Goal: Task Accomplishment & Management: Manage account settings

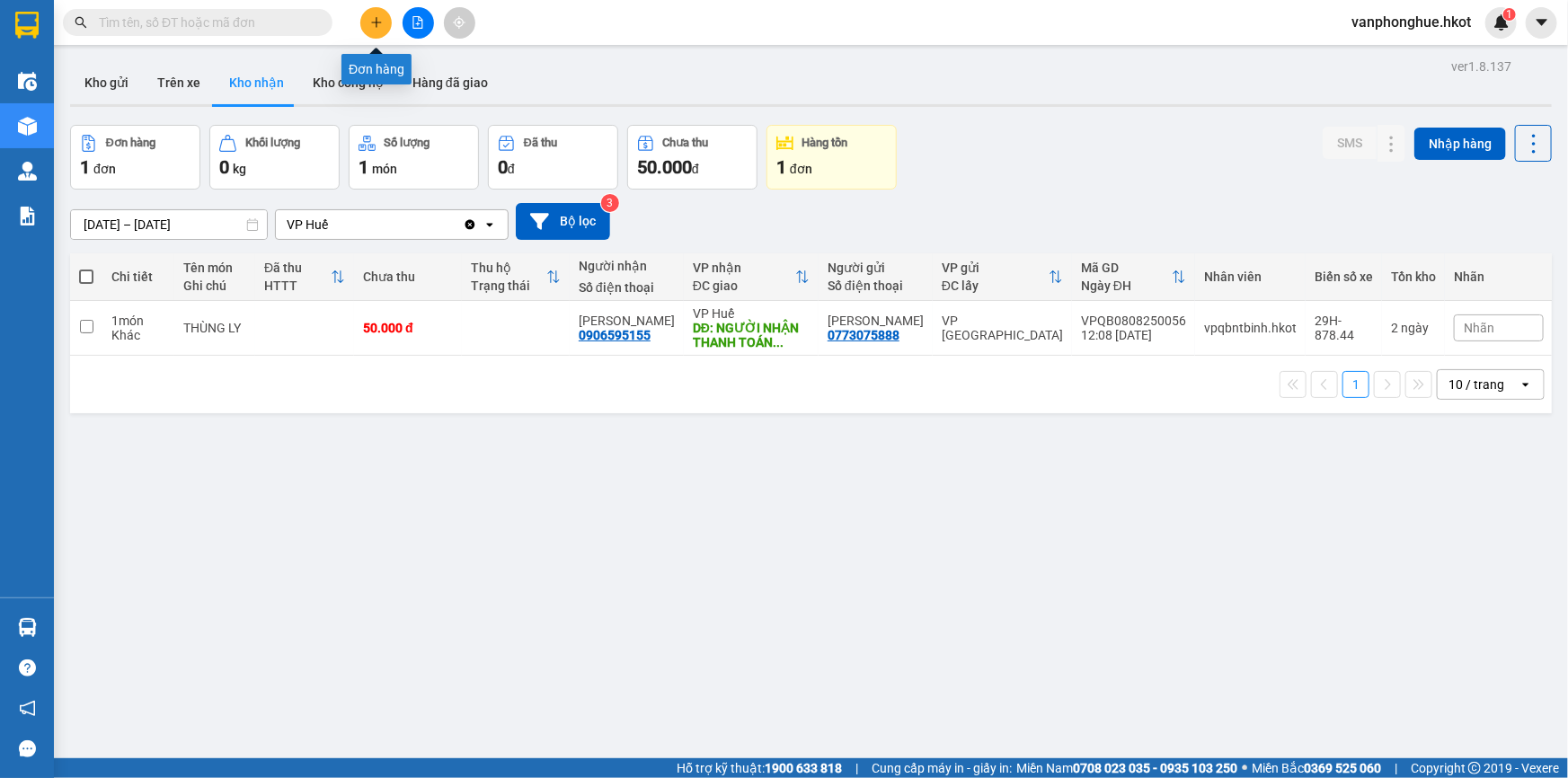
click at [370, 24] on icon "plus" at bounding box center [377, 22] width 13 height 13
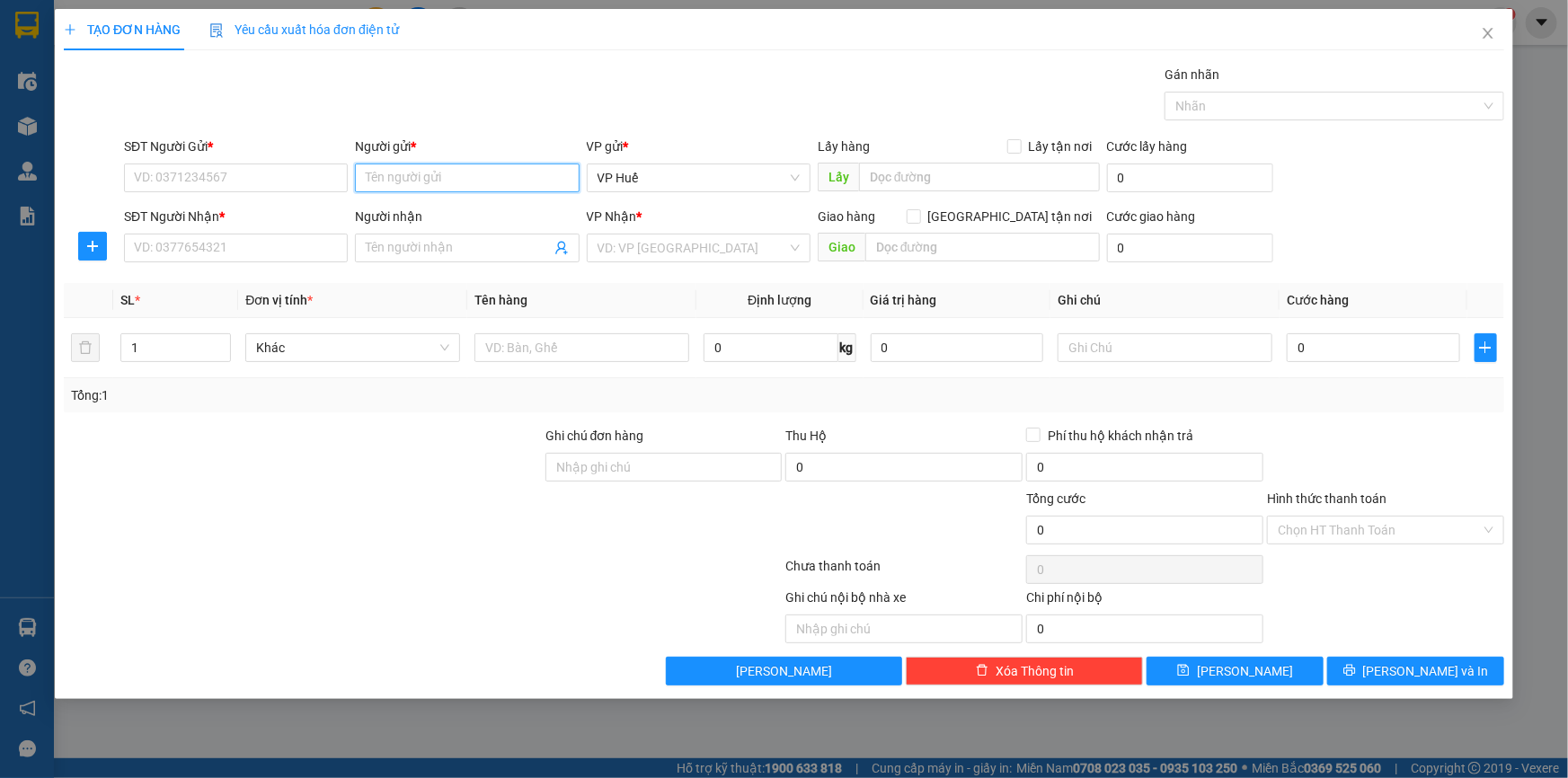
click at [446, 179] on input "Người gửi *" at bounding box center [467, 178] width 224 height 29
type input "H"
type input "Nguyễn Thị Hạnh"
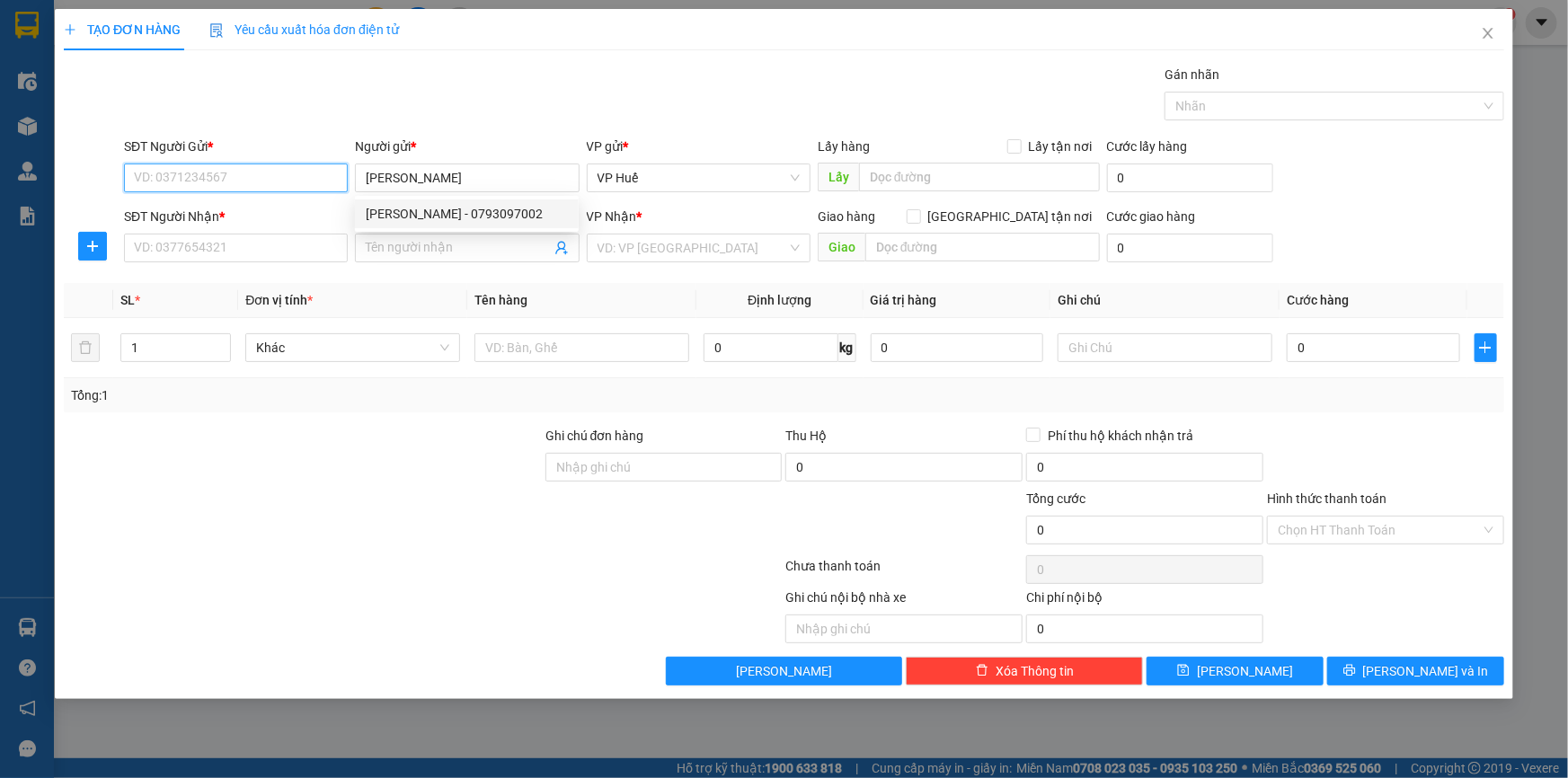
click at [247, 182] on input "SĐT Người Gửi *" at bounding box center [236, 178] width 224 height 29
type input "0793097002"
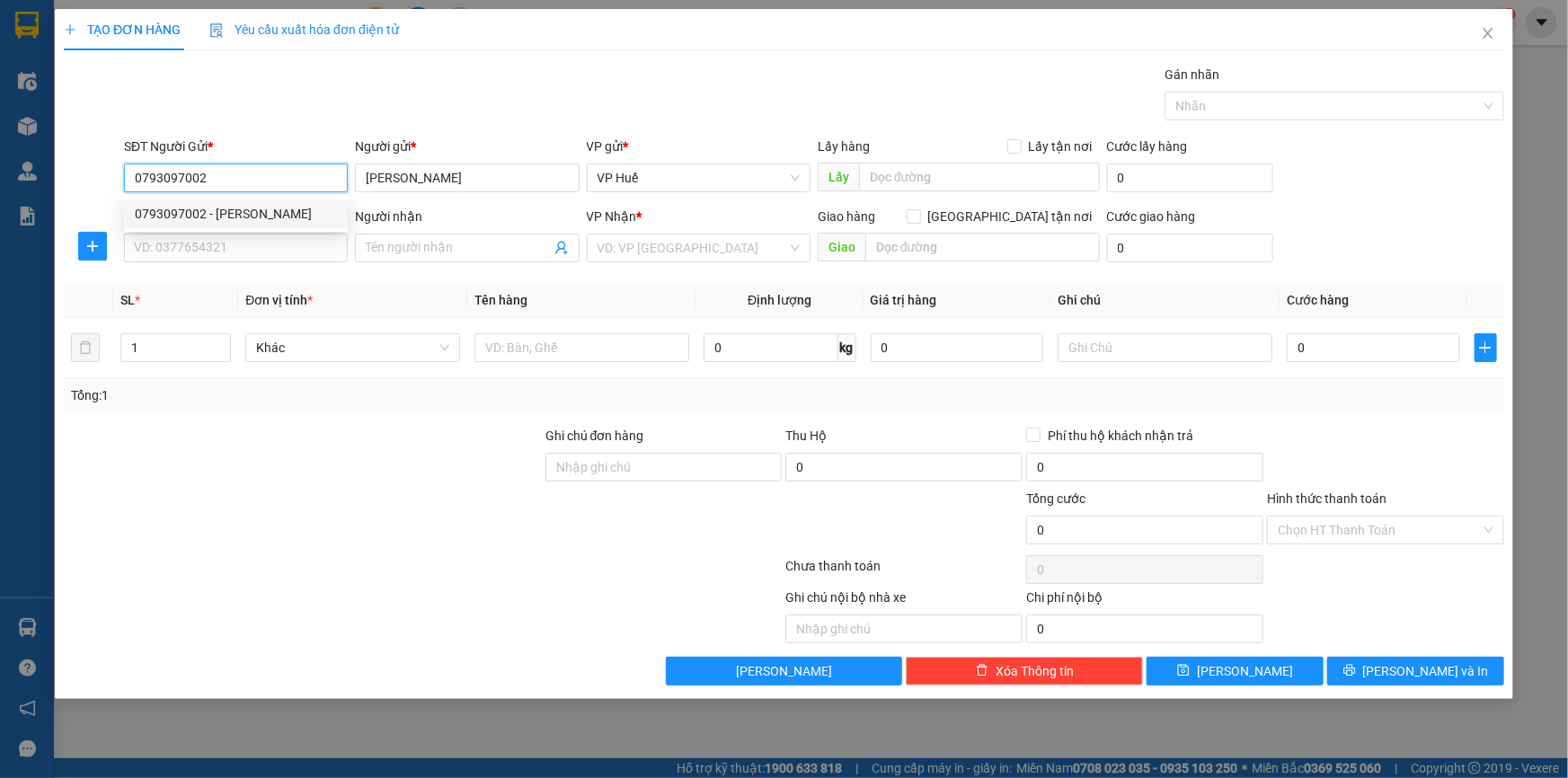
click at [241, 216] on div "0793097002 - NGUYỄN THỊ HẠNH" at bounding box center [236, 213] width 202 height 19
type input "NGUYỄN THỊ HẠNH"
type input "0793097002"
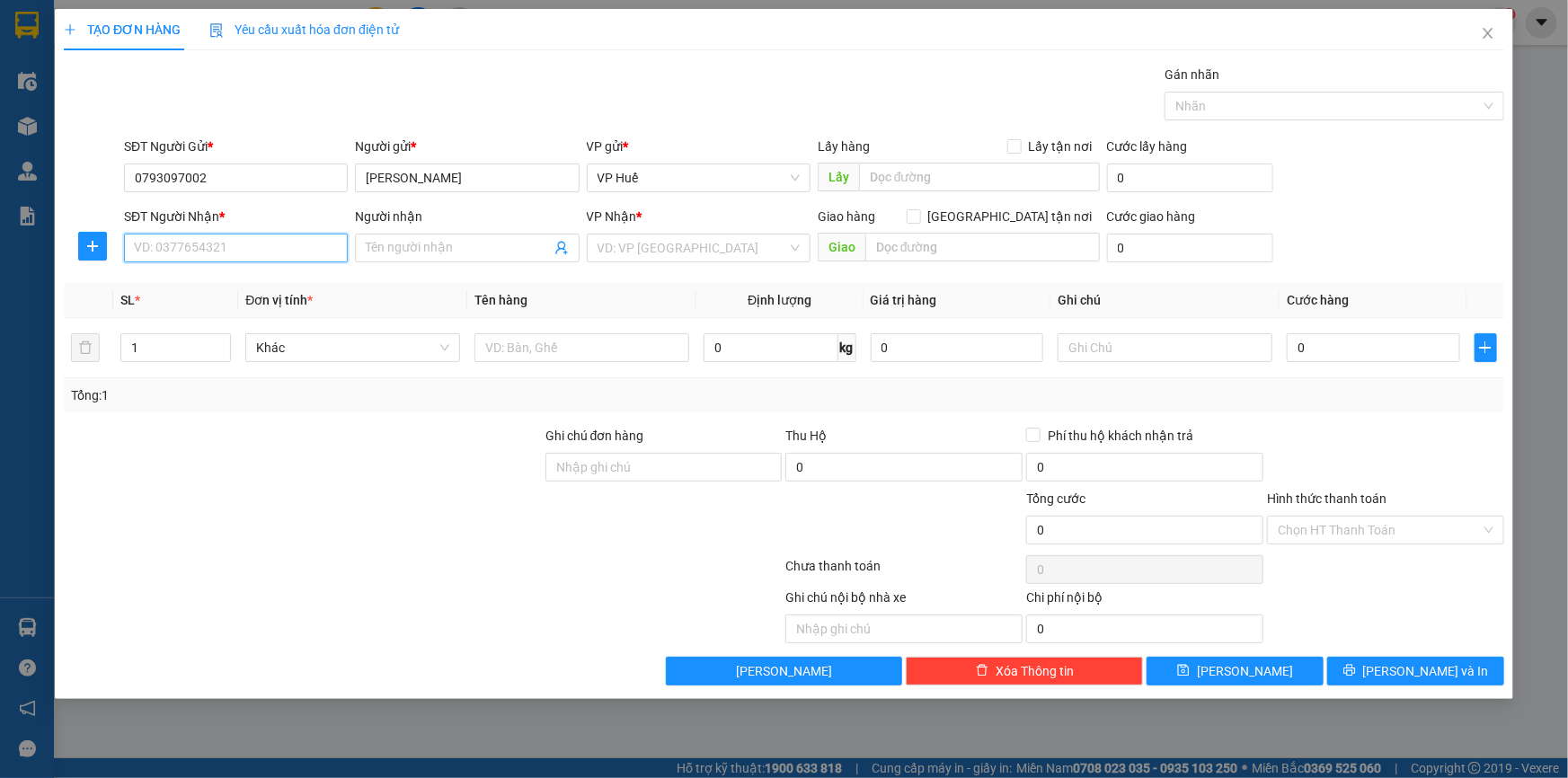
click at [206, 240] on input "SĐT Người Nhận *" at bounding box center [236, 247] width 224 height 29
click at [223, 283] on div "0386770881 - DƯƠNG ĐÌNH RIN" at bounding box center [236, 283] width 202 height 19
type input "0386770881"
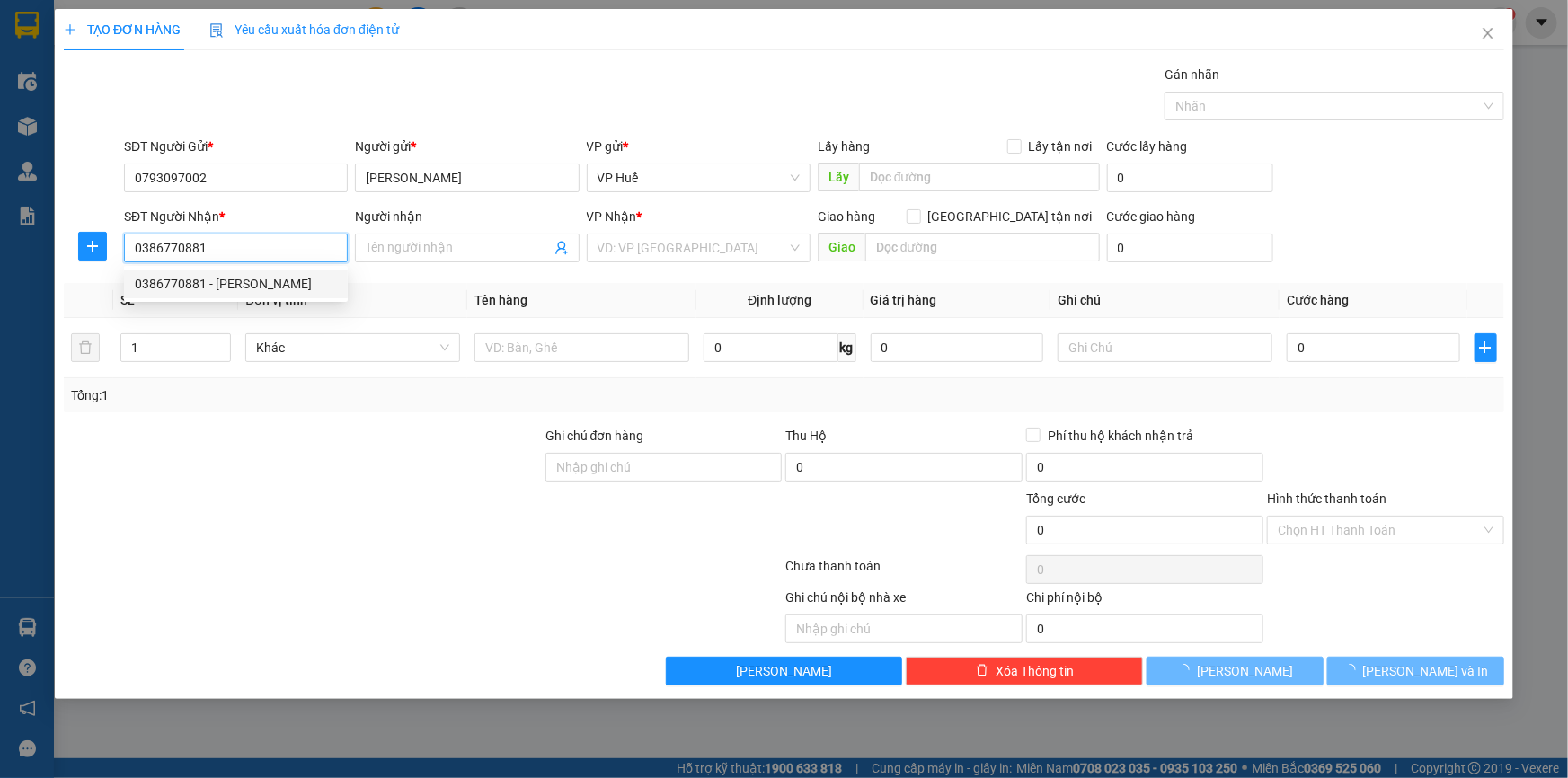
type input "DƯƠNG ĐÌNH RIN"
type input "SAPA"
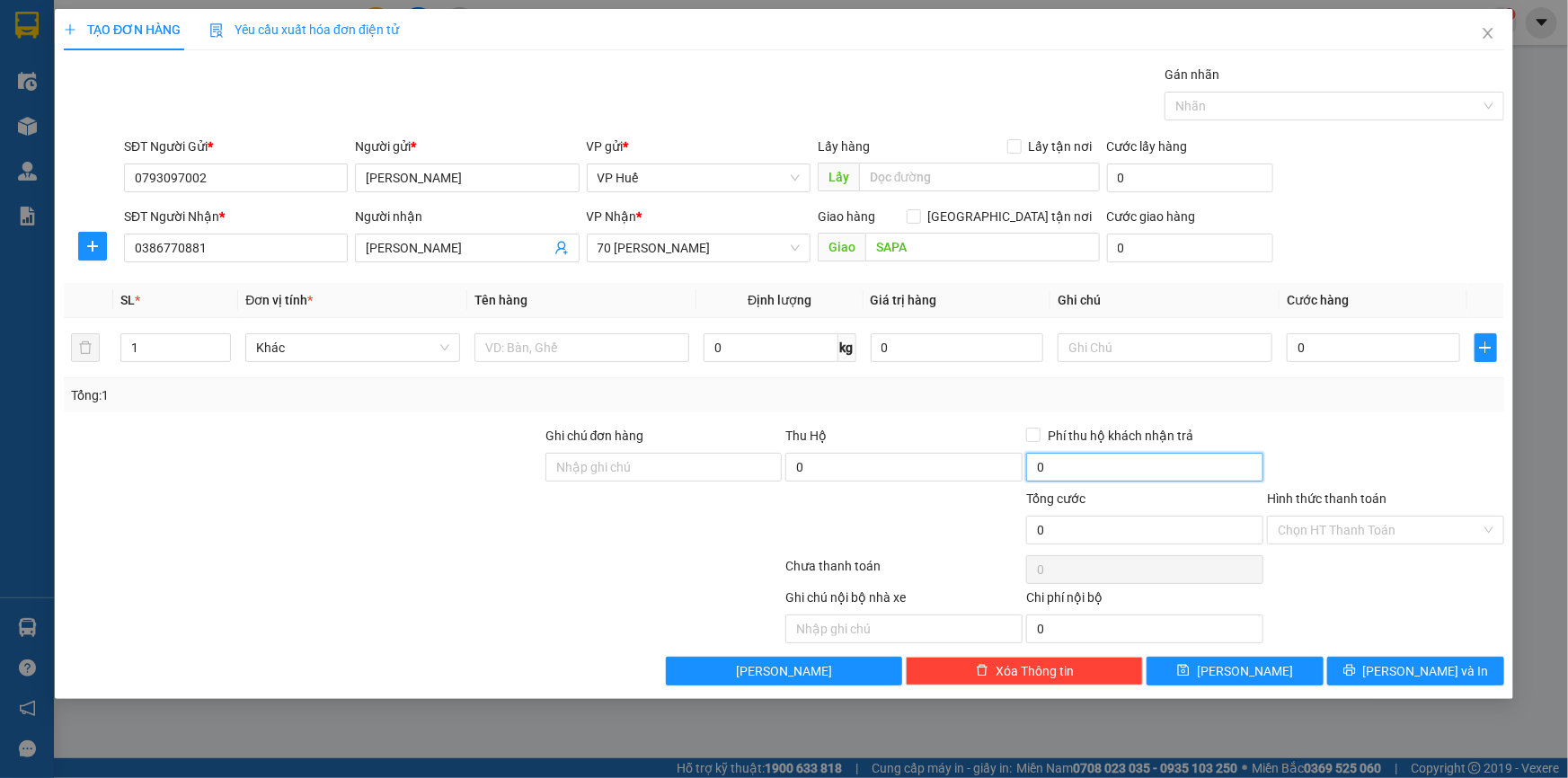
click at [1122, 471] on input "0" at bounding box center [1144, 467] width 237 height 29
type input "150.000"
click at [1378, 454] on div at bounding box center [1386, 458] width 241 height 63
click at [544, 345] on input "text" at bounding box center [581, 347] width 215 height 29
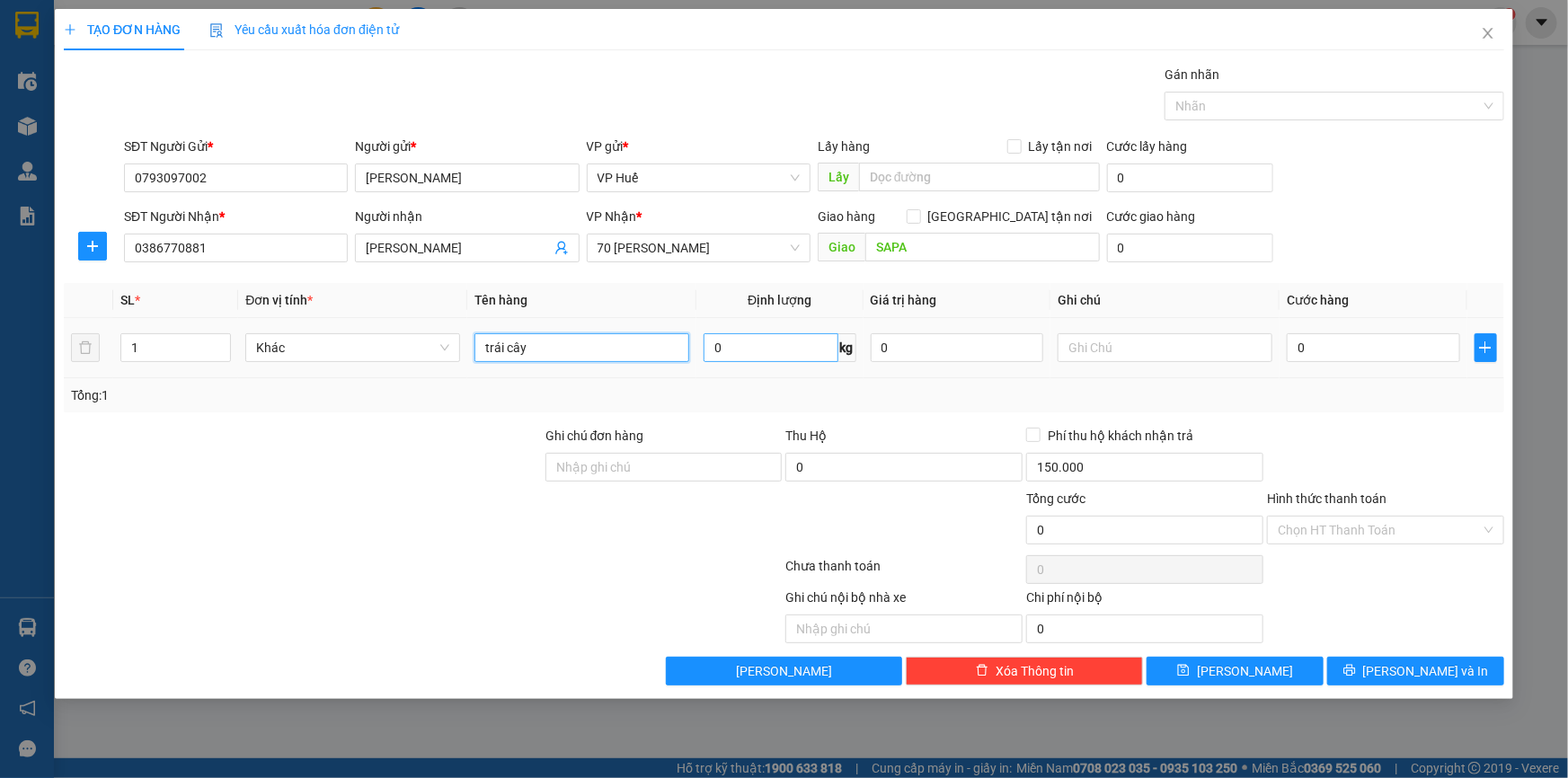
type input "trái cây"
click at [781, 351] on input "0" at bounding box center [770, 347] width 134 height 29
type input "15"
click at [1248, 385] on div "Tổng: 1" at bounding box center [784, 395] width 1425 height 19
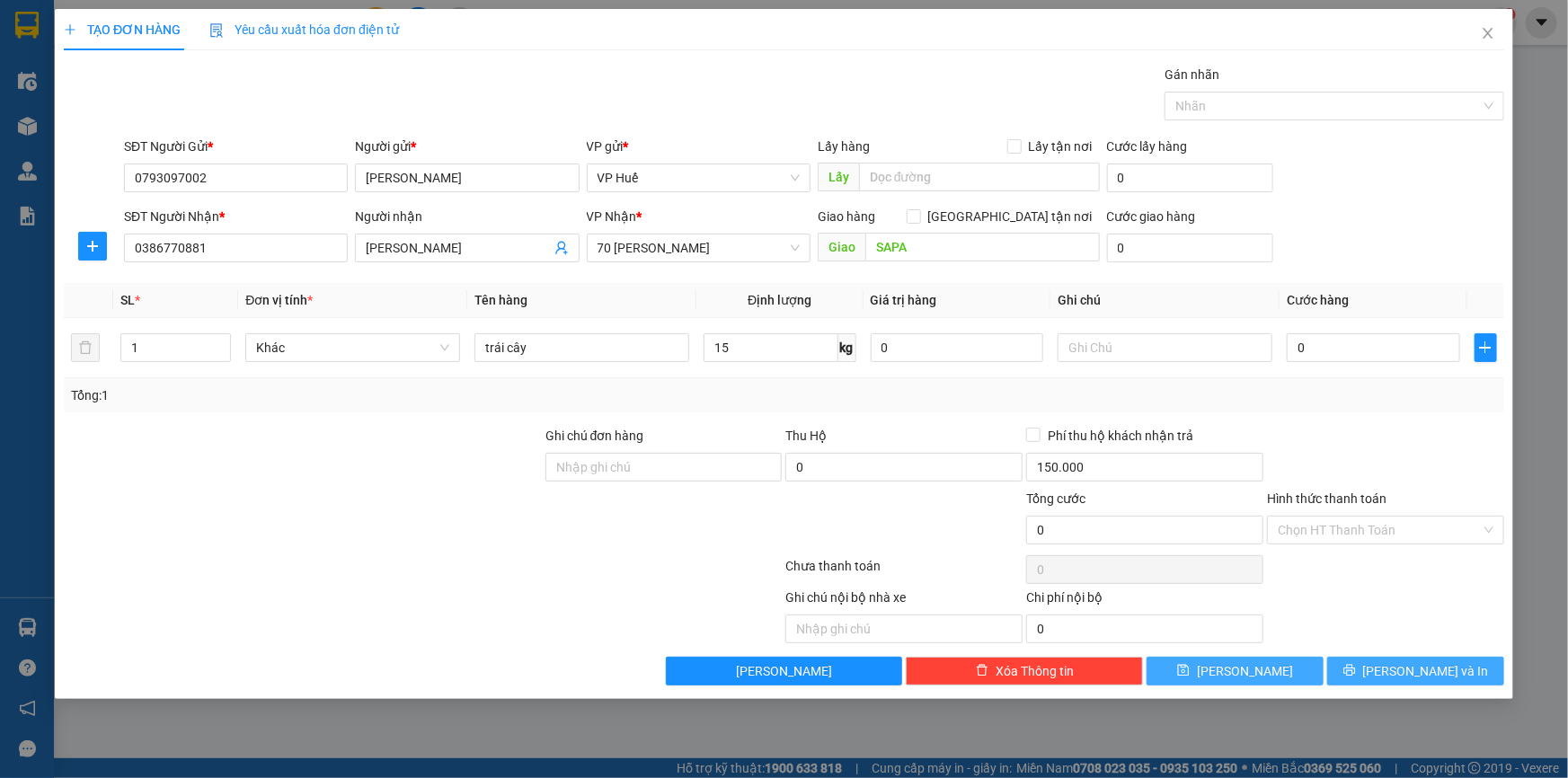
drag, startPoint x: 1266, startPoint y: 667, endPoint x: 1409, endPoint y: 671, distance: 143.1
click at [1409, 675] on div "Lưu nháp Xóa Thông tin Lưu Lưu và In" at bounding box center [784, 671] width 1444 height 29
click at [1408, 671] on span "[PERSON_NAME] và In" at bounding box center [1425, 671] width 126 height 19
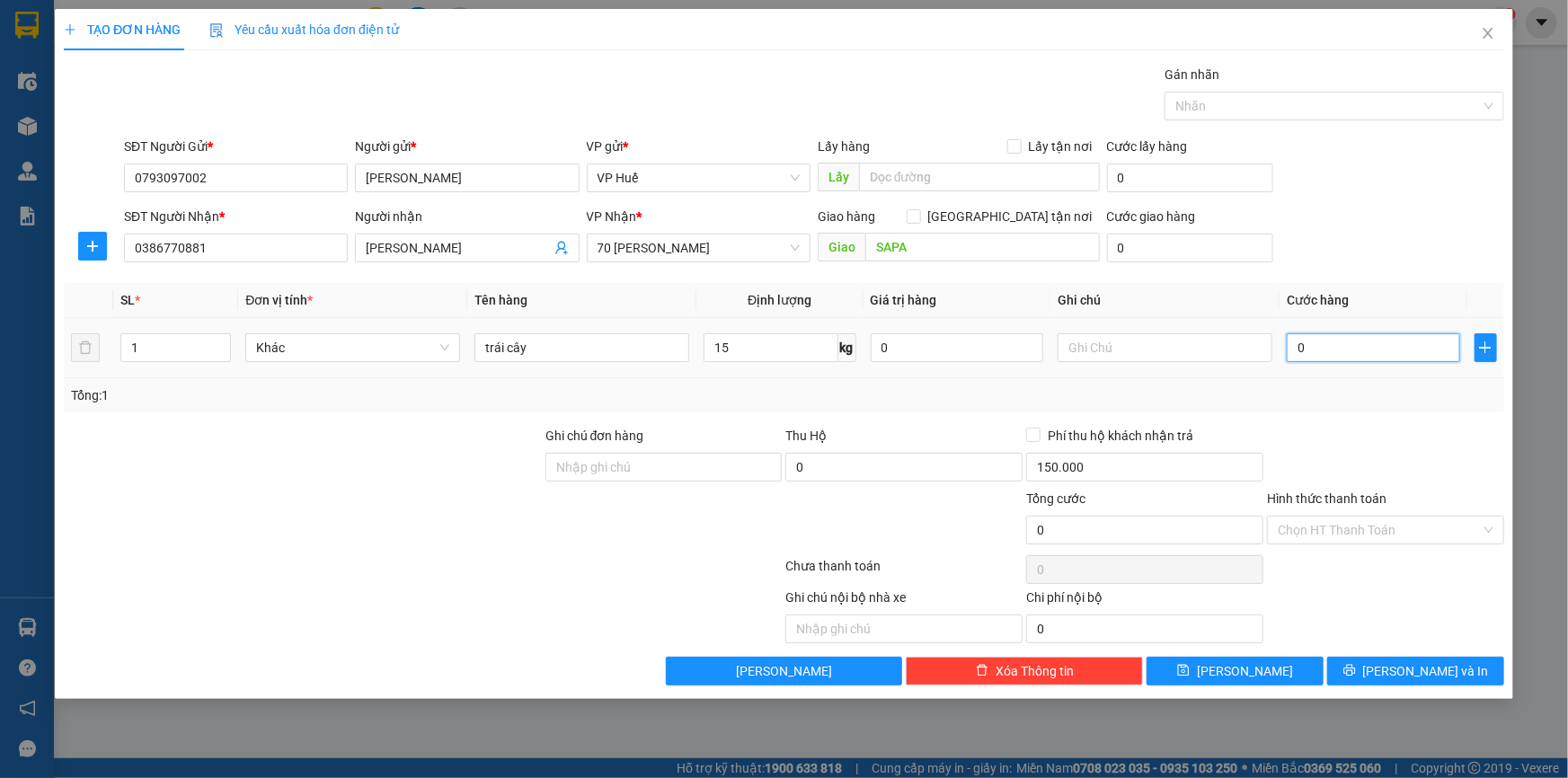
click at [1357, 346] on input "0" at bounding box center [1373, 347] width 173 height 29
type input "1"
type input "15"
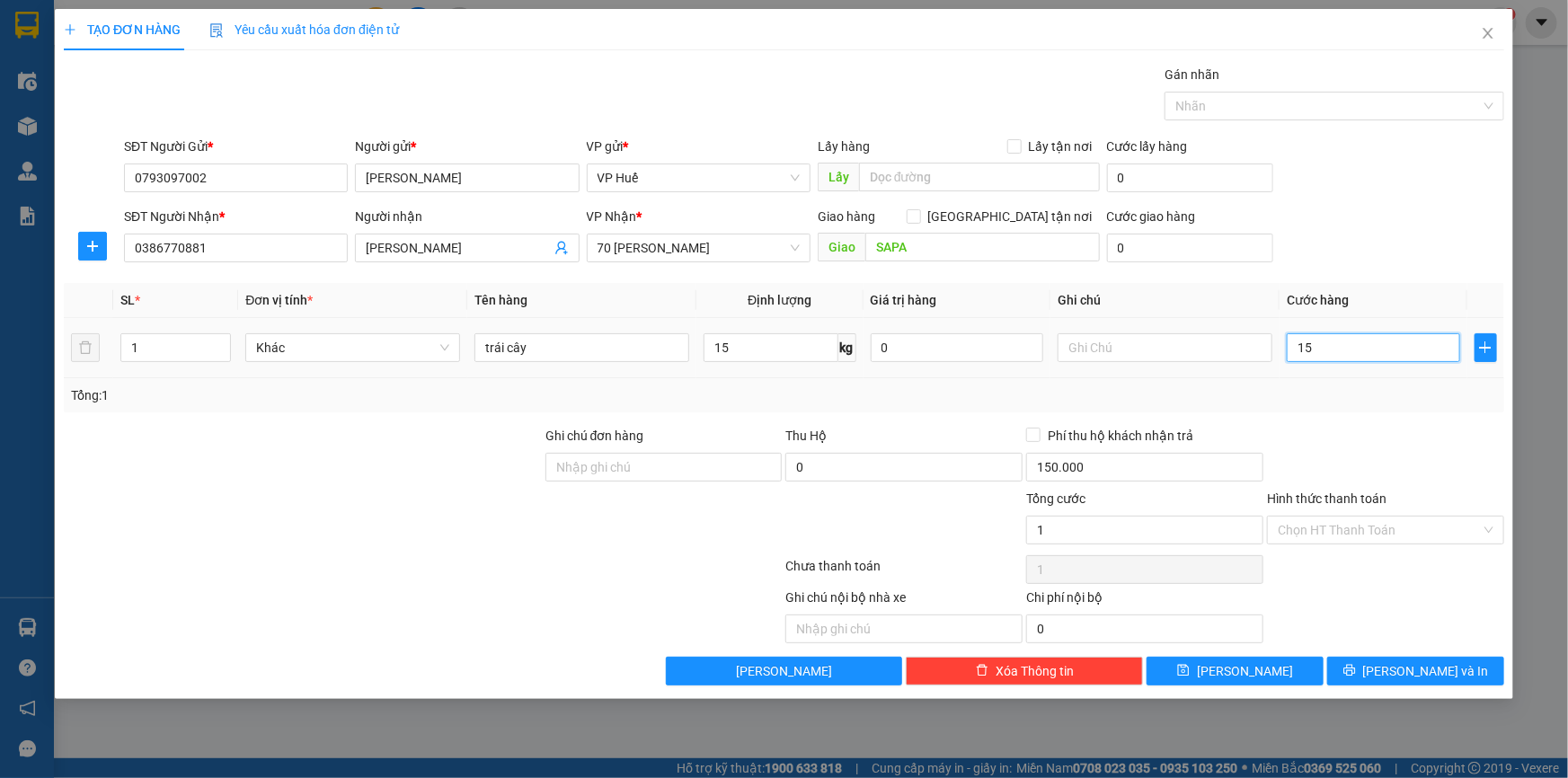
type input "15"
type input "150"
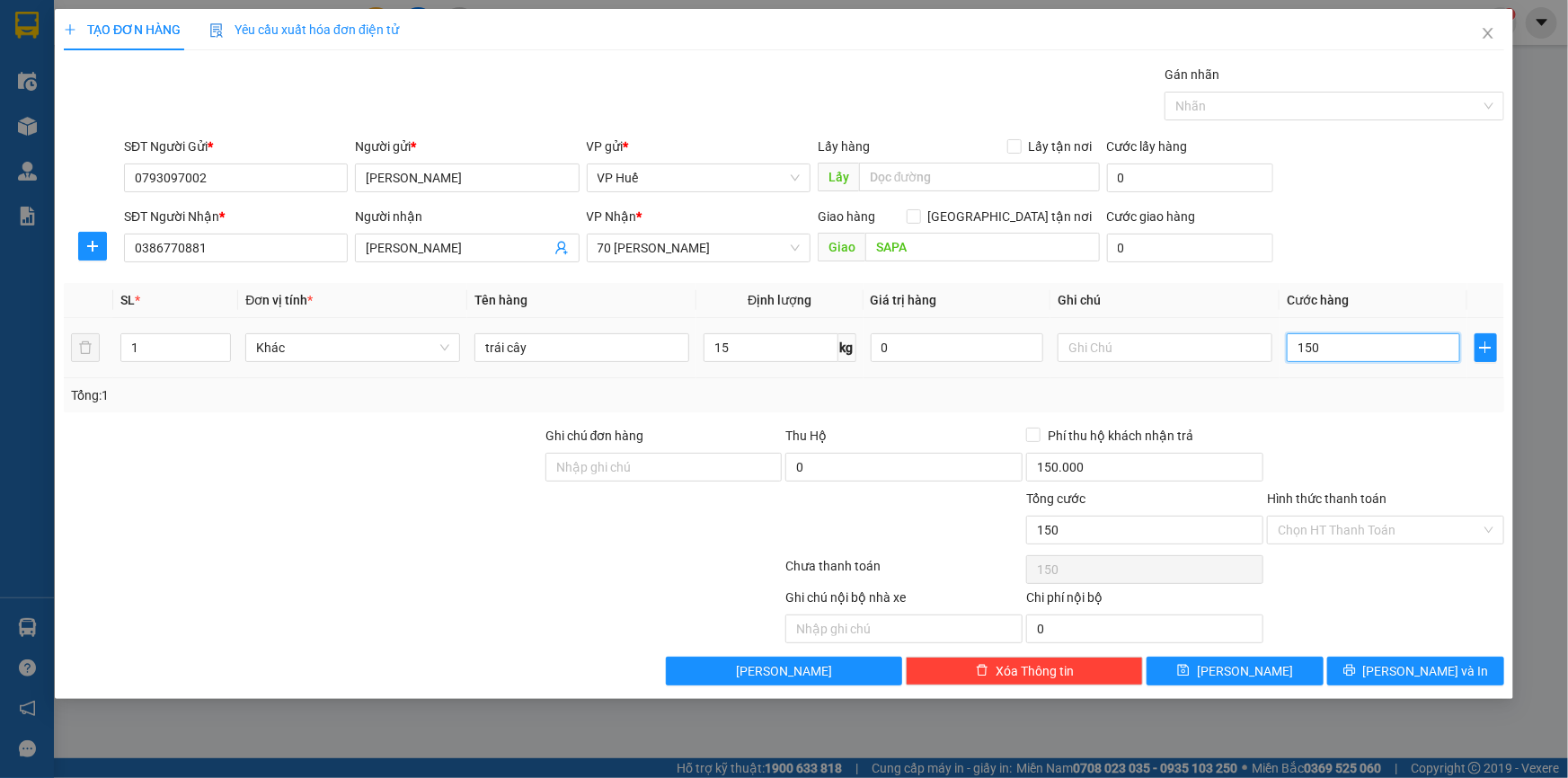
type input "1.500"
type input "15.000"
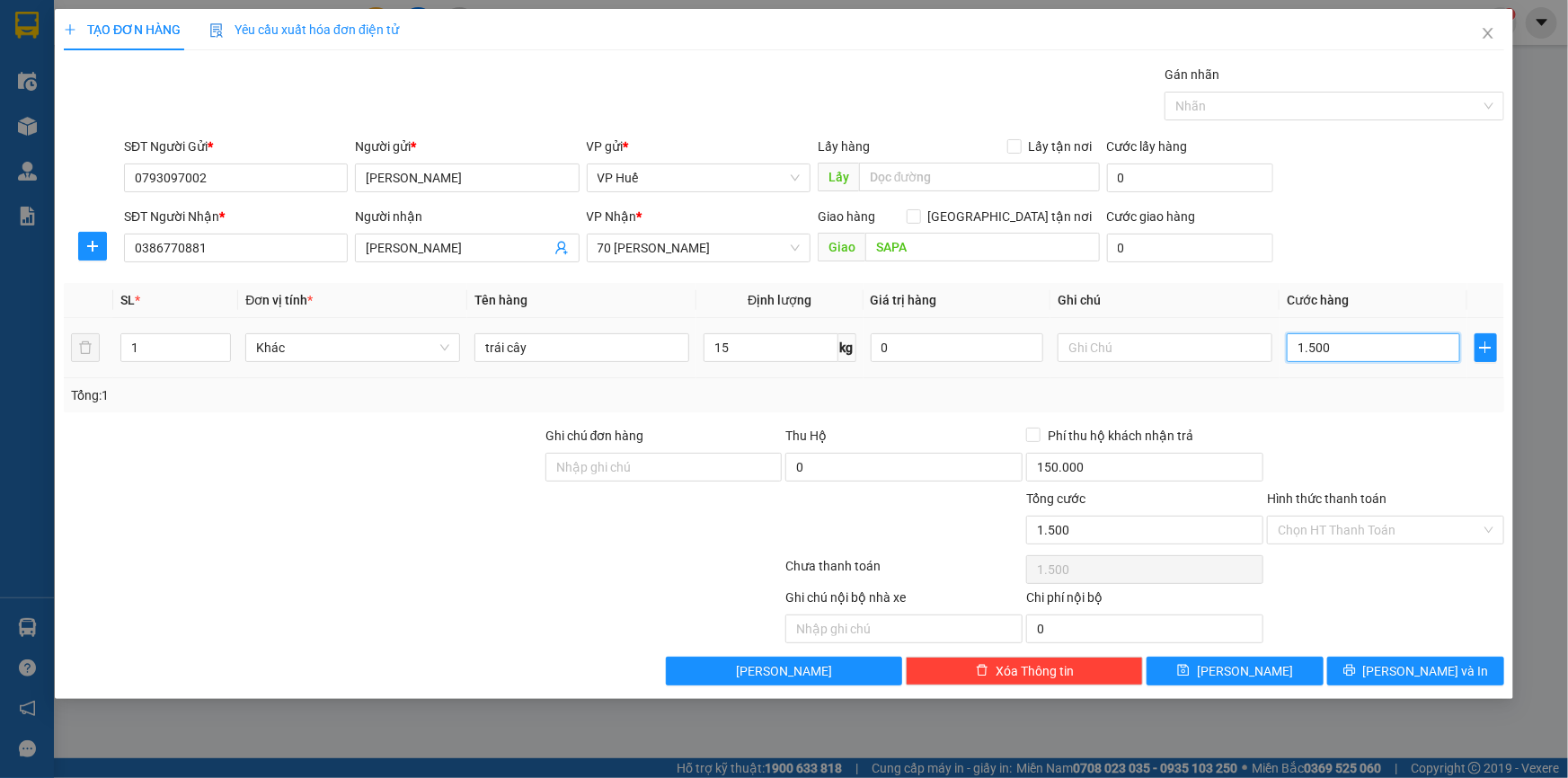
type input "15.000"
type input "150.000"
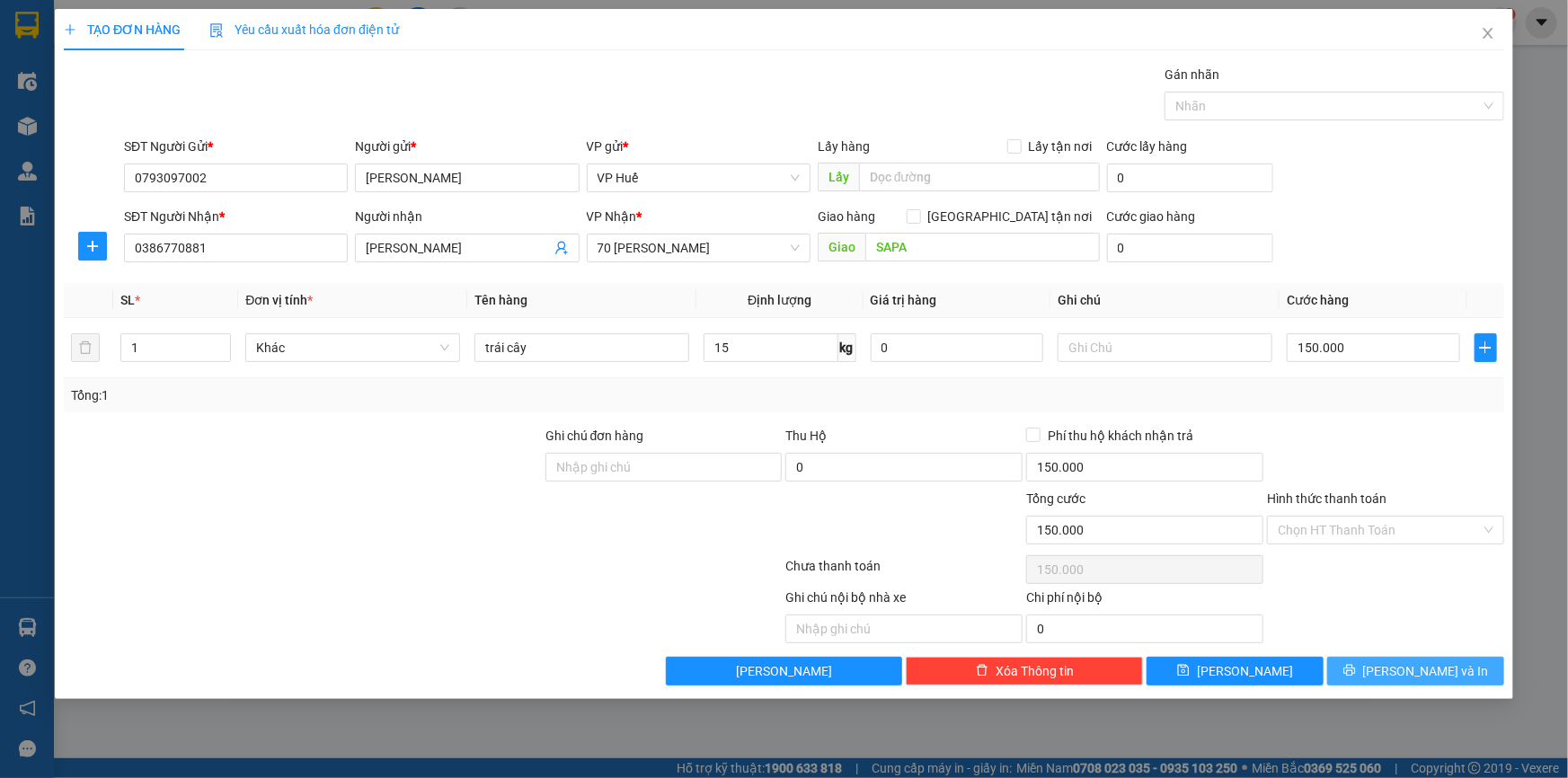
click at [1414, 671] on span "[PERSON_NAME] và In" at bounding box center [1425, 671] width 126 height 19
click at [1213, 470] on input "150.000" at bounding box center [1144, 467] width 237 height 29
click at [1402, 671] on span "[PERSON_NAME] và In" at bounding box center [1425, 671] width 126 height 19
click at [1340, 525] on input "Hình thức thanh toán" at bounding box center [1378, 530] width 203 height 27
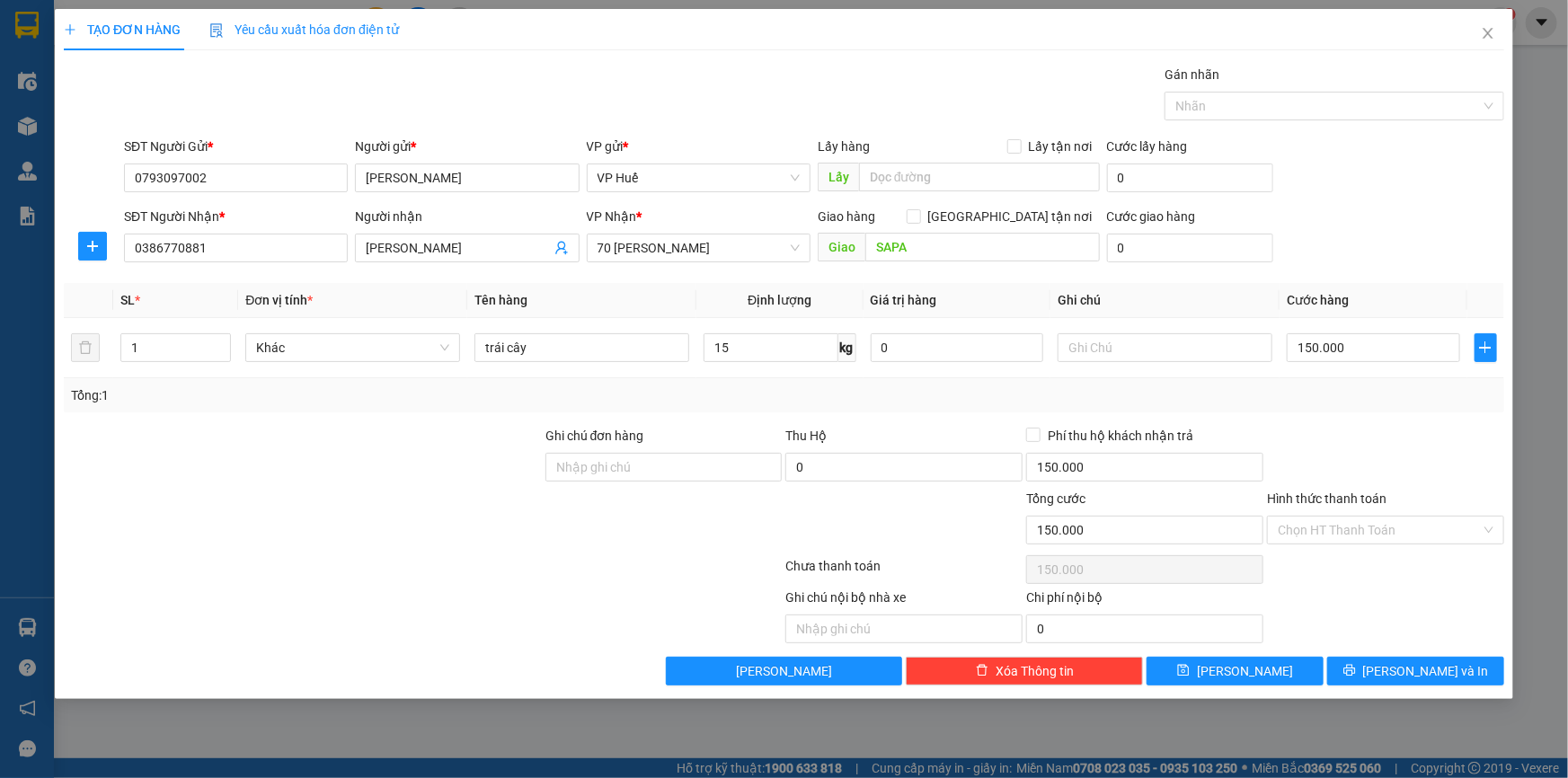
click at [1410, 455] on div at bounding box center [1386, 458] width 241 height 63
click at [1400, 671] on span "[PERSON_NAME] và In" at bounding box center [1425, 671] width 126 height 19
click at [1193, 250] on input "0" at bounding box center [1190, 247] width 167 height 29
click at [730, 254] on span "70 [PERSON_NAME] [PERSON_NAME]" at bounding box center [698, 247] width 202 height 27
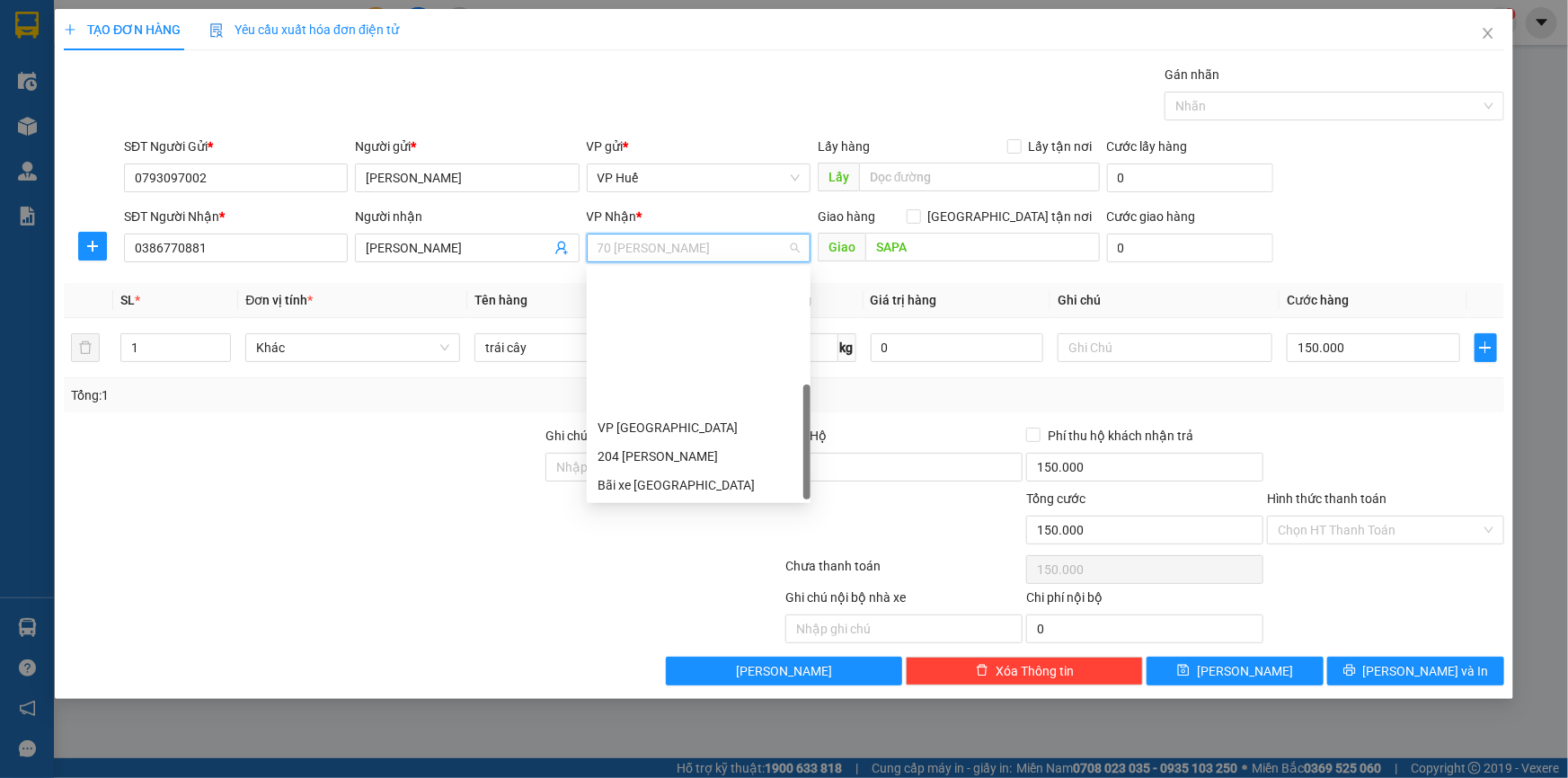
scroll to position [171, 0]
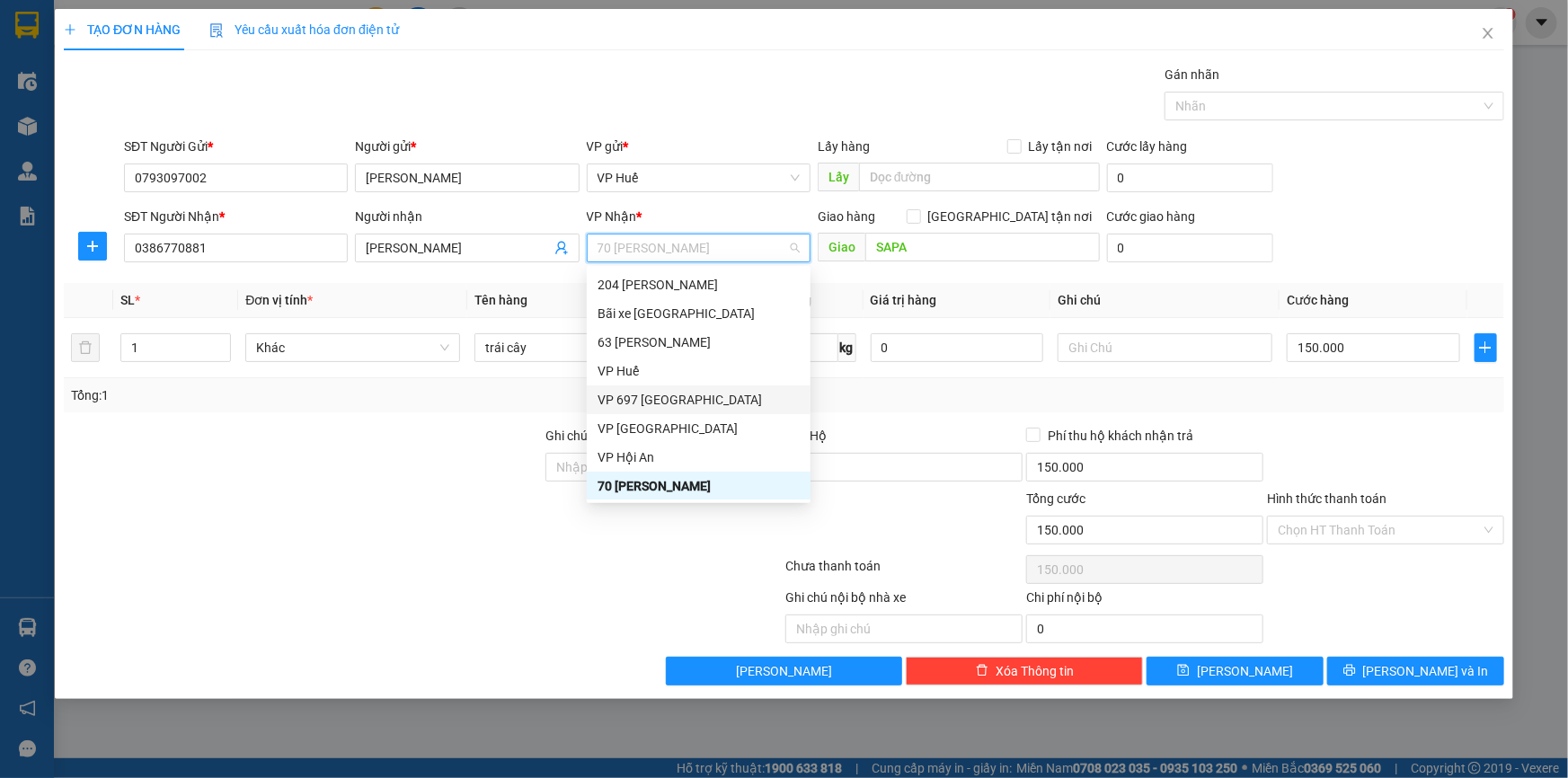
click at [689, 403] on div "VP 697 [GEOGRAPHIC_DATA]" at bounding box center [698, 399] width 202 height 19
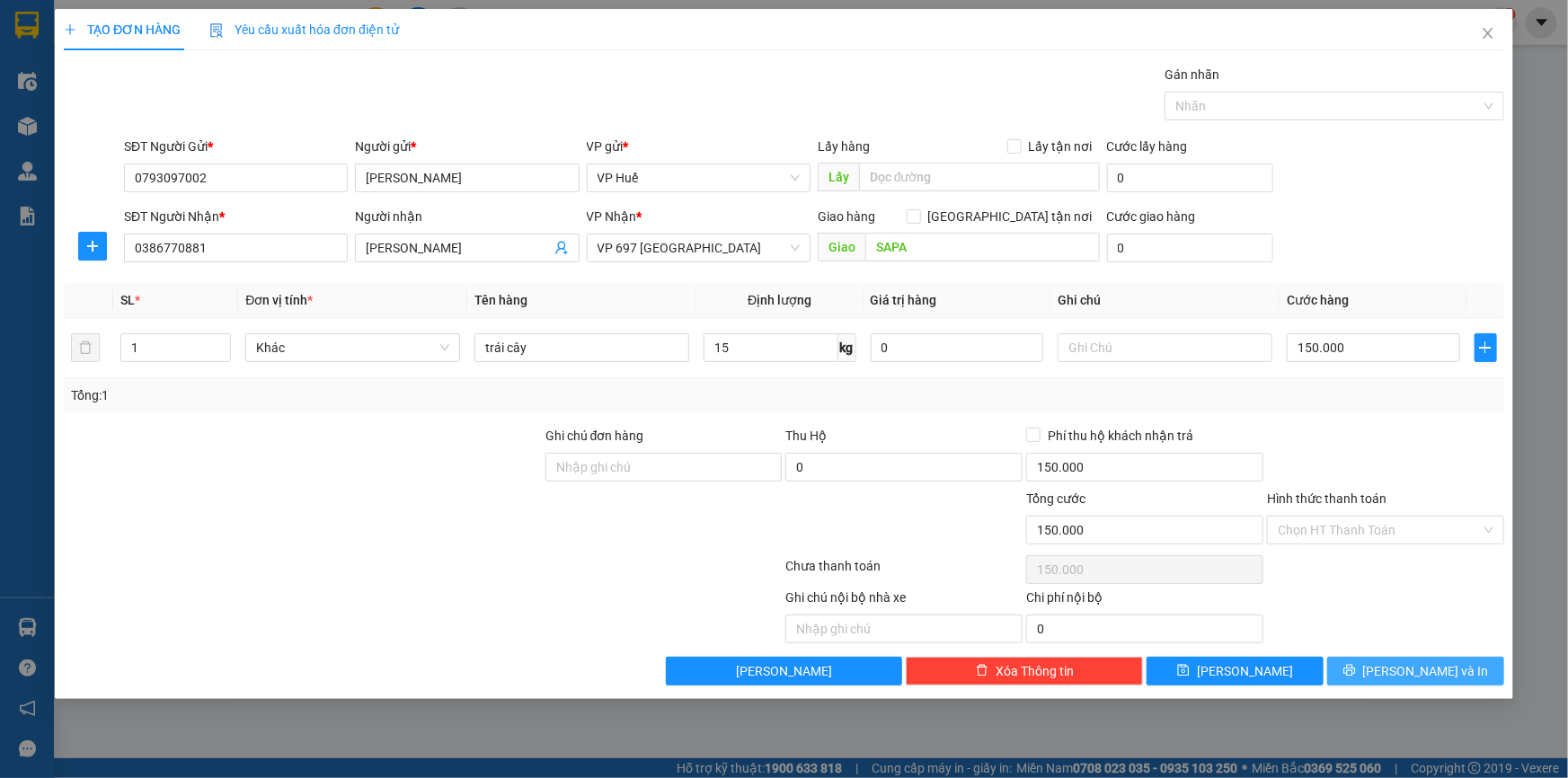
click at [1418, 671] on span "[PERSON_NAME] và In" at bounding box center [1425, 671] width 126 height 19
click at [845, 468] on input "0" at bounding box center [903, 467] width 237 height 29
type input "150.000"
click at [1437, 443] on div at bounding box center [1386, 458] width 241 height 63
click at [1415, 673] on span "[PERSON_NAME] và In" at bounding box center [1425, 671] width 126 height 19
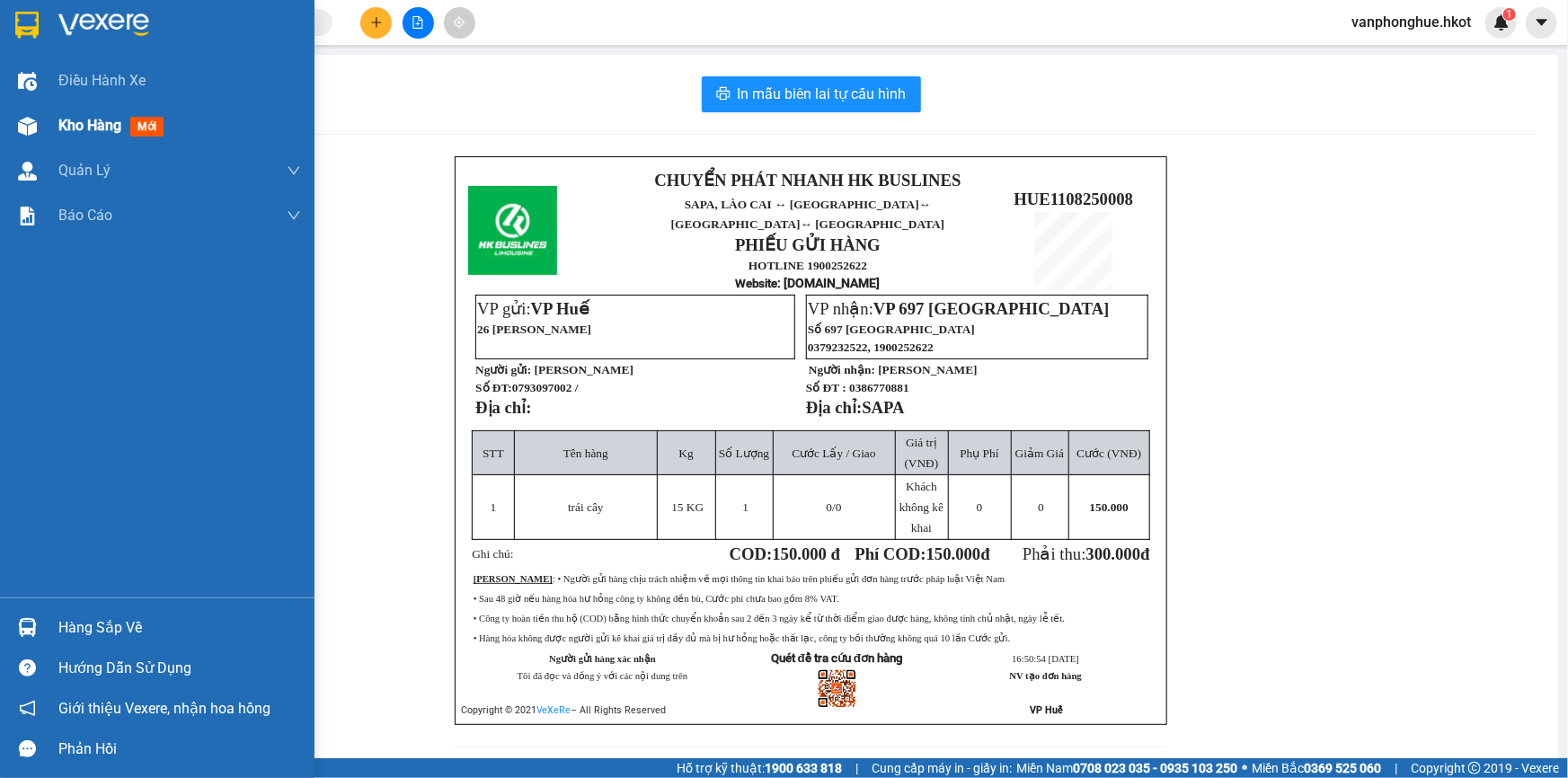
click at [72, 130] on span "Kho hàng" at bounding box center [90, 125] width 63 height 17
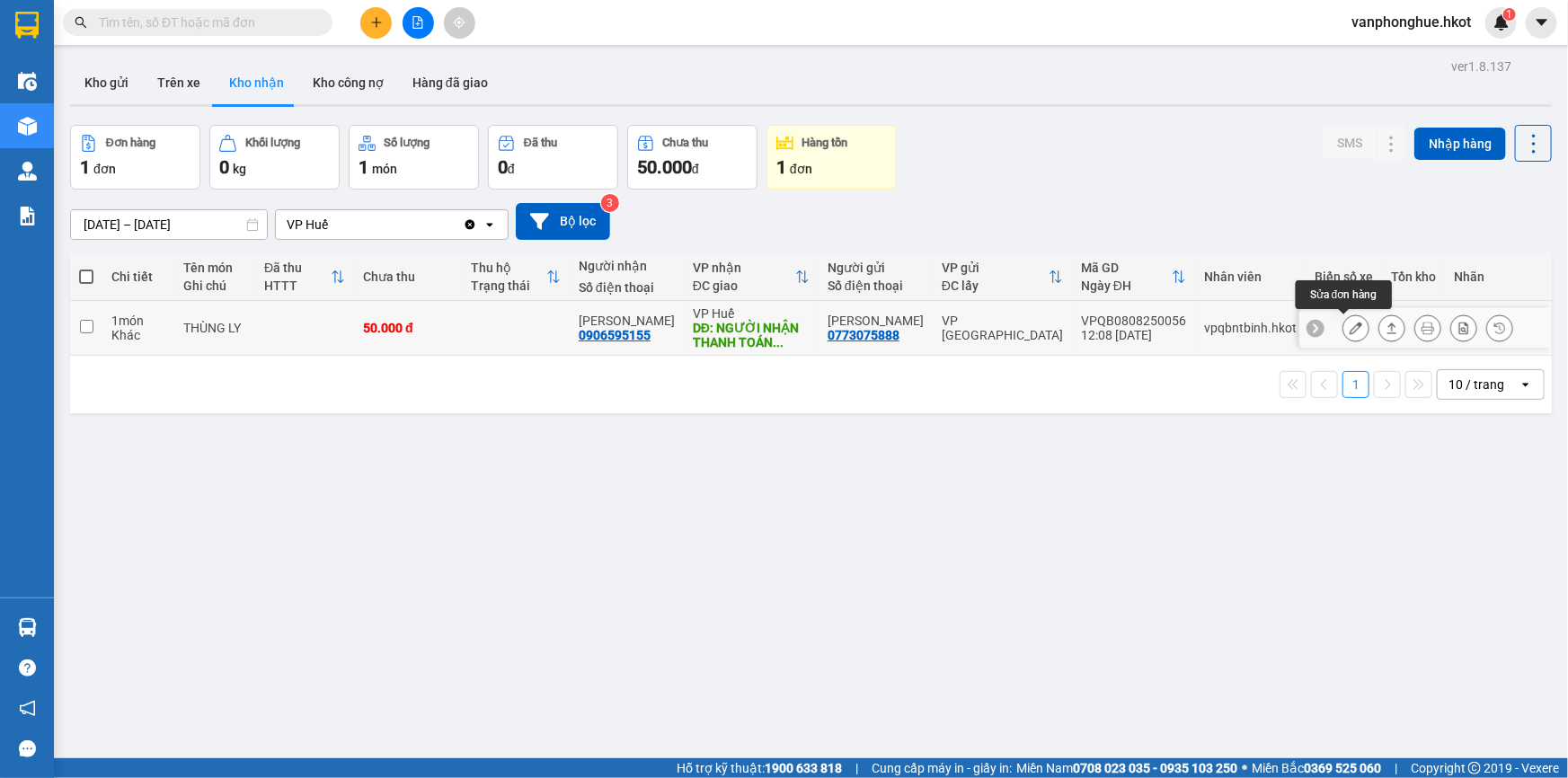
click at [1350, 330] on icon at bounding box center [1356, 328] width 13 height 13
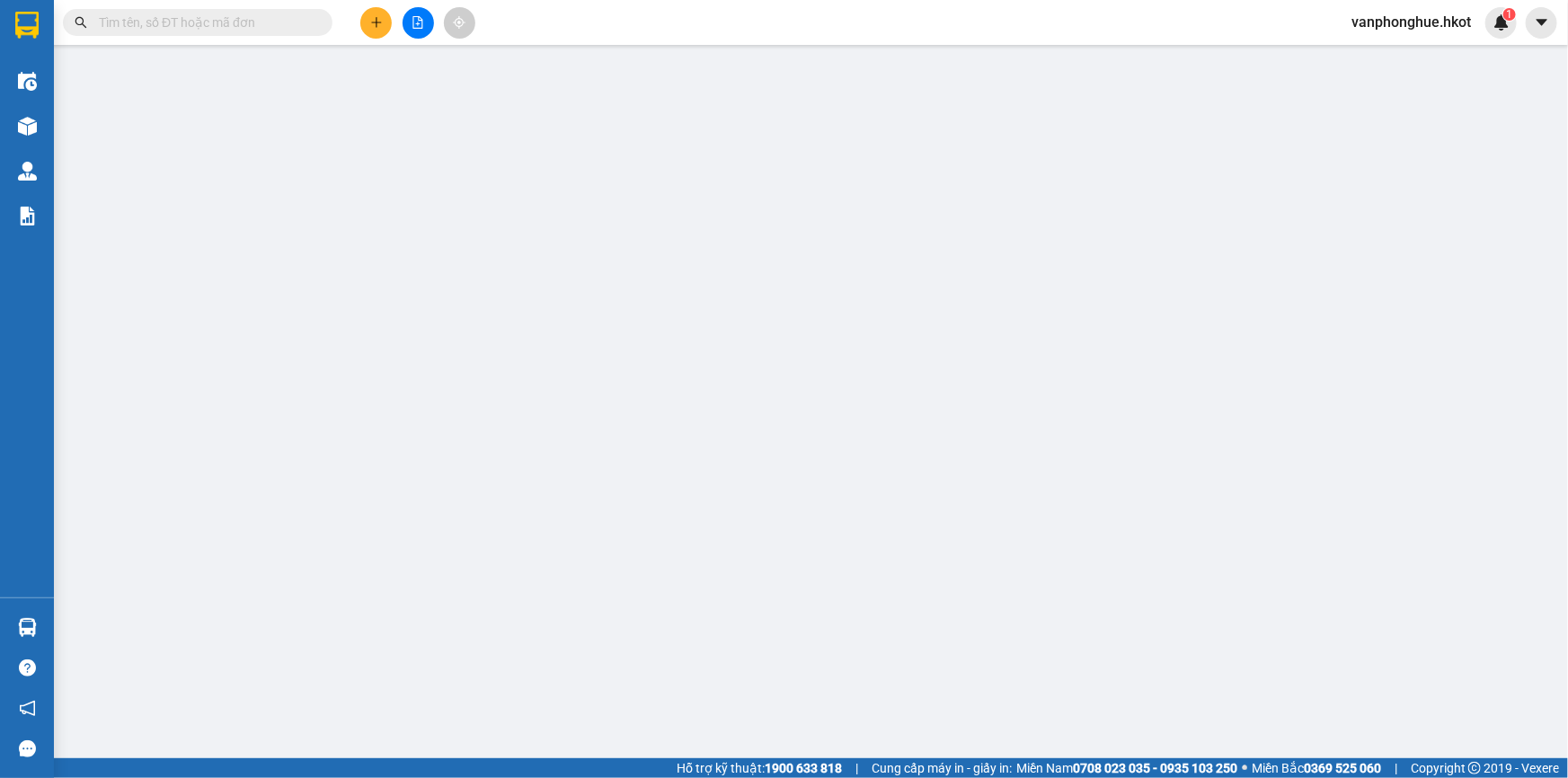
type input "0773075888"
type input "Nguyễn Ngọc Bình"
type input "0906595155"
type input "Lê Anh Tuấn"
type input "NGƯỜI NHẬN THANH TOÁN CƯỚC"
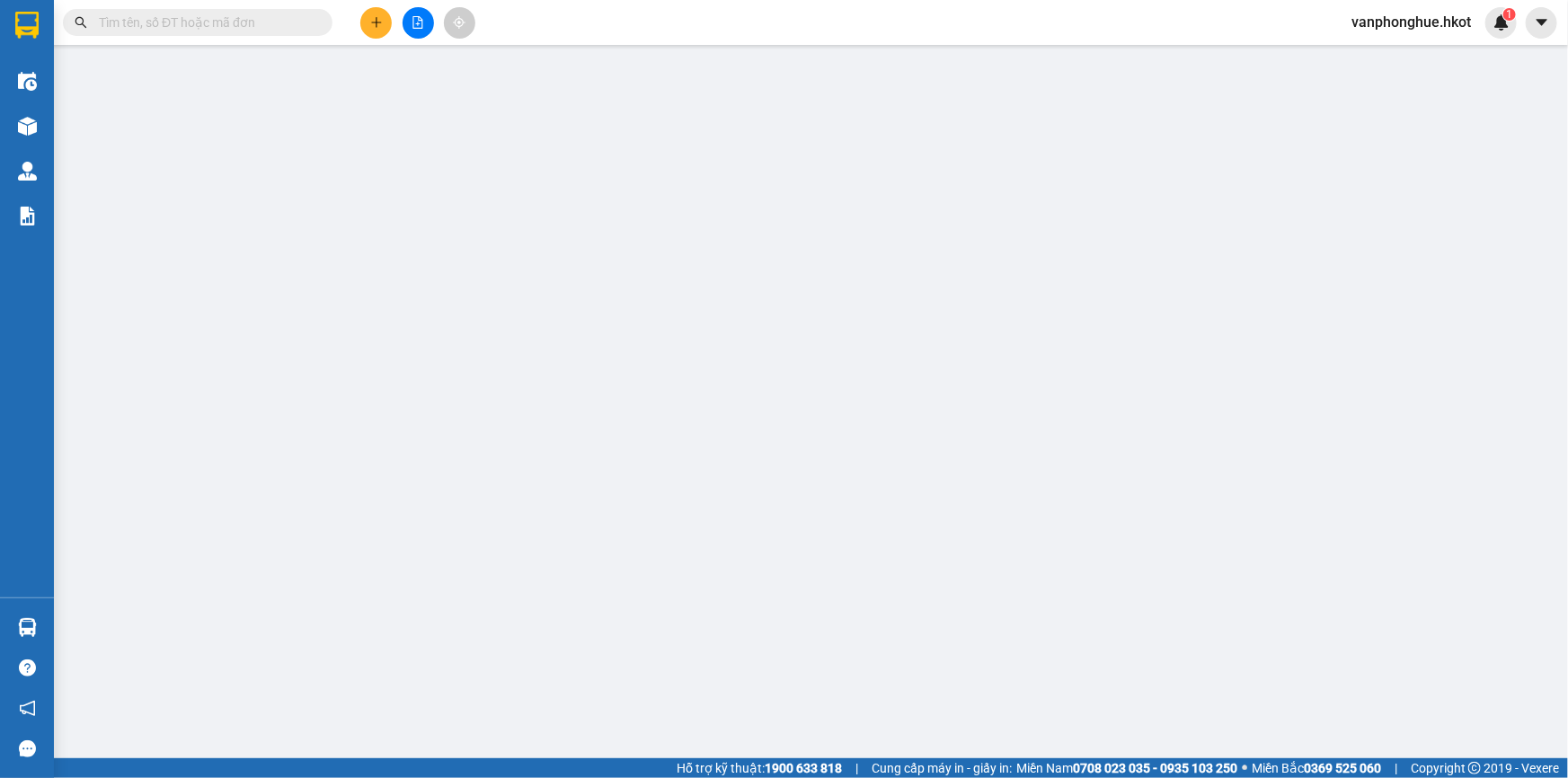
type input "50.000"
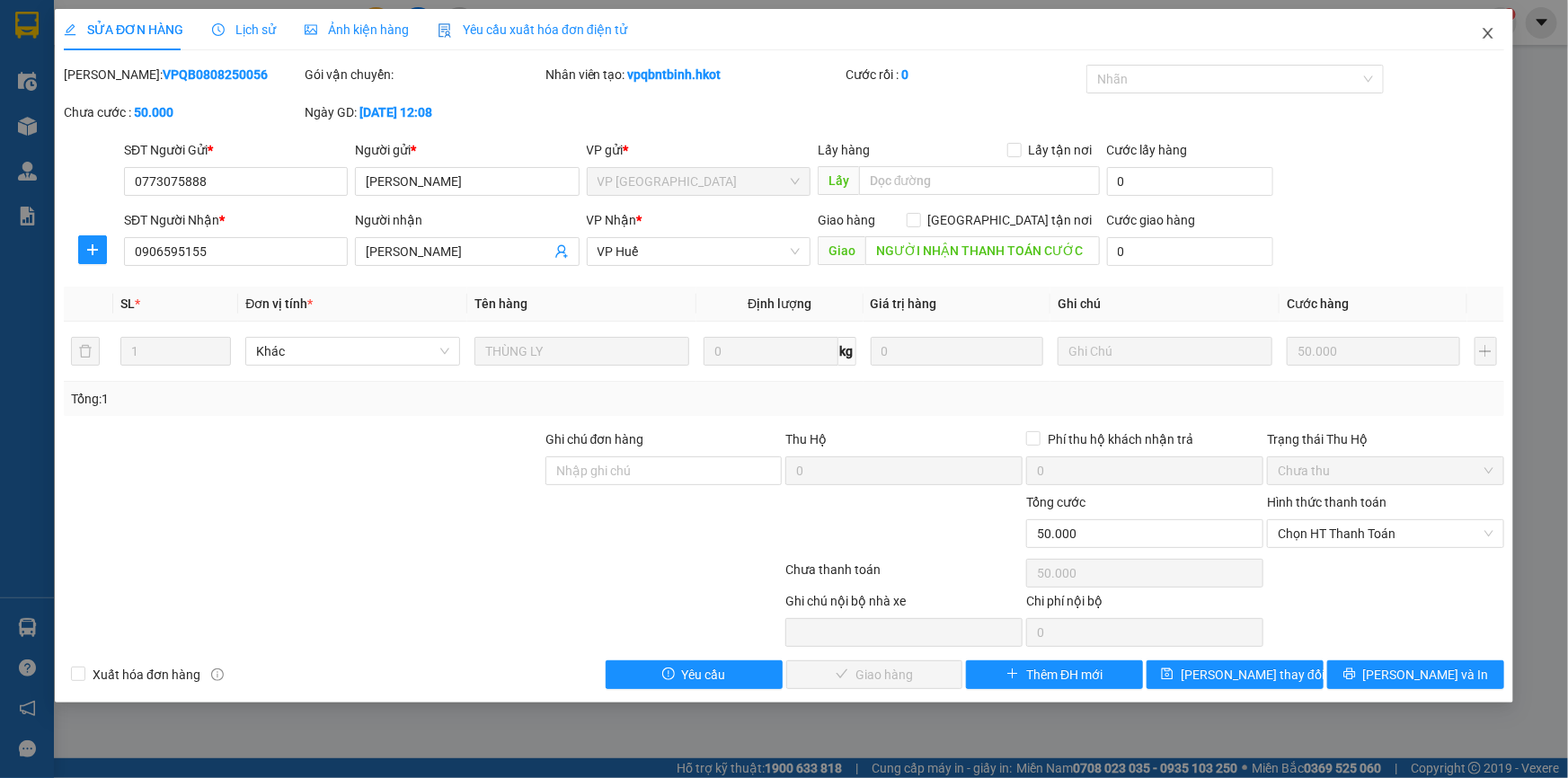
click at [1484, 36] on icon "close" at bounding box center [1487, 33] width 15 height 15
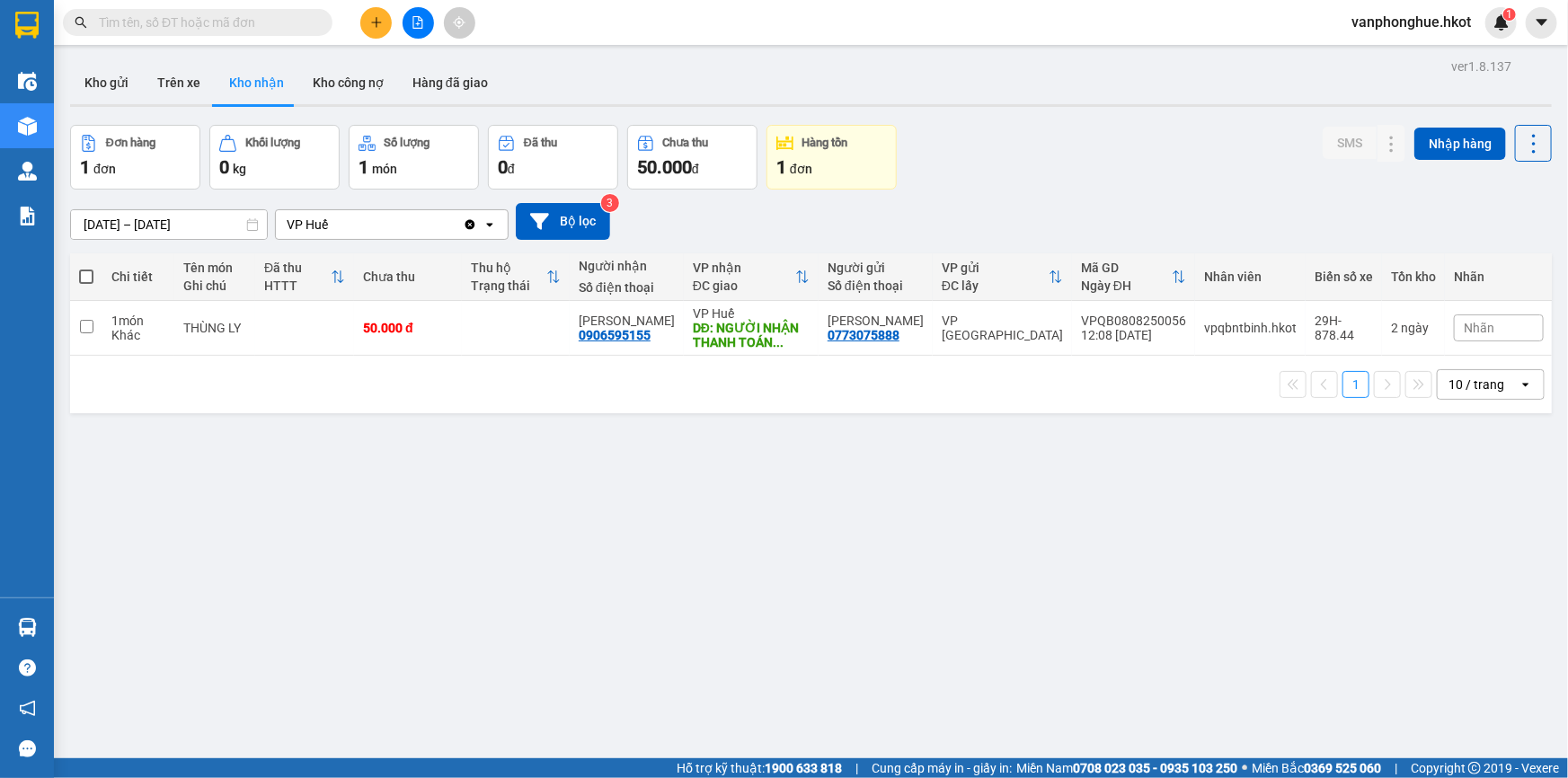
click at [828, 171] on div "1 đơn" at bounding box center [831, 167] width 110 height 25
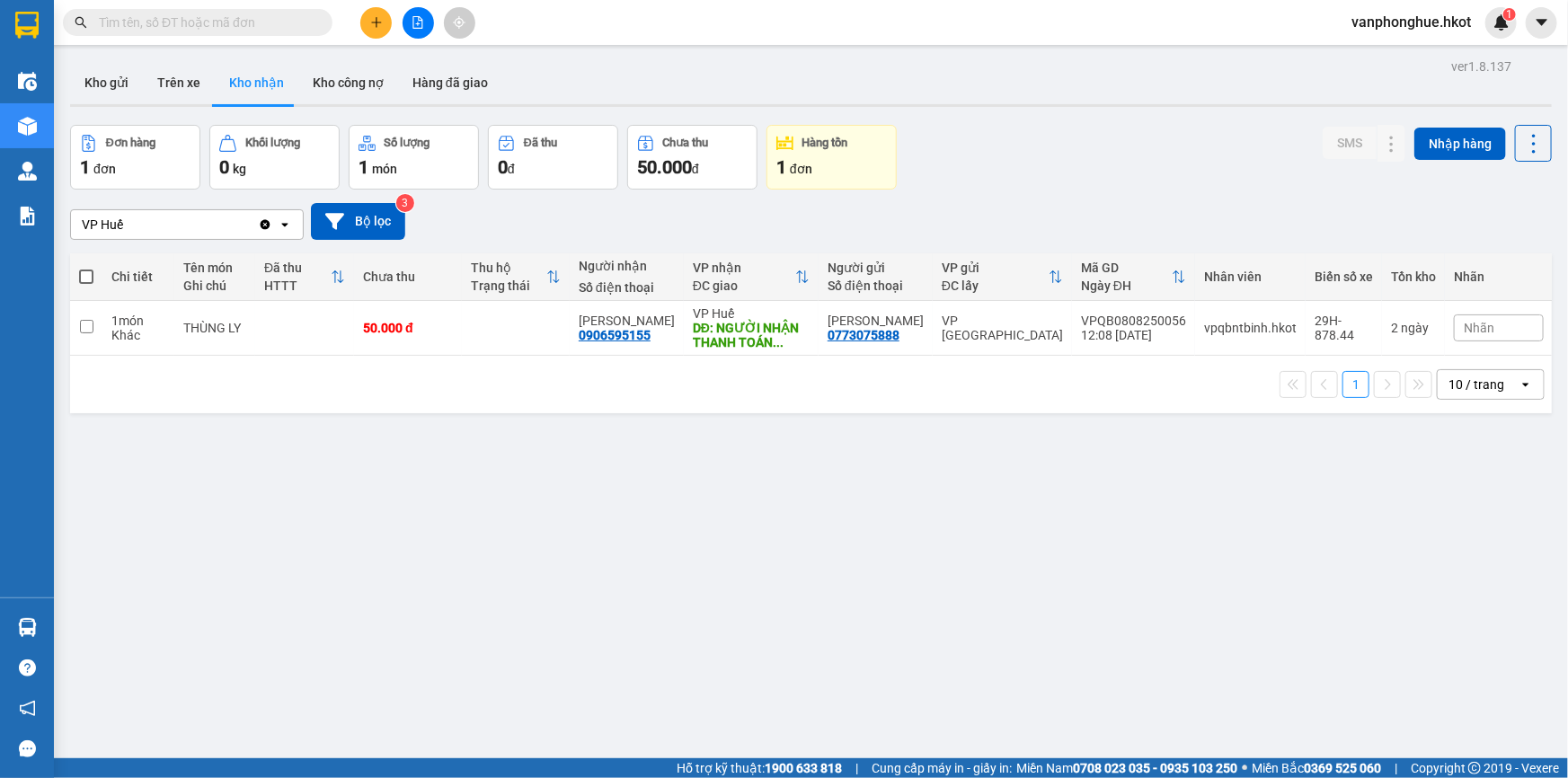
click at [430, 162] on div "1 món" at bounding box center [413, 167] width 110 height 25
click at [129, 170] on div "1 đơn" at bounding box center [134, 167] width 110 height 25
click at [342, 86] on button "Kho công nợ" at bounding box center [348, 82] width 100 height 44
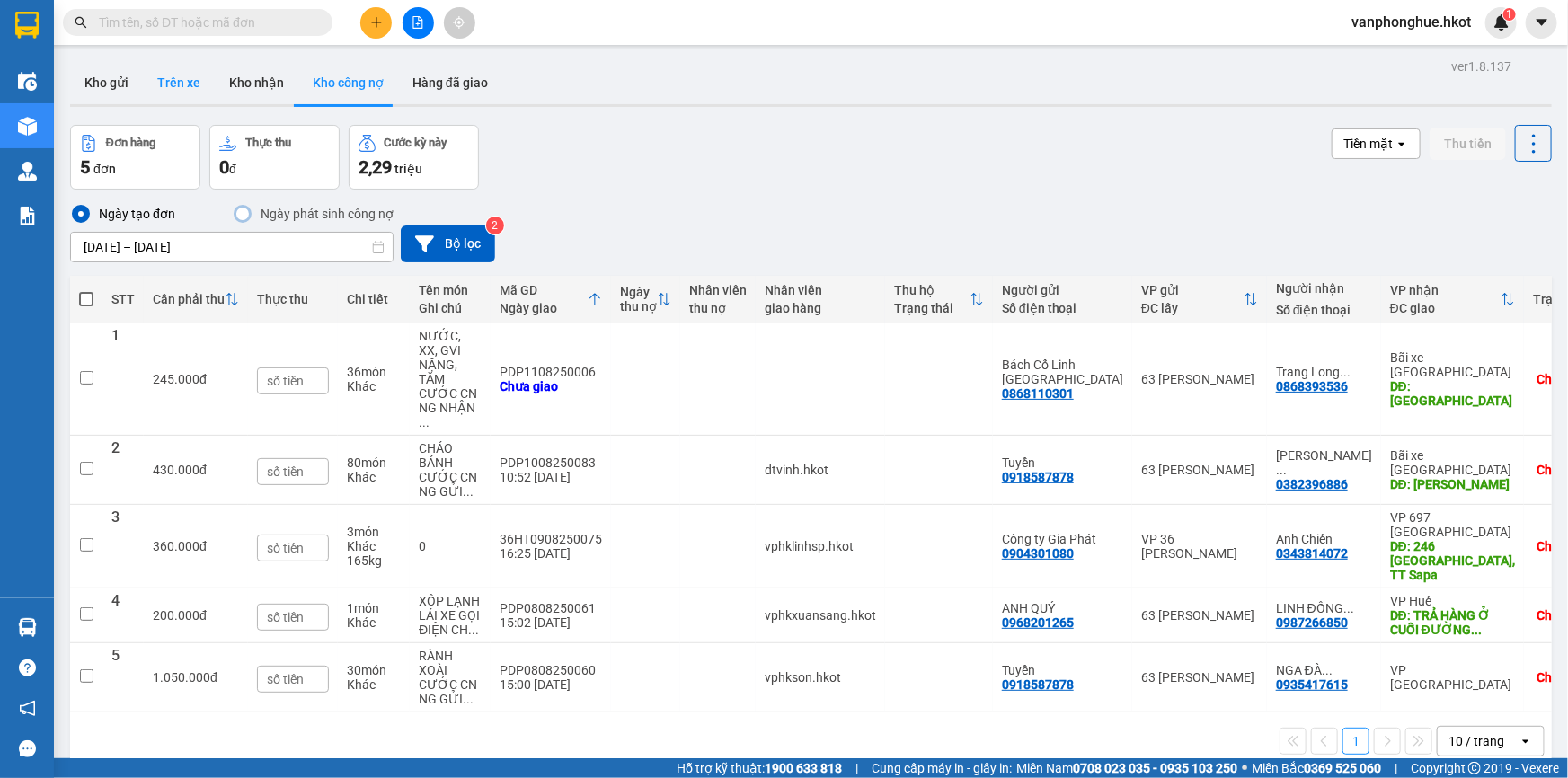
click at [180, 89] on button "Trên xe" at bounding box center [179, 82] width 72 height 44
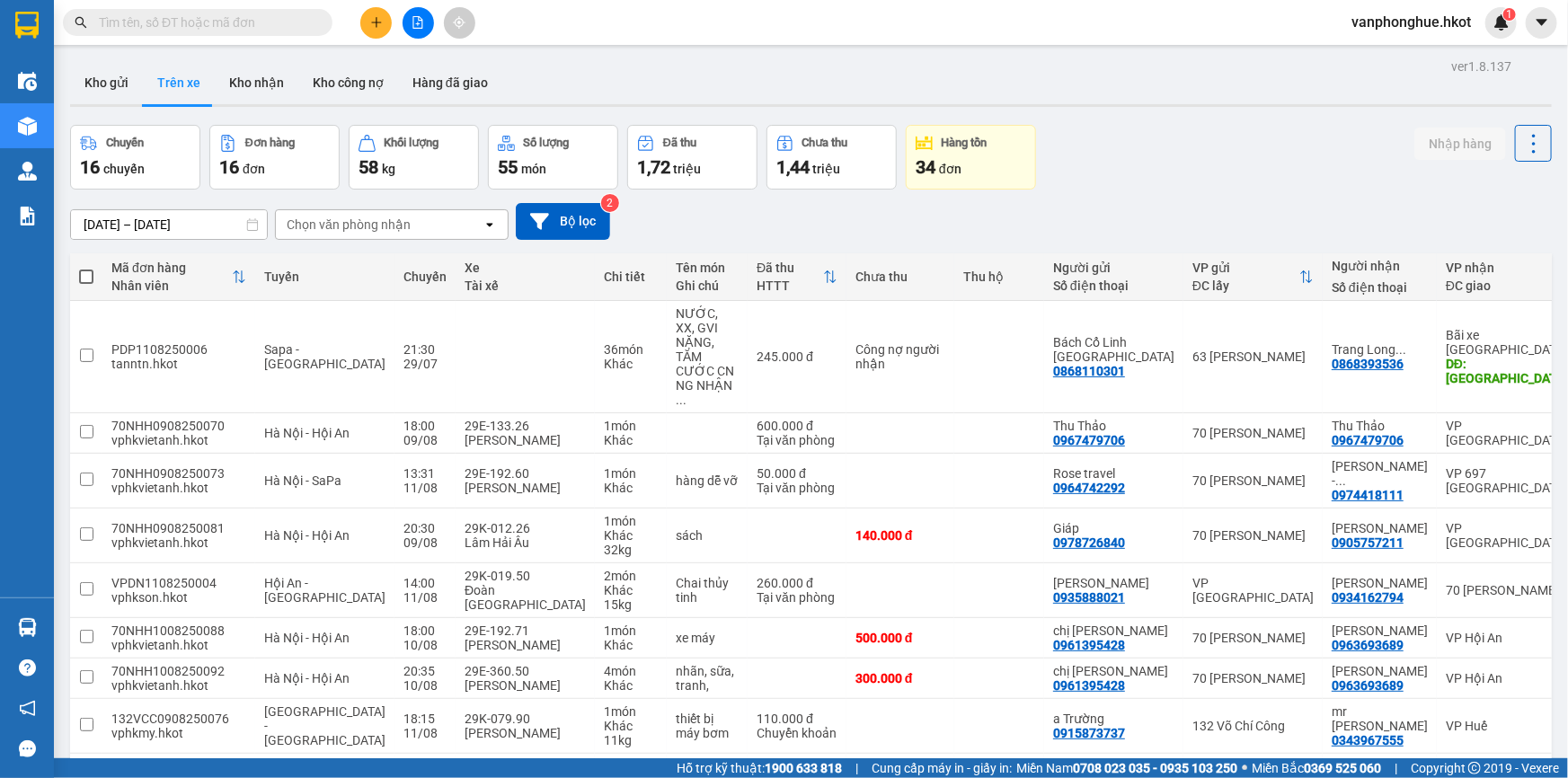
click at [412, 164] on div "58 kg" at bounding box center [413, 167] width 110 height 25
click at [592, 162] on div "55 món" at bounding box center [553, 167] width 110 height 25
click at [133, 169] on span "chuyến" at bounding box center [124, 169] width 42 height 15
click at [272, 161] on div "16 đơn" at bounding box center [274, 167] width 110 height 25
click at [432, 139] on div "Khối lượng" at bounding box center [411, 144] width 55 height 13
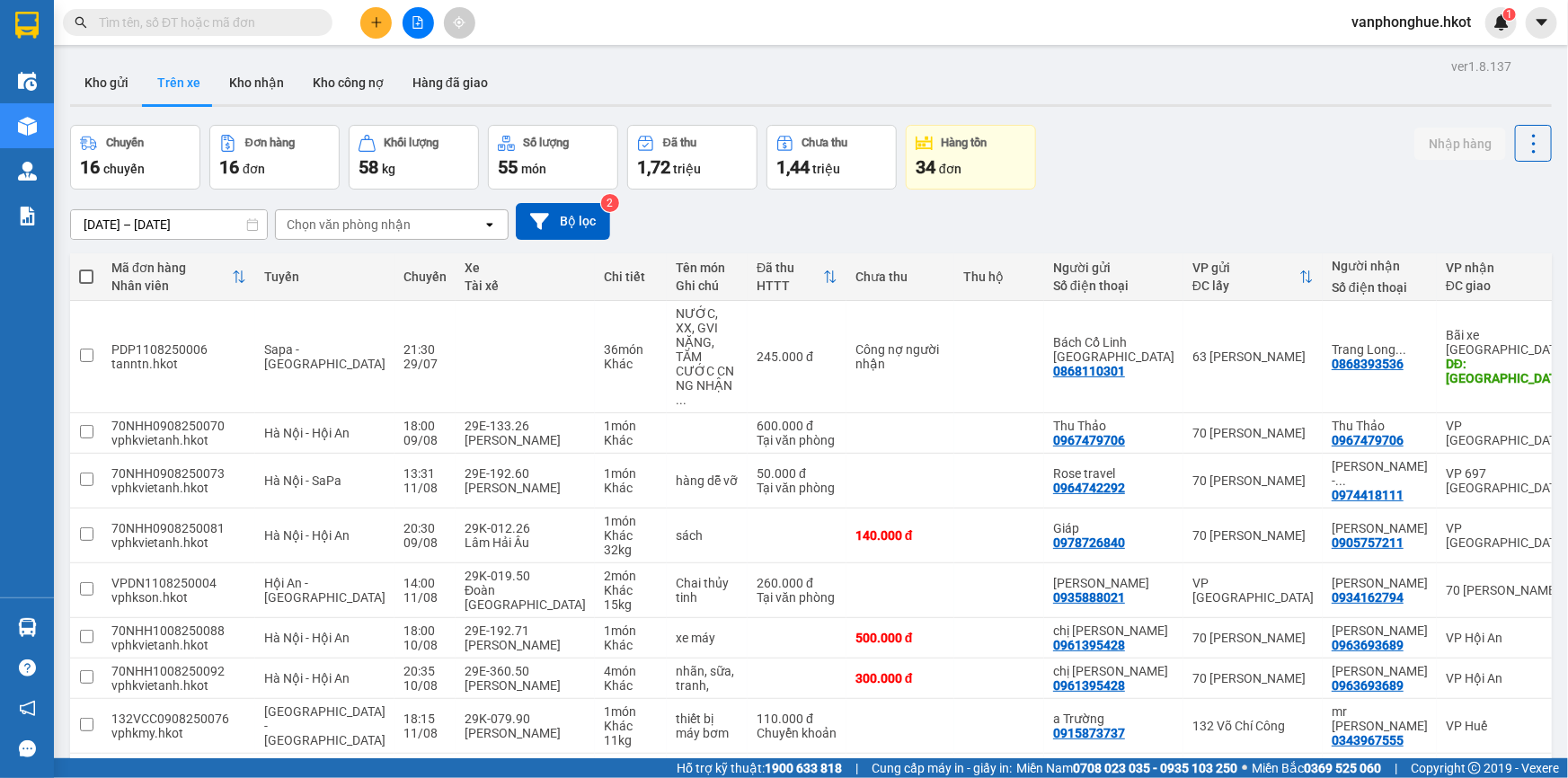
click at [562, 158] on div "55 món" at bounding box center [553, 167] width 110 height 25
click at [969, 156] on div "34 đơn" at bounding box center [970, 167] width 110 height 25
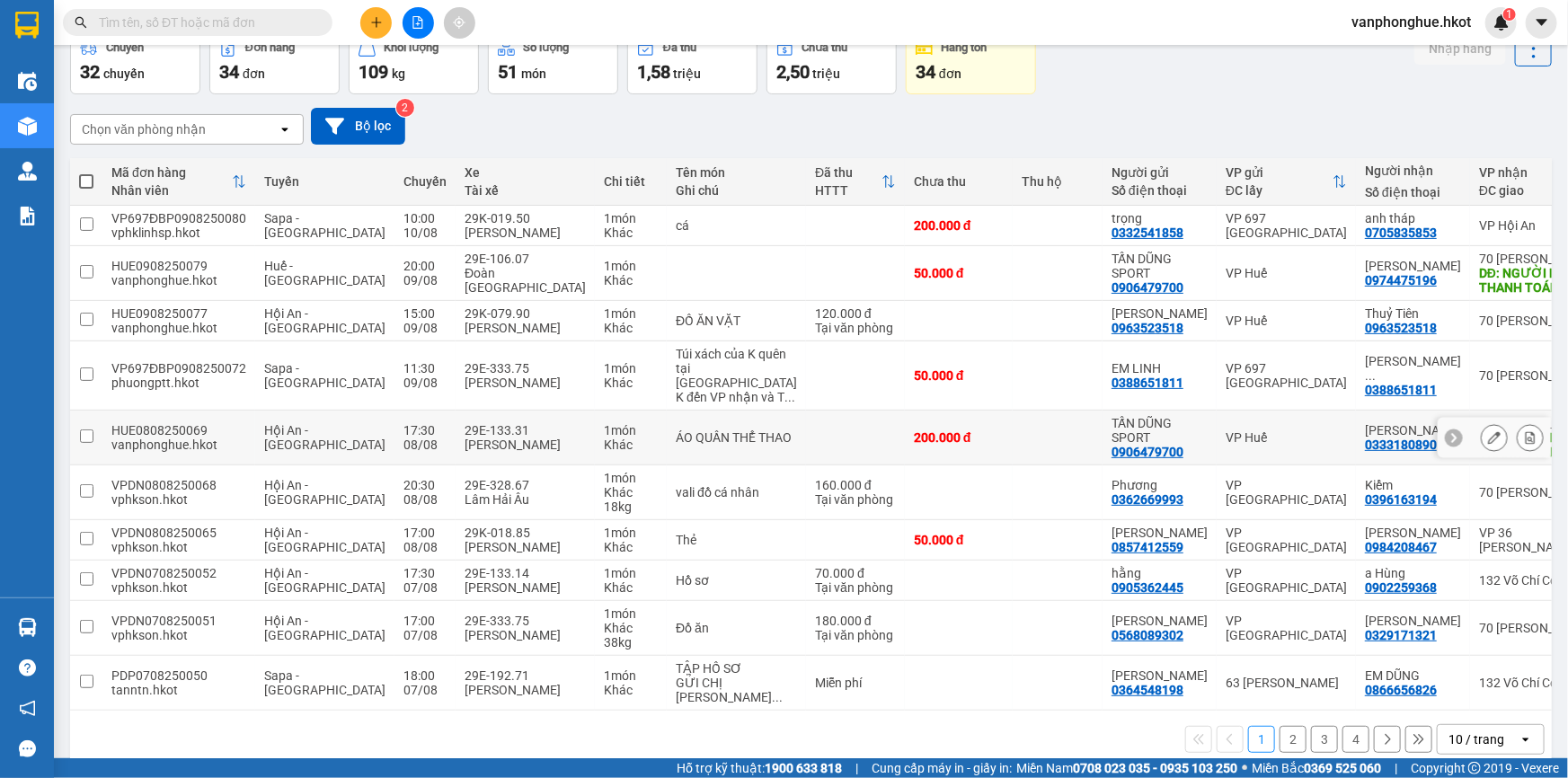
scroll to position [177, 0]
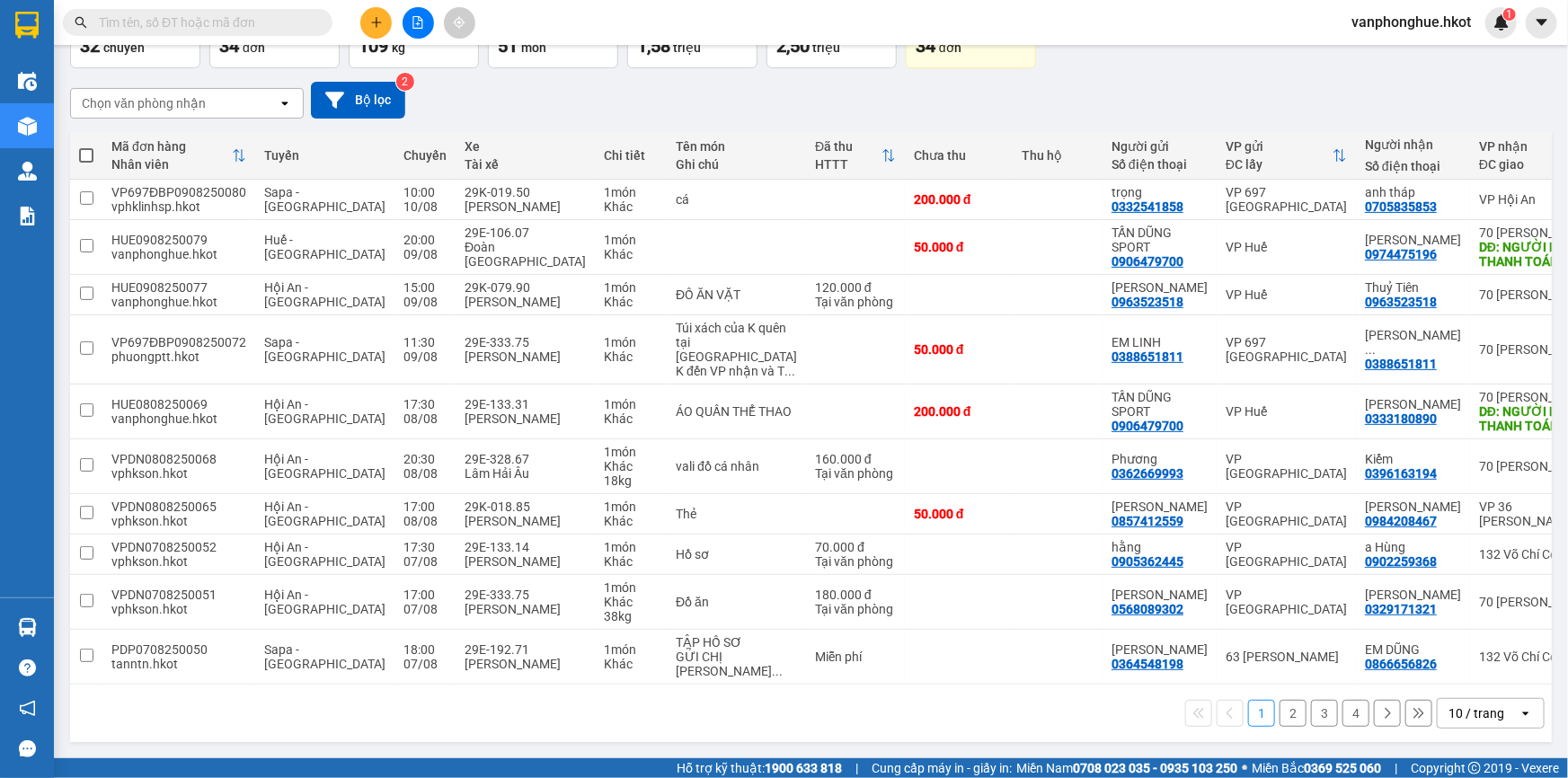
click at [1284, 714] on button "2" at bounding box center [1292, 713] width 27 height 27
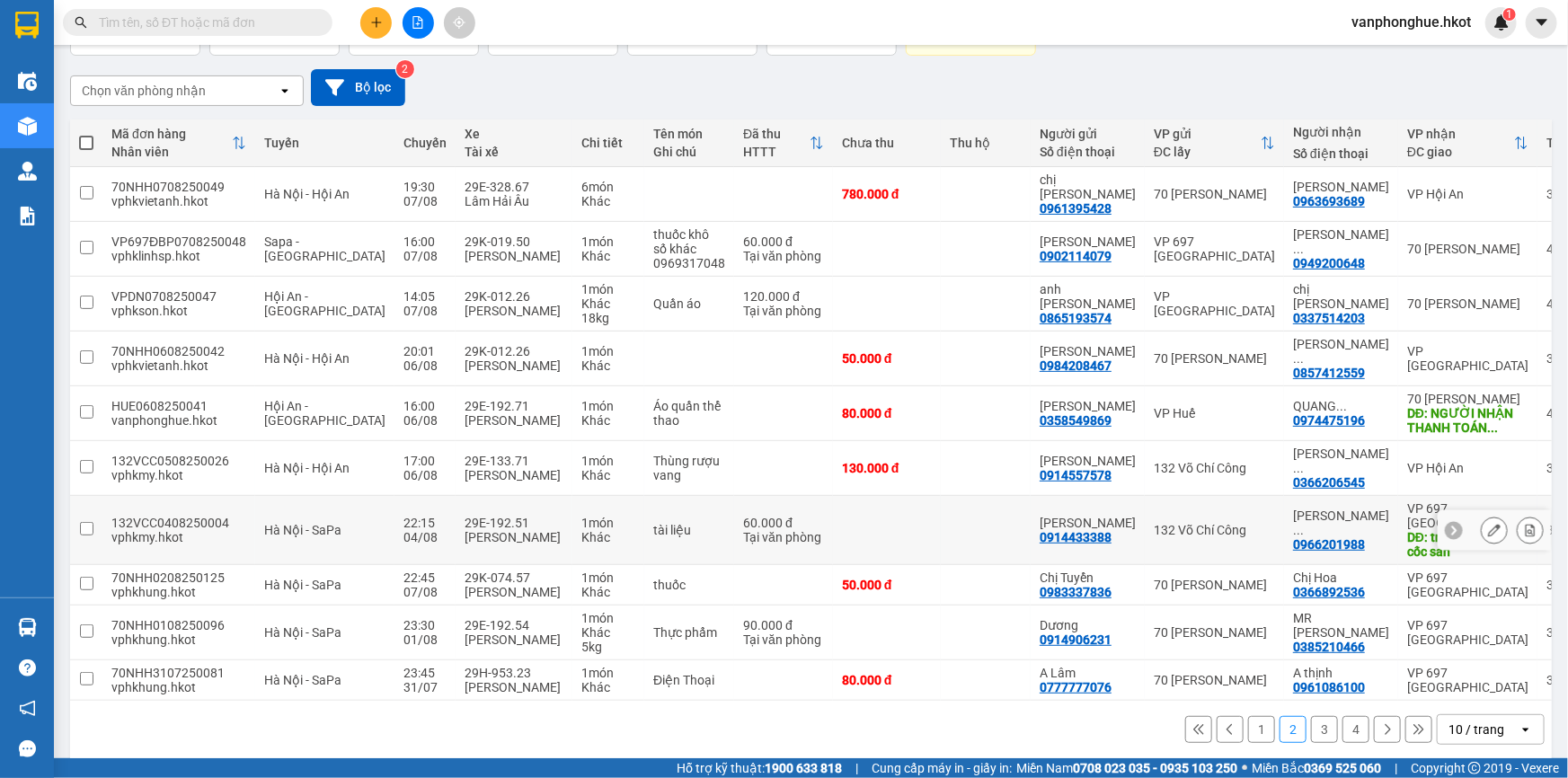
scroll to position [0, 0]
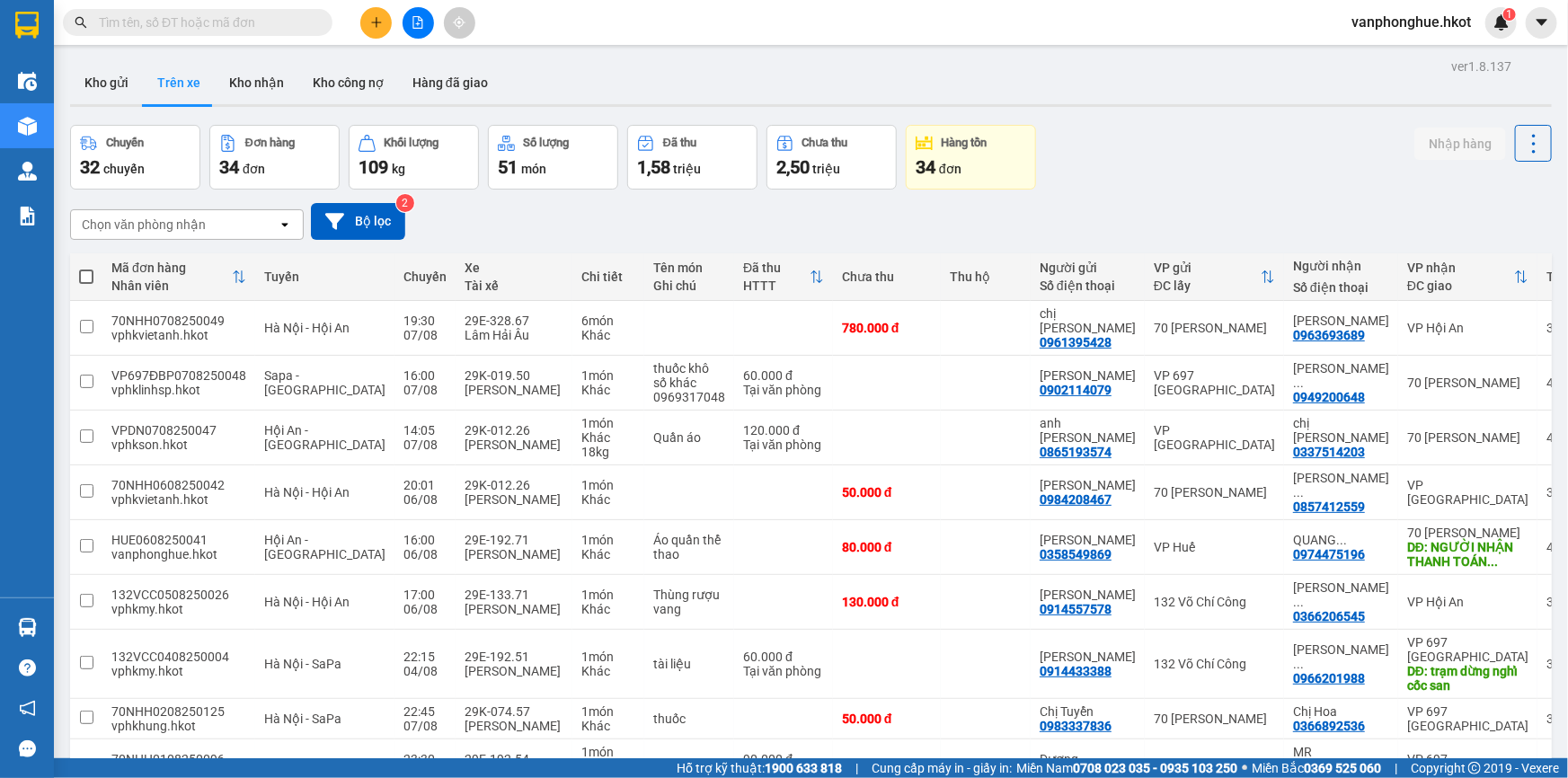
click at [131, 153] on button "Chuyến 32 chuyến" at bounding box center [135, 157] width 131 height 65
click at [107, 88] on button "Kho gửi" at bounding box center [106, 82] width 73 height 44
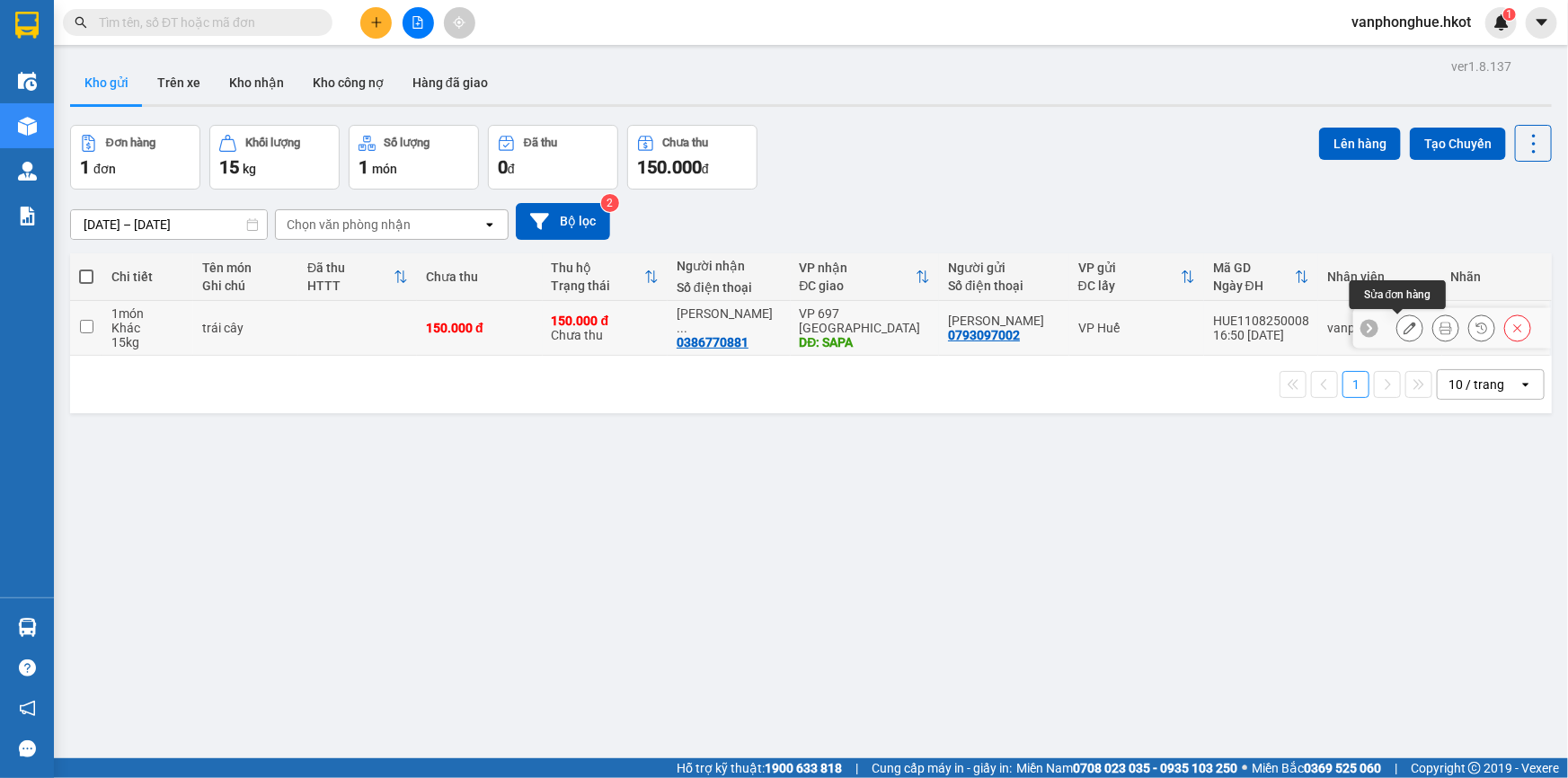
click at [1405, 329] on button at bounding box center [1409, 329] width 25 height 31
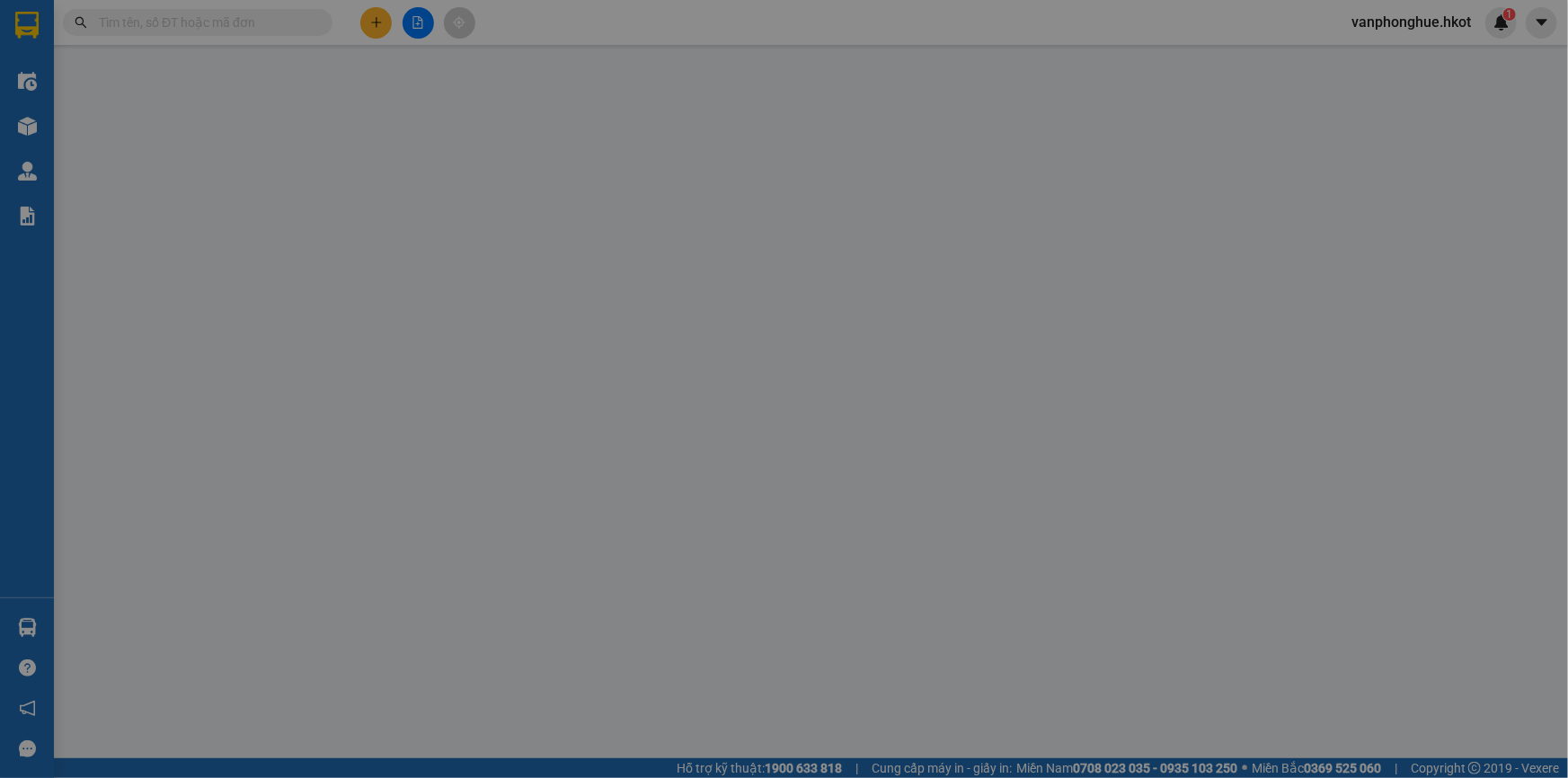
type input "0793097002"
type input "[PERSON_NAME] [PERSON_NAME]"
type input "0386770881"
type input "[PERSON_NAME]"
type input "SAPA"
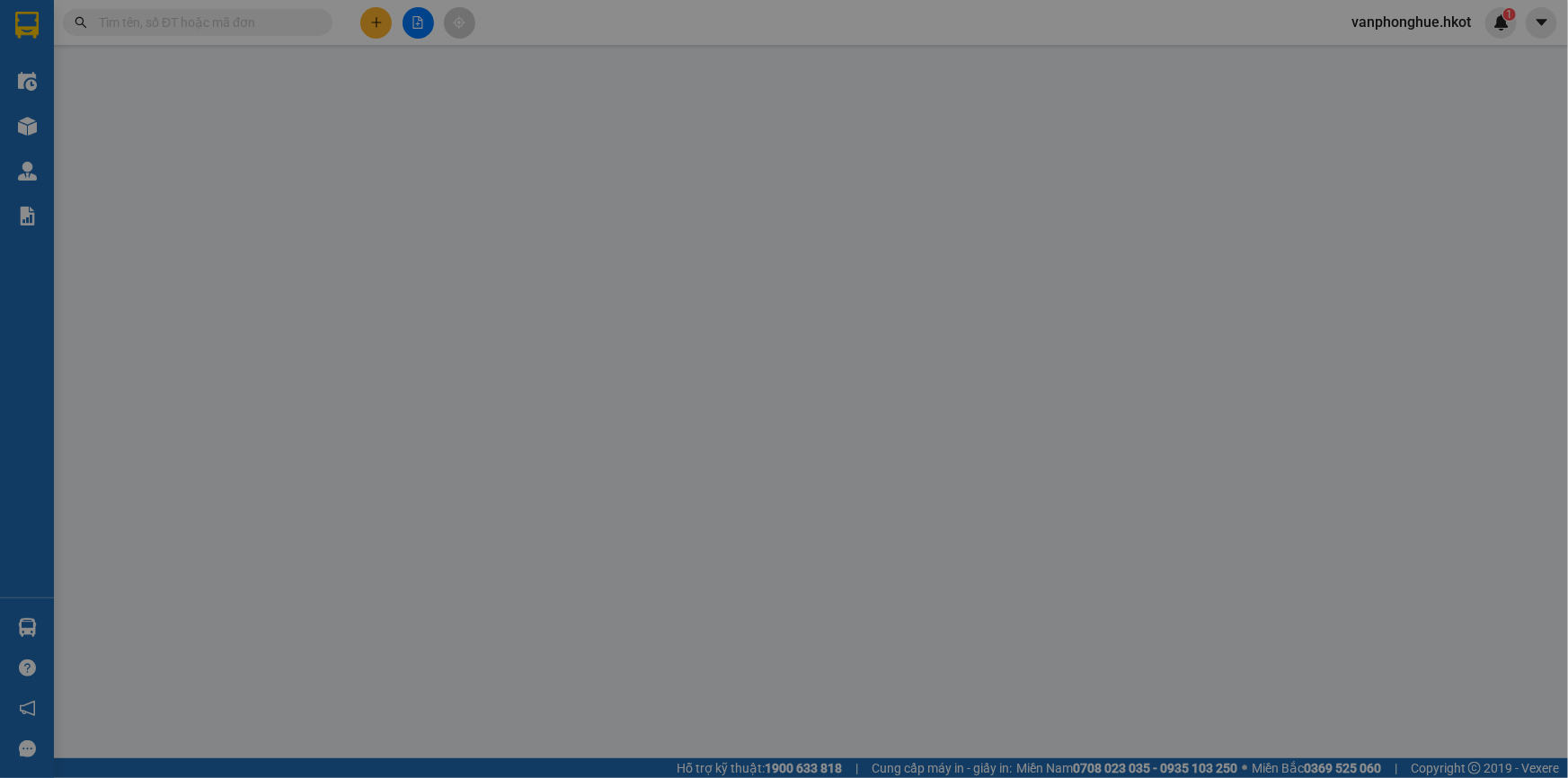
type input "150.000"
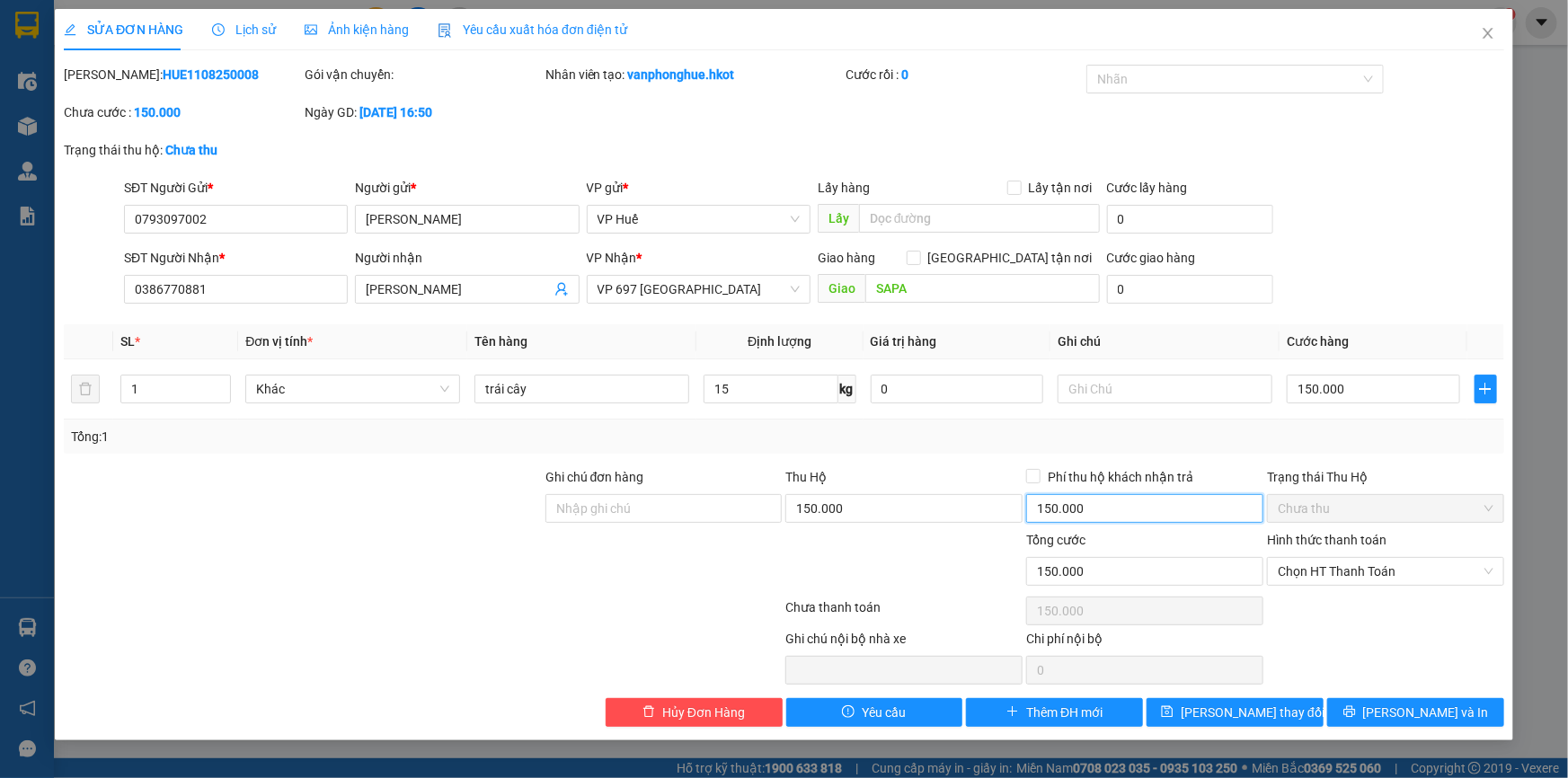
click at [1103, 511] on input "150.000" at bounding box center [1144, 508] width 237 height 29
type input "0"
click at [1434, 713] on span "[PERSON_NAME] và In" at bounding box center [1425, 712] width 126 height 19
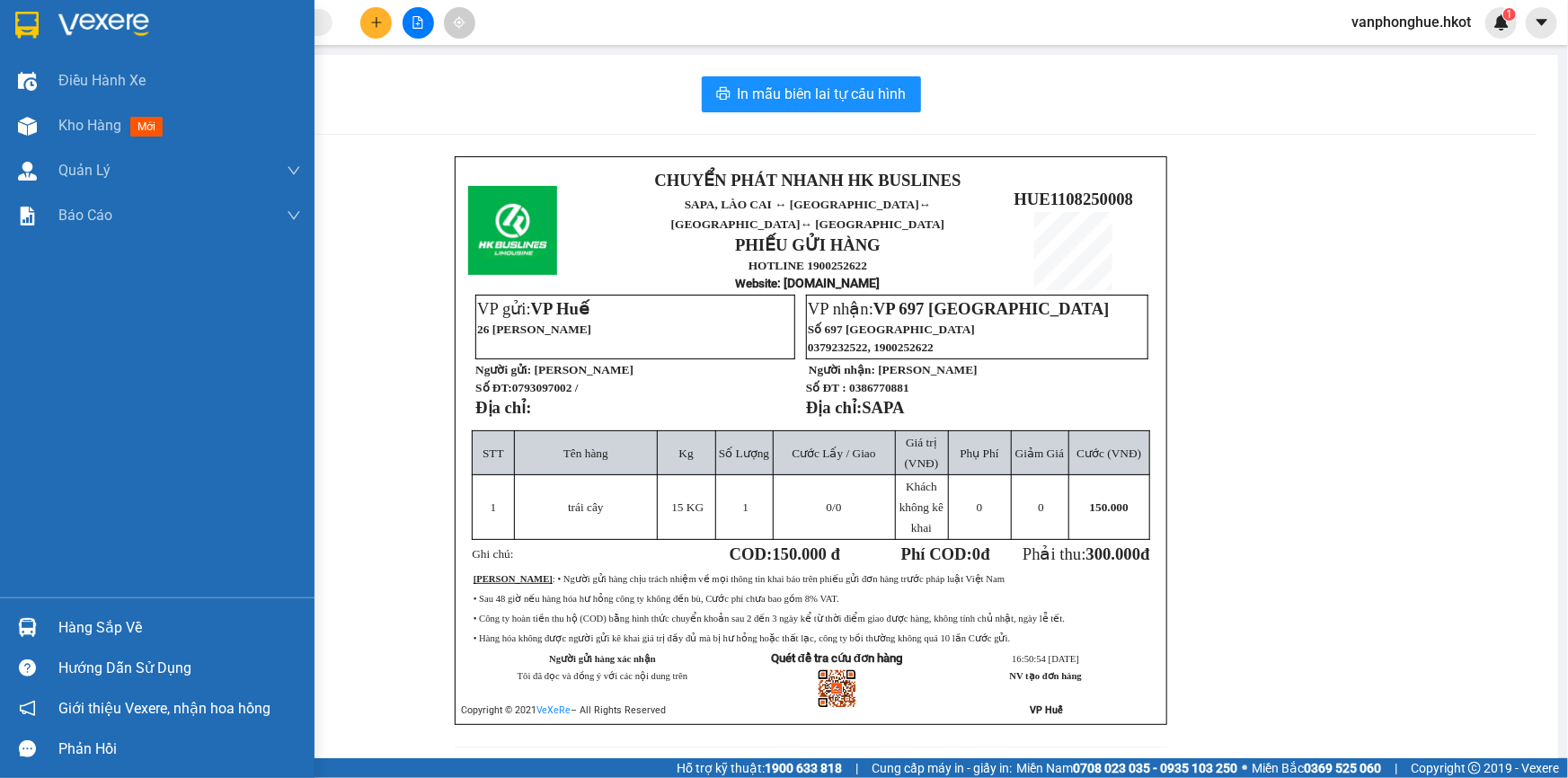
click at [87, 36] on img at bounding box center [104, 25] width 91 height 27
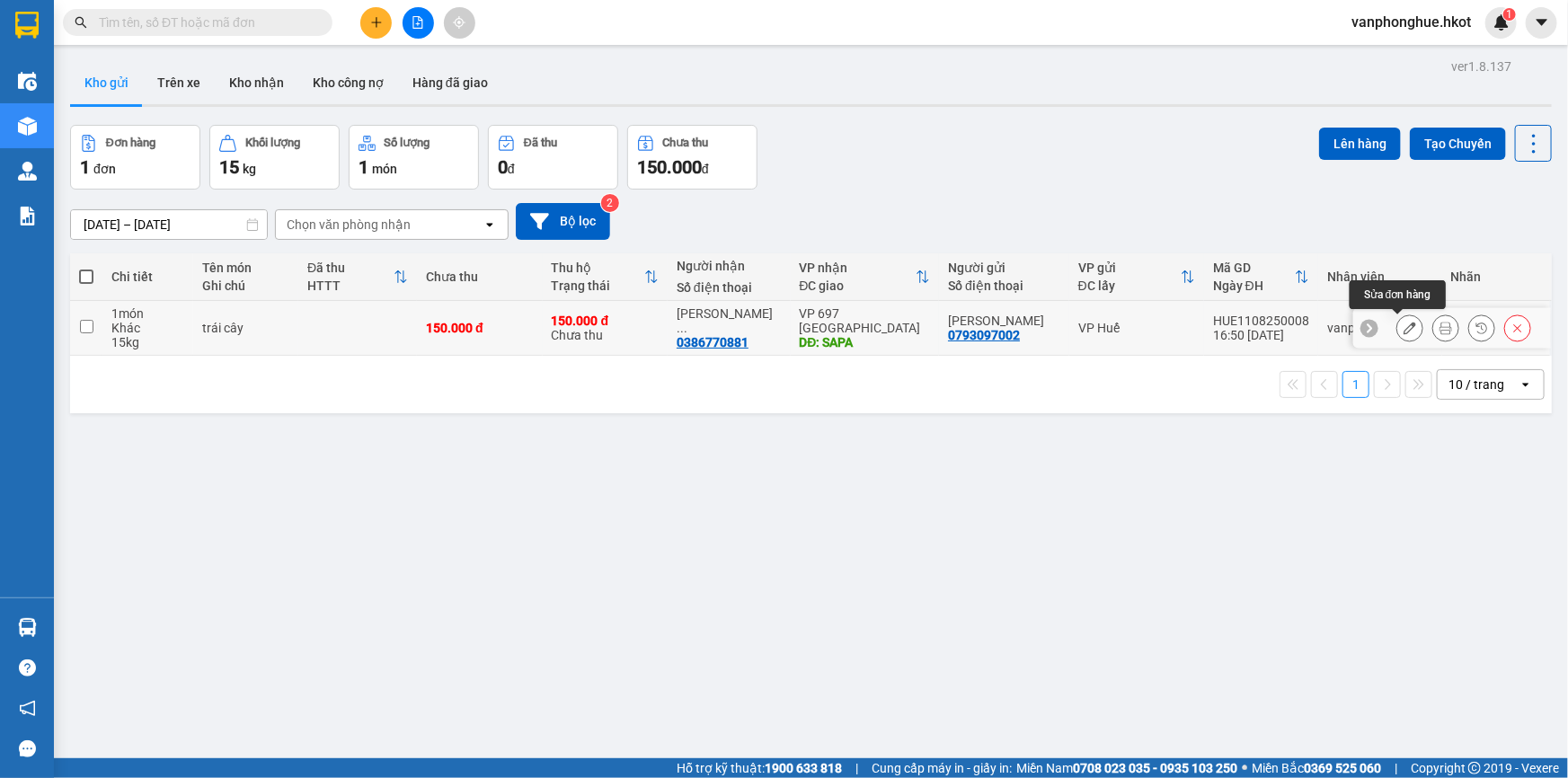
click at [1403, 325] on icon at bounding box center [1410, 328] width 13 height 13
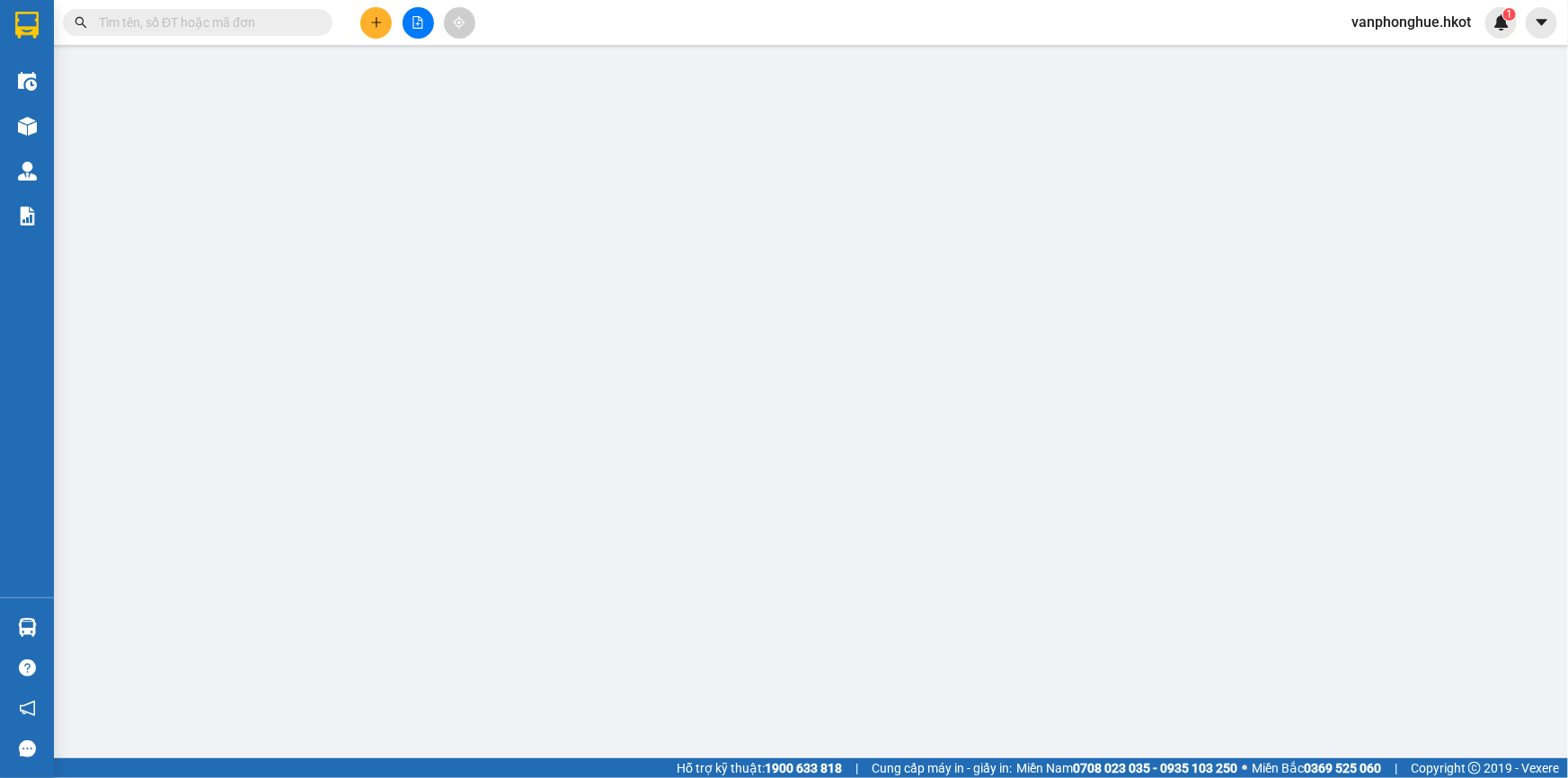
type input "0793097002"
type input "[PERSON_NAME] [PERSON_NAME]"
type input "0386770881"
type input "[PERSON_NAME]"
type input "SAPA"
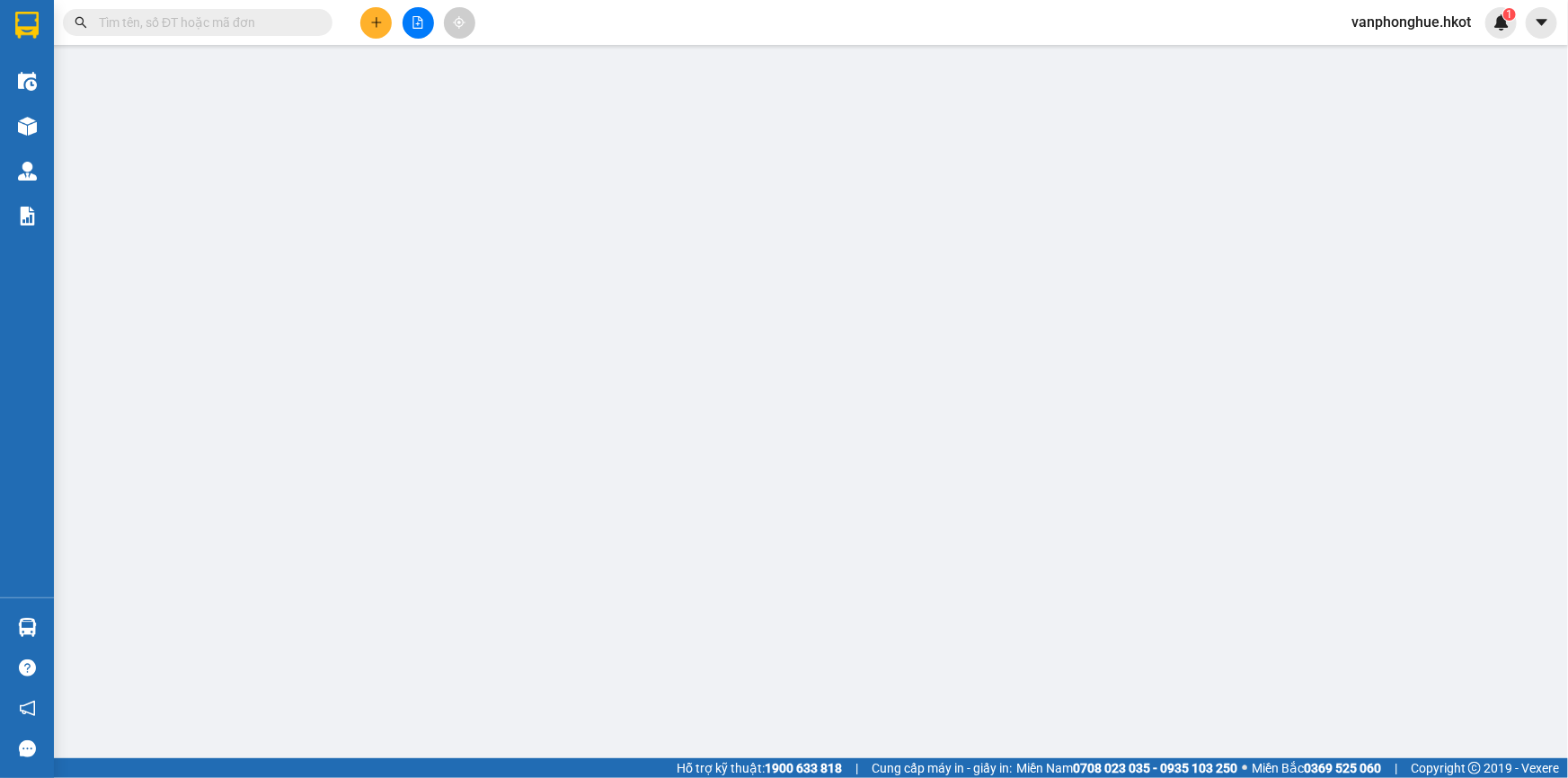
type input "150.000"
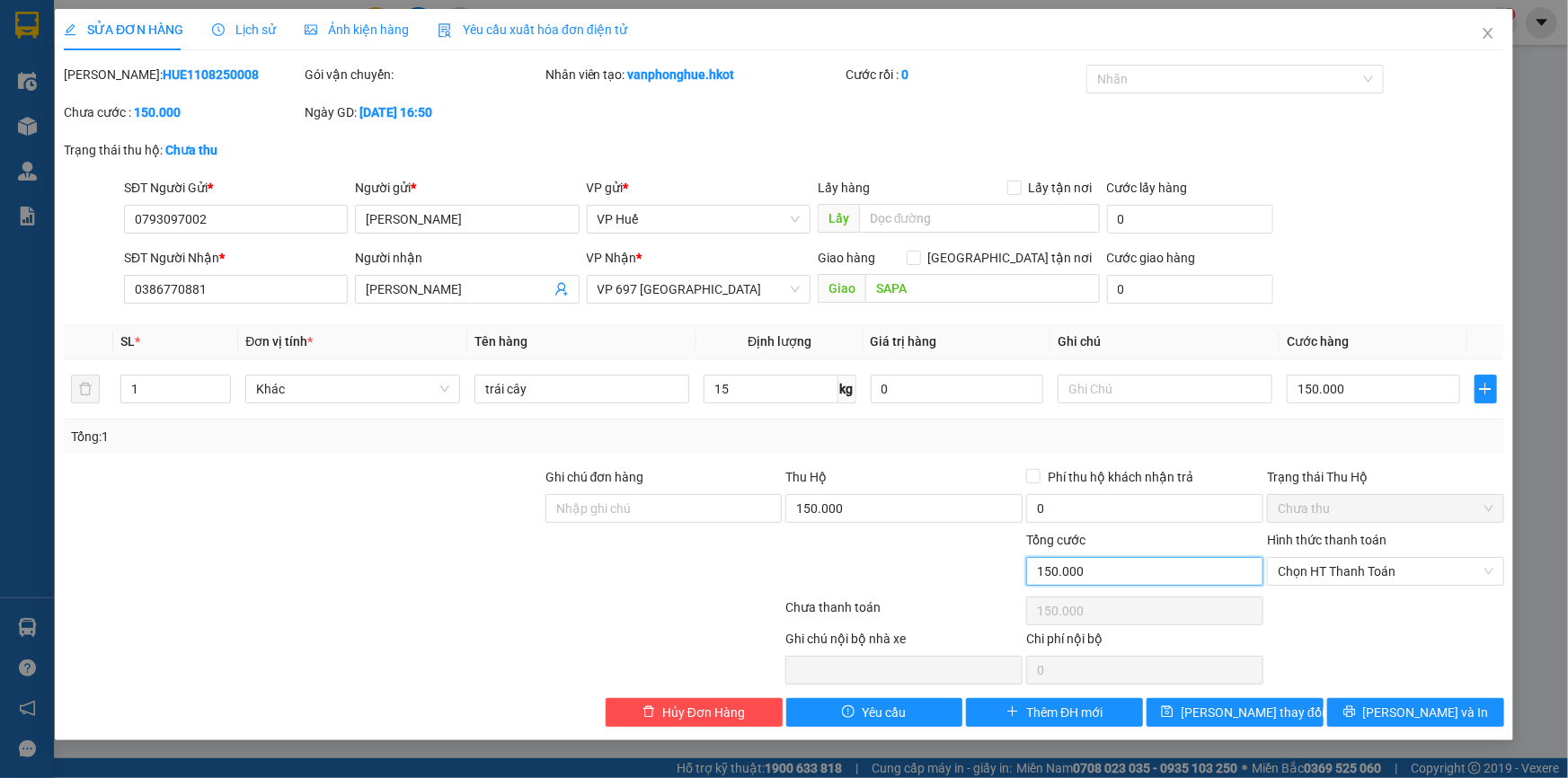
click at [1117, 576] on input "150.000" at bounding box center [1144, 571] width 237 height 29
click at [1114, 573] on input "150.000" at bounding box center [1144, 571] width 237 height 29
click at [1108, 569] on input "150.000" at bounding box center [1144, 571] width 237 height 29
click at [1358, 392] on input "150.000" at bounding box center [1373, 389] width 173 height 29
type input "0"
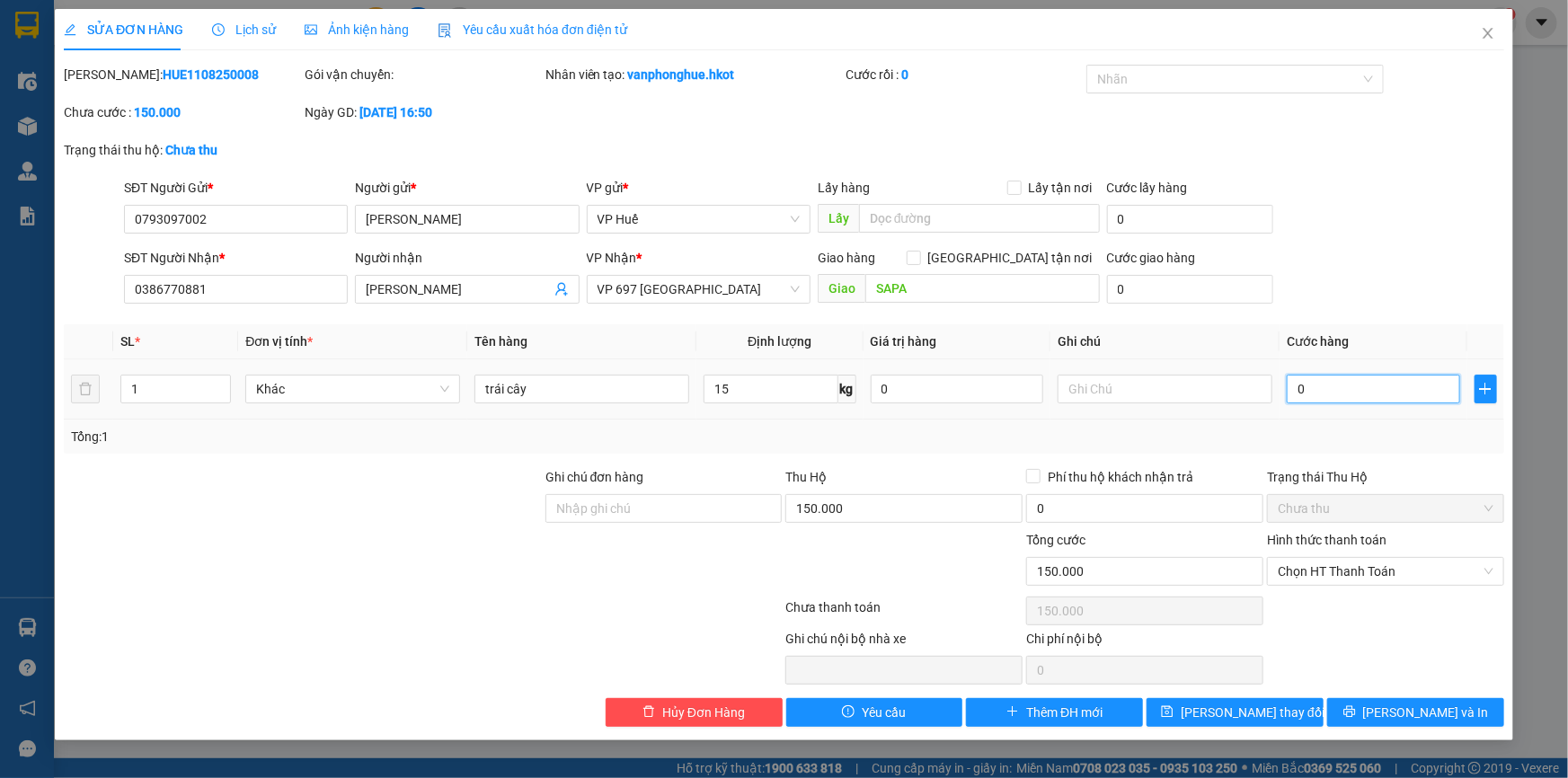
type input "0"
click at [1419, 709] on span "[PERSON_NAME] và In" at bounding box center [1425, 712] width 126 height 19
click at [885, 504] on input "150.000" at bounding box center [903, 508] width 237 height 29
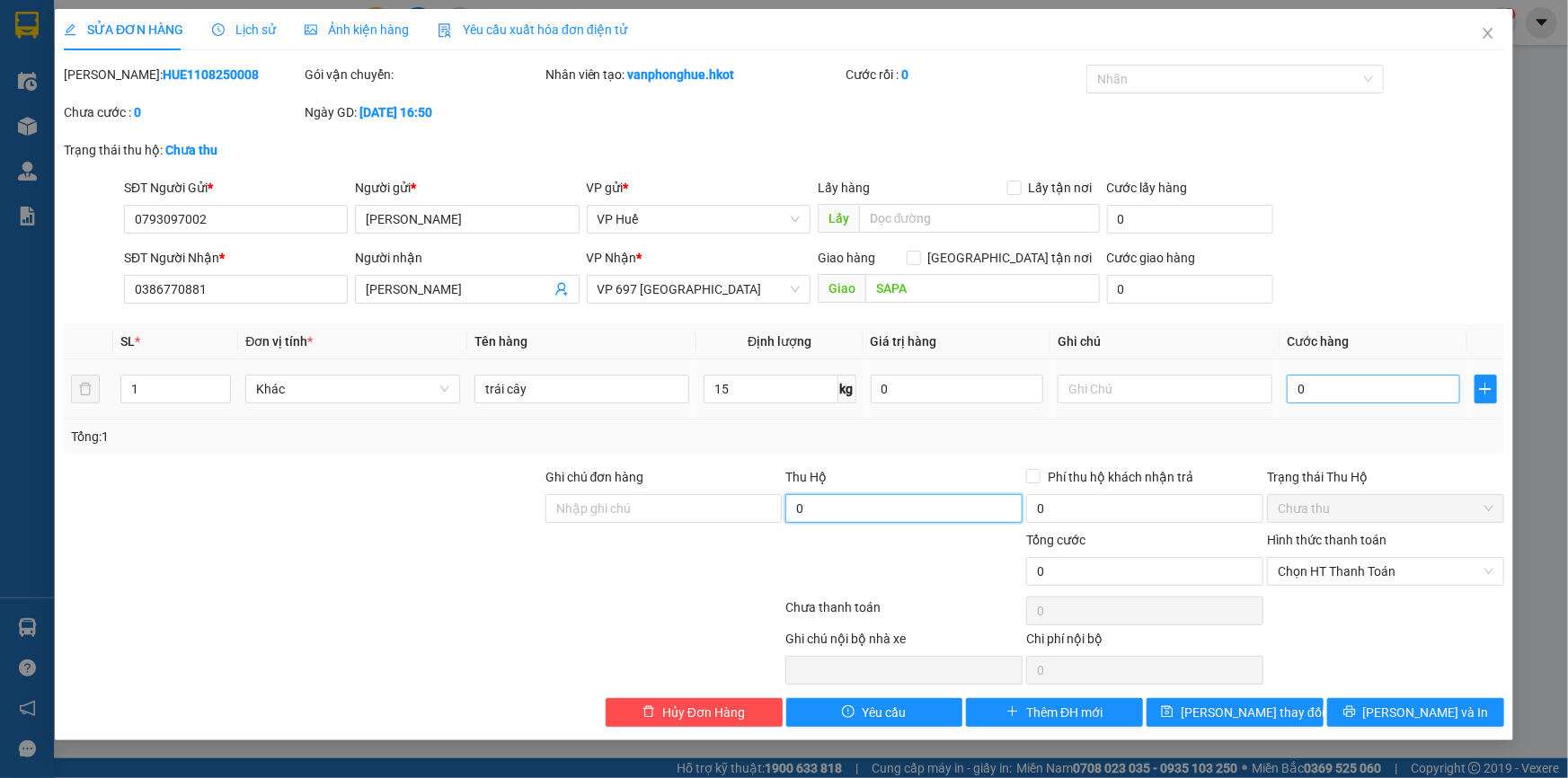
type input "0"
click at [1352, 386] on input "0" at bounding box center [1373, 389] width 173 height 29
type input "1"
type input "15"
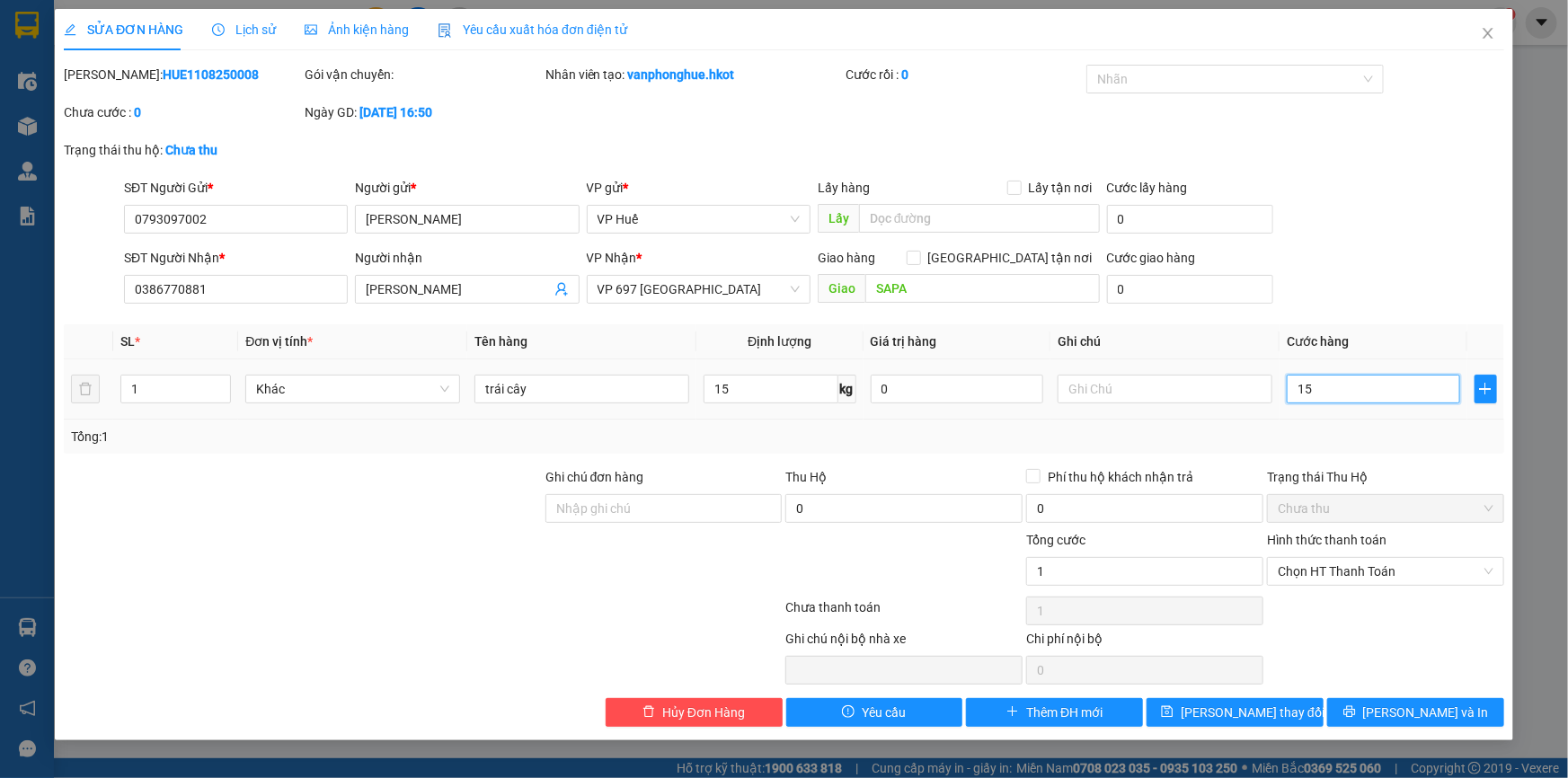
type input "15"
type input "150"
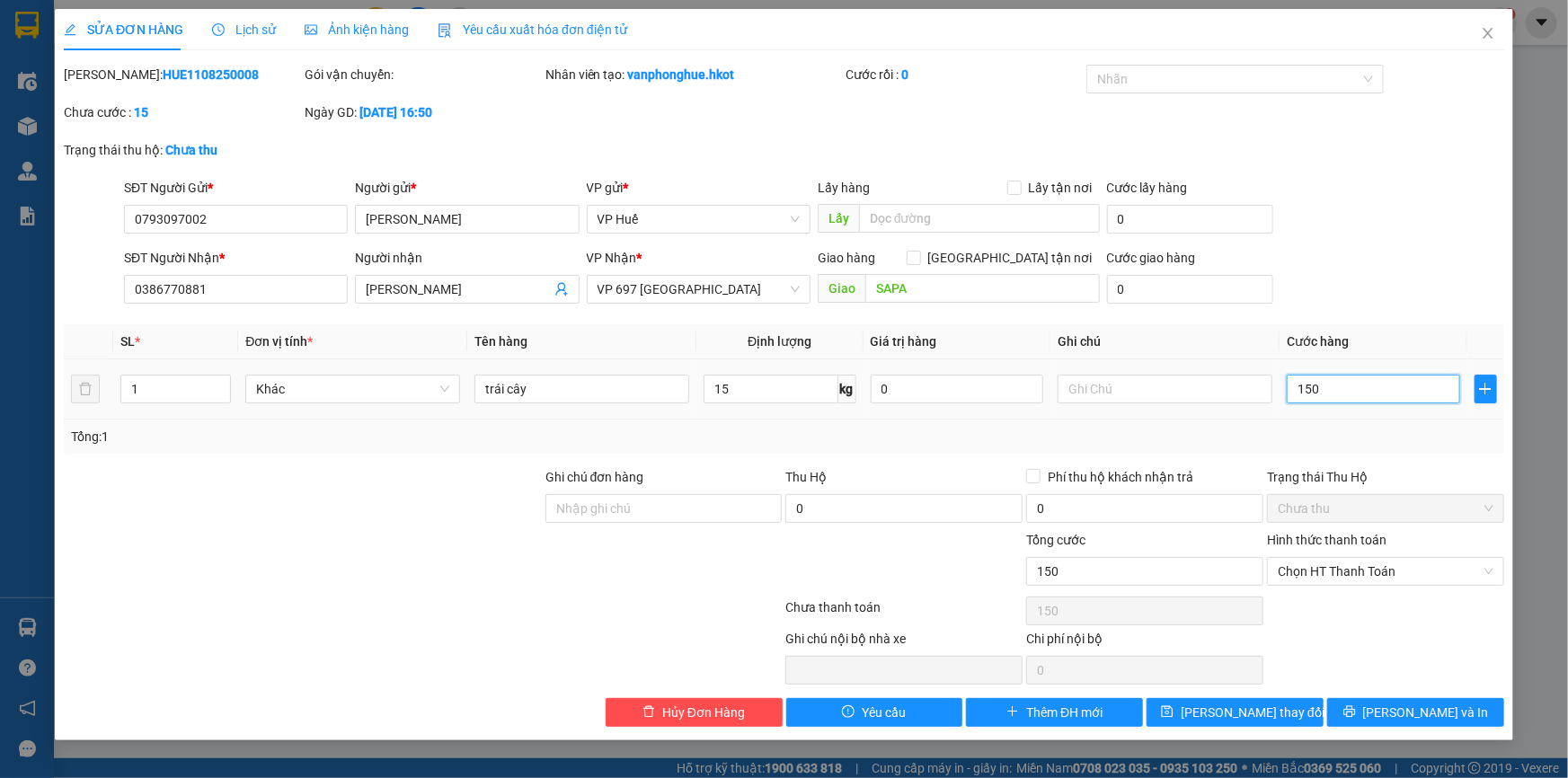
type input "1.500"
type input "15.000"
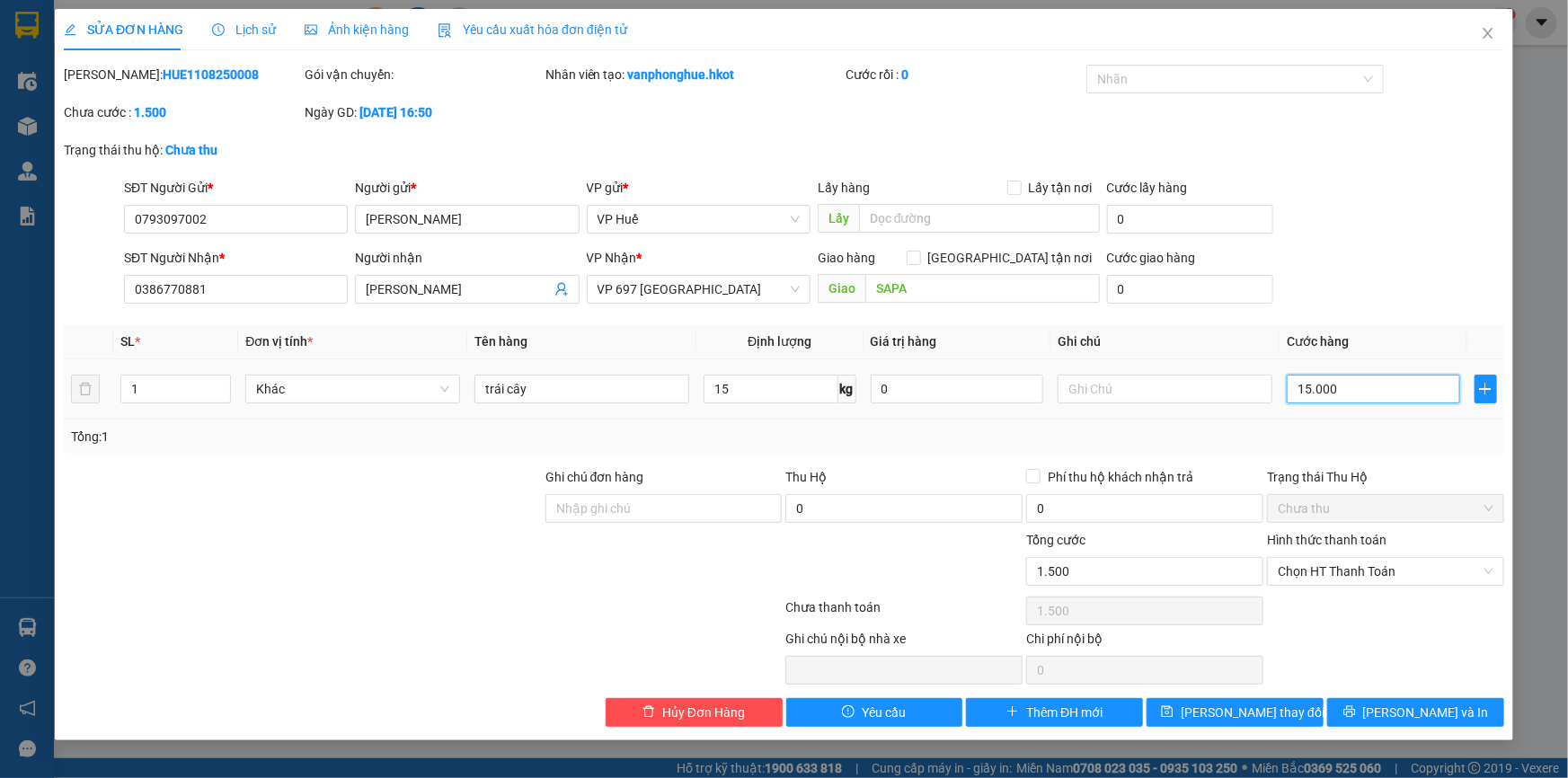
type input "15.000"
type input "150.000"
click at [1413, 711] on span "[PERSON_NAME] và In" at bounding box center [1425, 712] width 126 height 19
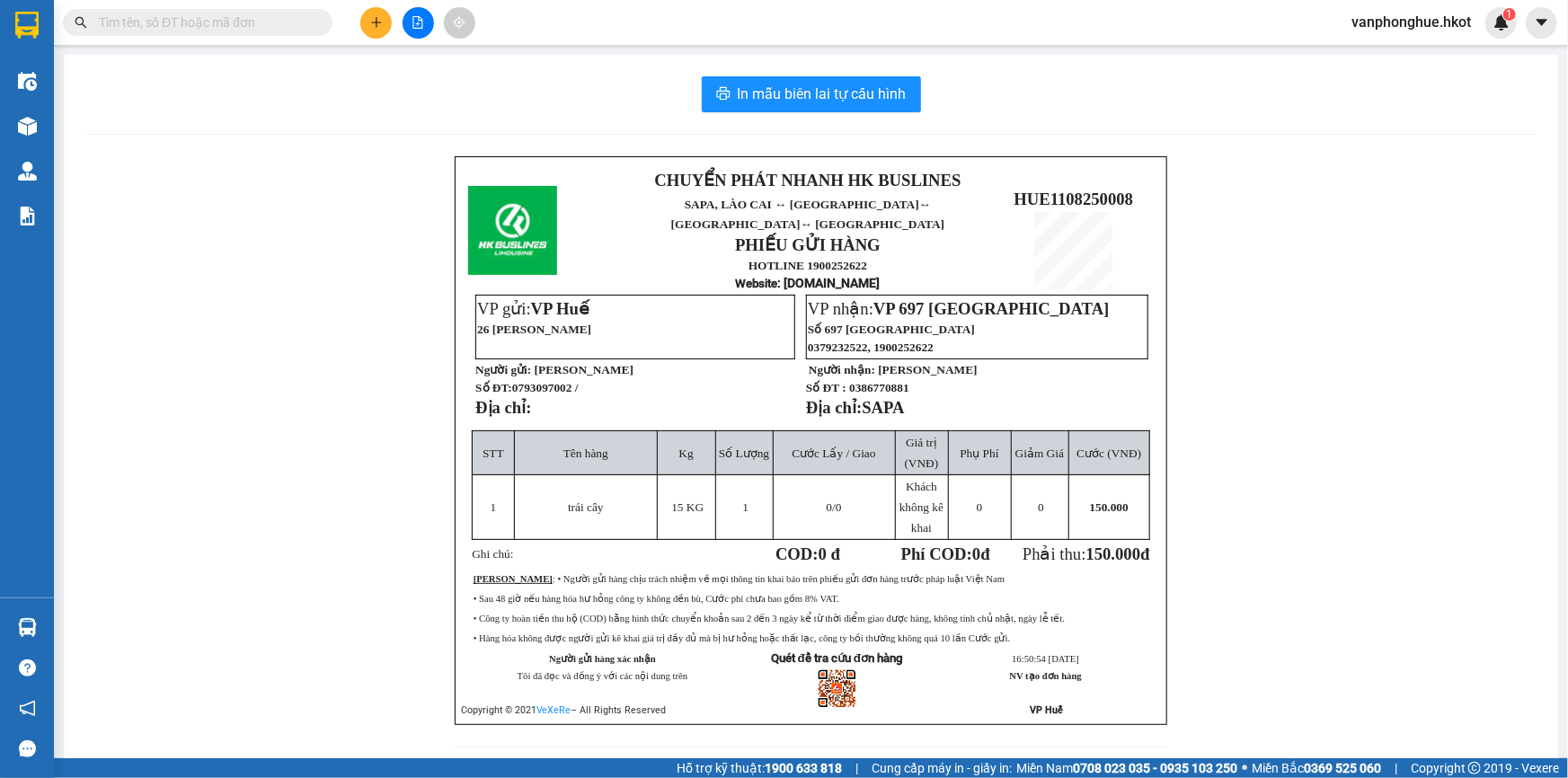
scroll to position [36, 0]
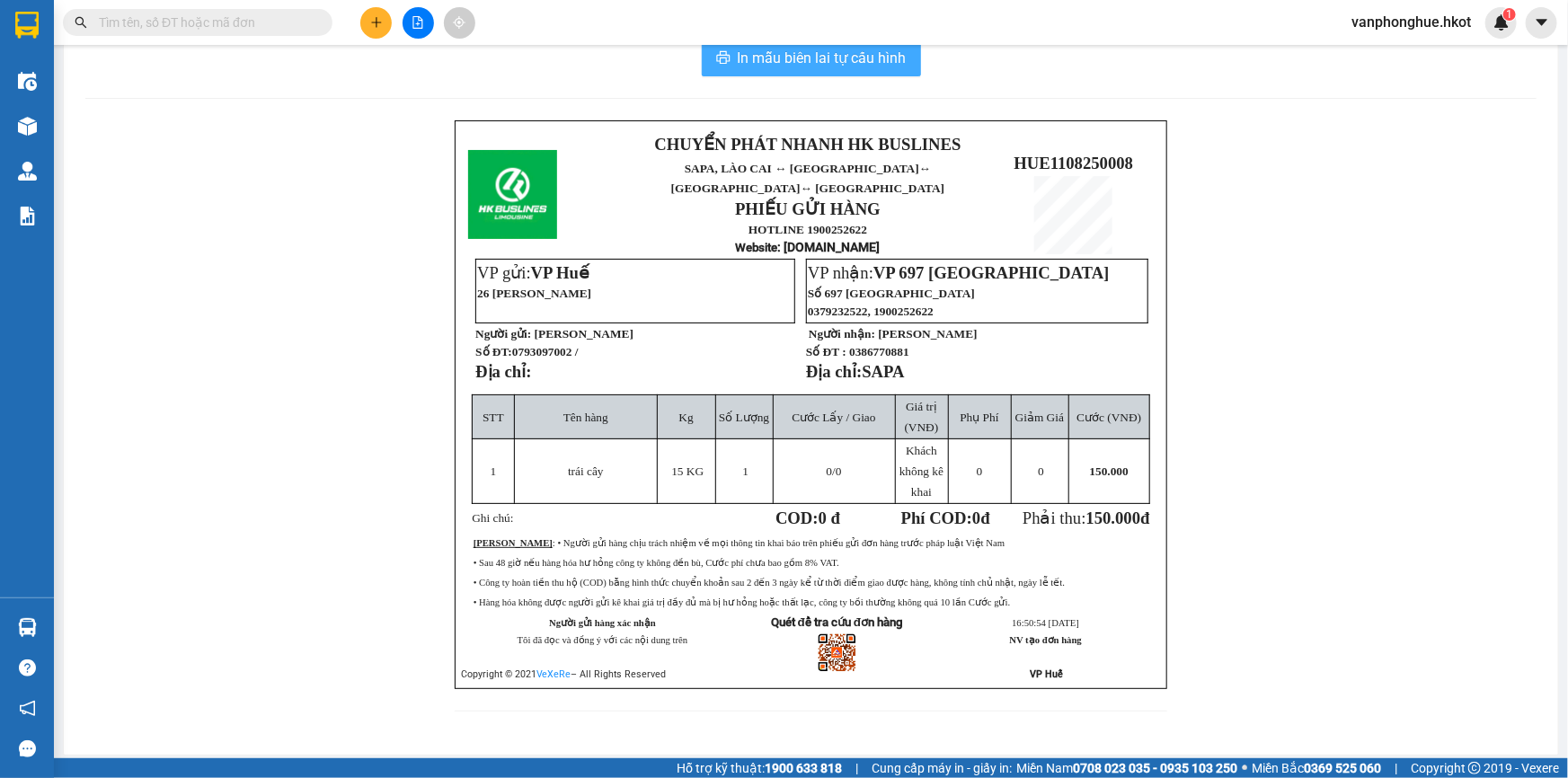
click at [809, 62] on span "In mẫu biên lai tự cấu hình" at bounding box center [822, 57] width 168 height 22
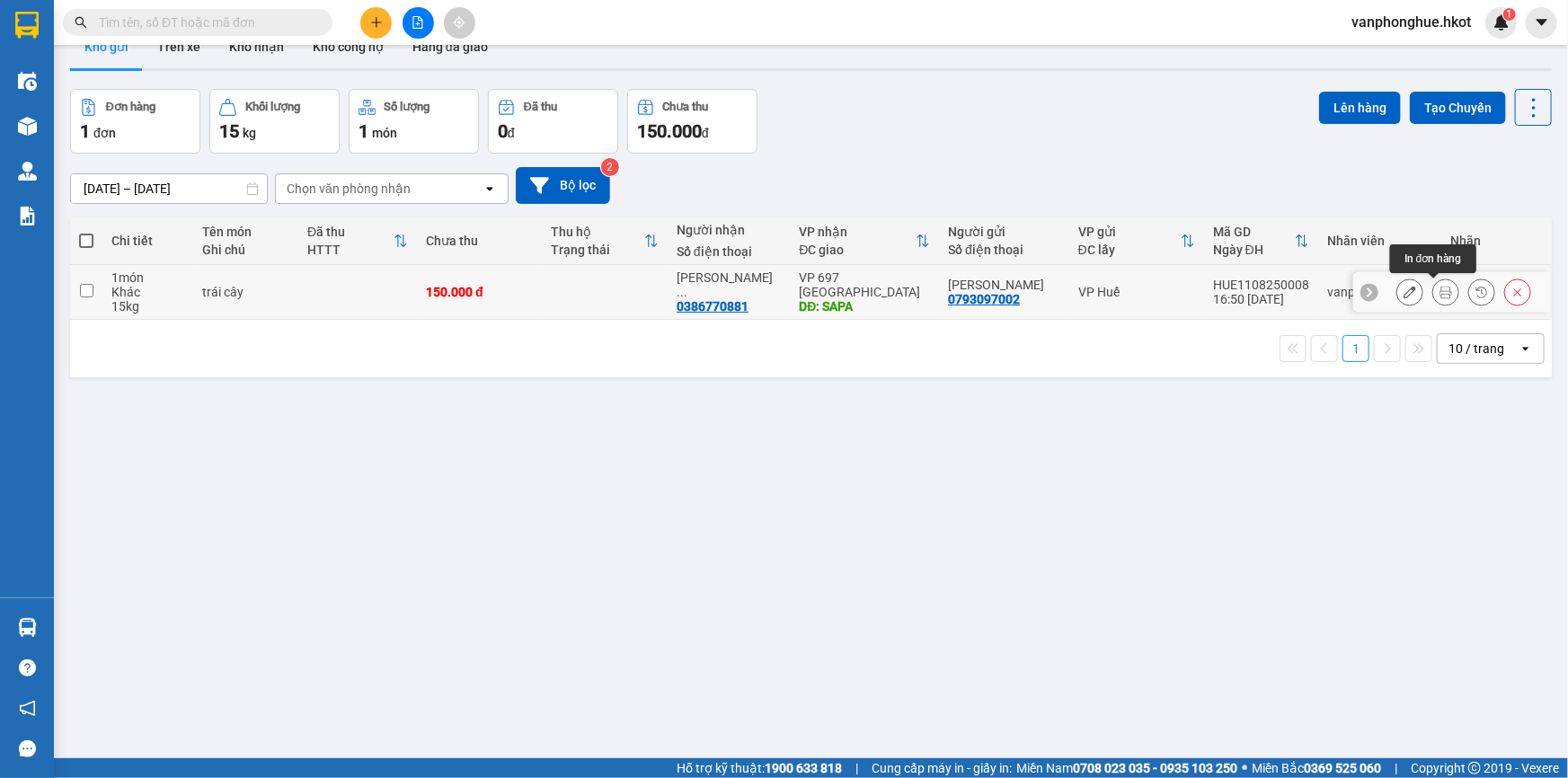
click at [1439, 292] on icon at bounding box center [1446, 293] width 13 height 13
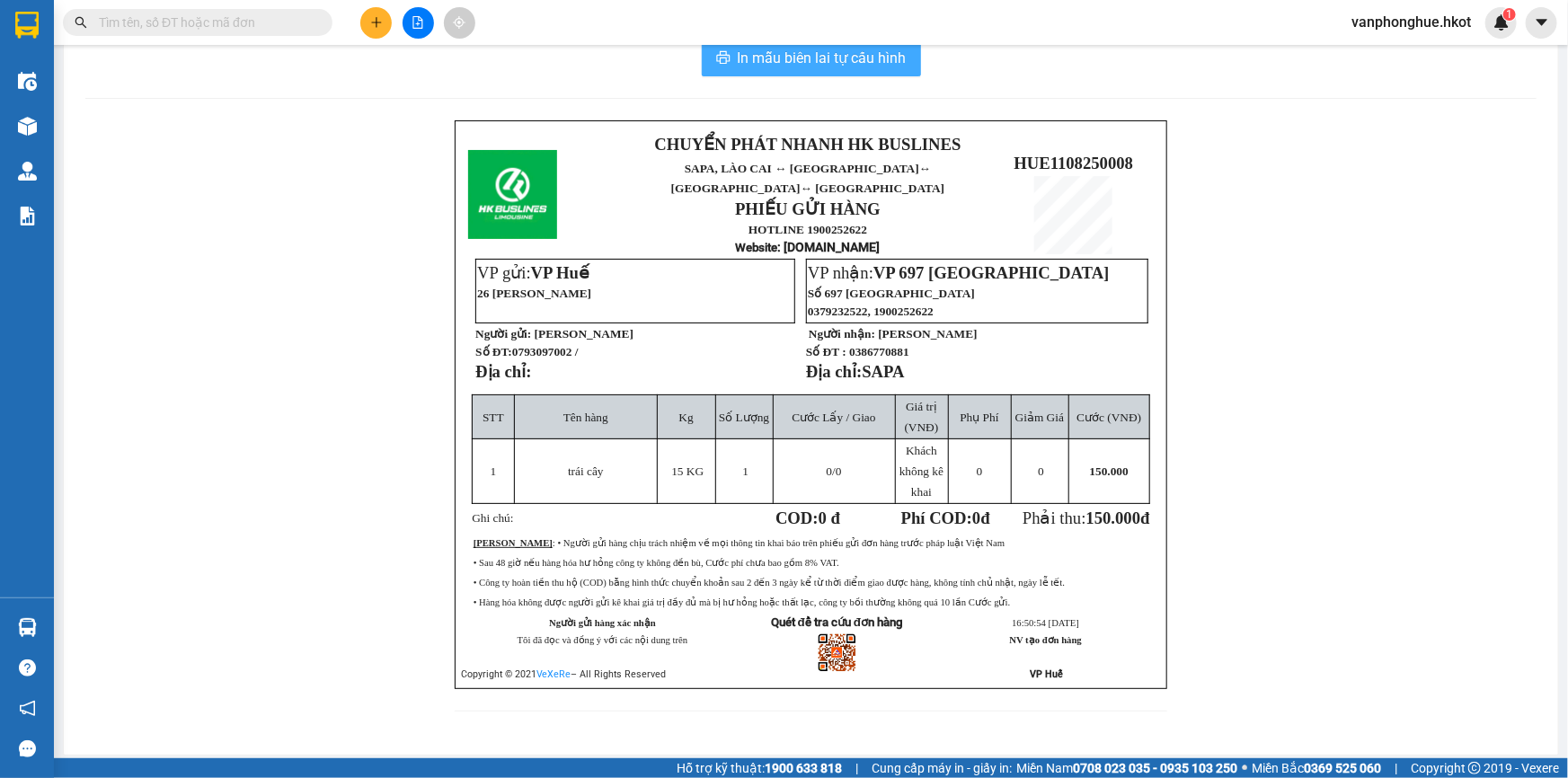
click at [835, 63] on span "In mẫu biên lai tự cấu hình" at bounding box center [822, 57] width 168 height 22
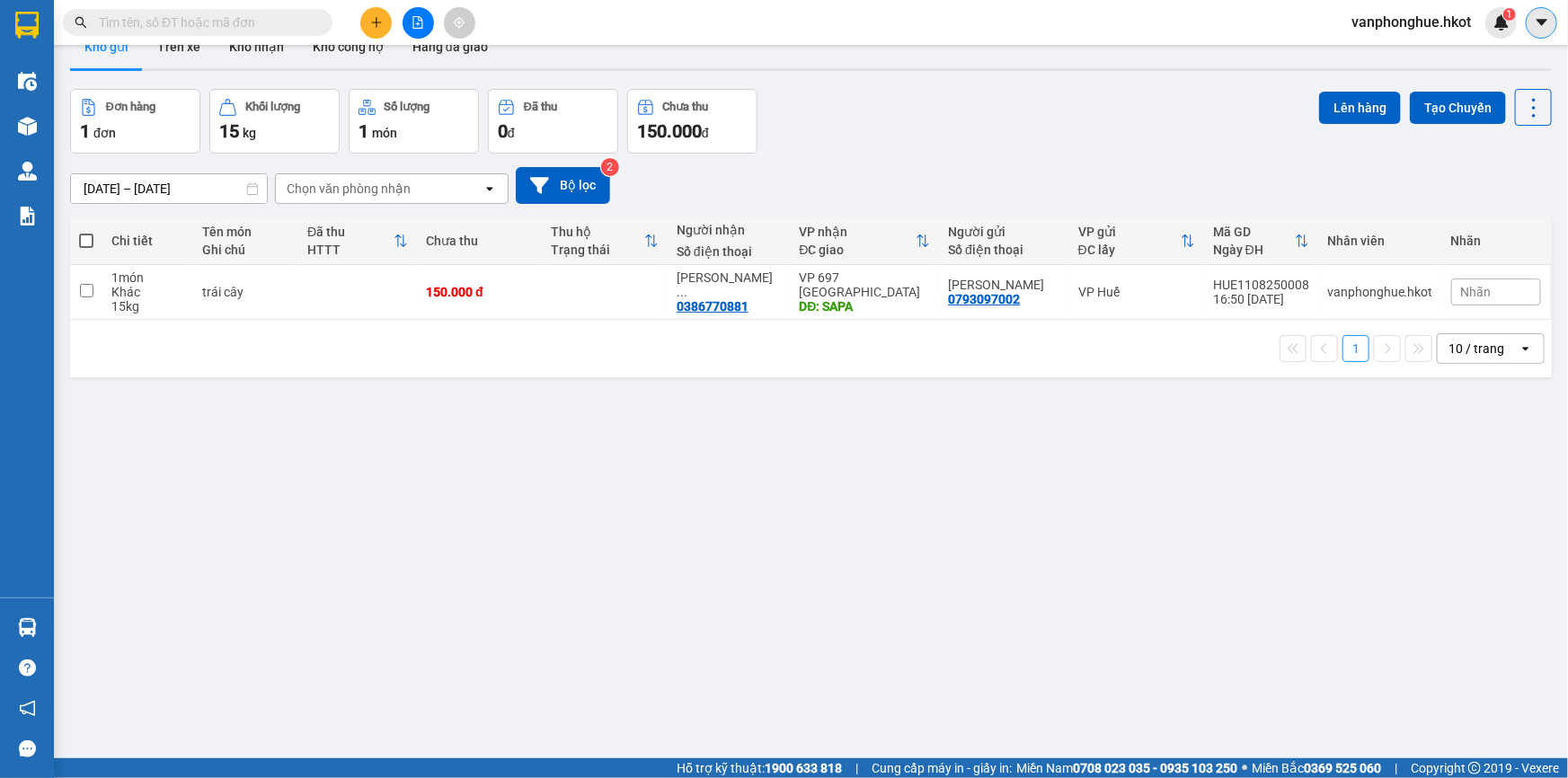
click at [1540, 26] on icon "caret-down" at bounding box center [1541, 22] width 16 height 16
click at [1450, 24] on span "vanphonghue.hkot" at bounding box center [1411, 22] width 148 height 22
click at [1427, 56] on span "Đăng xuất" at bounding box center [1418, 55] width 112 height 19
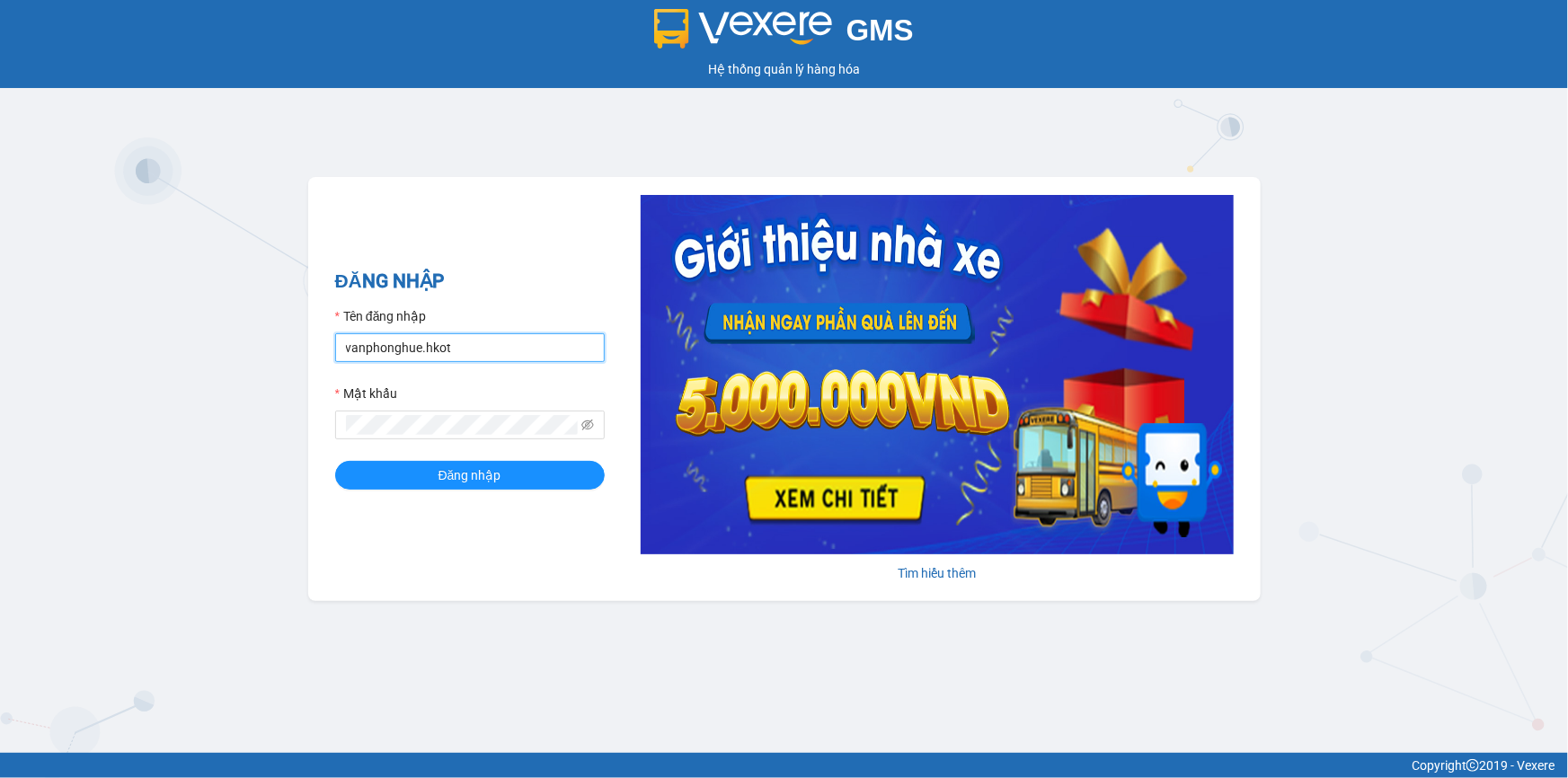
click at [491, 342] on input "vanphonghue.hkot" at bounding box center [469, 347] width 269 height 29
type input "vpqbntbinh.hkot"
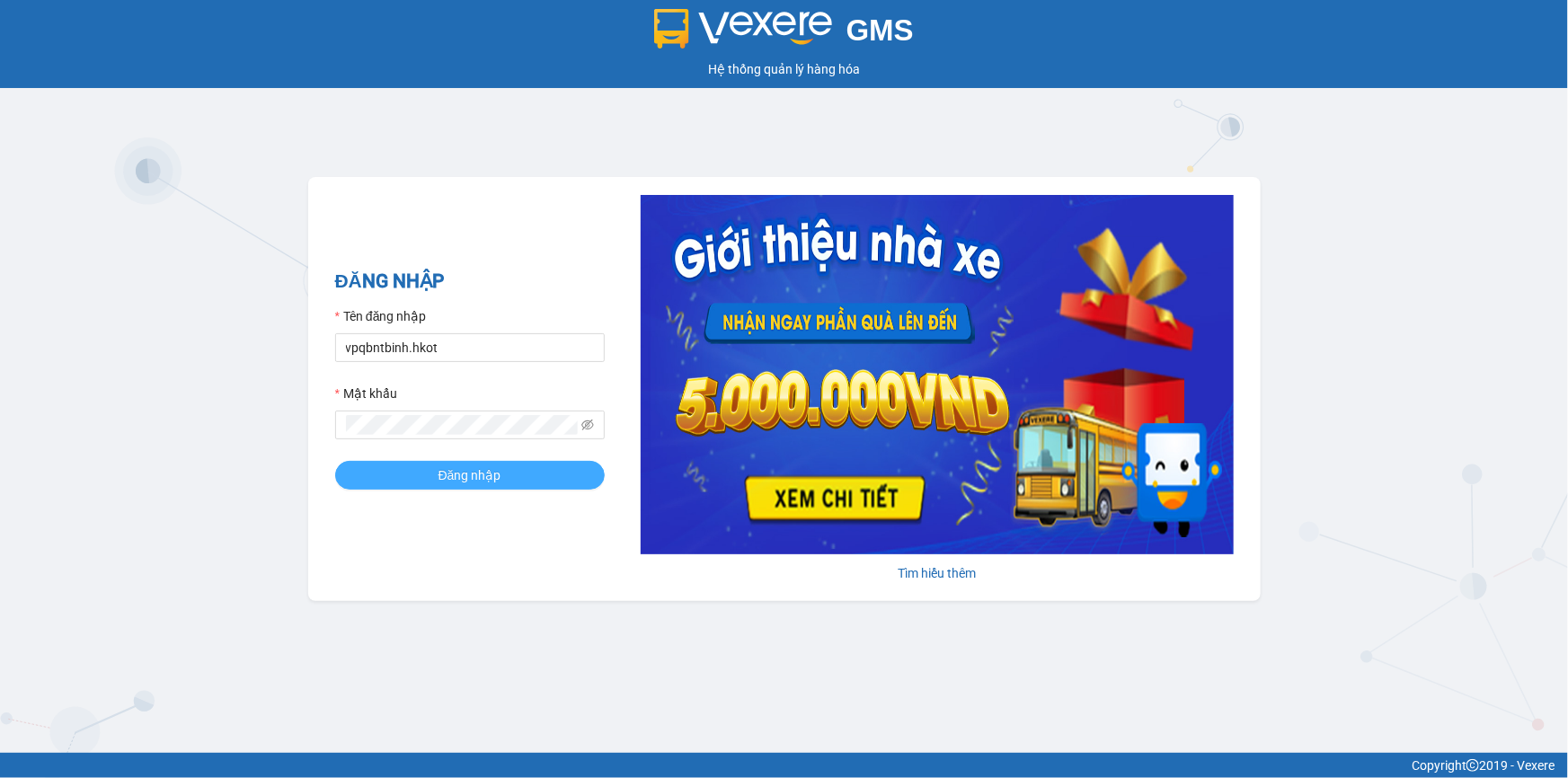
click at [474, 473] on span "Đăng nhập" at bounding box center [470, 475] width 63 height 19
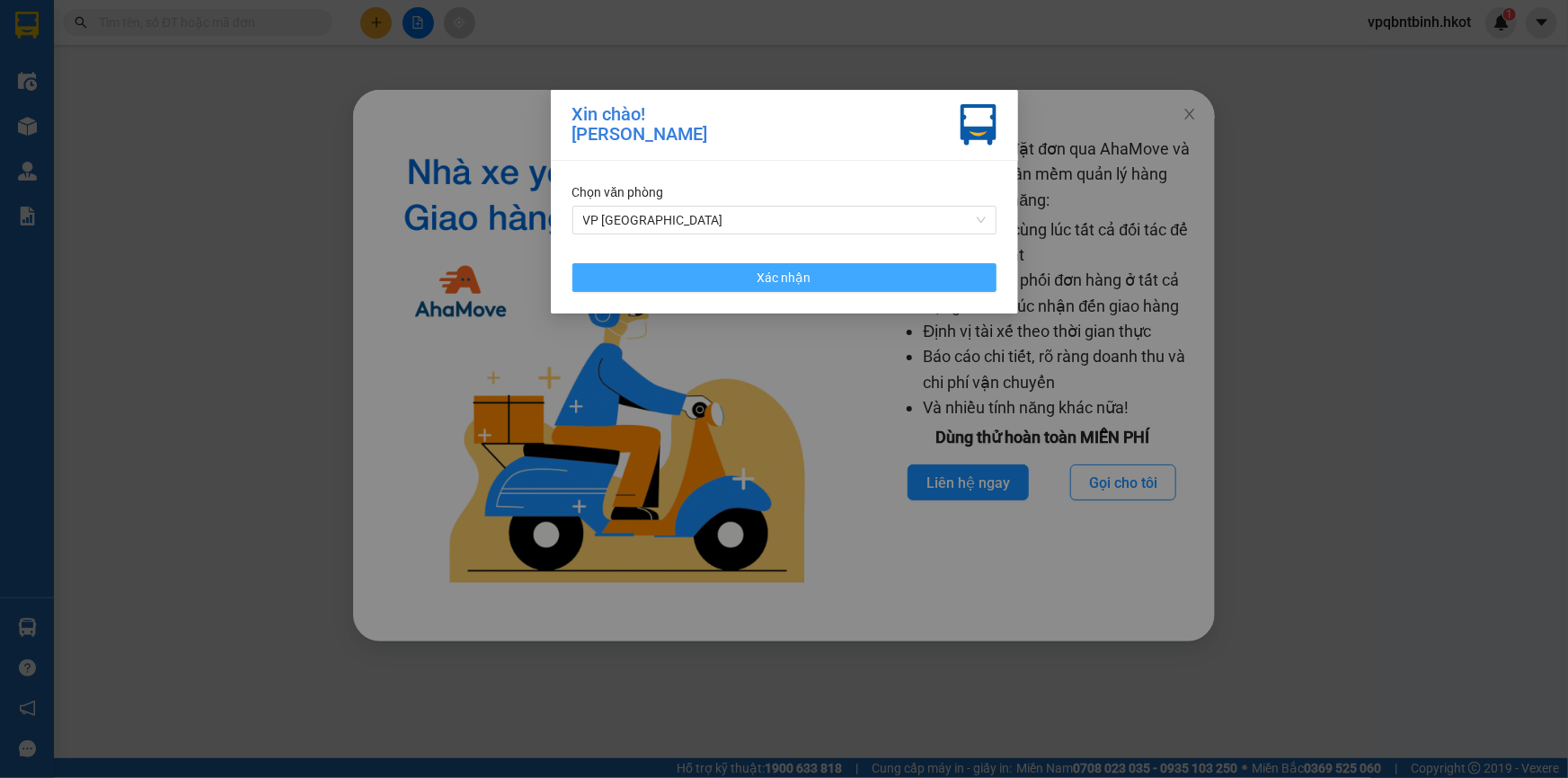
click at [894, 288] on button "Xác nhận" at bounding box center [784, 277] width 424 height 29
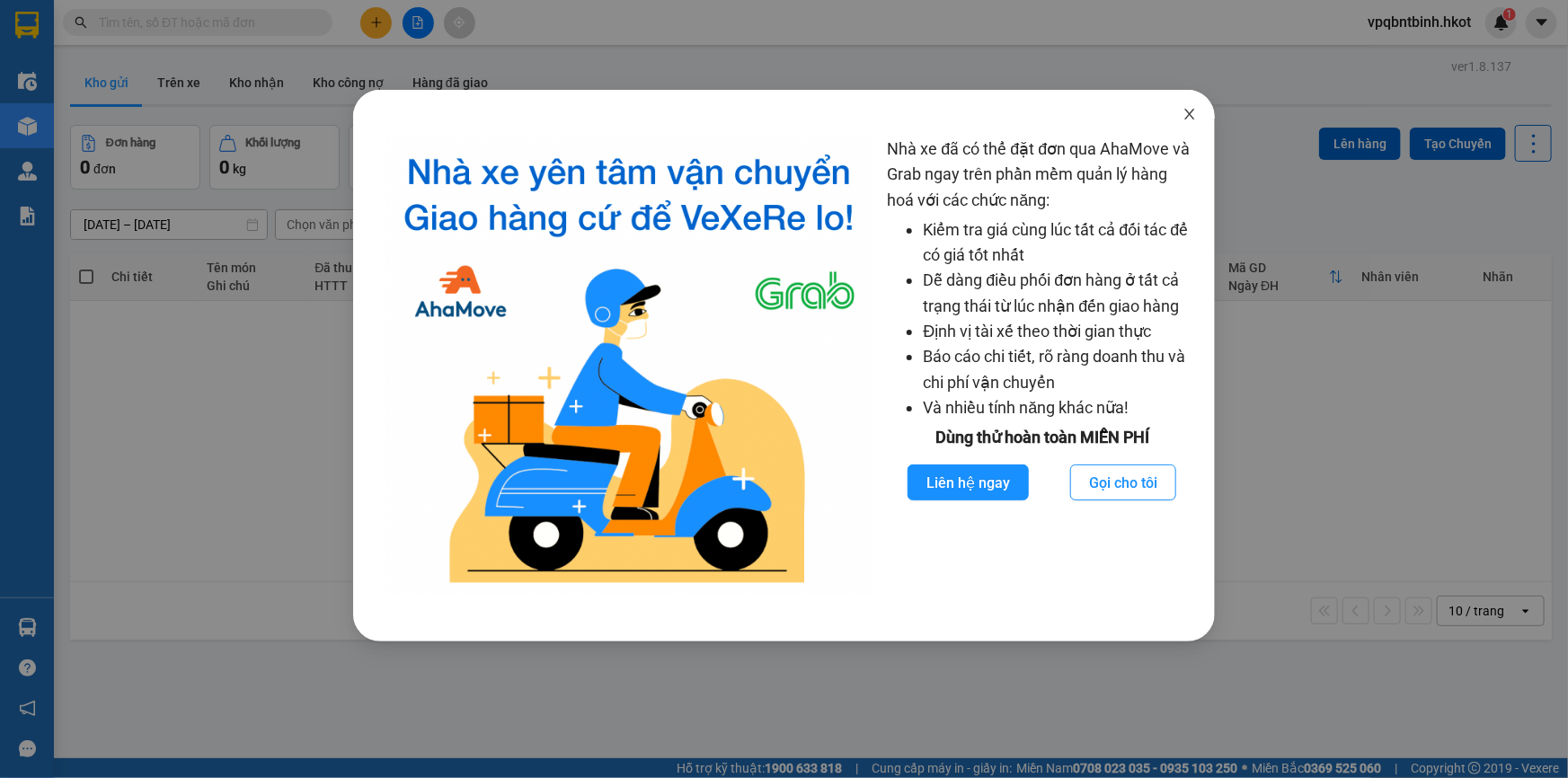
click at [1185, 112] on icon "close" at bounding box center [1189, 114] width 15 height 15
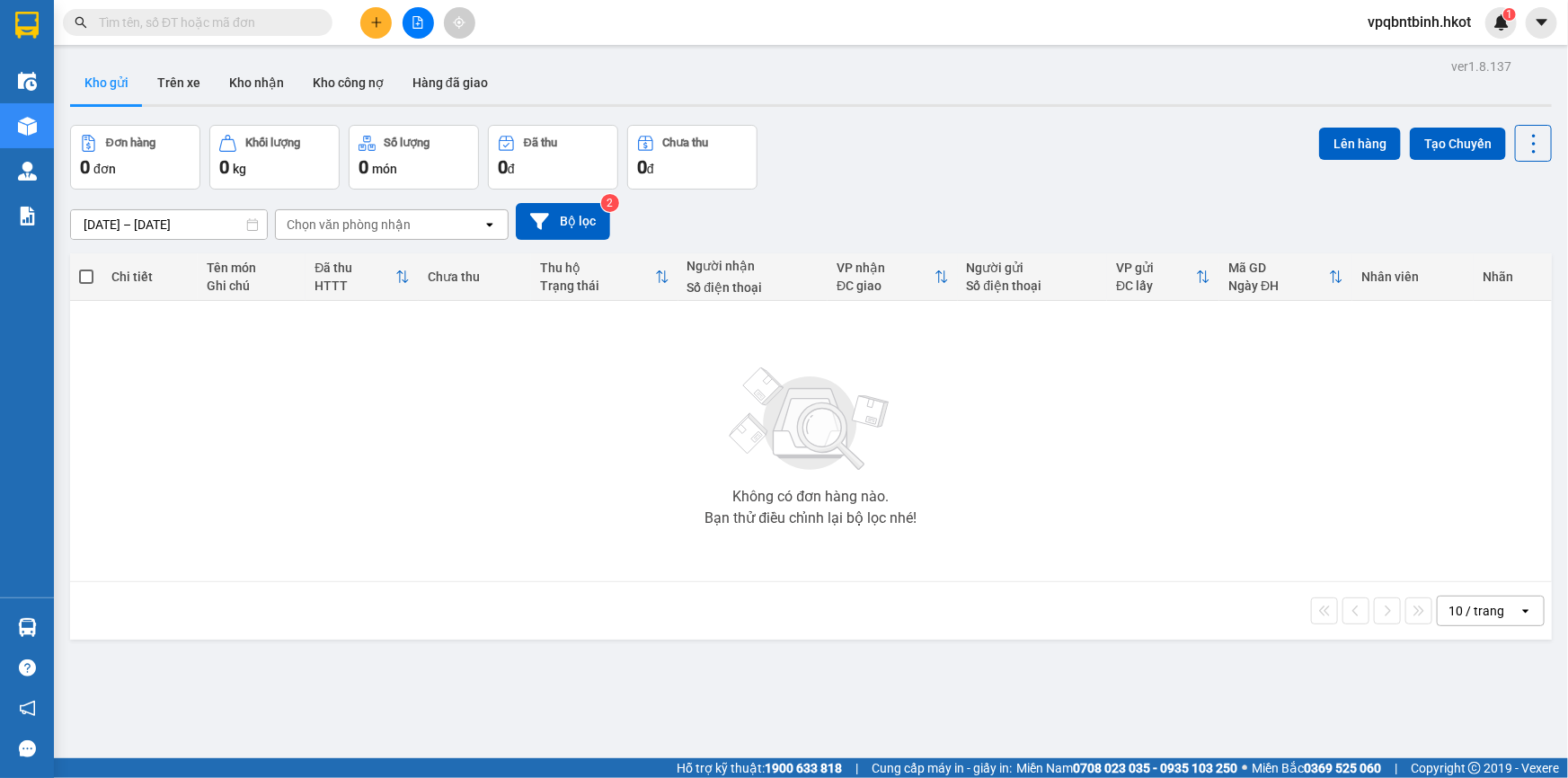
click at [370, 18] on icon "plus" at bounding box center [377, 22] width 13 height 13
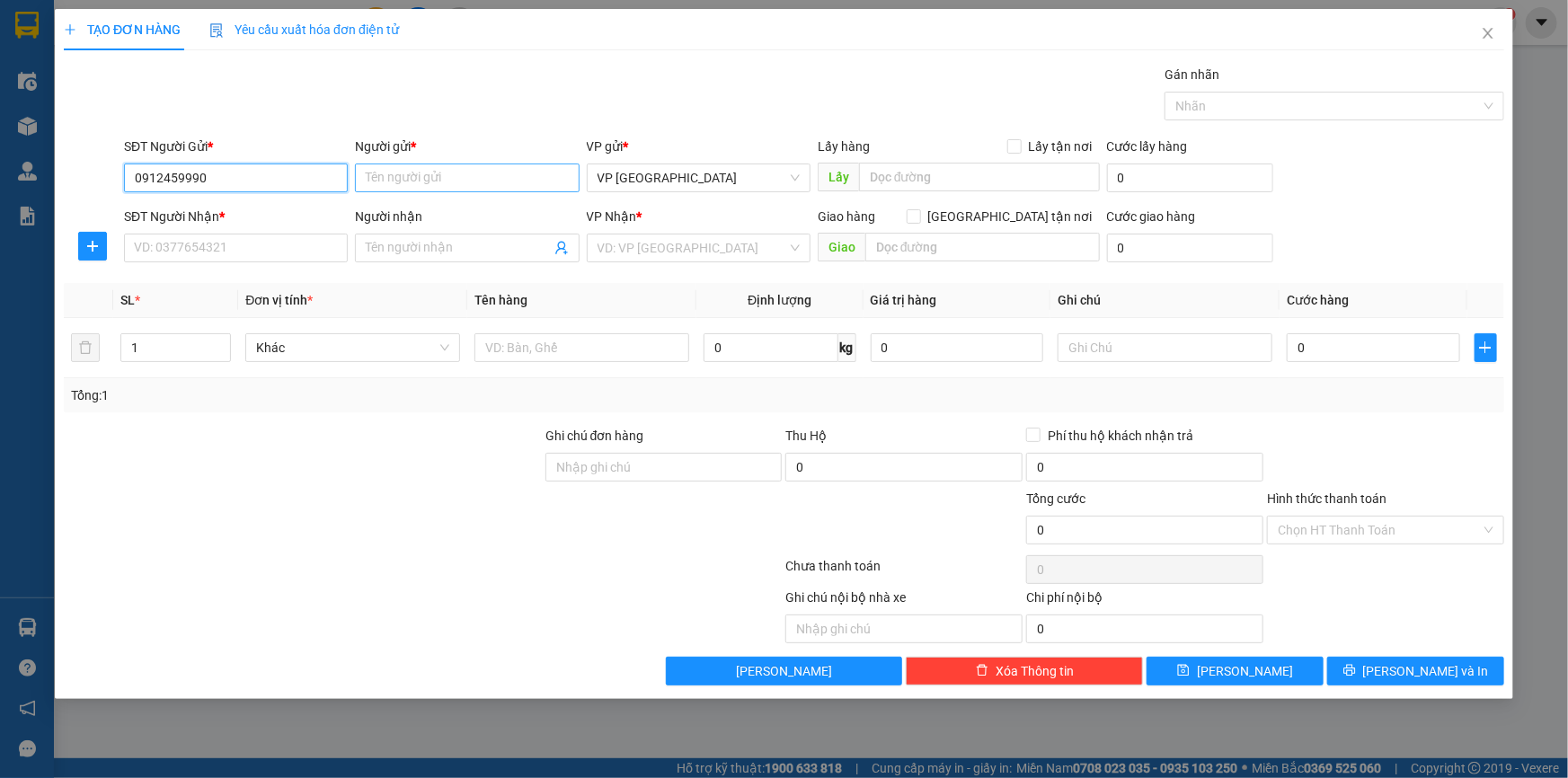
type input "0912459990"
click at [458, 172] on input "Người gửi *" at bounding box center [467, 178] width 224 height 29
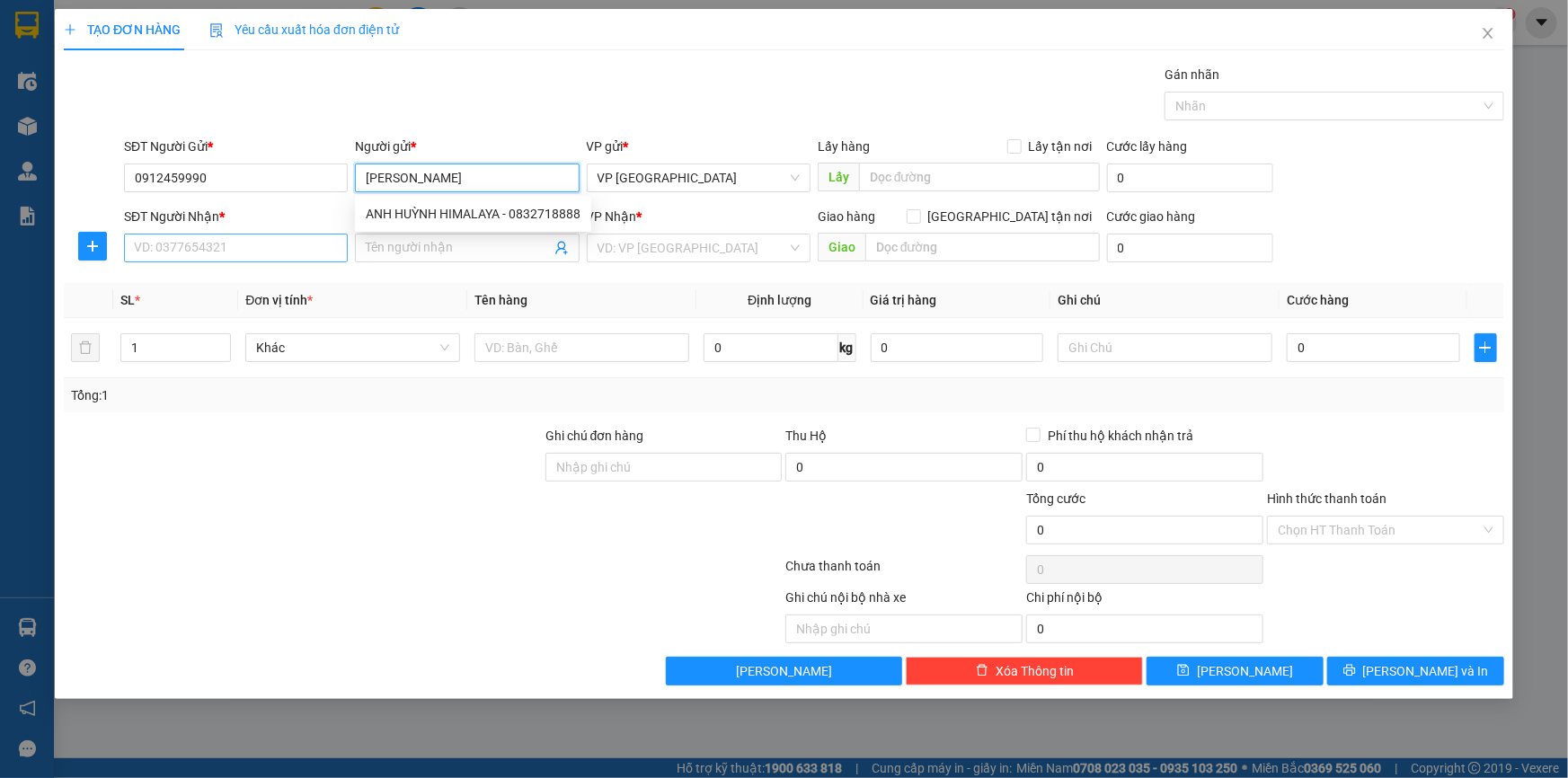
type input "Anh Huỳnh"
click at [204, 245] on input "SĐT Người Nhận *" at bounding box center [236, 247] width 224 height 29
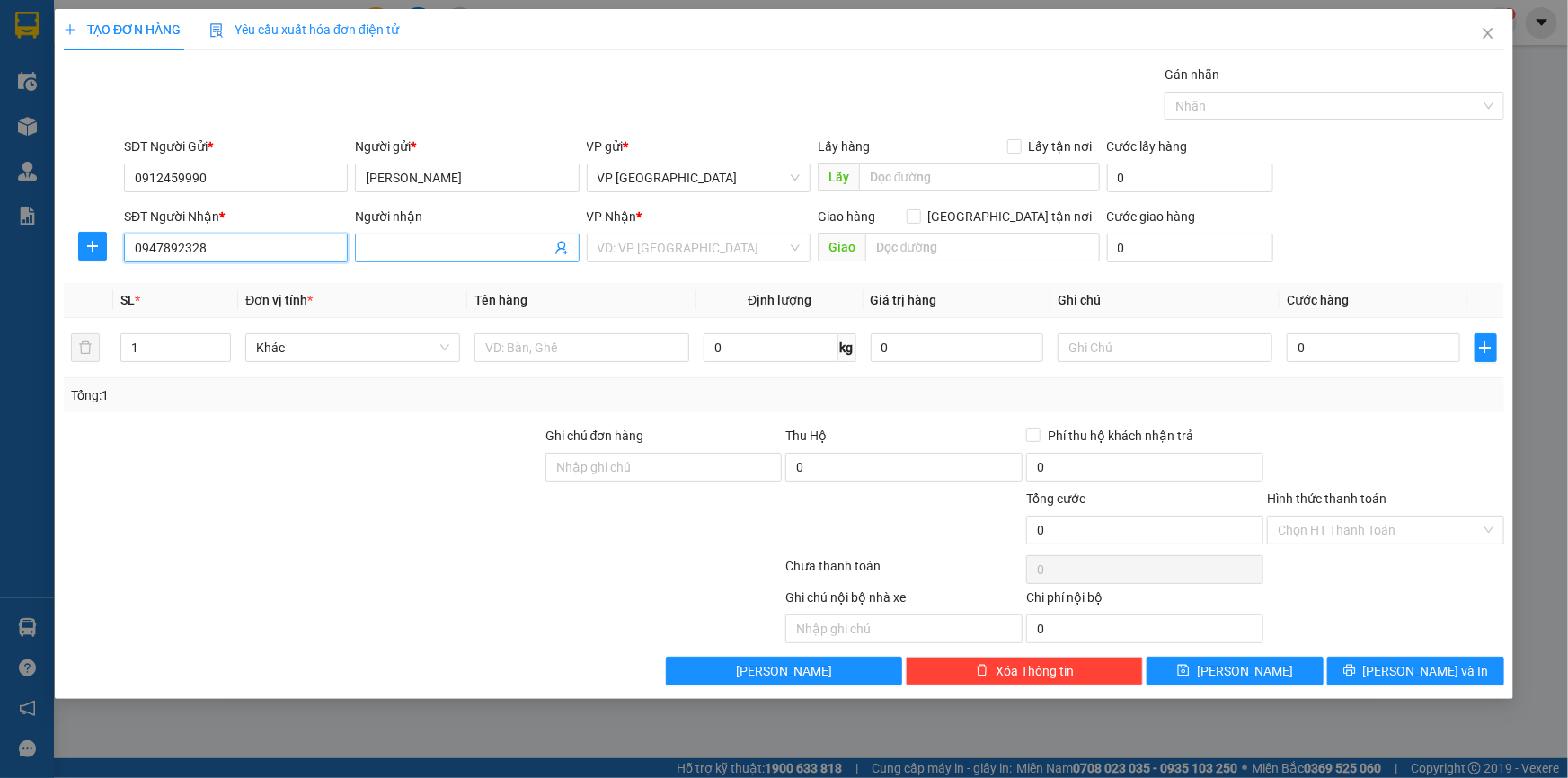
type input "0947892328"
click at [503, 250] on input "Người nhận" at bounding box center [457, 247] width 184 height 19
type input "Anh Lực"
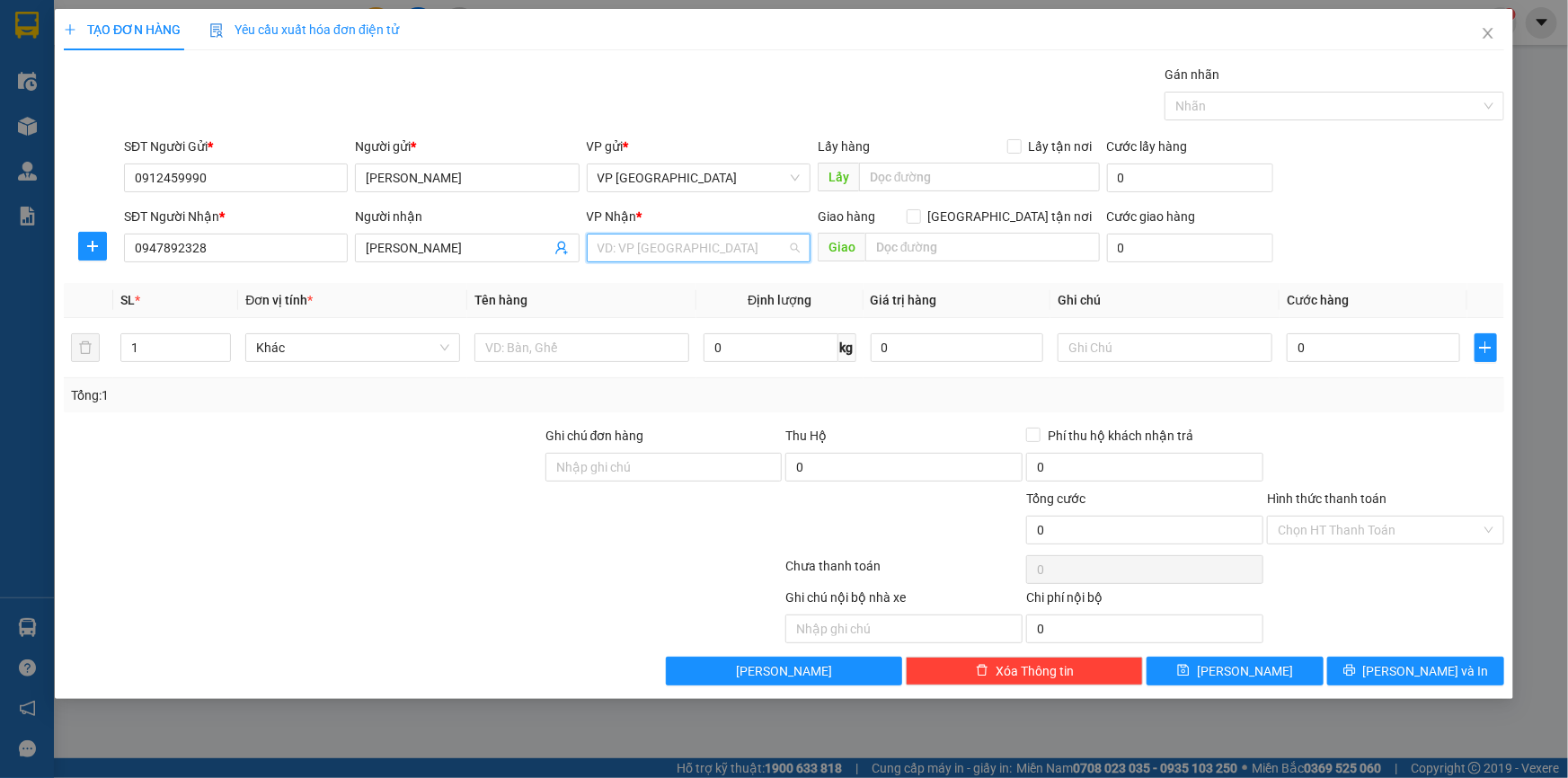
click at [706, 252] on input "search" at bounding box center [691, 247] width 190 height 27
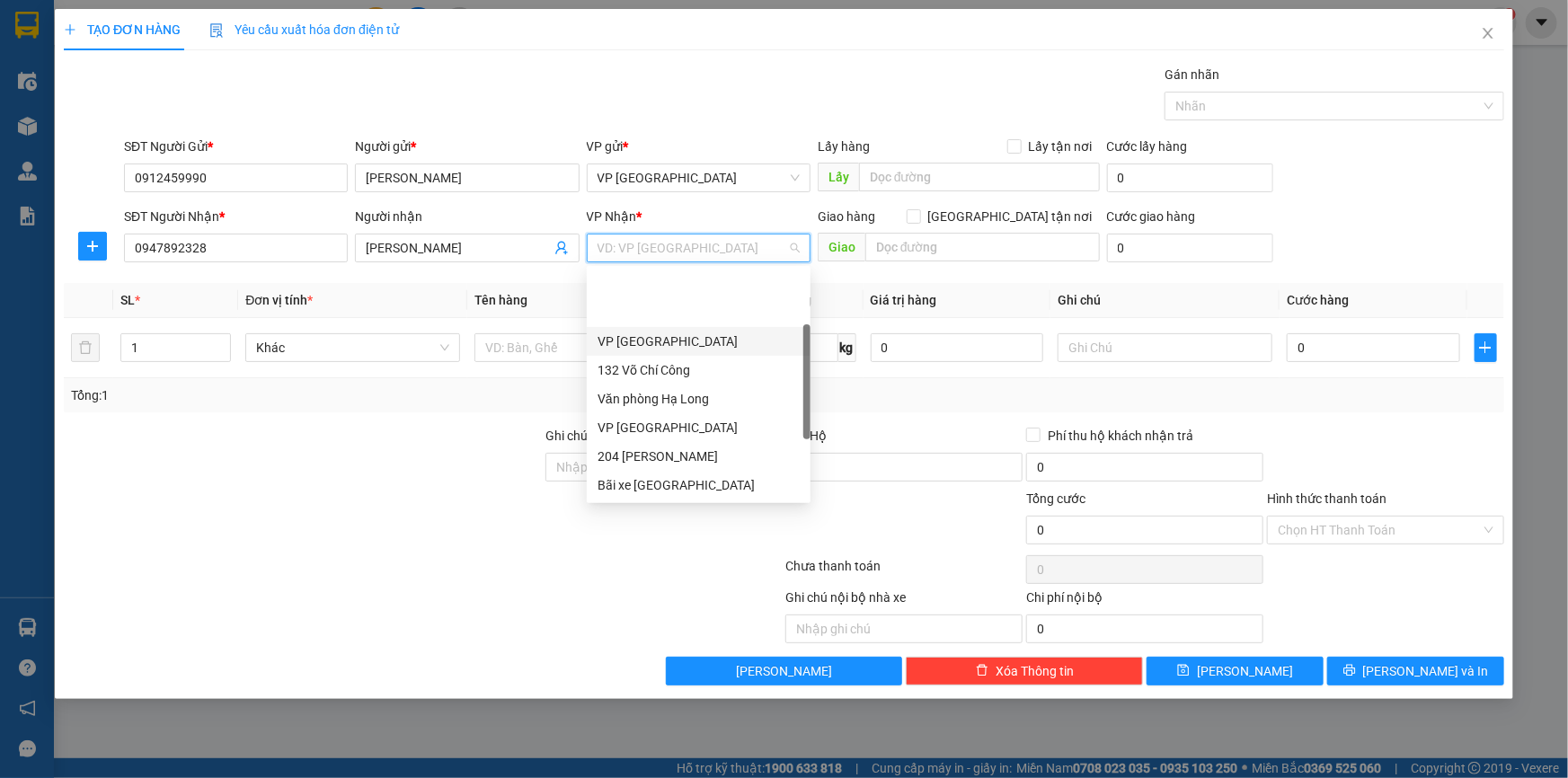
scroll to position [163, 0]
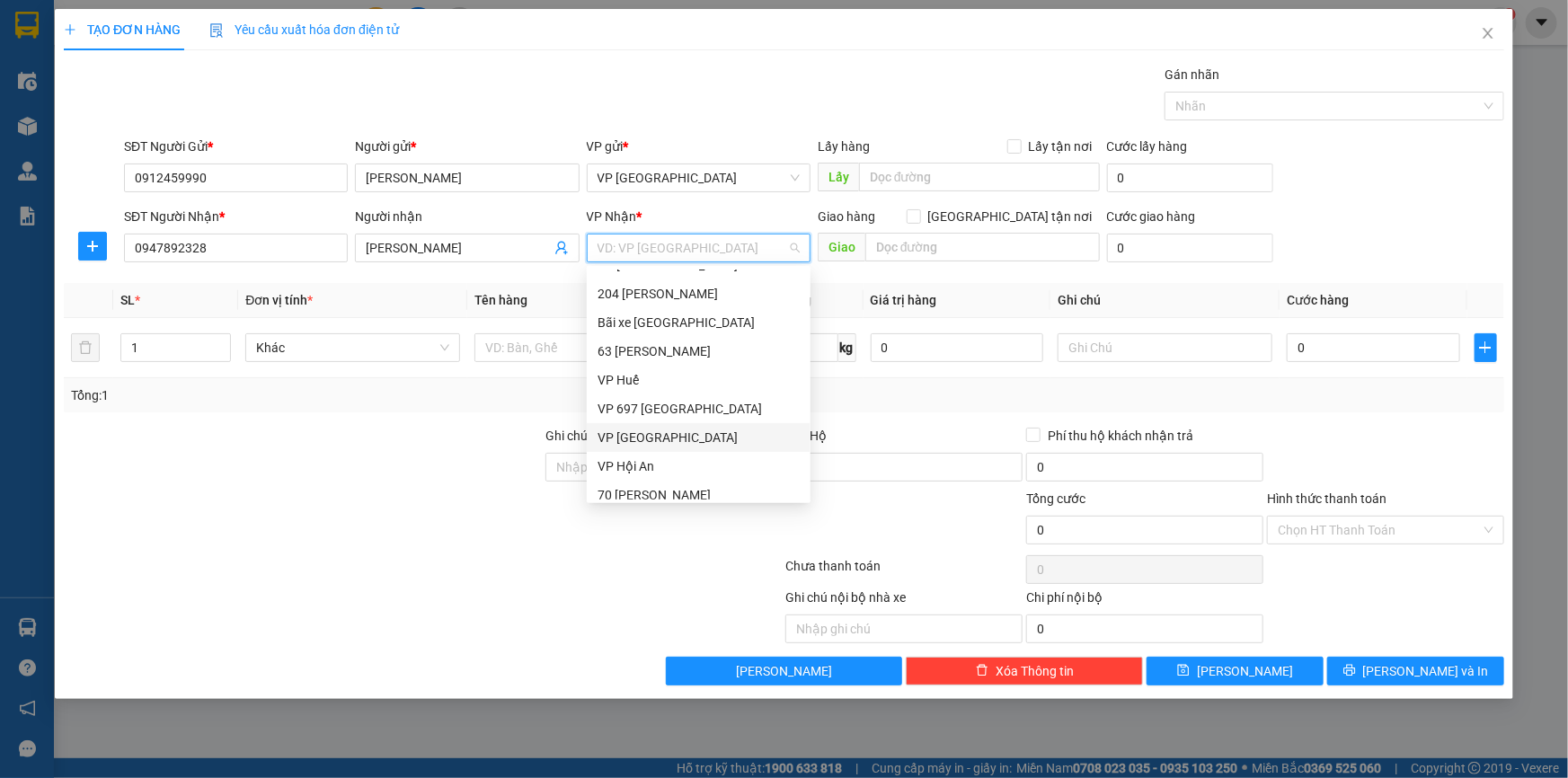
click at [689, 438] on div "VP Ninh Bình" at bounding box center [698, 437] width 202 height 19
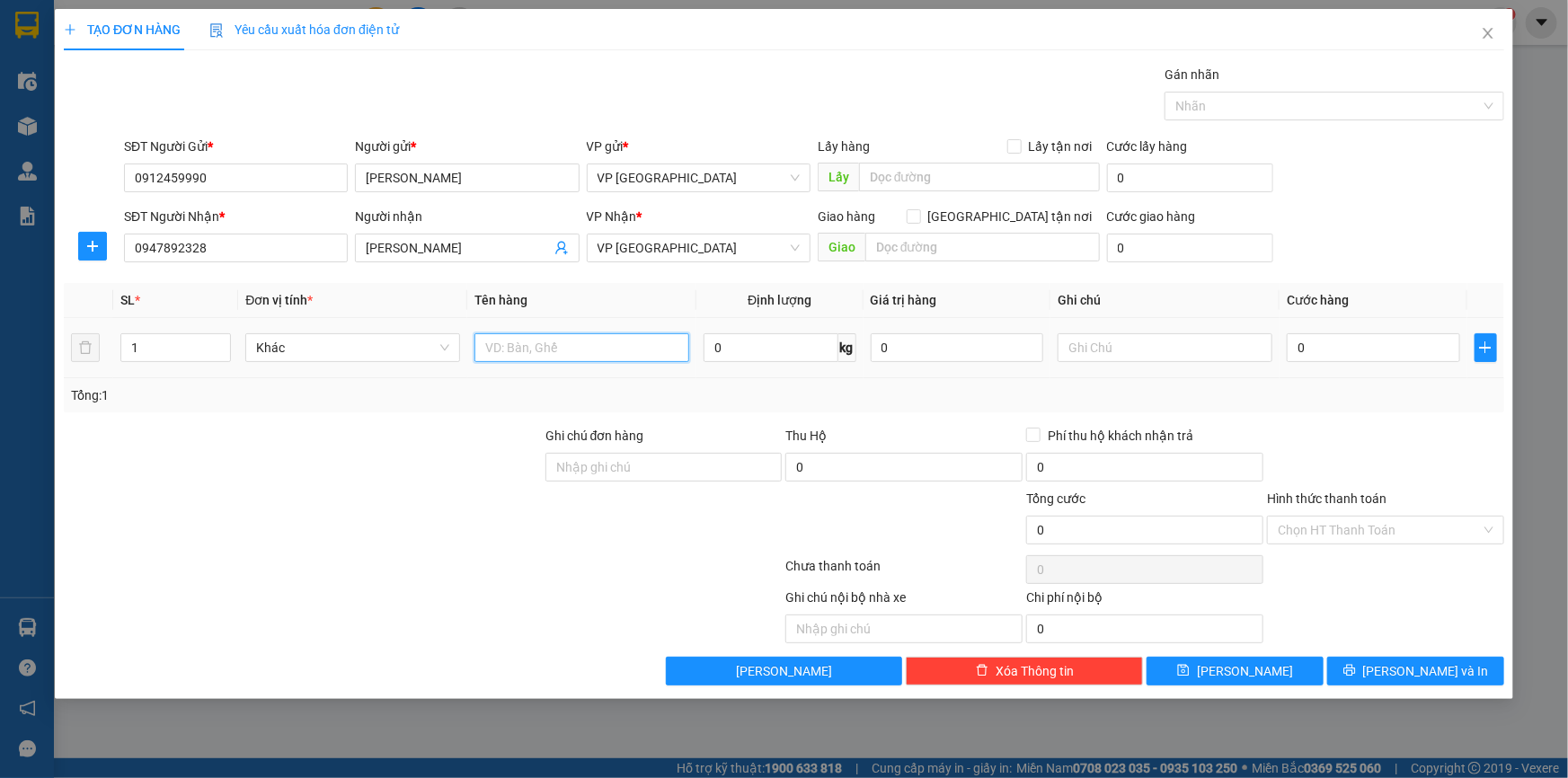
click at [585, 345] on input "text" at bounding box center [581, 347] width 215 height 29
type input "phong bì"
click at [1339, 351] on input "0" at bounding box center [1373, 347] width 173 height 29
type input "4"
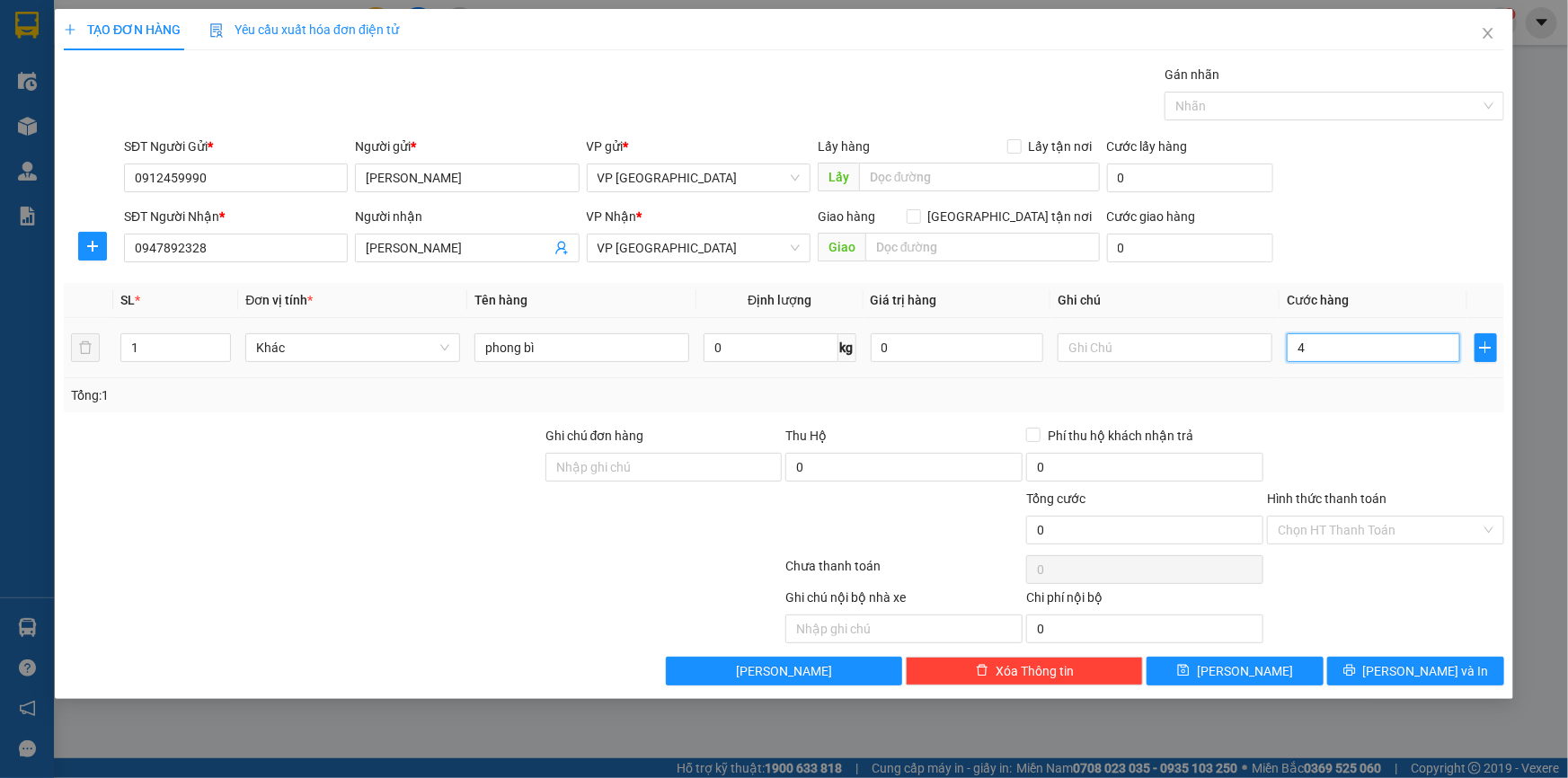
type input "4"
type input "40"
type input "400"
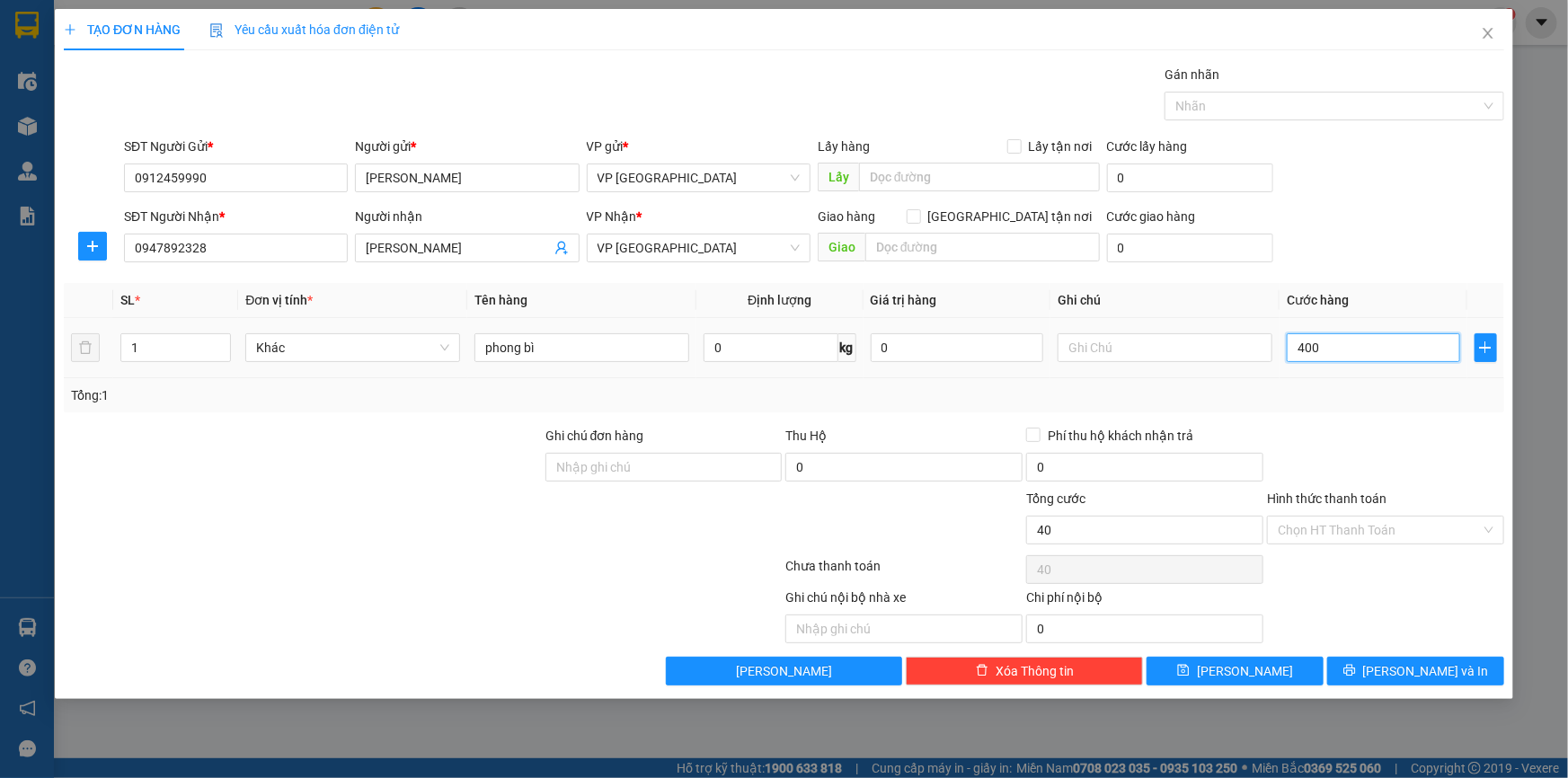
type input "400"
type input "4.000"
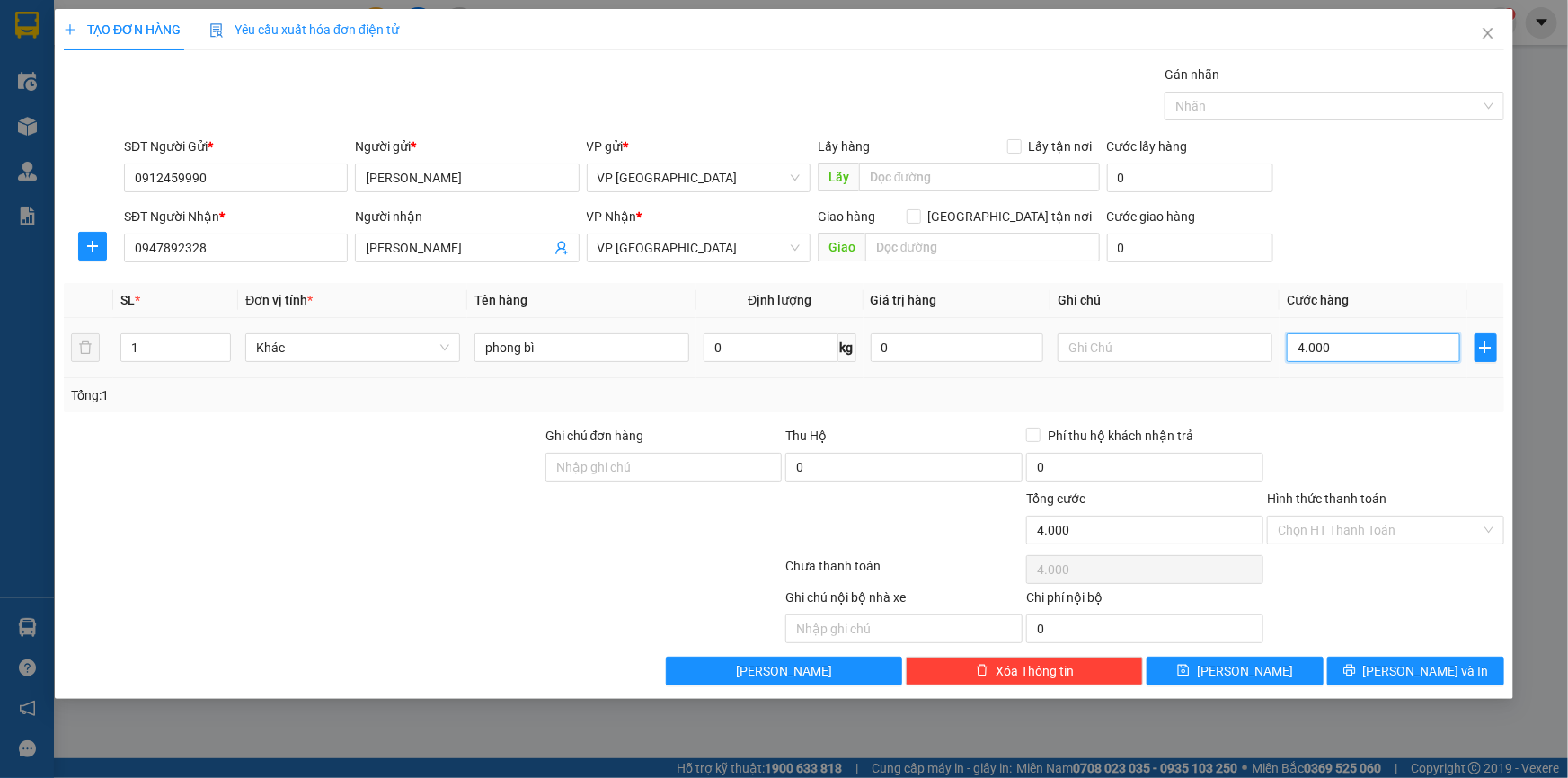
type input "40.000"
click at [1421, 671] on span "[PERSON_NAME] và In" at bounding box center [1425, 671] width 126 height 19
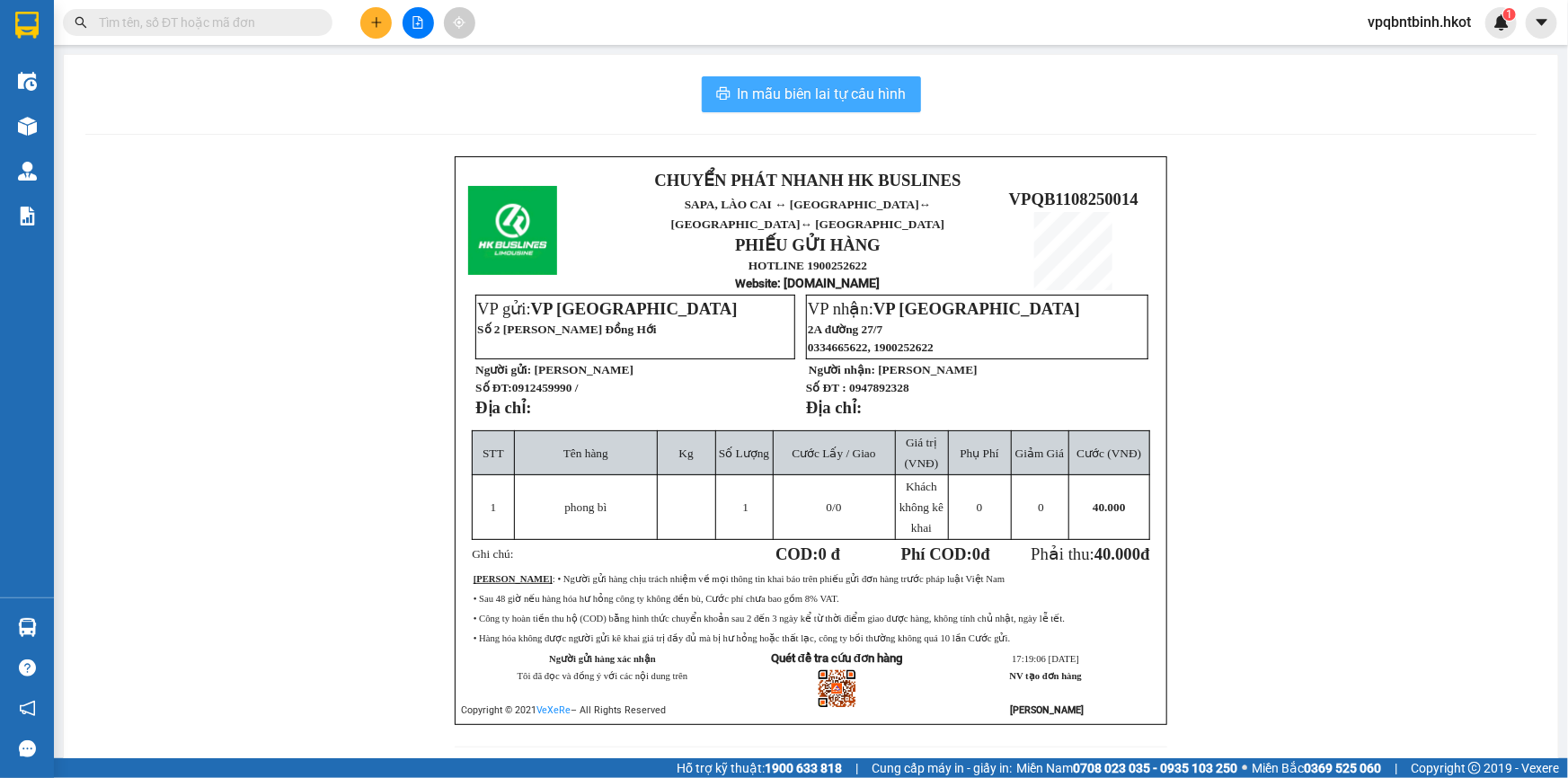
drag, startPoint x: 814, startPoint y: 98, endPoint x: 142, endPoint y: 111, distance: 672.1
click at [142, 111] on div "In mẫu biên lai tự cấu hình" at bounding box center [810, 94] width 1450 height 36
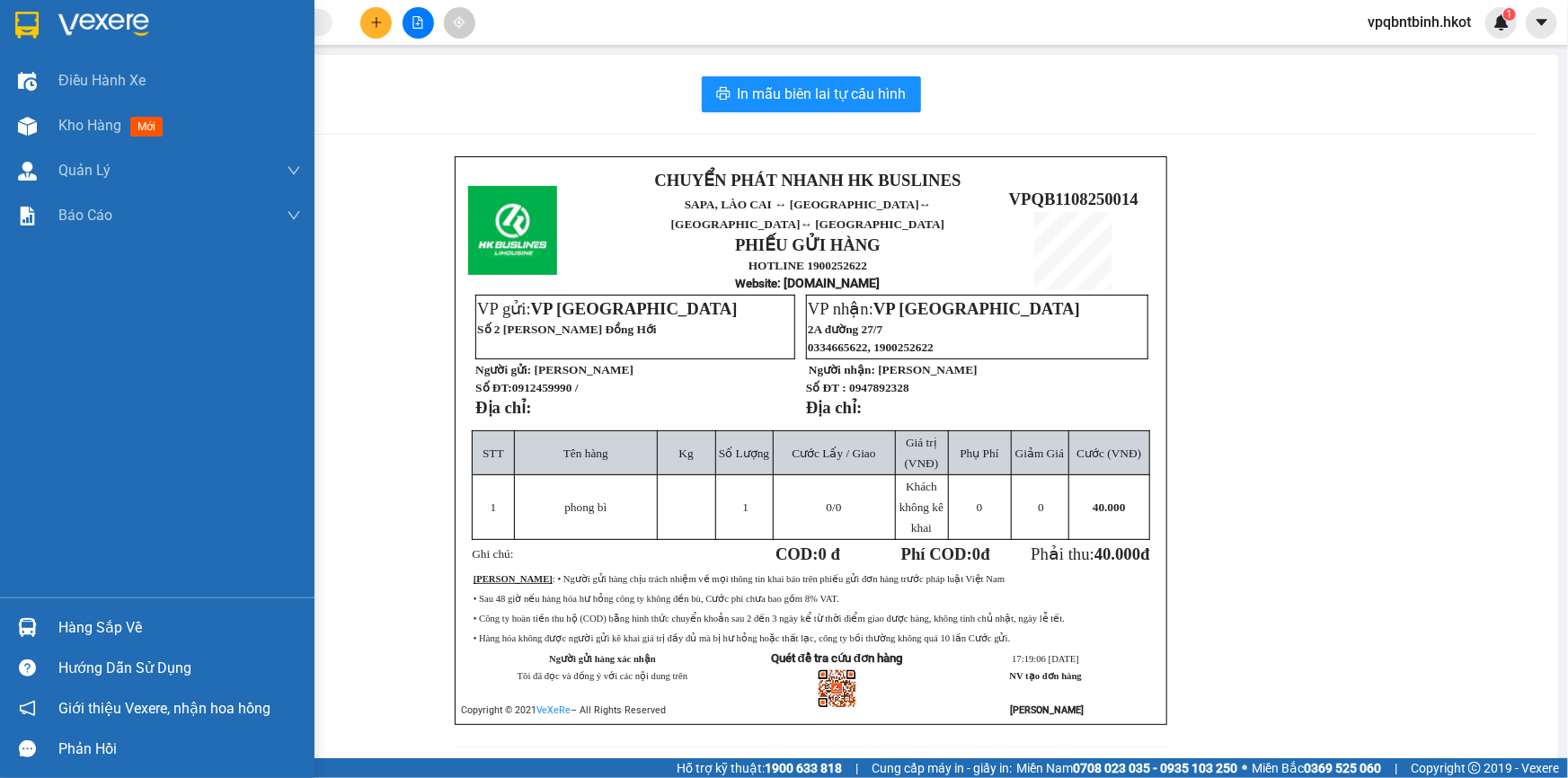
drag, startPoint x: 99, startPoint y: 80, endPoint x: 104, endPoint y: 36, distance: 44.3
click at [104, 55] on div "Điều hành xe Kho hàng mới Quản Lý Quản lý thu hộ Quản lý chuyến Quản lý khách h…" at bounding box center [157, 298] width 315 height 597
click at [104, 29] on img at bounding box center [104, 25] width 91 height 27
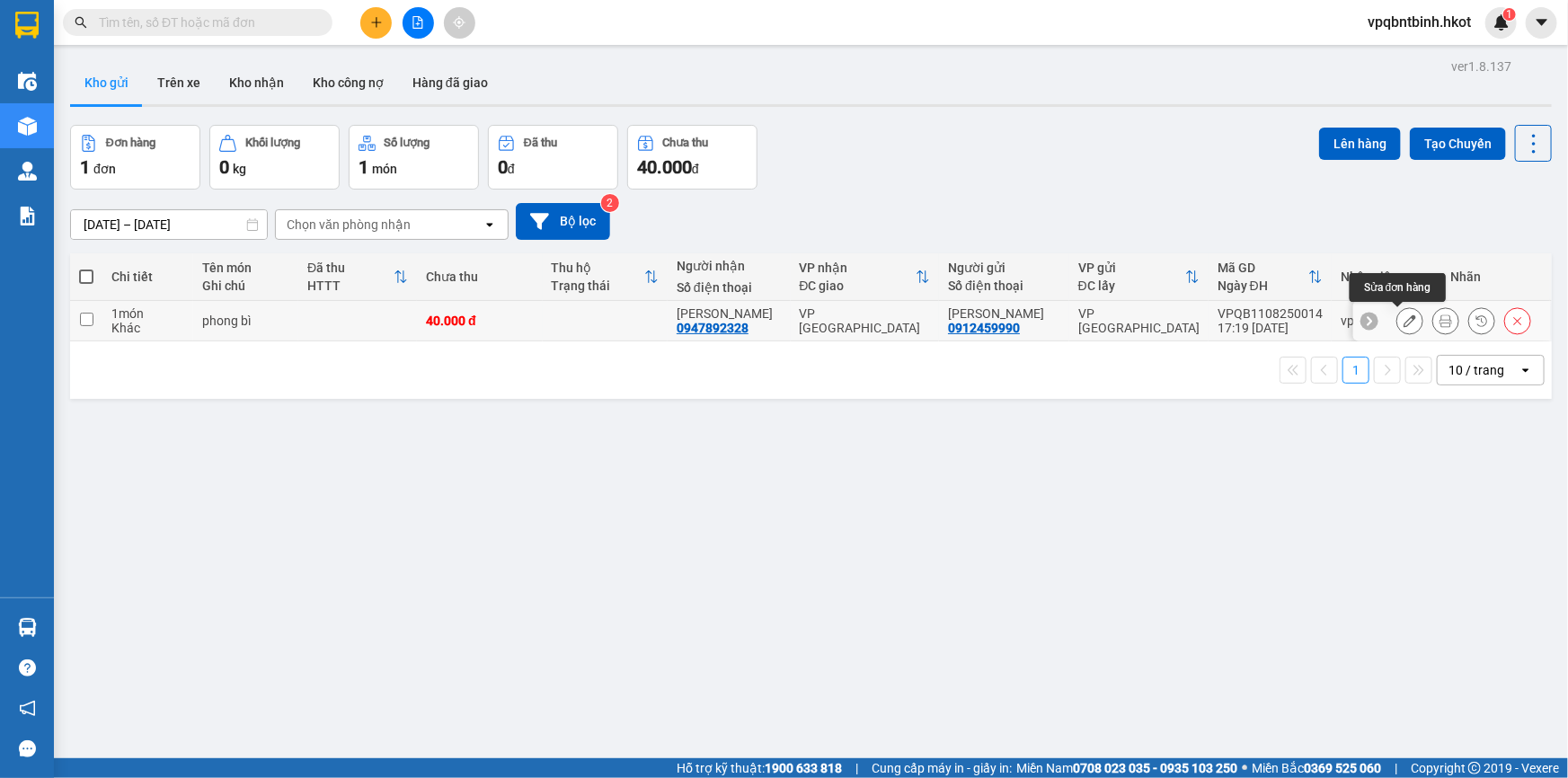
click at [1403, 321] on icon at bounding box center [1410, 321] width 13 height 13
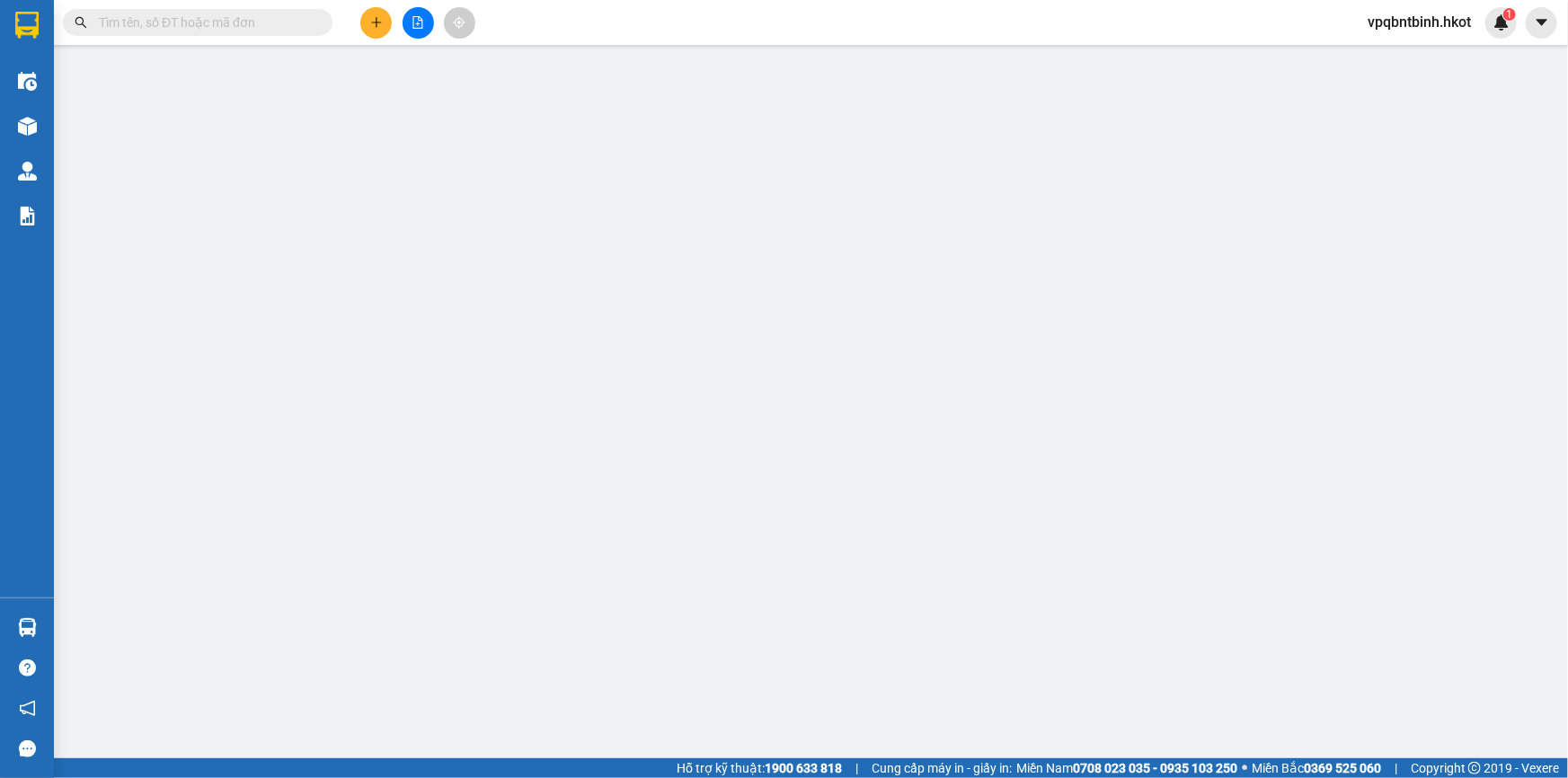
type input "0912459990"
type input "Anh Huỳnh"
type input "0947892328"
type input "Anh Lực"
type input "40.000"
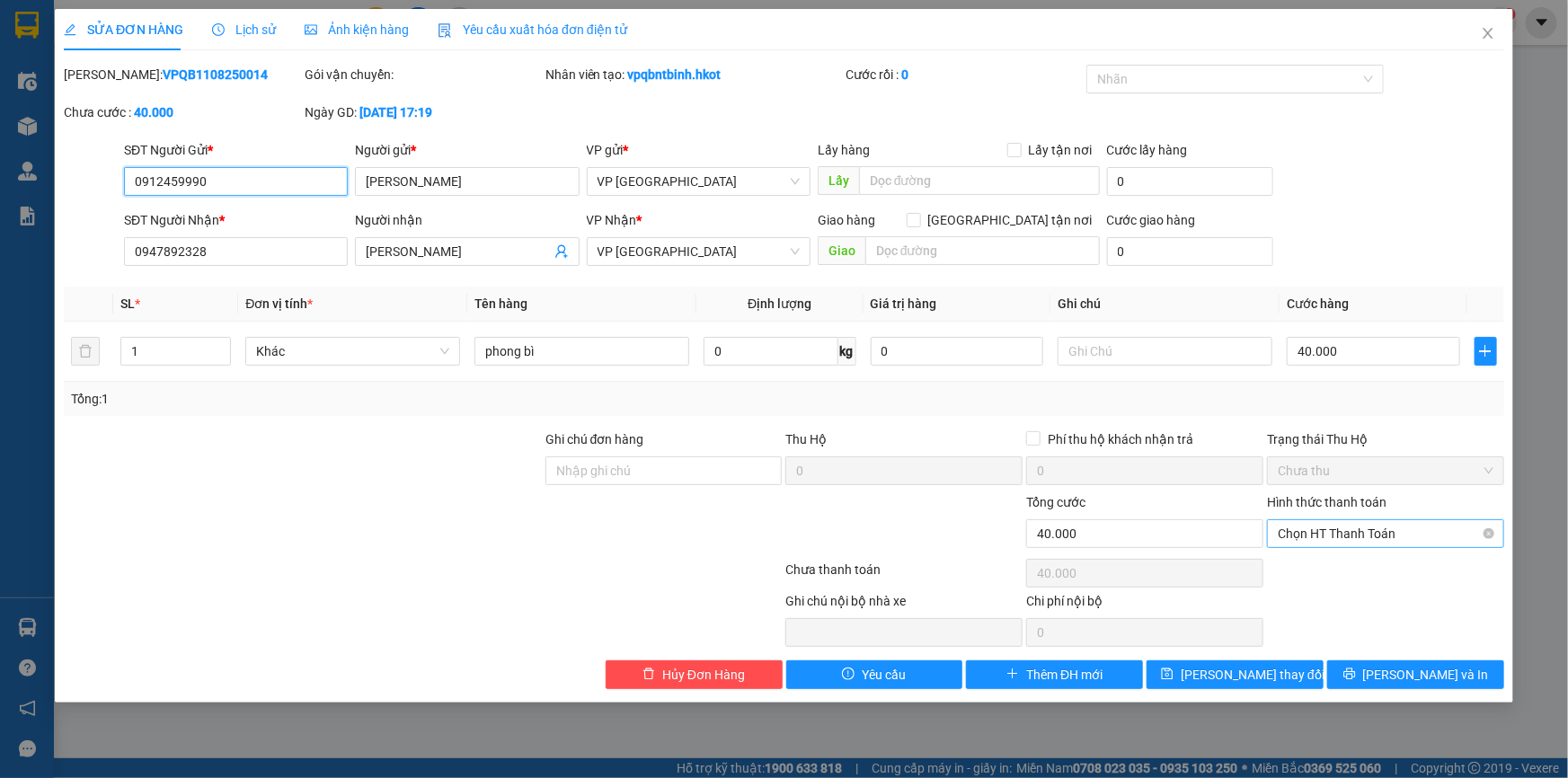
click at [1400, 531] on span "Chọn HT Thanh Toán" at bounding box center [1385, 533] width 216 height 27
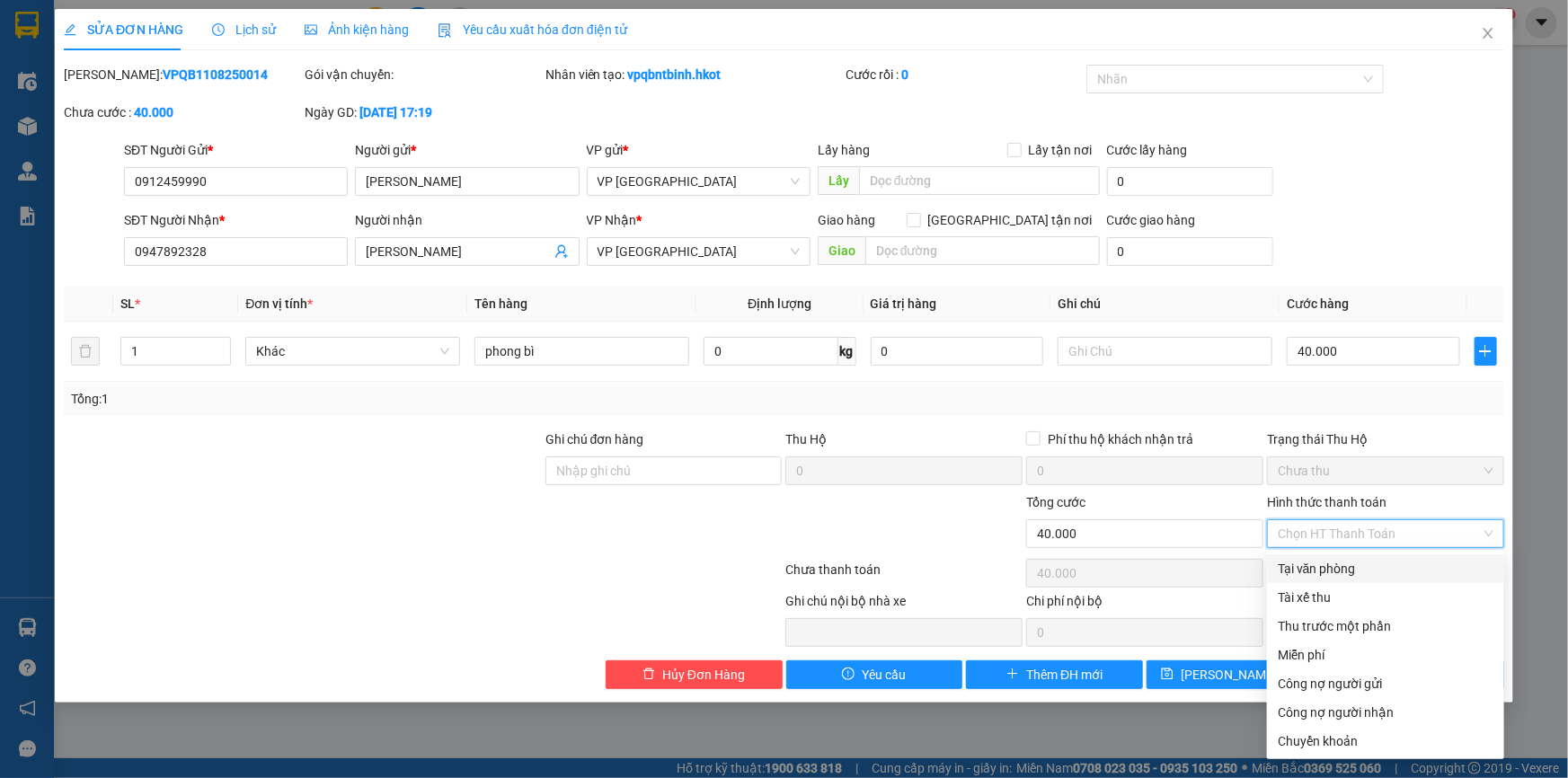
click at [1342, 568] on div "Tại văn phòng" at bounding box center [1385, 569] width 216 height 19
type input "0"
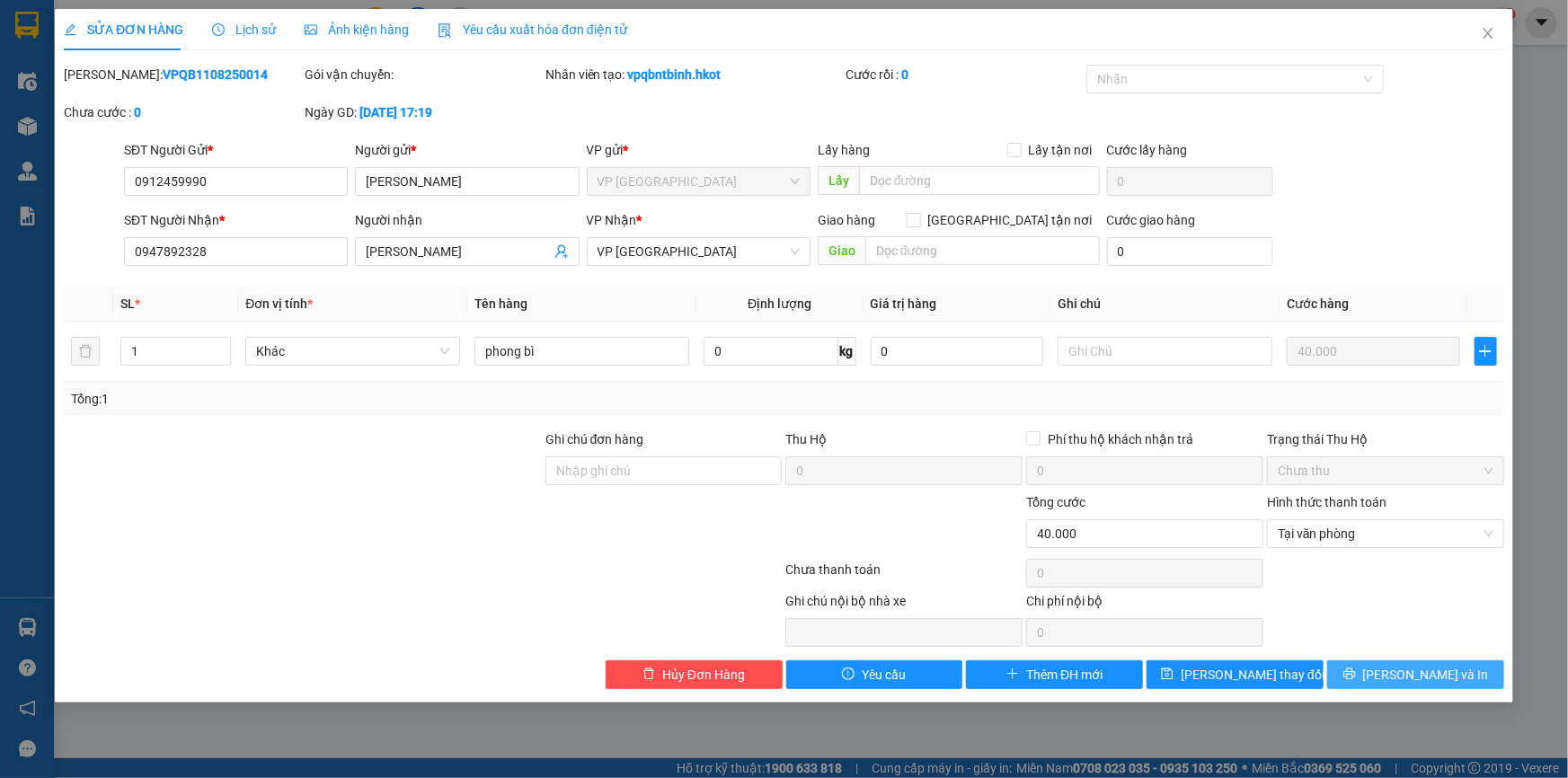
click at [1412, 673] on span "[PERSON_NAME] và In" at bounding box center [1425, 674] width 126 height 19
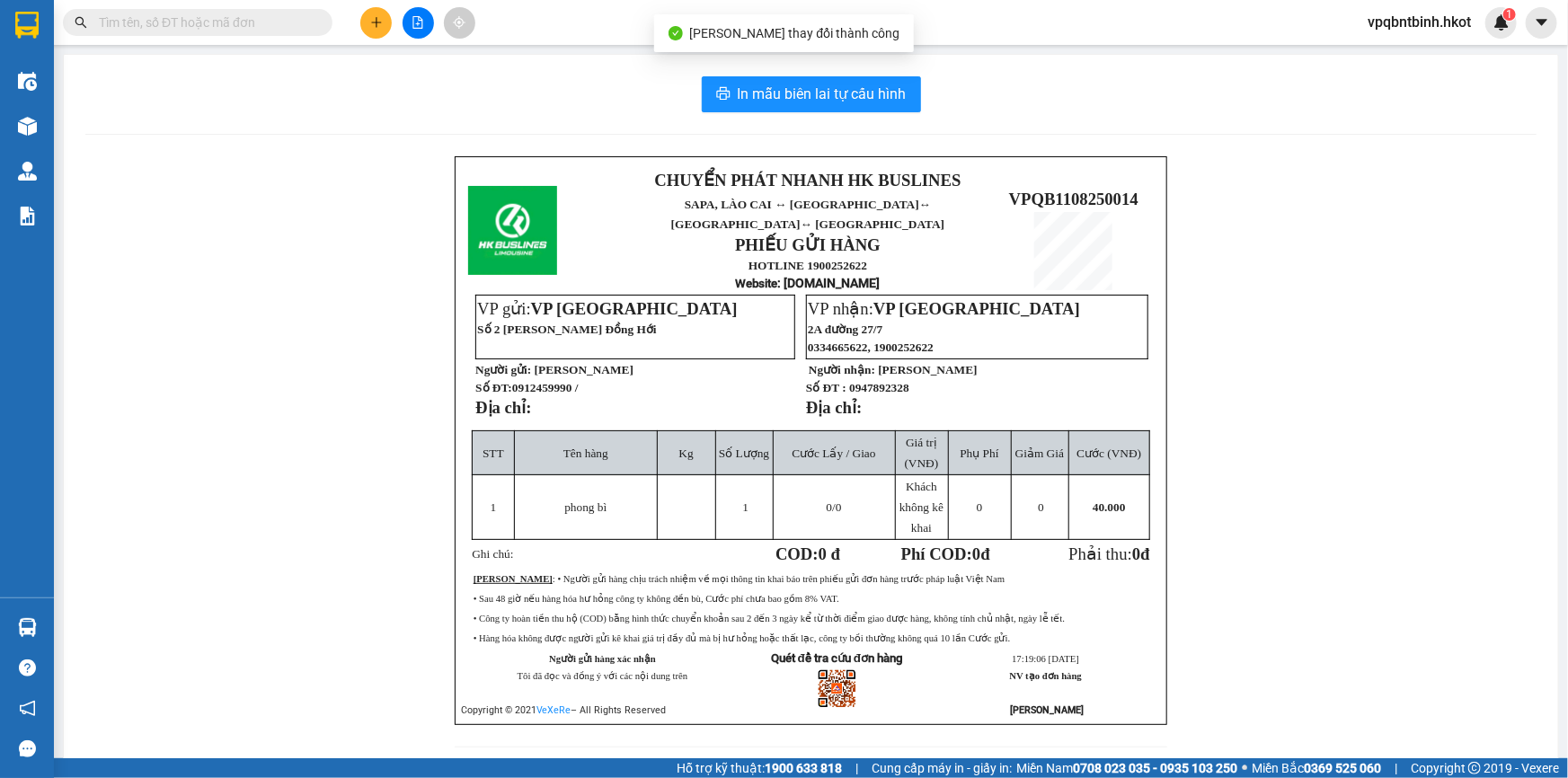
scroll to position [36, 0]
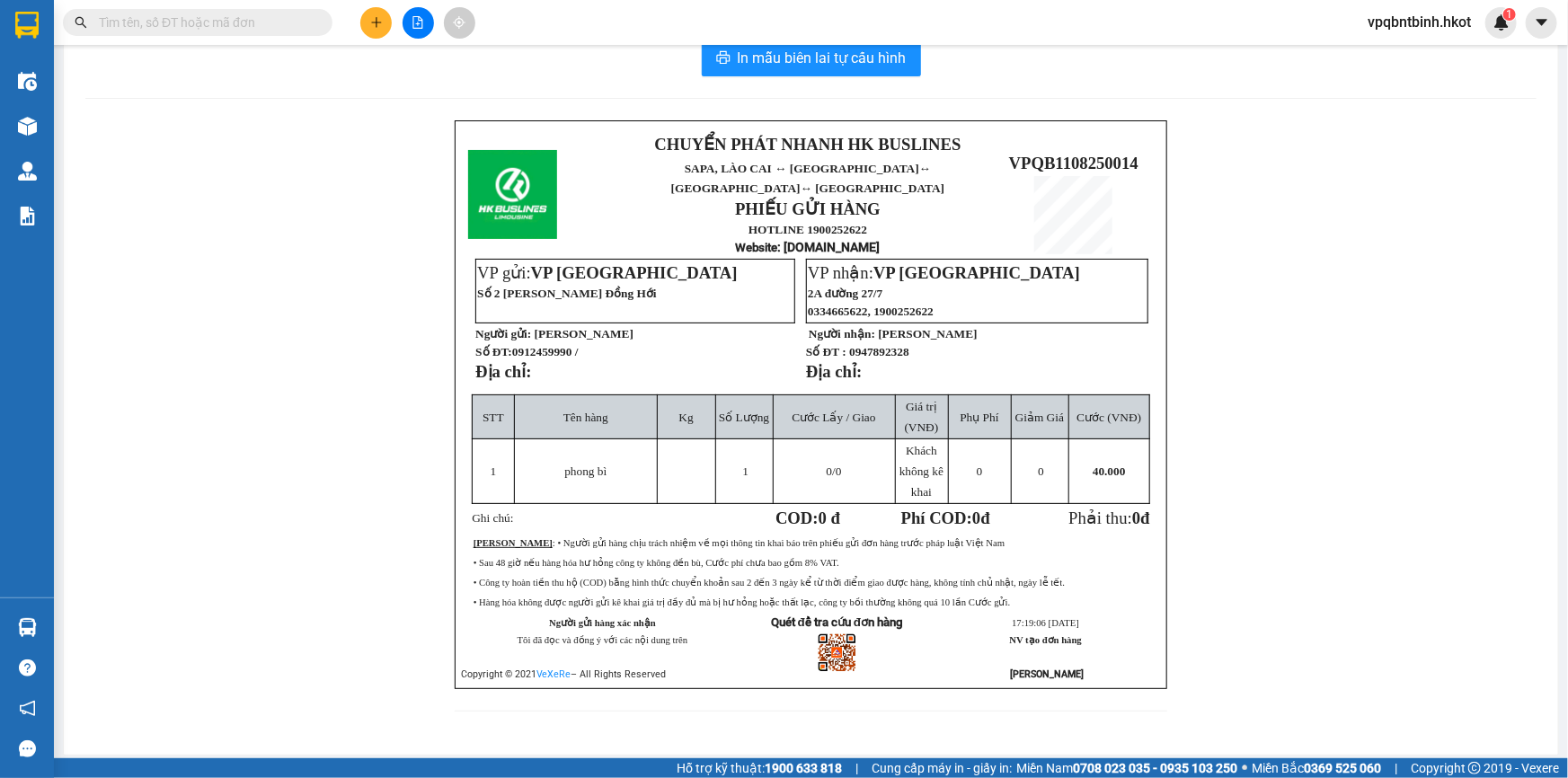
click at [1439, 21] on span "vpqbntbinh.hkot" at bounding box center [1419, 22] width 132 height 22
click at [1439, 55] on span "Đăng xuất" at bounding box center [1425, 55] width 98 height 19
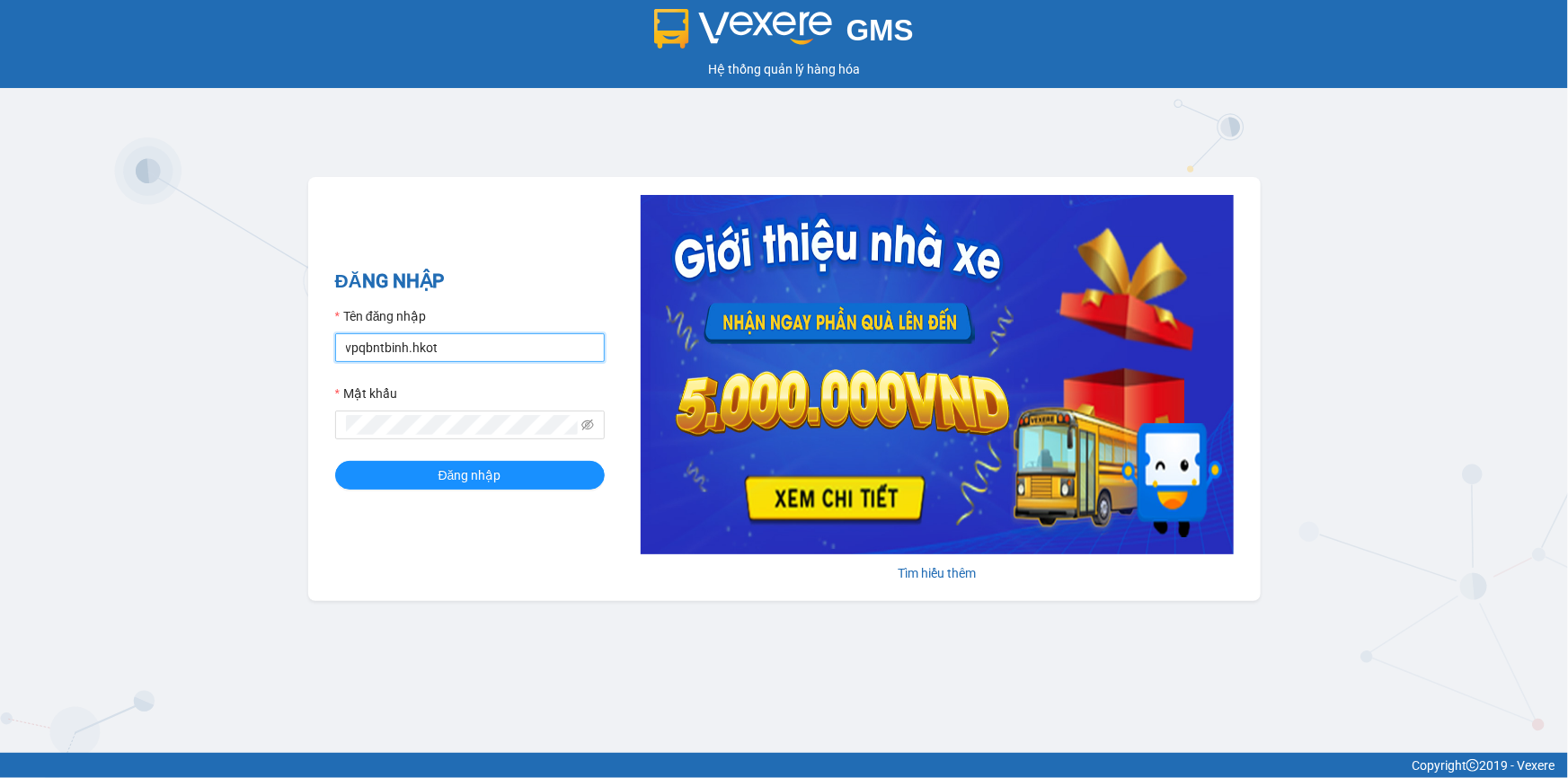
click at [465, 349] on input "vpqbntbinh.hkot" at bounding box center [469, 347] width 269 height 29
type input "vanphonghue.hkot"
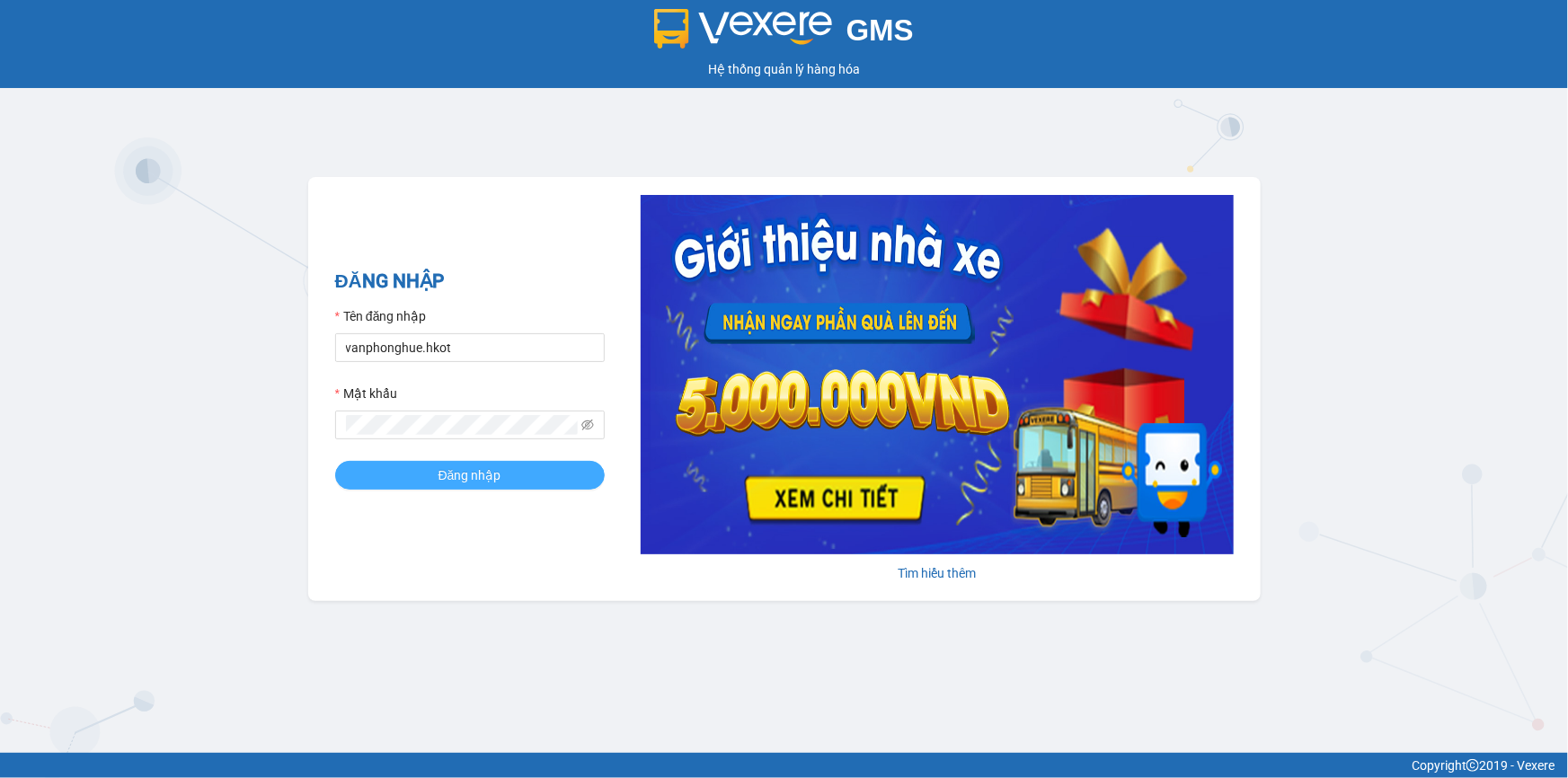
click at [485, 473] on span "Đăng nhập" at bounding box center [470, 475] width 63 height 19
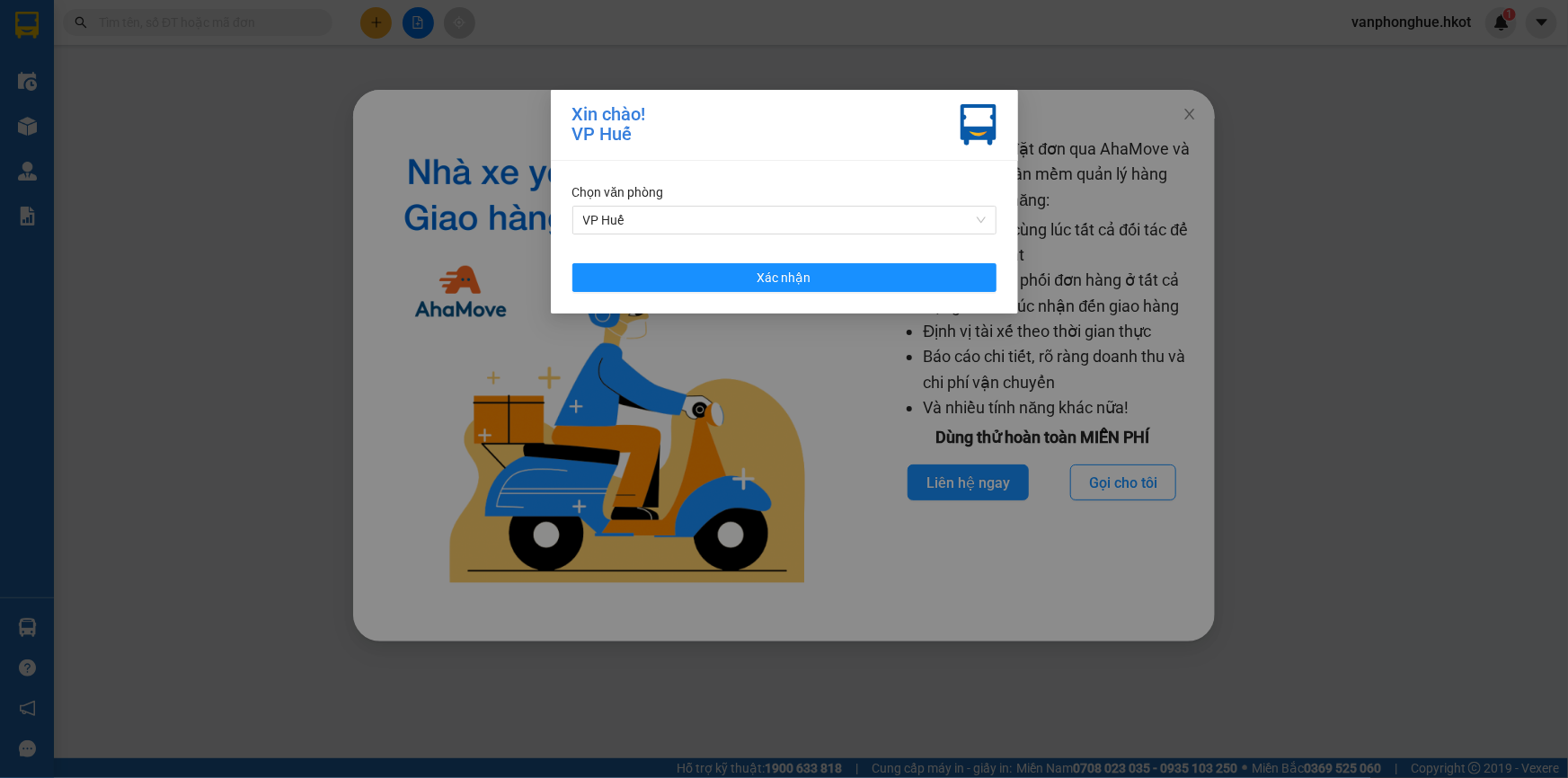
click at [1126, 107] on div "Xin chào! VP Huế Chọn văn phòng VP Huế Xác nhận" at bounding box center [784, 389] width 1568 height 778
click at [874, 277] on button "Xác nhận" at bounding box center [784, 277] width 424 height 29
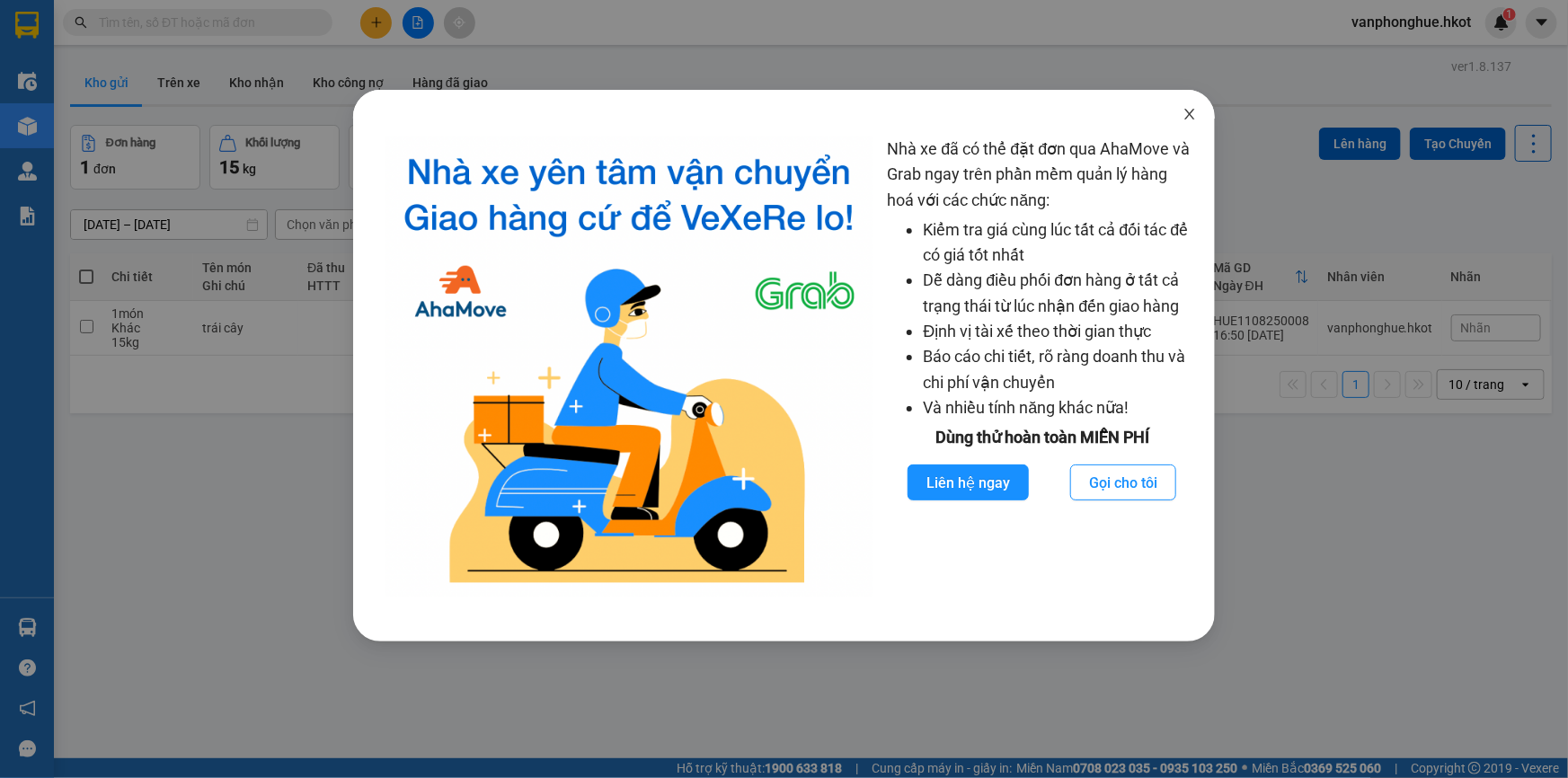
click at [1186, 110] on icon "close" at bounding box center [1189, 114] width 10 height 11
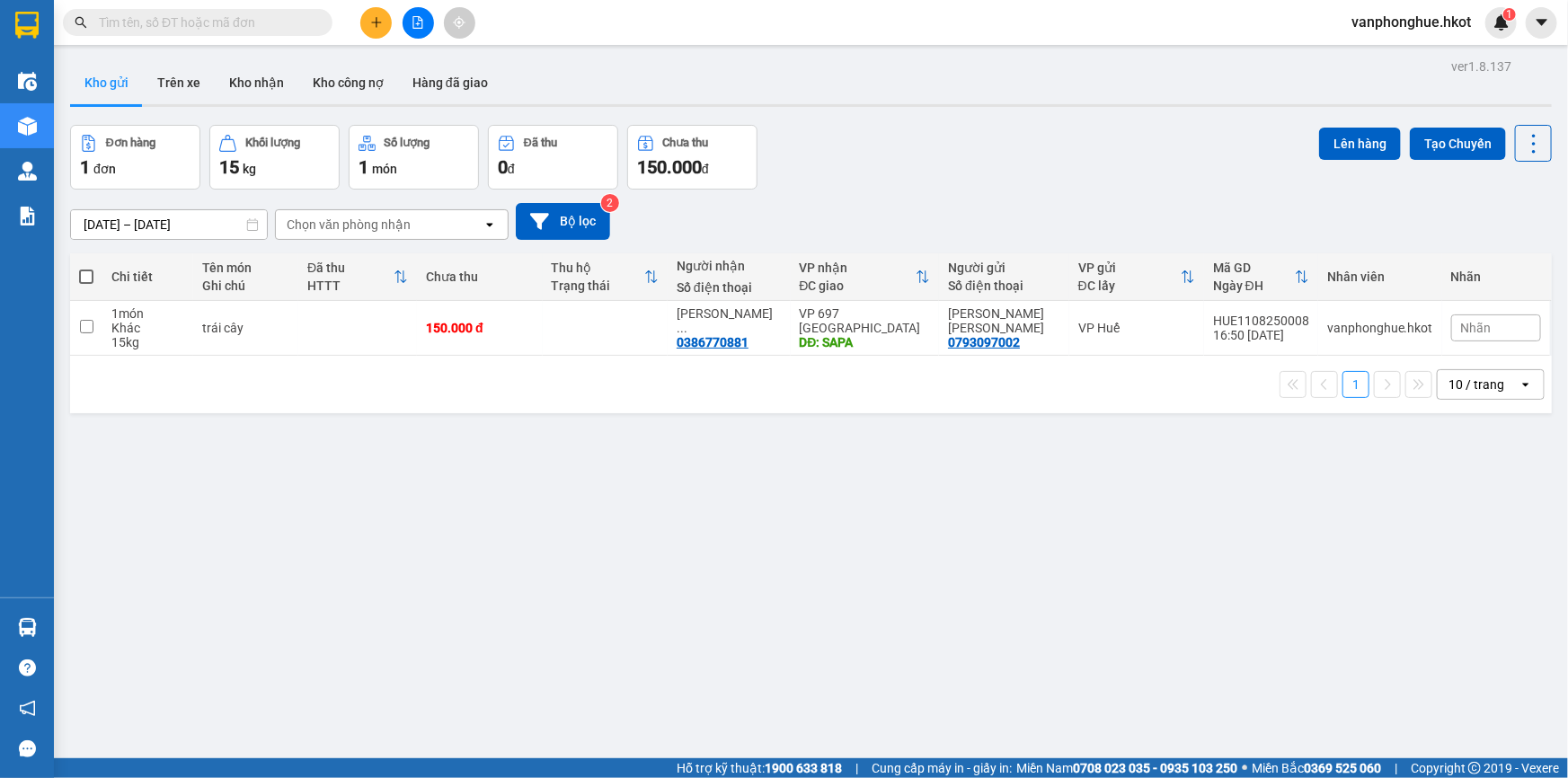
click at [1456, 24] on span "vanphonghue.hkot" at bounding box center [1411, 22] width 148 height 22
click at [1418, 53] on span "Đăng xuất" at bounding box center [1418, 55] width 112 height 19
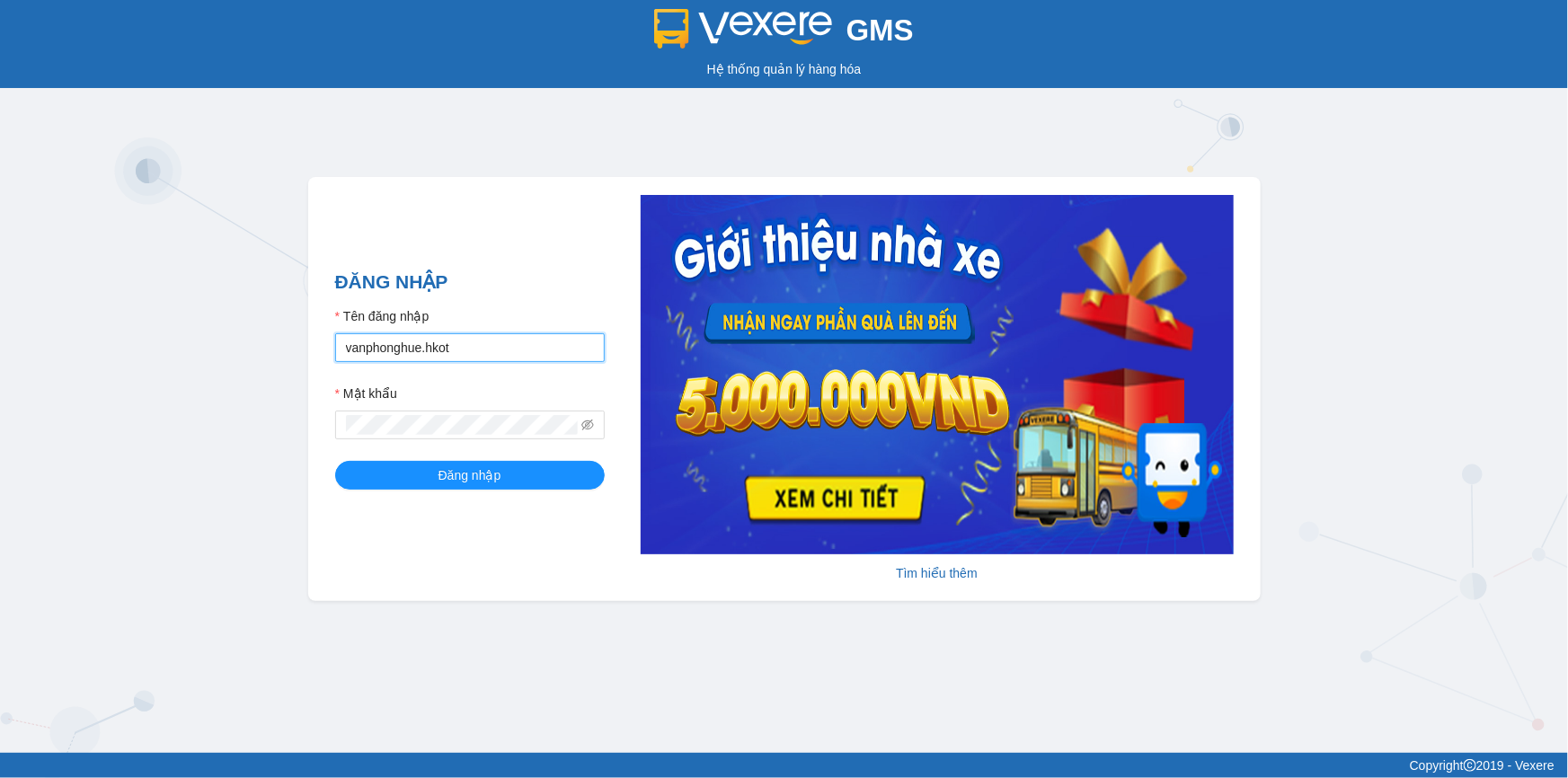
click at [491, 351] on input "vanphonghue.hkot" at bounding box center [469, 347] width 269 height 29
type input "vpqbntbinh.hkot"
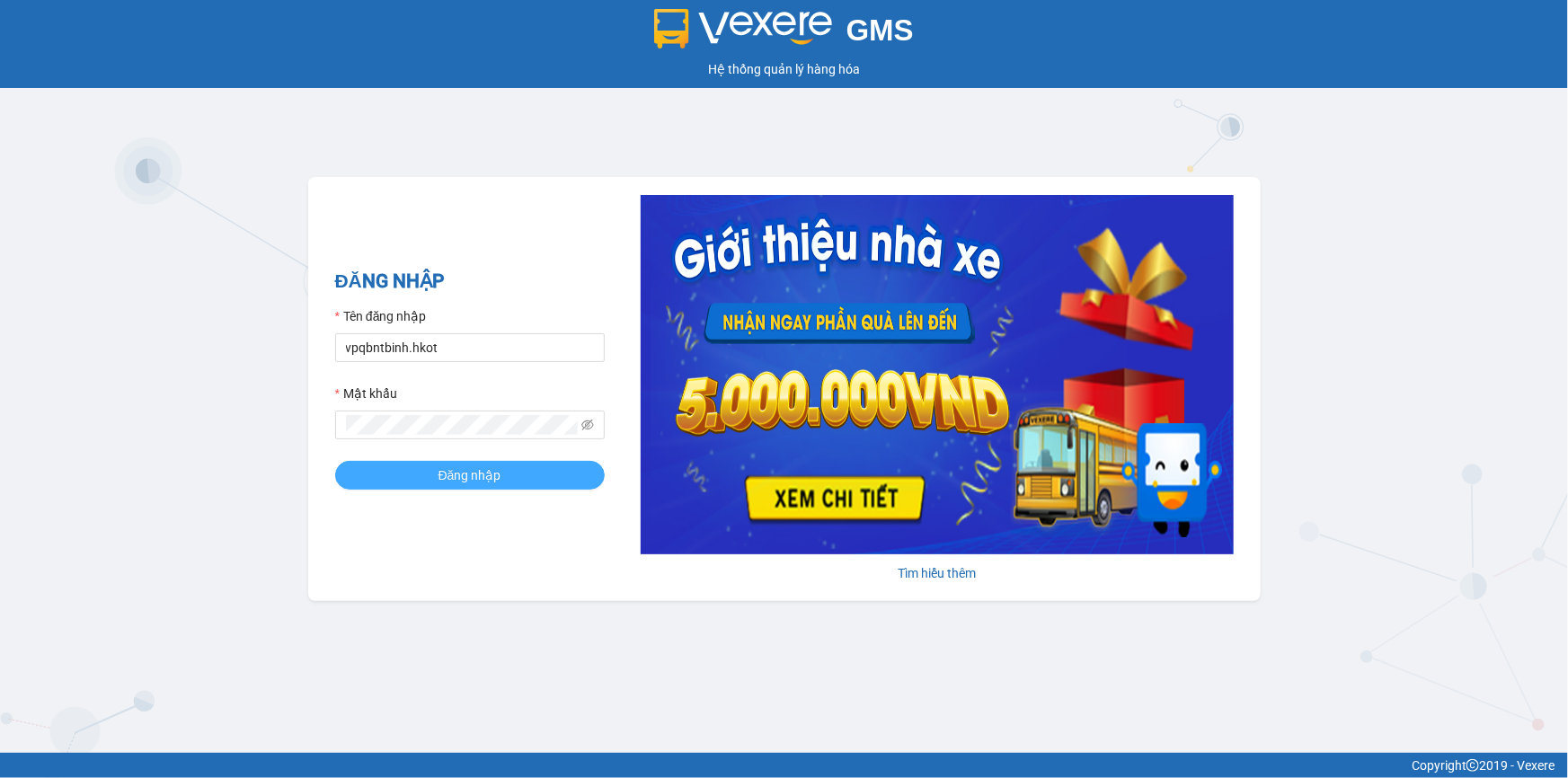
click at [482, 476] on span "Đăng nhập" at bounding box center [470, 475] width 63 height 19
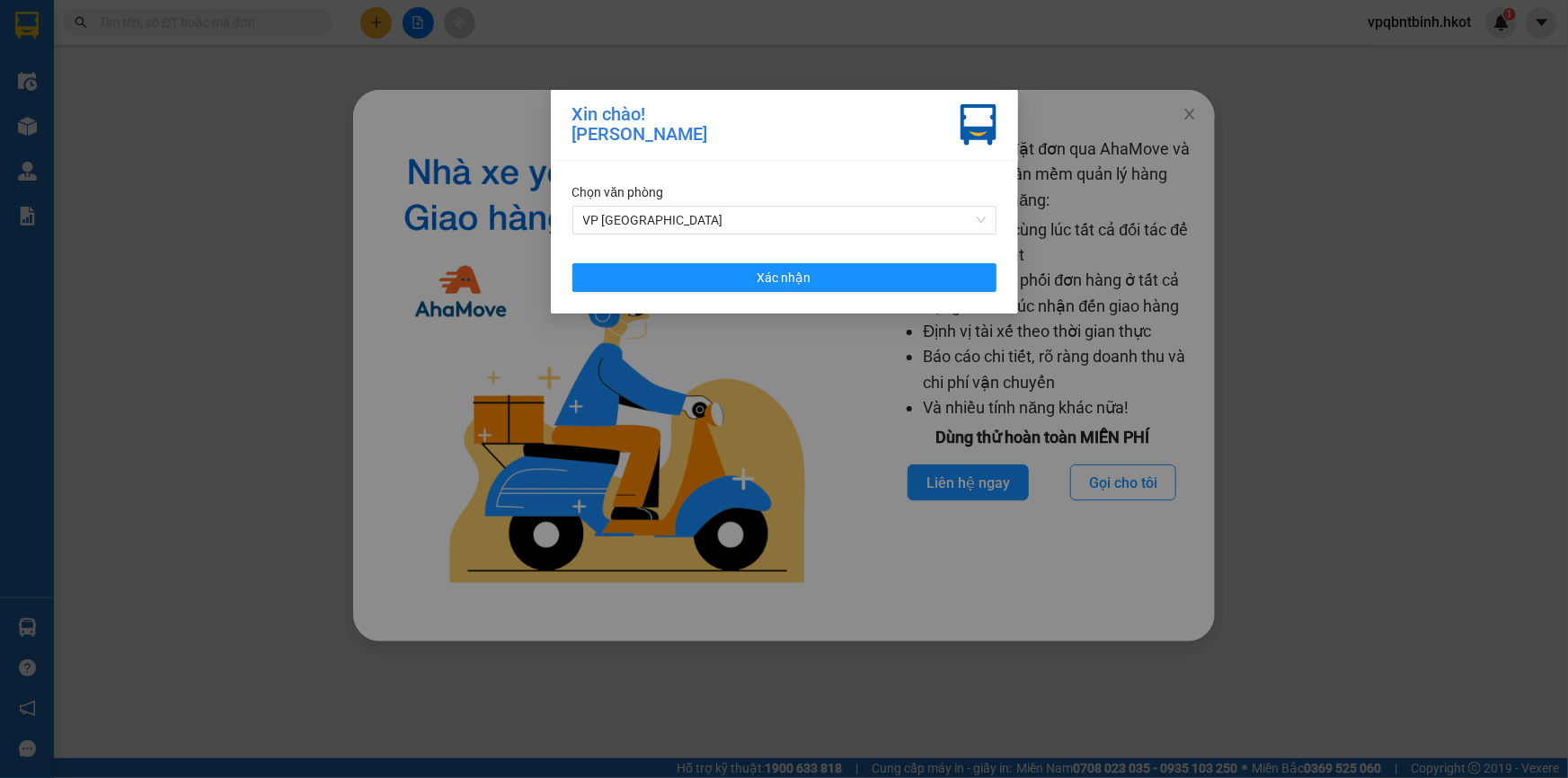
click at [1190, 109] on div "Xin chào! [PERSON_NAME] Chọn văn phòng VP Quảng Bình Xác nhận" at bounding box center [784, 389] width 1568 height 778
click at [868, 283] on button "Xác nhận" at bounding box center [784, 277] width 424 height 29
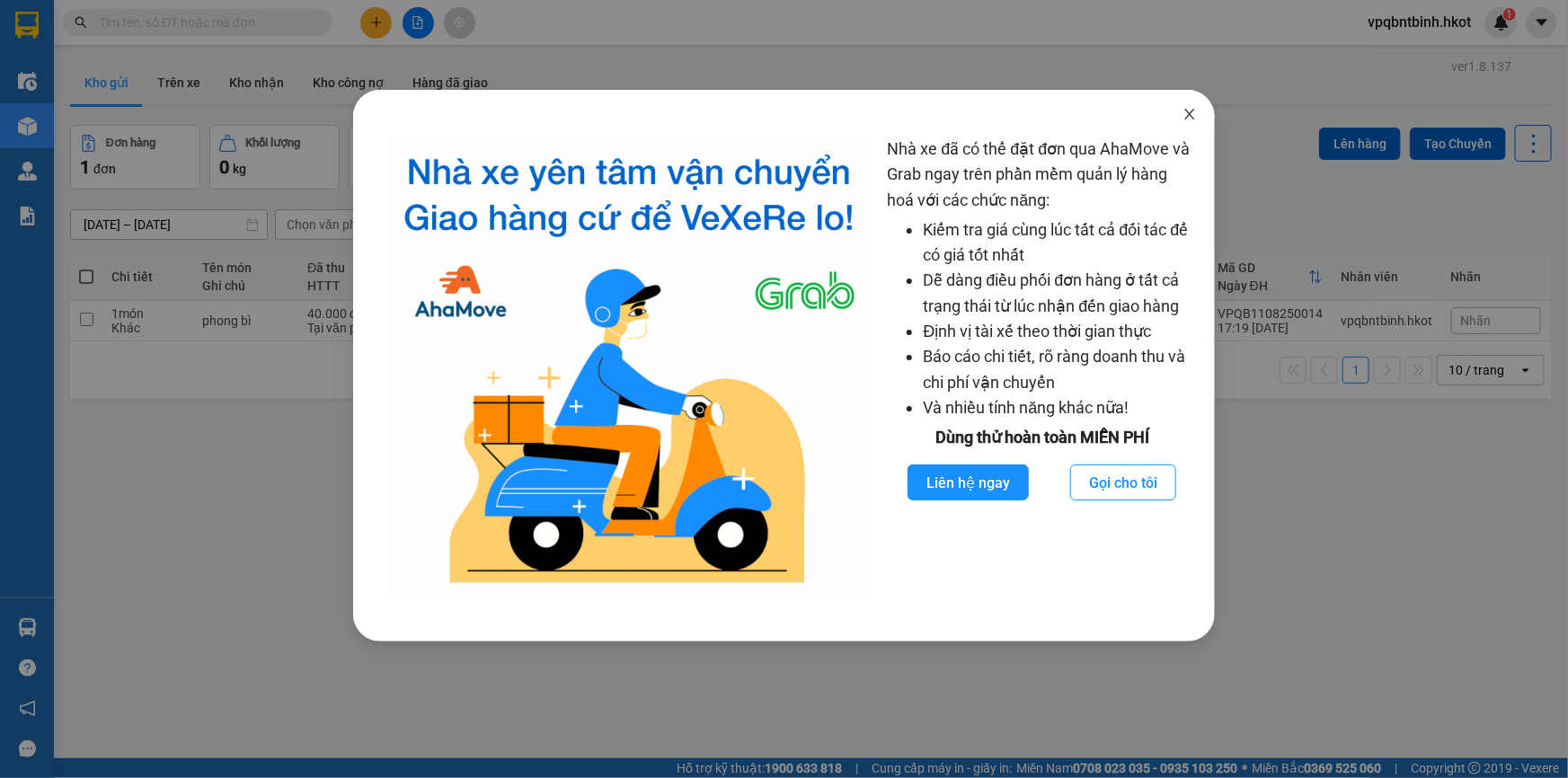
click at [1187, 114] on icon "close" at bounding box center [1189, 114] width 15 height 15
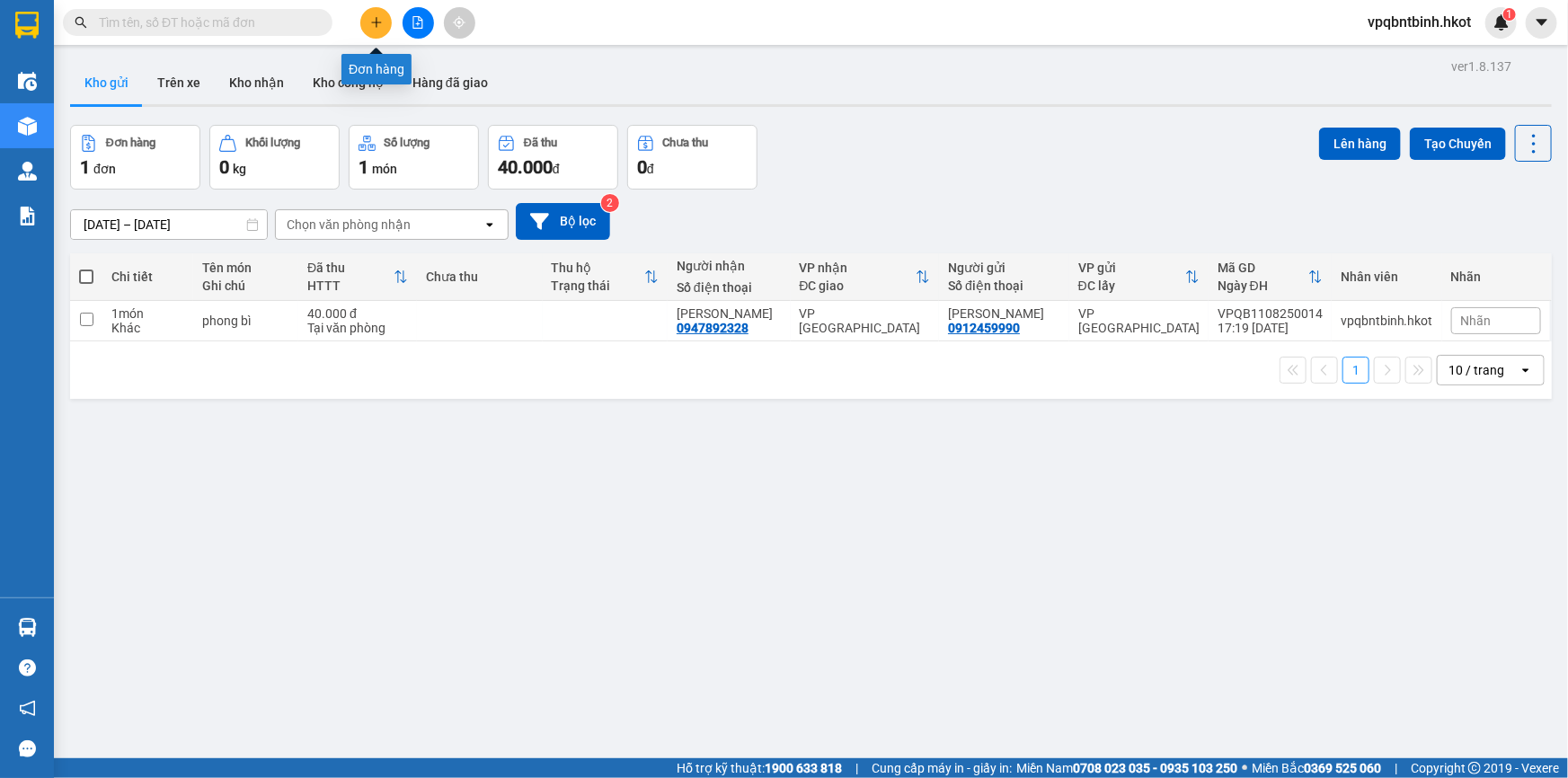
click at [368, 25] on button at bounding box center [376, 23] width 31 height 31
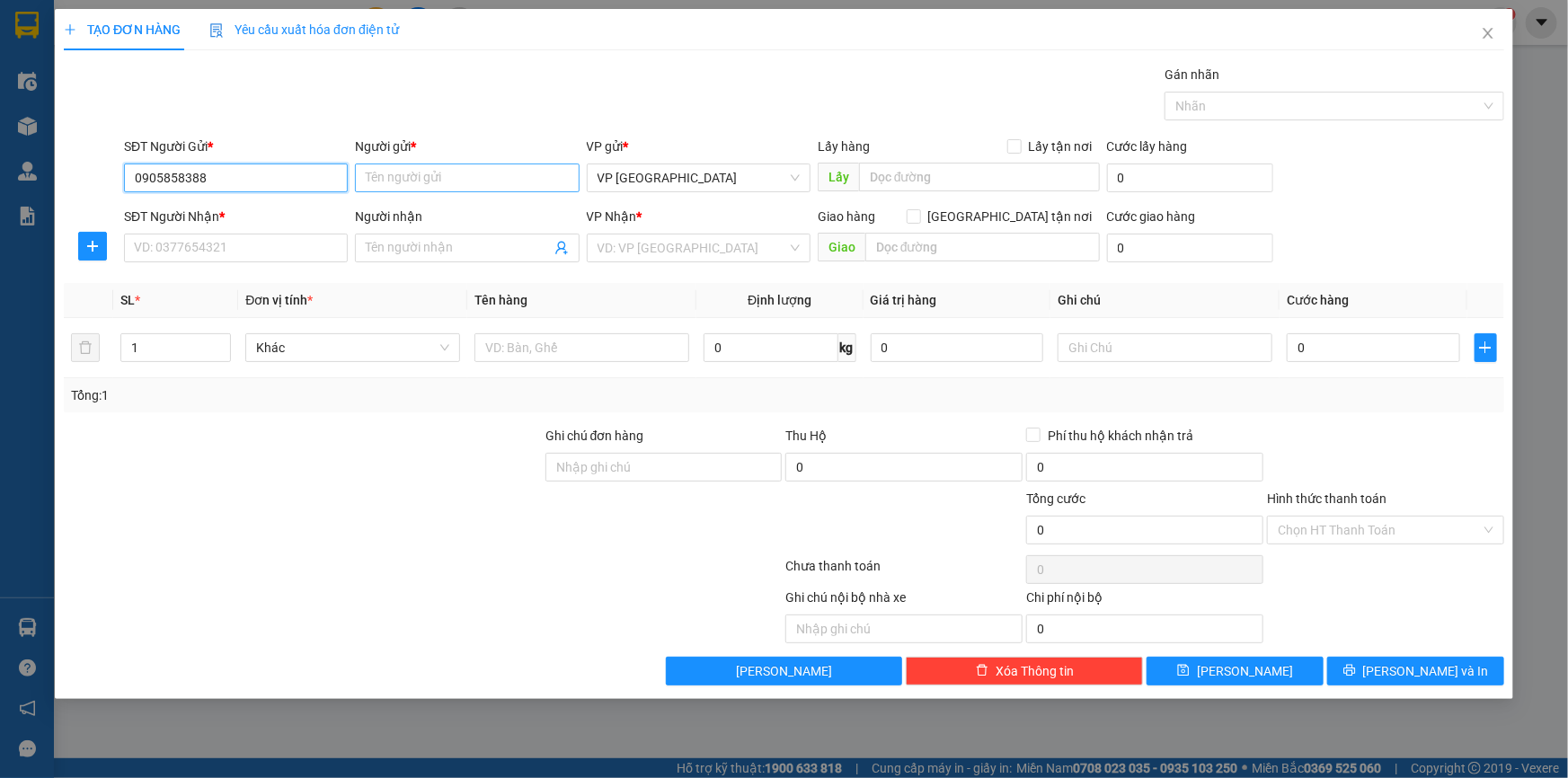
type input "0905858388"
click at [451, 181] on input "Người gửi *" at bounding box center [467, 178] width 224 height 29
type input "VÂN TVXD QUẢNG BÌNH"
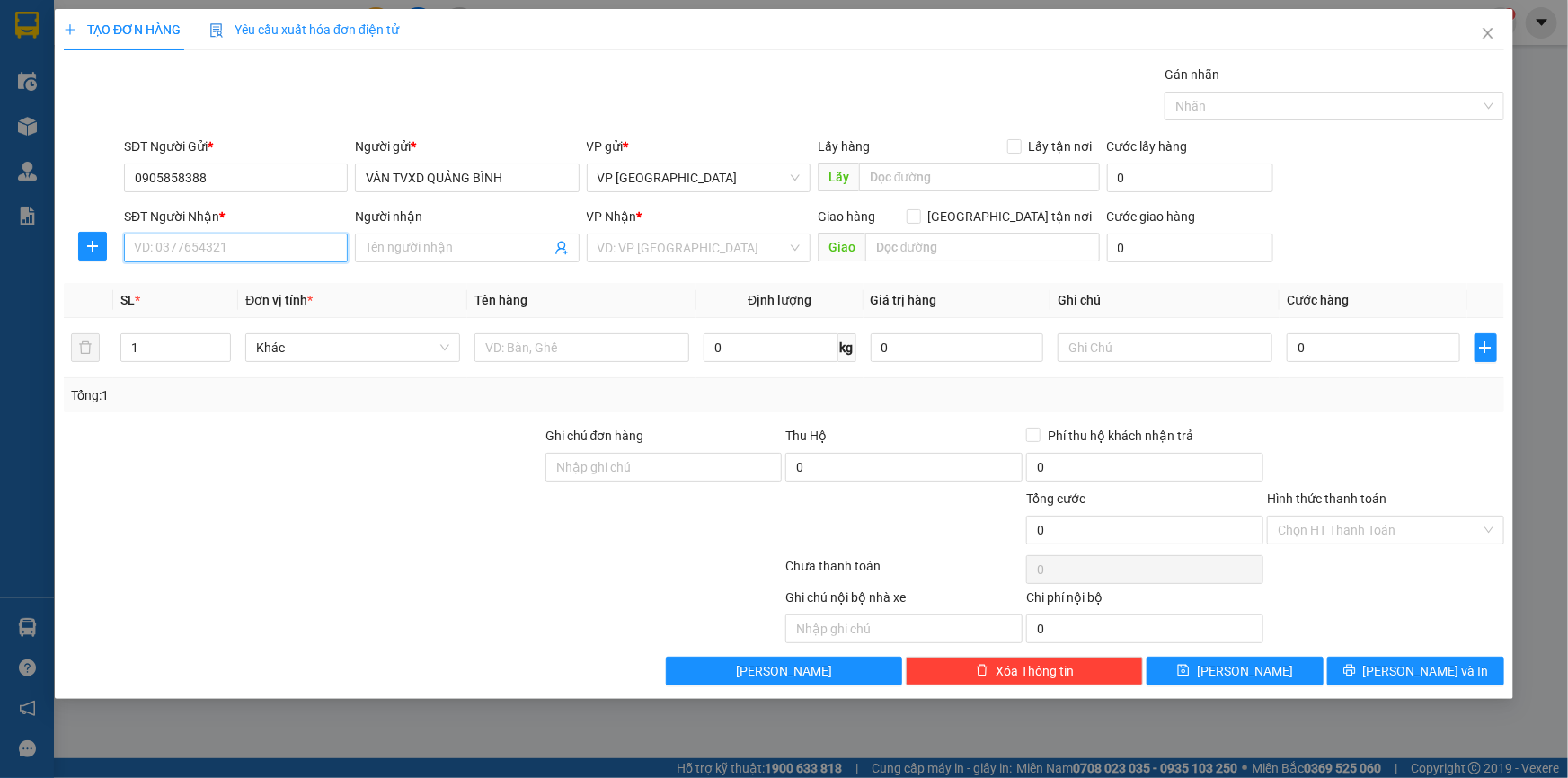
click at [244, 239] on input "SĐT Người Nhận *" at bounding box center [236, 247] width 224 height 29
type input "0963664986"
click at [385, 243] on input "Người nhận" at bounding box center [457, 247] width 184 height 19
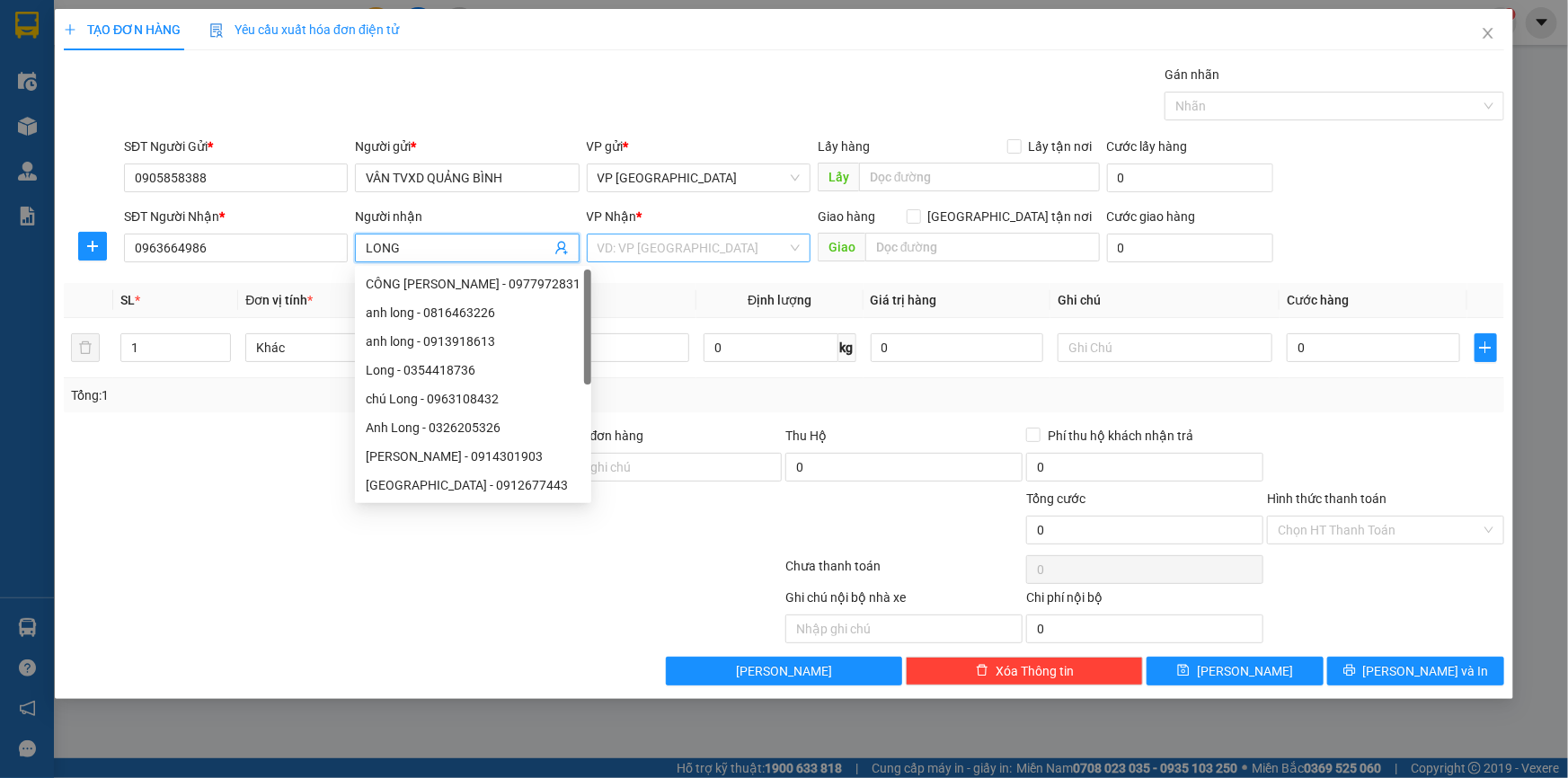
type input "LONG"
click at [633, 243] on input "search" at bounding box center [691, 247] width 190 height 27
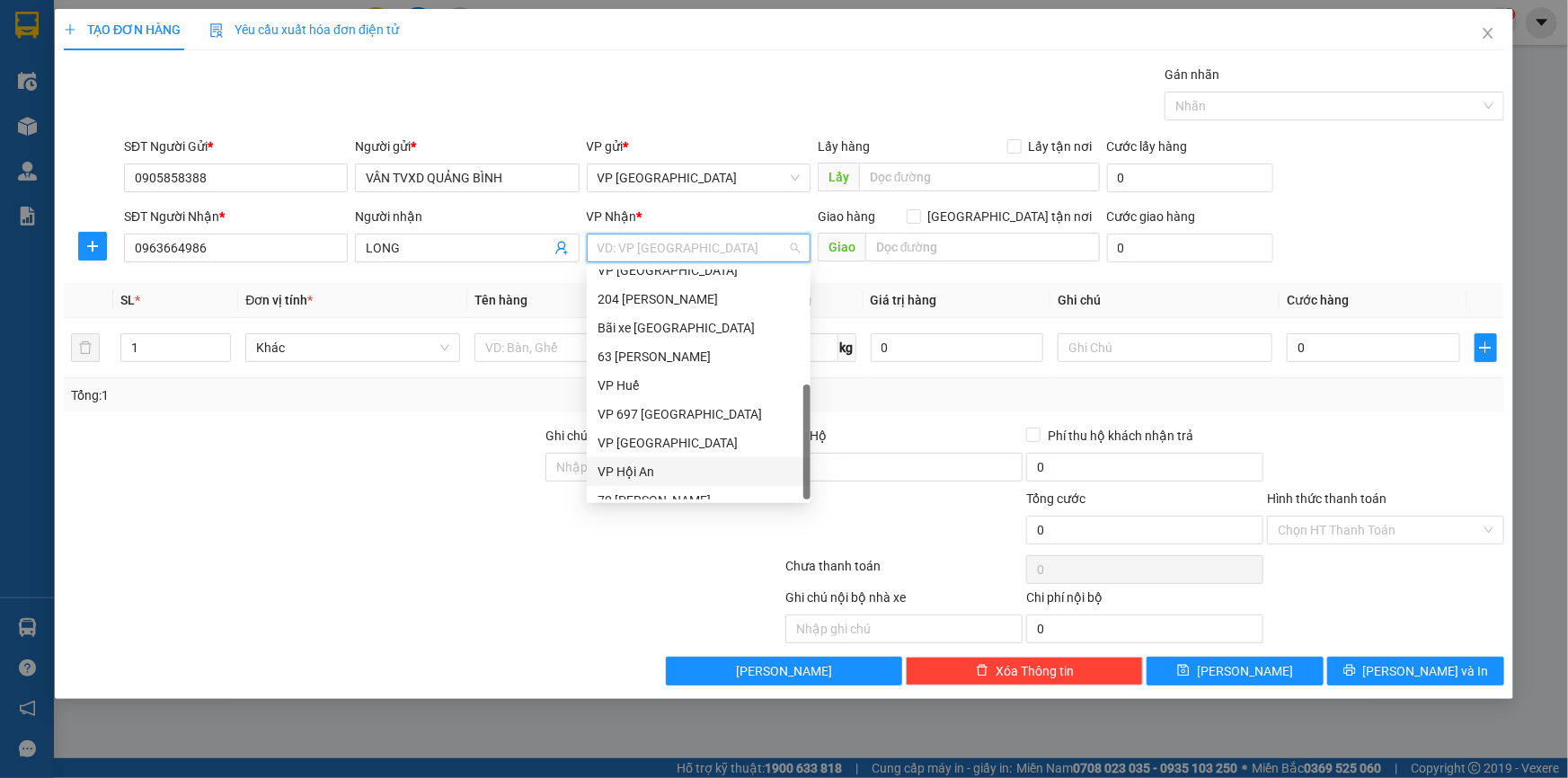
scroll to position [171, 0]
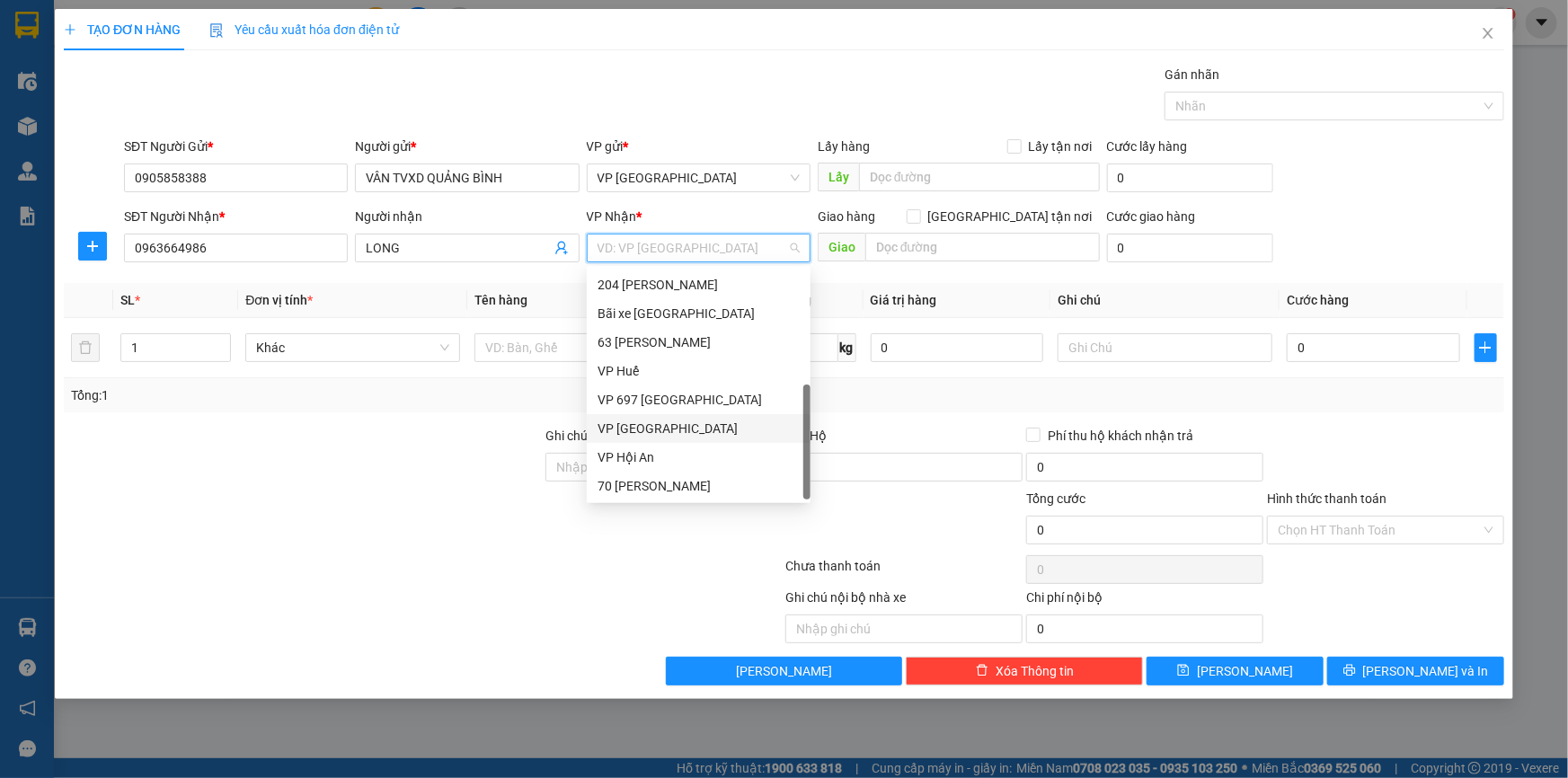
click at [657, 426] on div "VP Ninh Bình" at bounding box center [698, 428] width 202 height 19
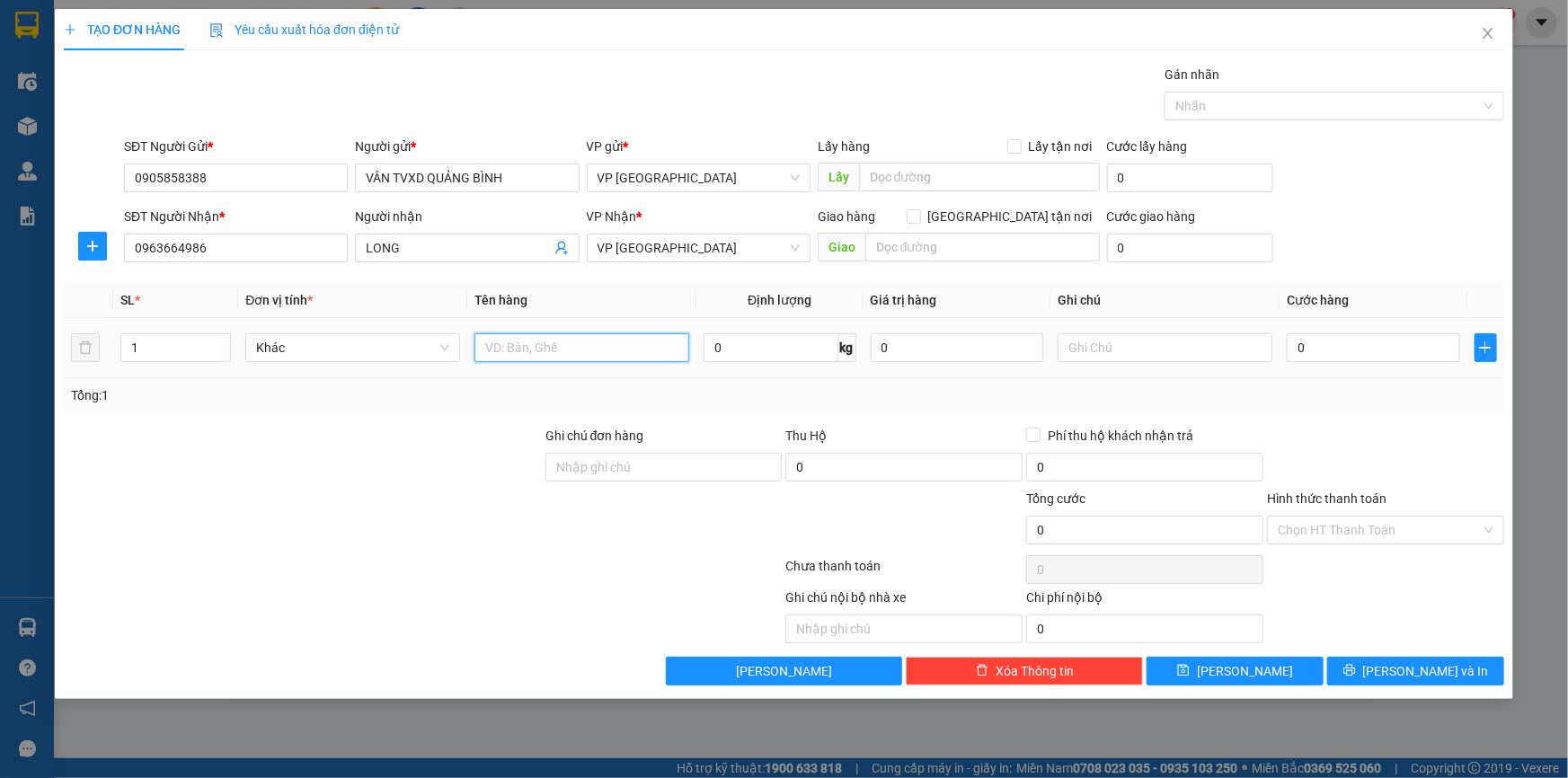
click at [584, 351] on input "text" at bounding box center [581, 347] width 215 height 29
type input "GIẤY TỜ"
click at [1365, 335] on input "0" at bounding box center [1373, 347] width 173 height 29
type input "04"
type input "4"
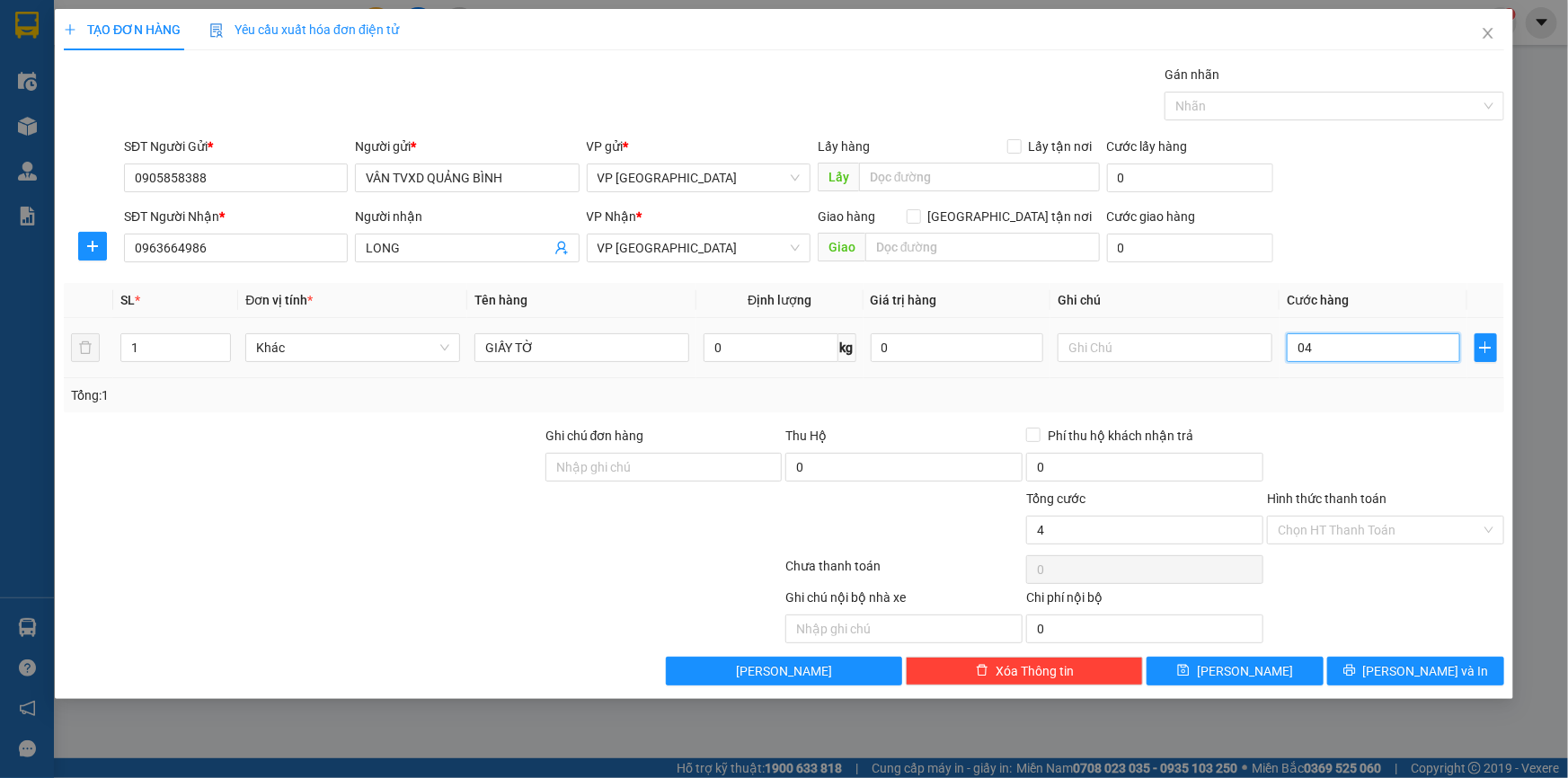
type input "4"
type input "040"
type input "40"
type input "0.400"
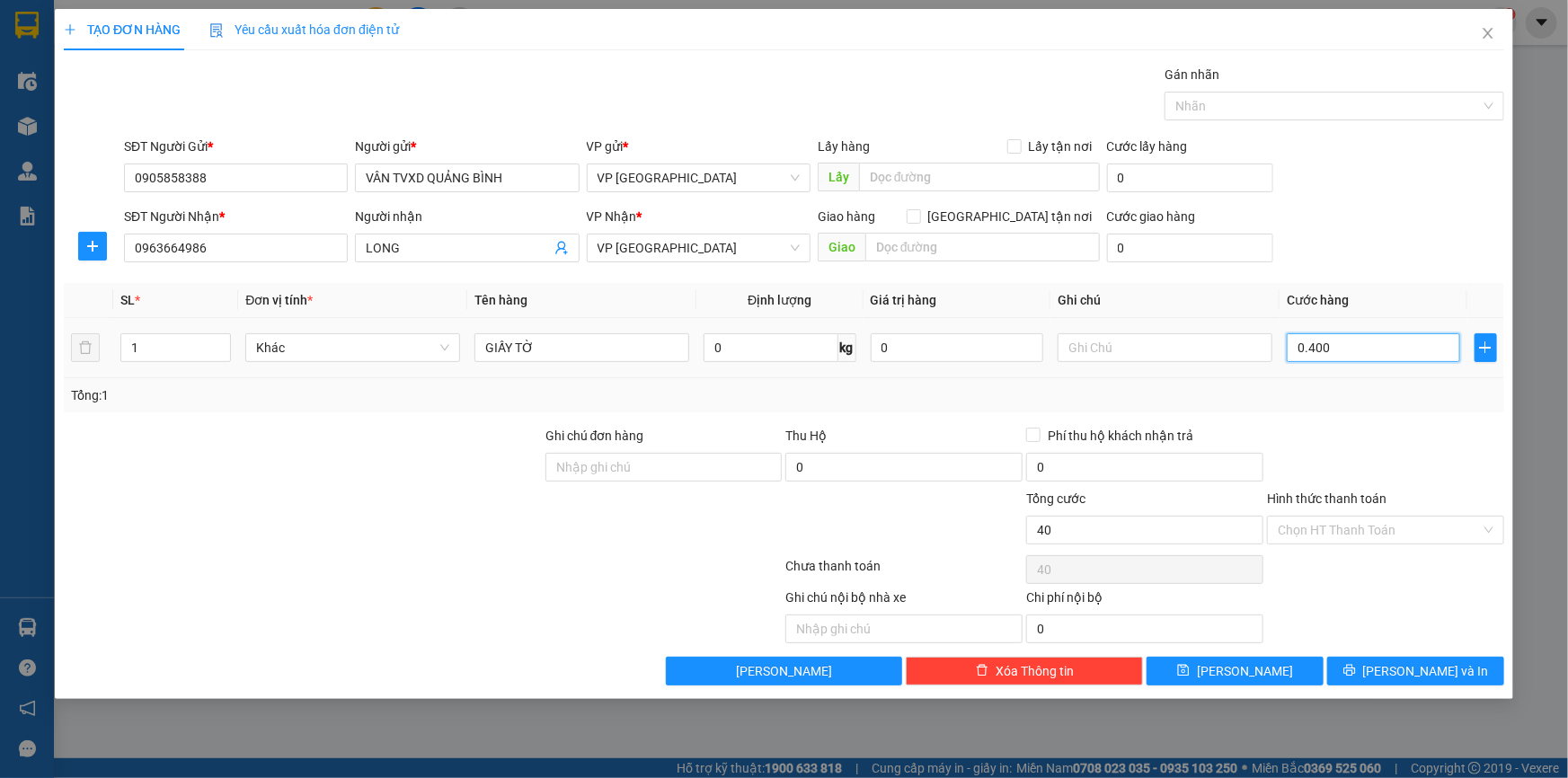
type input "400"
type input "04.000"
type input "4.000"
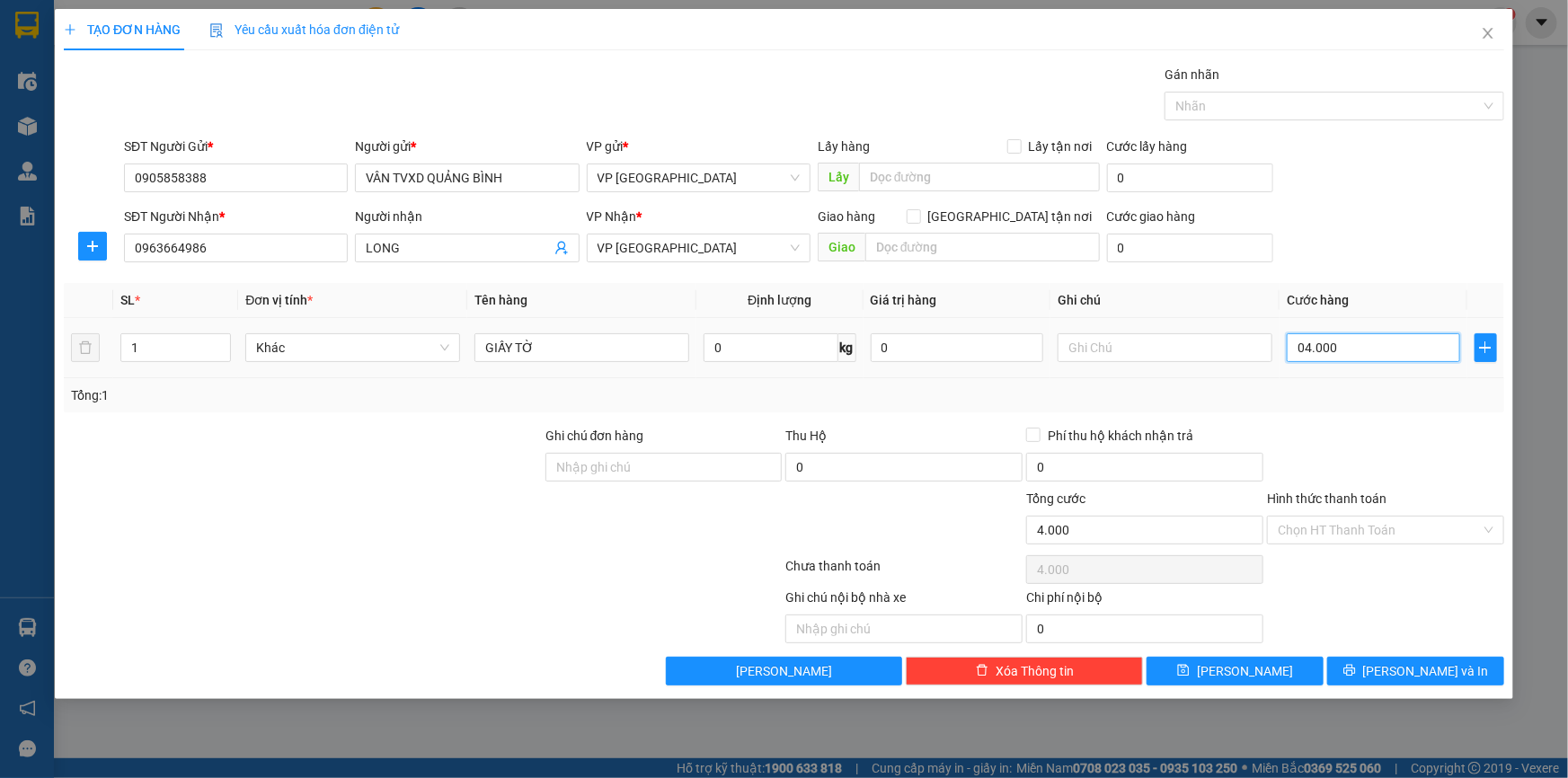
type input "040.000"
type input "40.000"
drag, startPoint x: 1302, startPoint y: 347, endPoint x: 1294, endPoint y: 352, distance: 9.4
click at [1294, 352] on input "040.000" at bounding box center [1373, 347] width 173 height 29
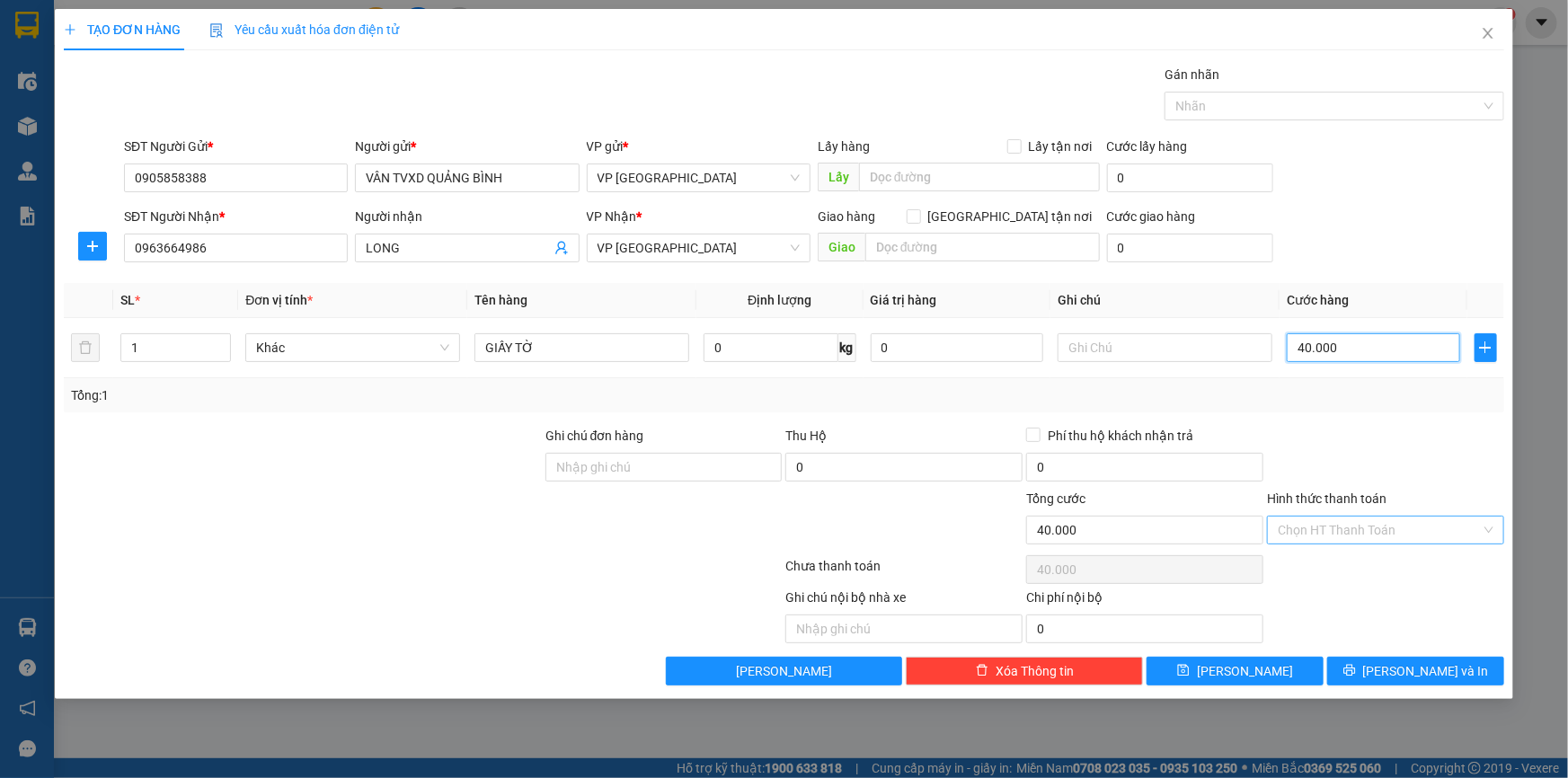
type input "40.000"
click at [1334, 520] on input "Hình thức thanh toán" at bounding box center [1378, 530] width 203 height 27
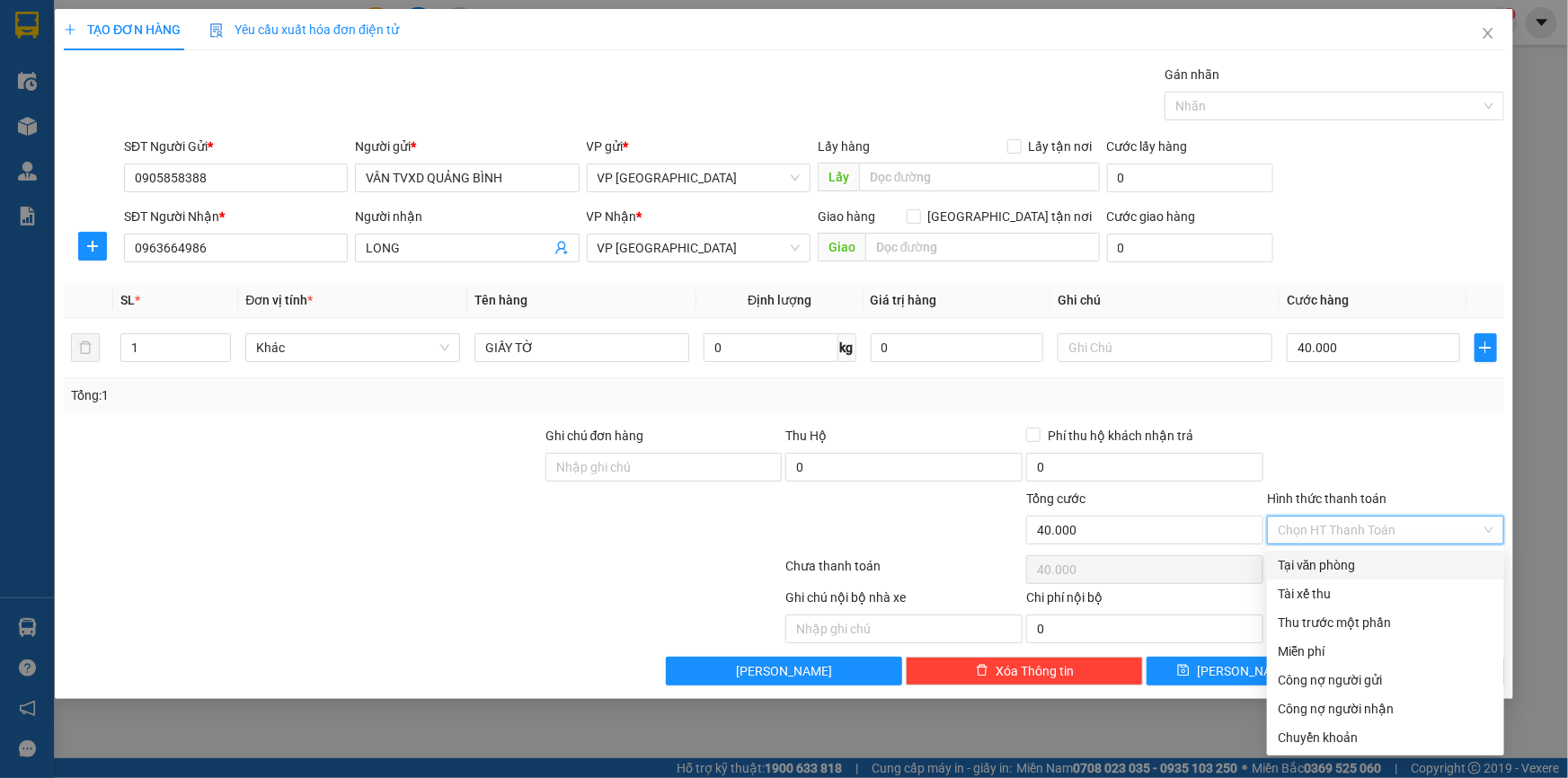
click at [1319, 563] on div "Tại văn phòng" at bounding box center [1385, 565] width 216 height 19
type input "0"
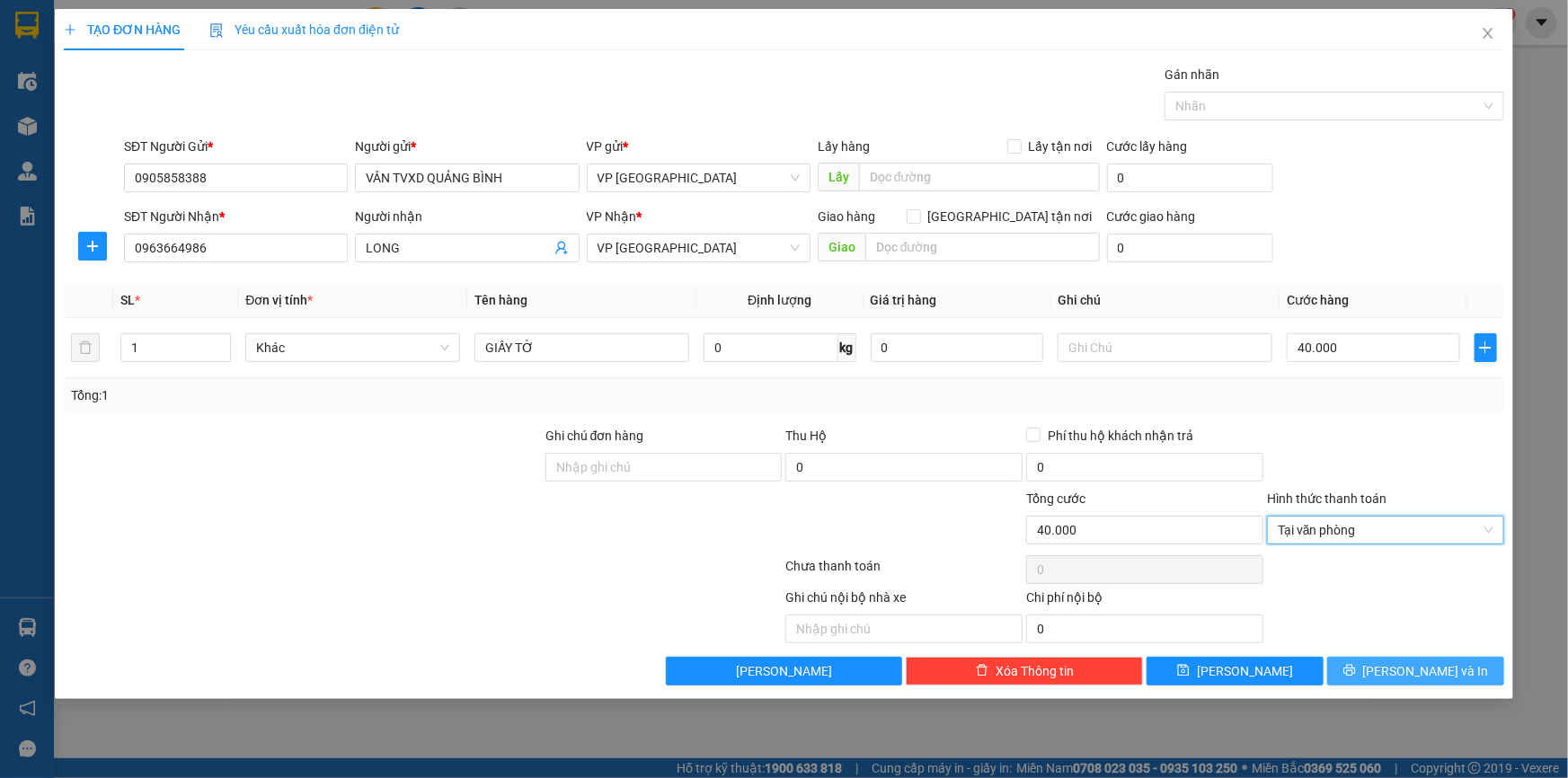
click at [1401, 665] on span "[PERSON_NAME] và In" at bounding box center [1425, 671] width 126 height 19
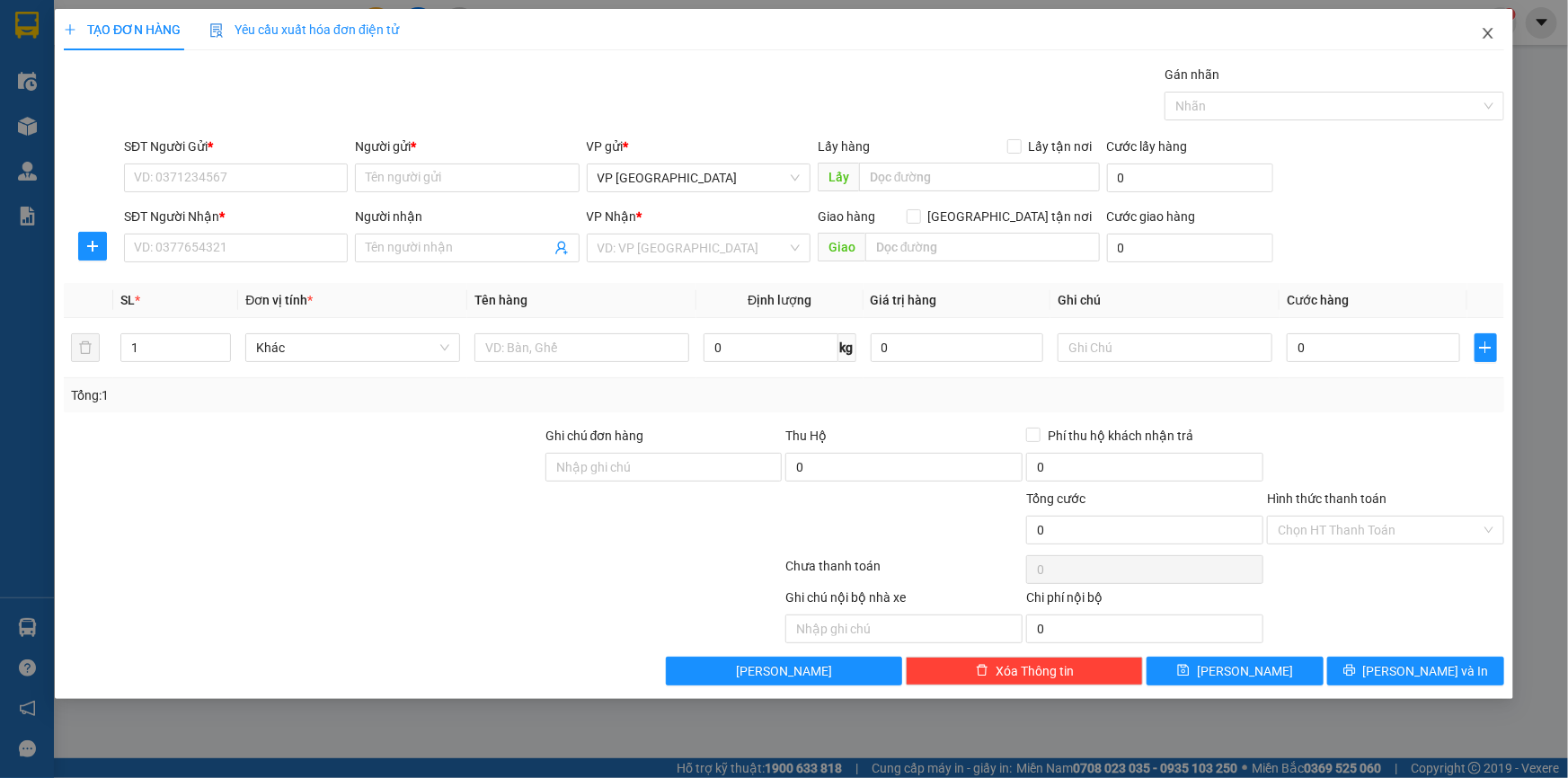
click at [1482, 31] on icon "close" at bounding box center [1487, 33] width 15 height 15
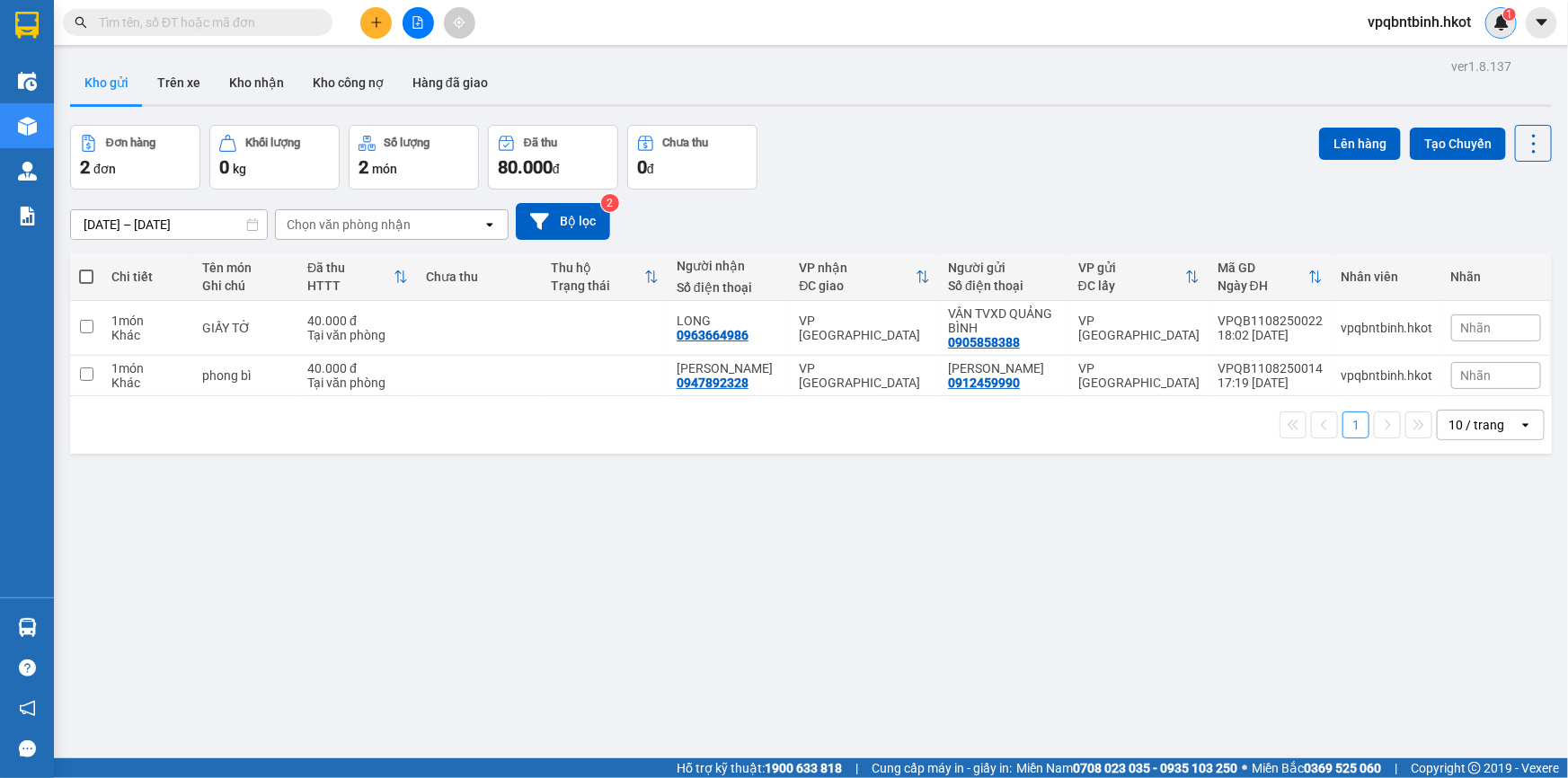
click at [1501, 19] on img at bounding box center [1500, 22] width 16 height 16
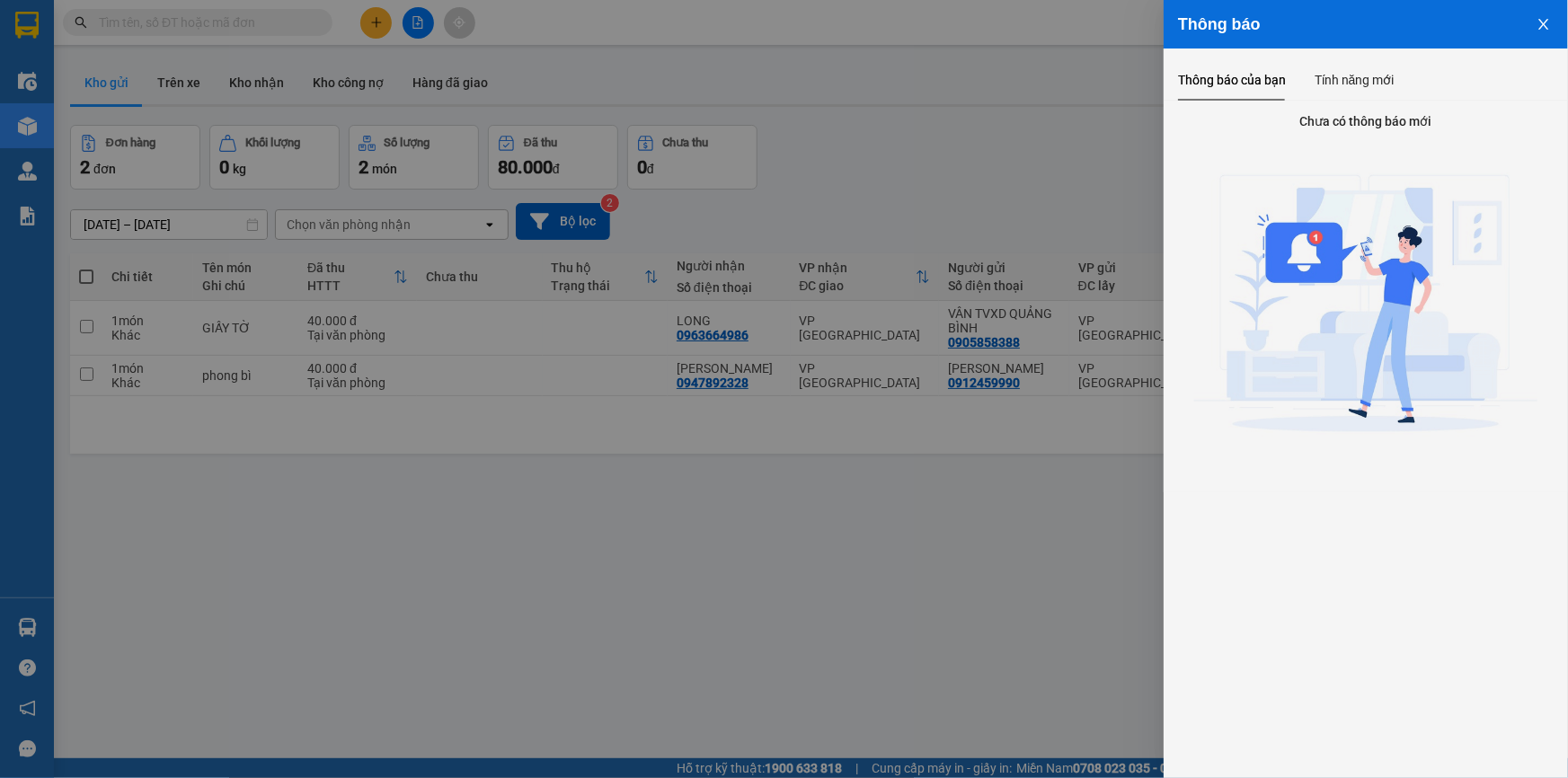
click at [1026, 70] on div at bounding box center [784, 389] width 1568 height 778
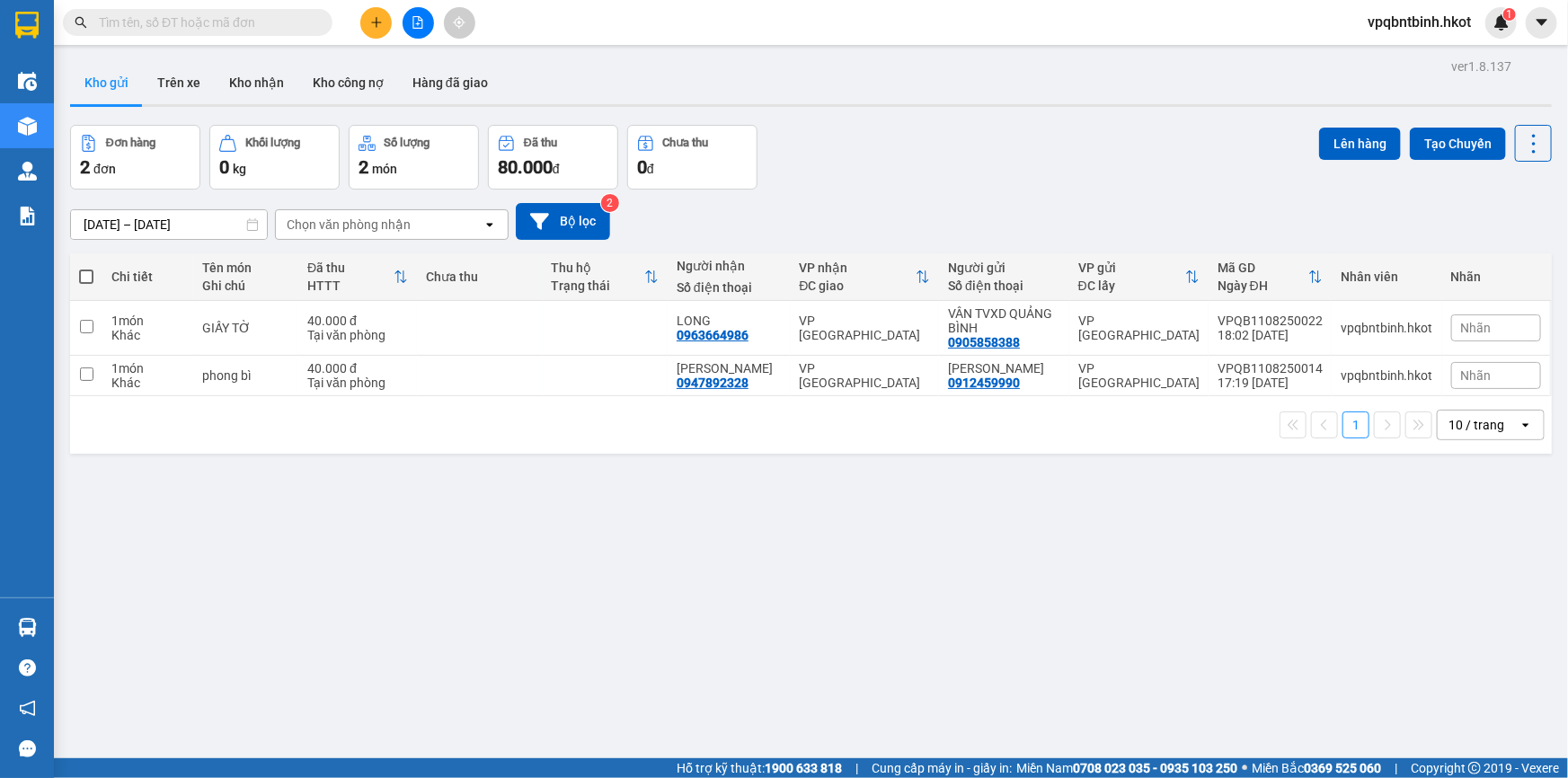
click at [1443, 18] on span "vpqbntbinh.hkot" at bounding box center [1419, 22] width 132 height 22
click at [1418, 50] on span "Đăng xuất" at bounding box center [1425, 55] width 98 height 19
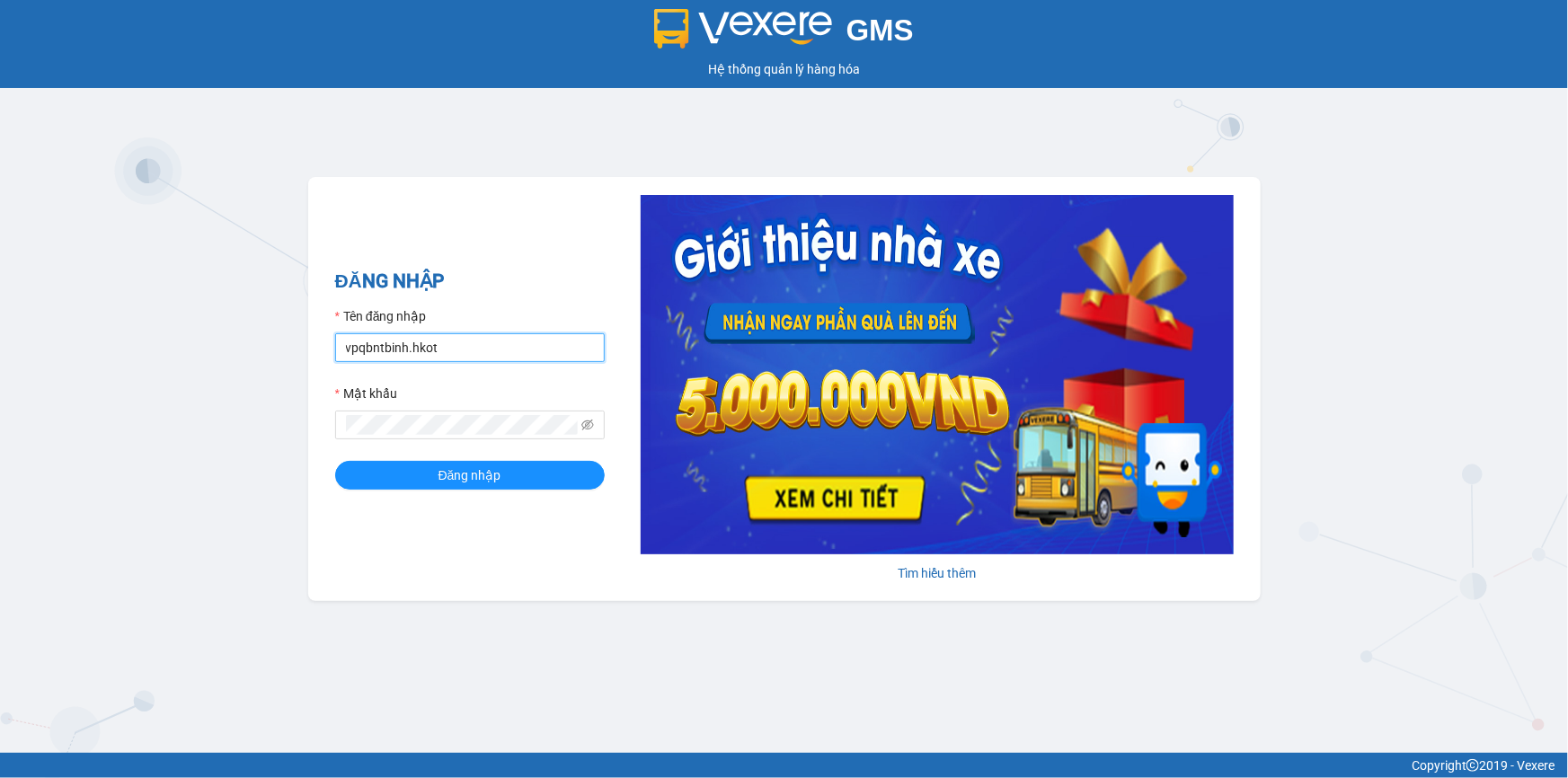
click at [528, 351] on input "vpqbntbinh.hkot" at bounding box center [469, 347] width 269 height 29
type input "vanphonghue.hkot"
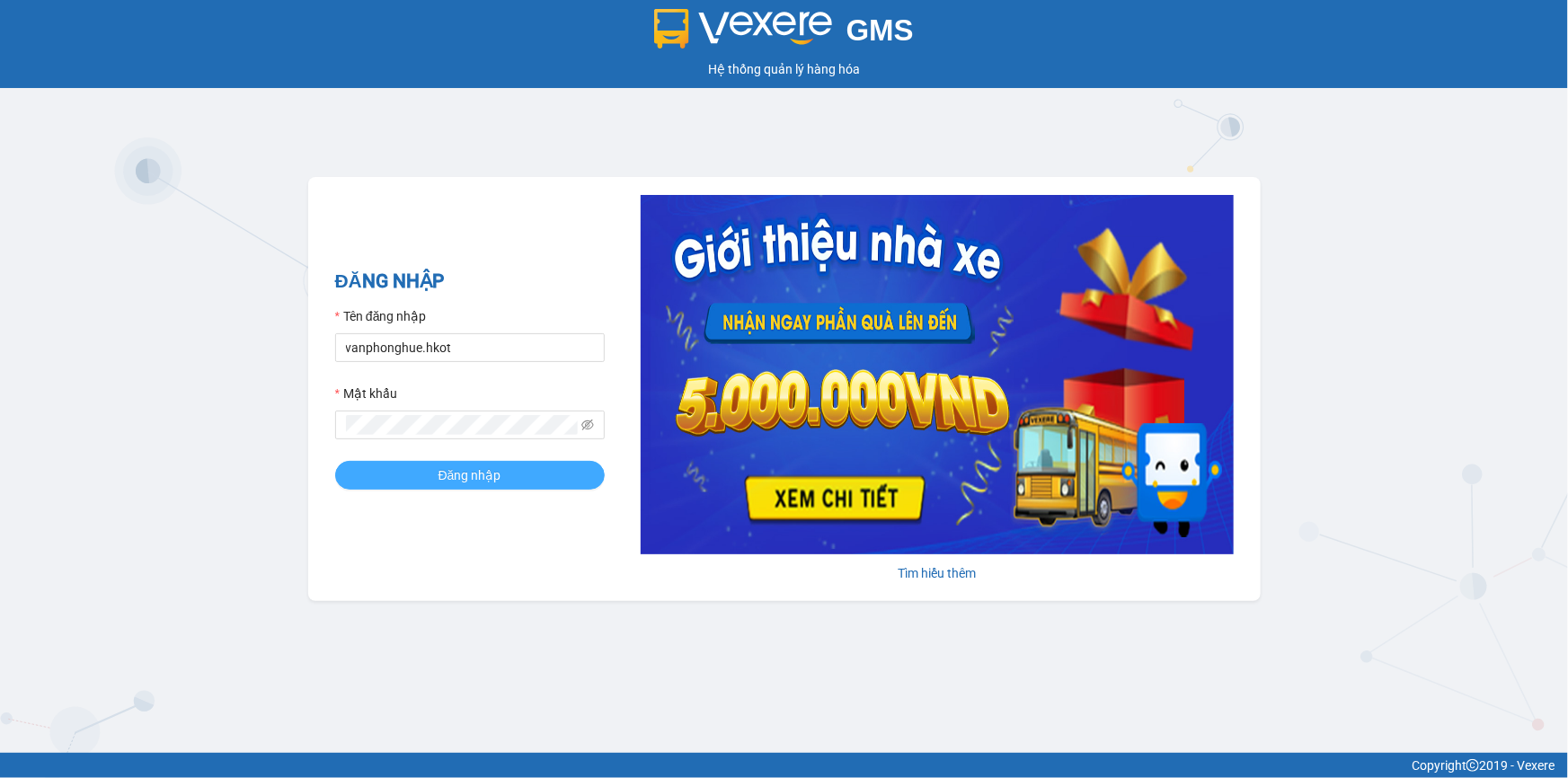
click at [462, 473] on span "Đăng nhập" at bounding box center [470, 475] width 63 height 19
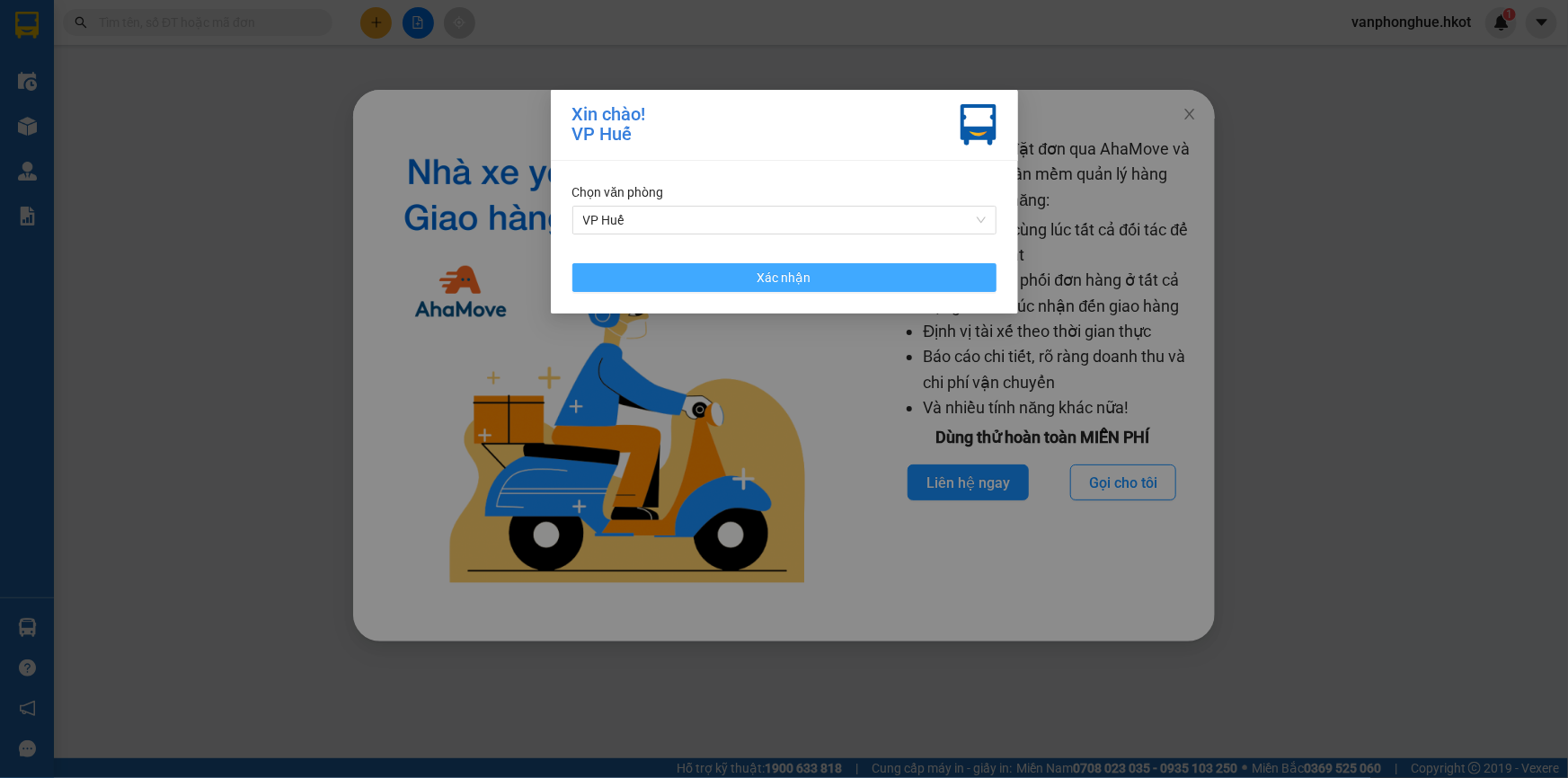
click at [855, 279] on button "Xác nhận" at bounding box center [784, 277] width 424 height 29
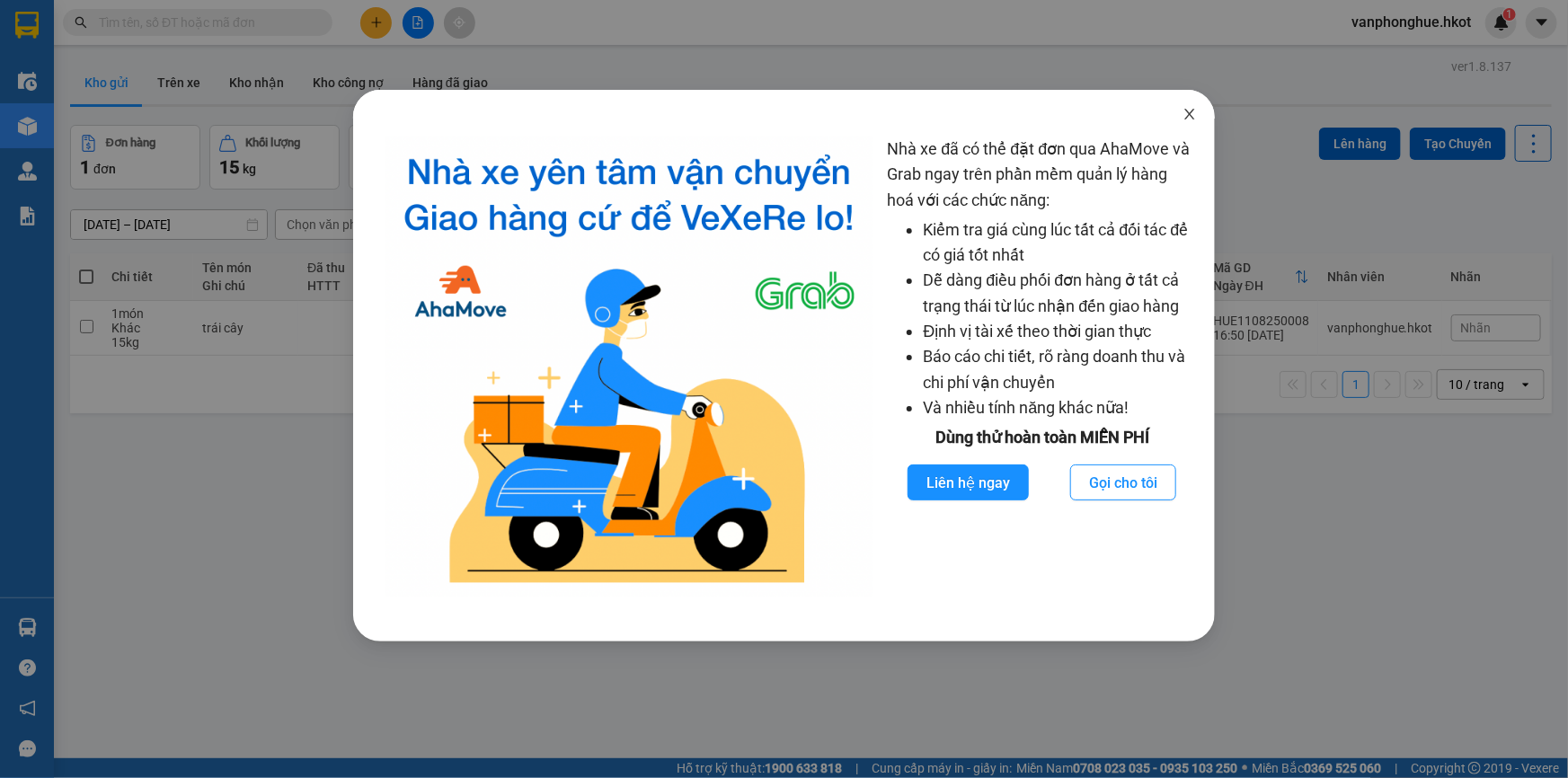
click at [1190, 117] on icon "close" at bounding box center [1189, 114] width 15 height 15
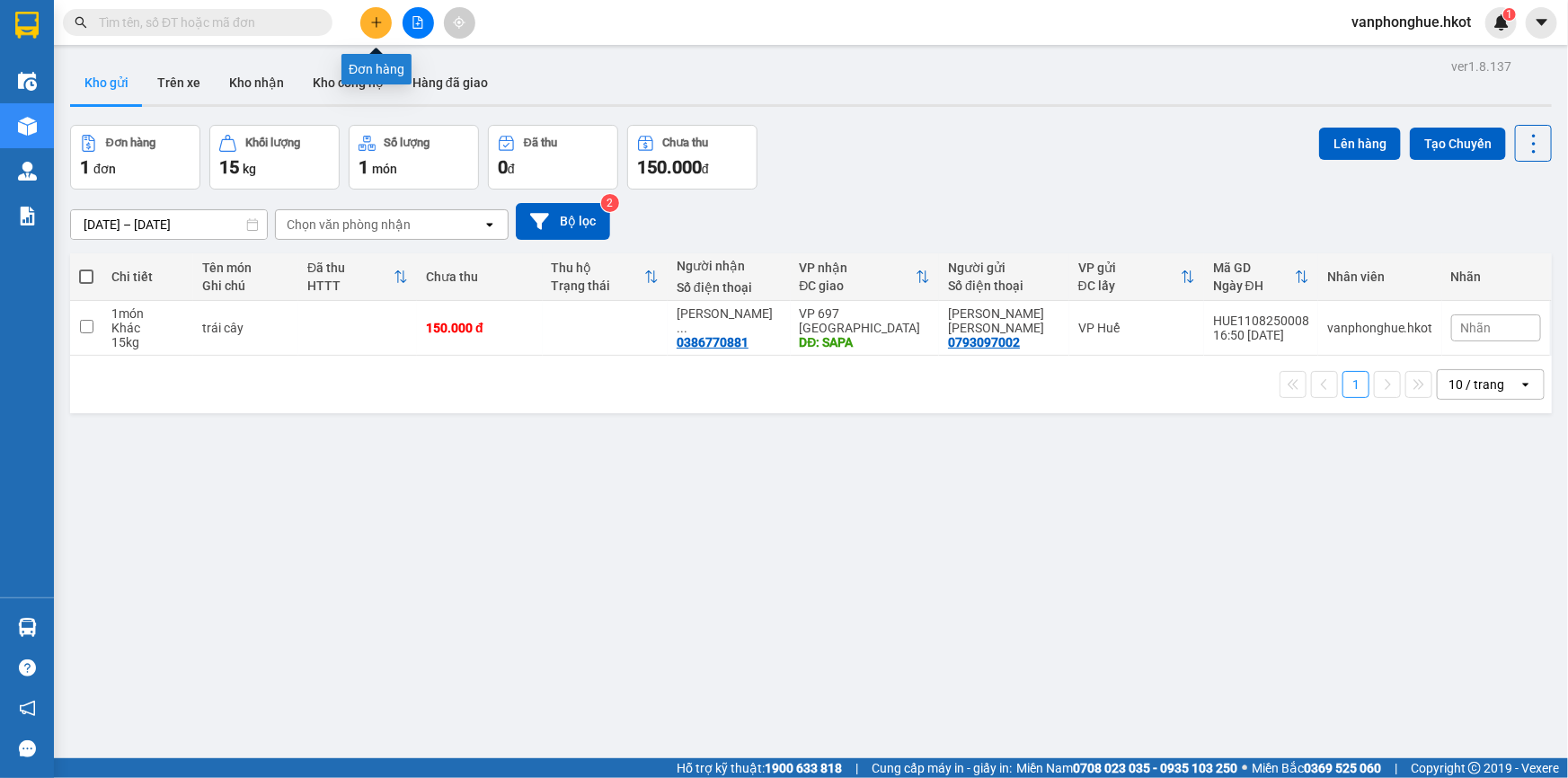
click at [376, 27] on icon "plus" at bounding box center [377, 22] width 13 height 13
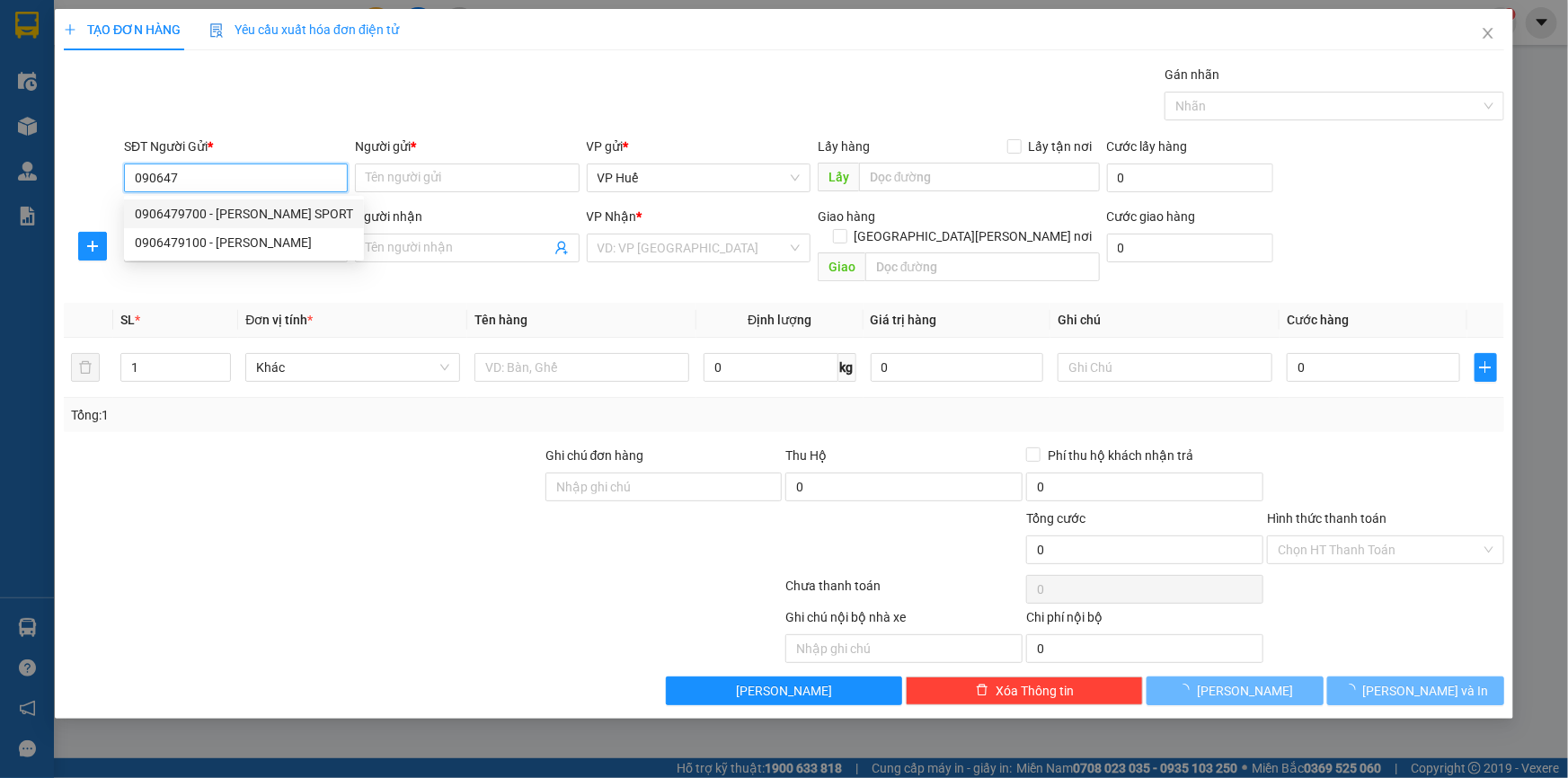
click at [270, 211] on div "0906479700 - [PERSON_NAME] SPORT" at bounding box center [244, 213] width 218 height 19
type input "0906479700"
type input "TẤN DŨNG SPORT"
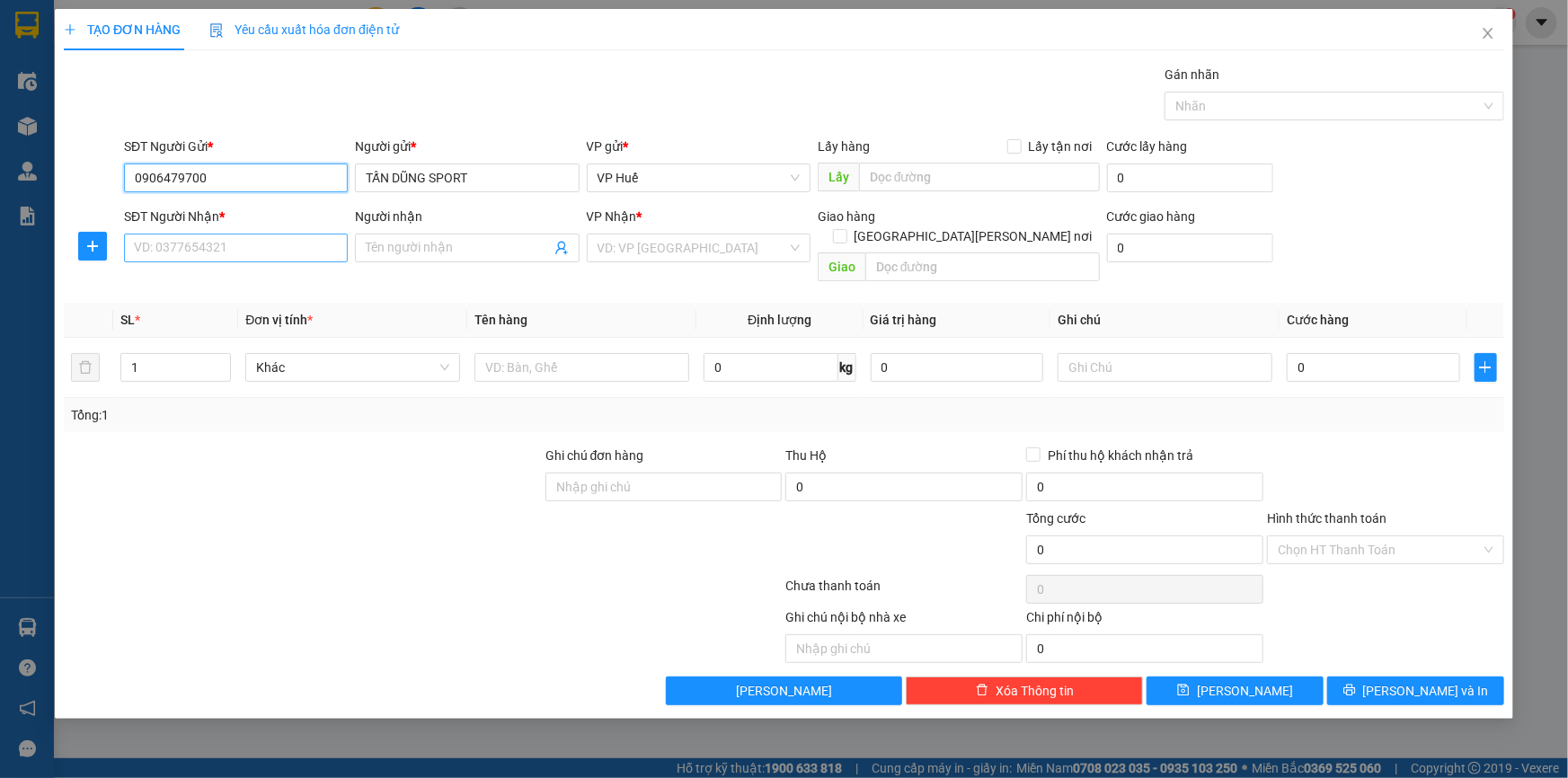
type input "0906479700"
click at [242, 252] on input "SĐT Người Nhận *" at bounding box center [236, 247] width 224 height 29
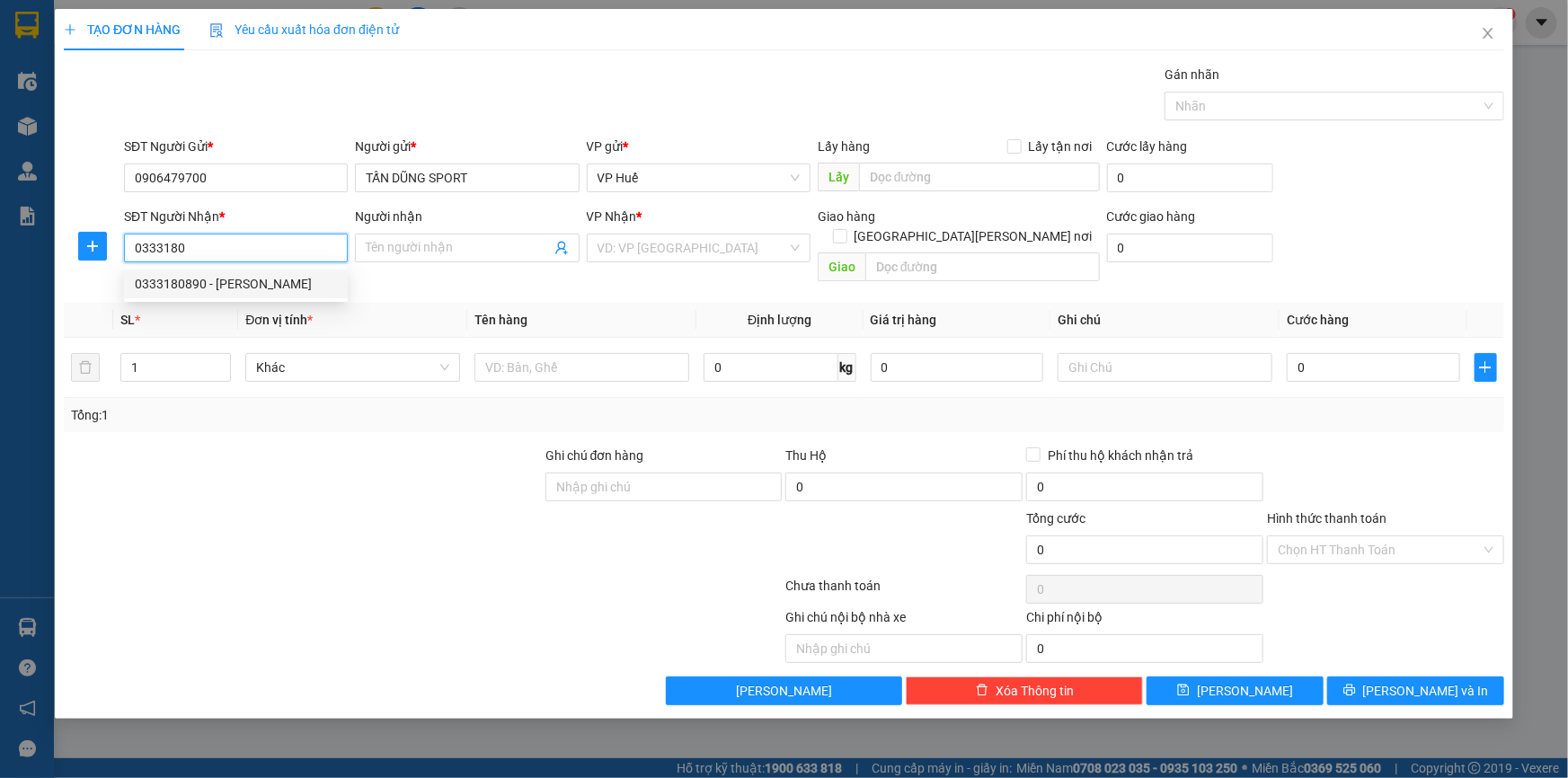
click at [259, 287] on div "0333180890 - [PERSON_NAME]" at bounding box center [236, 283] width 202 height 19
type input "0333180890"
type input "[PERSON_NAME]"
type input "NGƯỜI NHẬN THANH TOÁN CƯỚC"
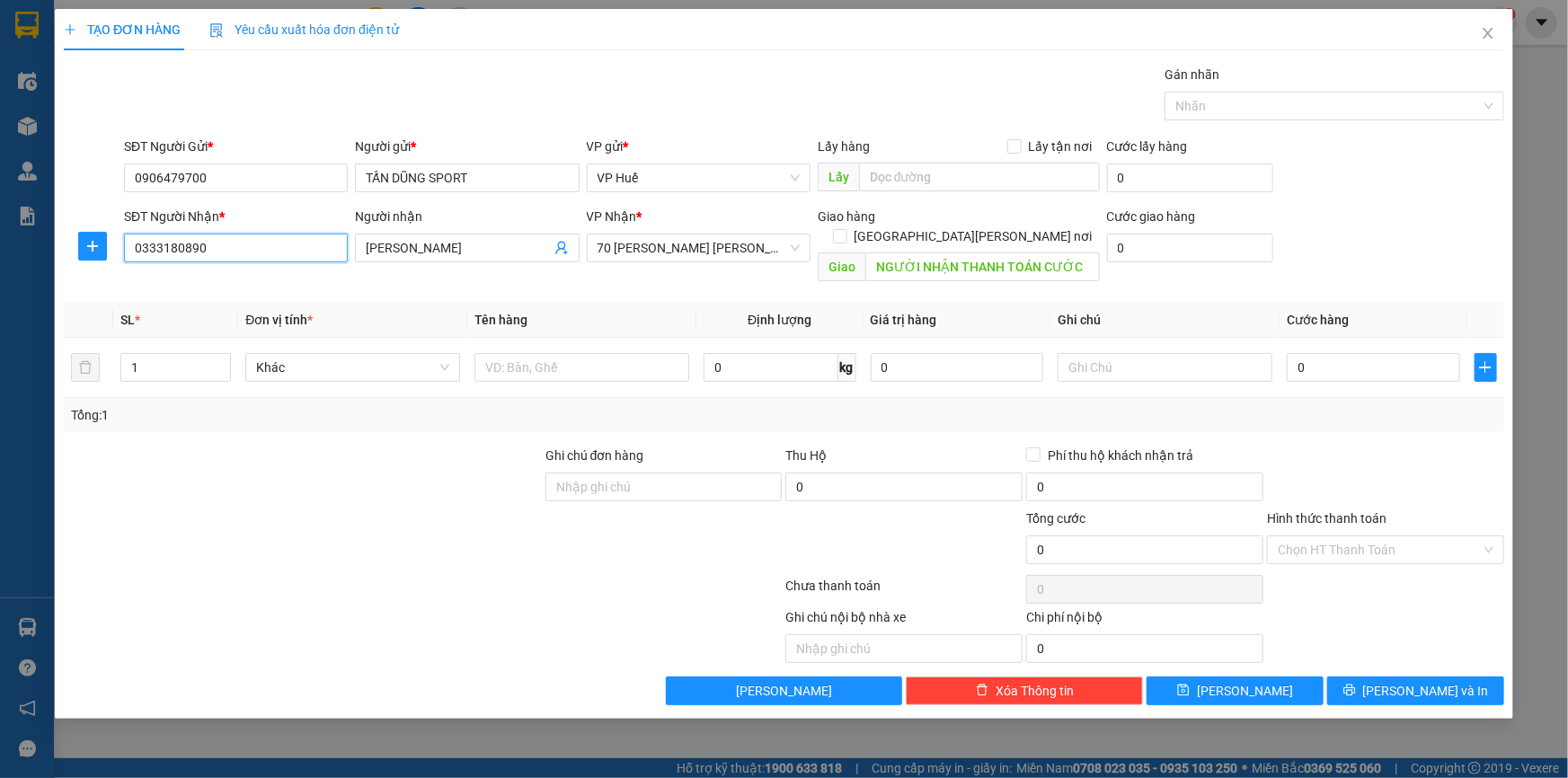
type input "0333180890"
click at [606, 353] on input "text" at bounding box center [581, 367] width 215 height 29
type input "a"
type input "á"
type input "A"
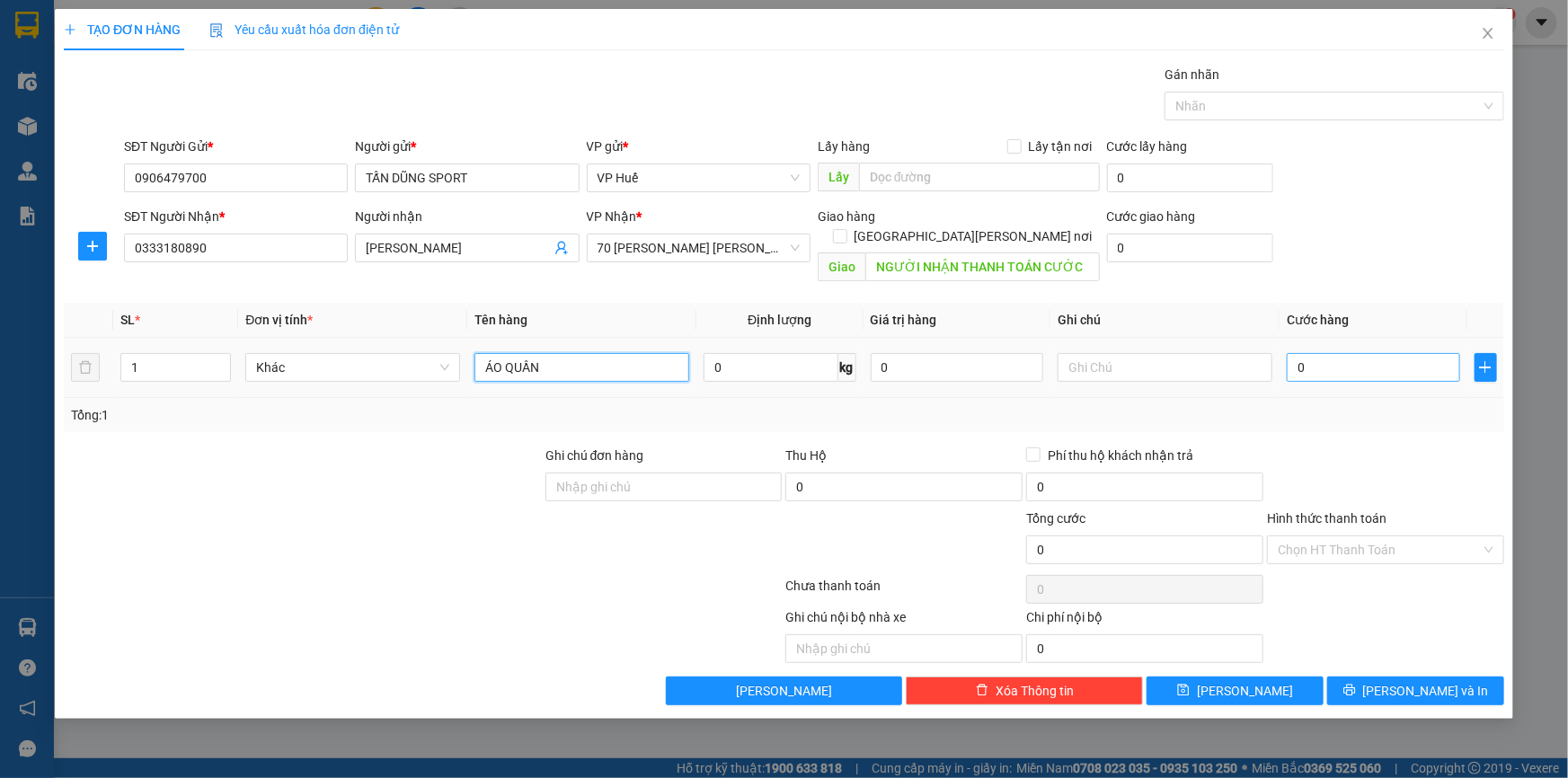
type input "ÁO QUẦN"
click at [1353, 353] on input "0" at bounding box center [1373, 367] width 173 height 29
type input "05"
type input "5"
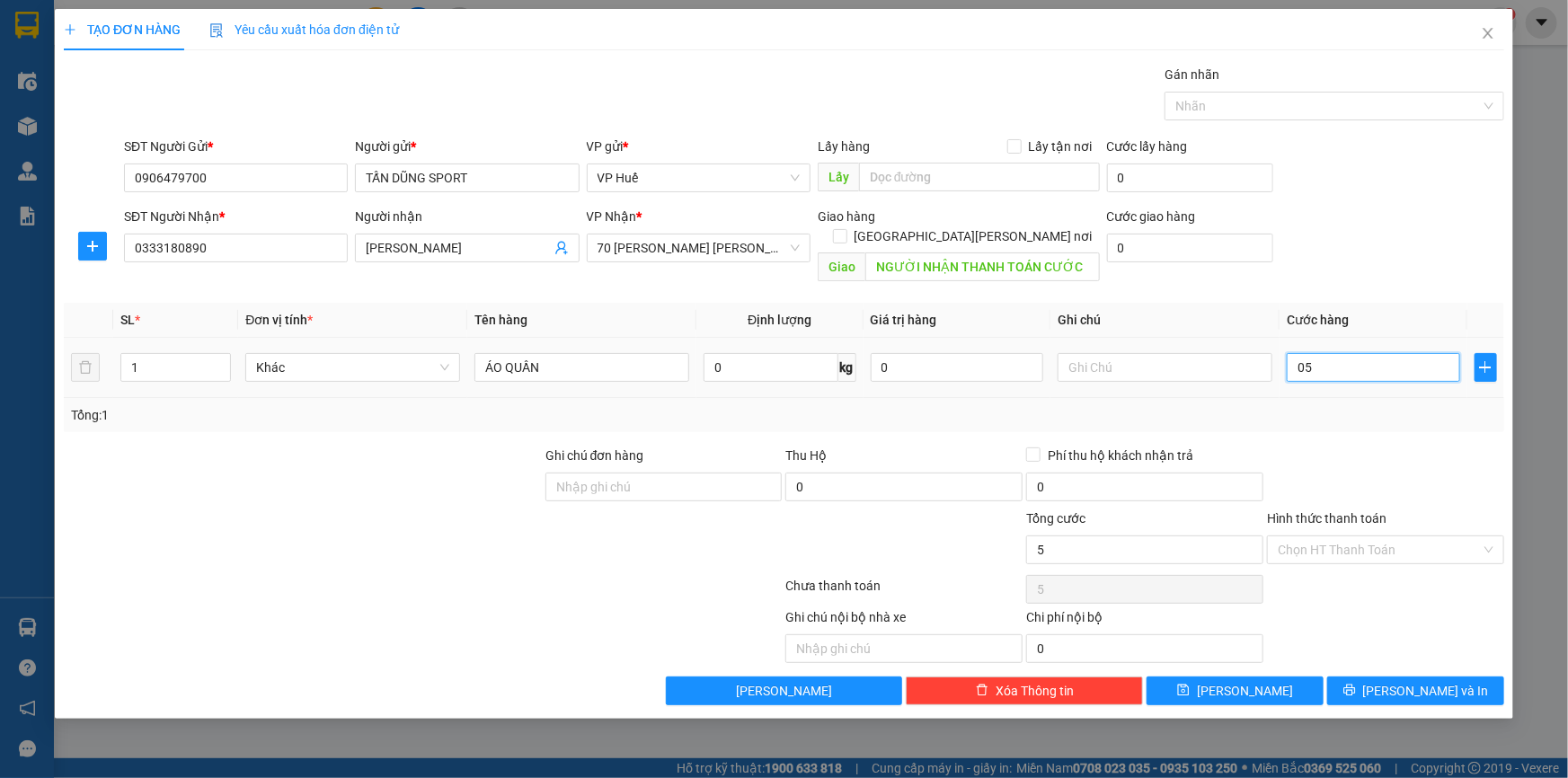
type input "050"
type input "50"
type input "0.500"
type input "500"
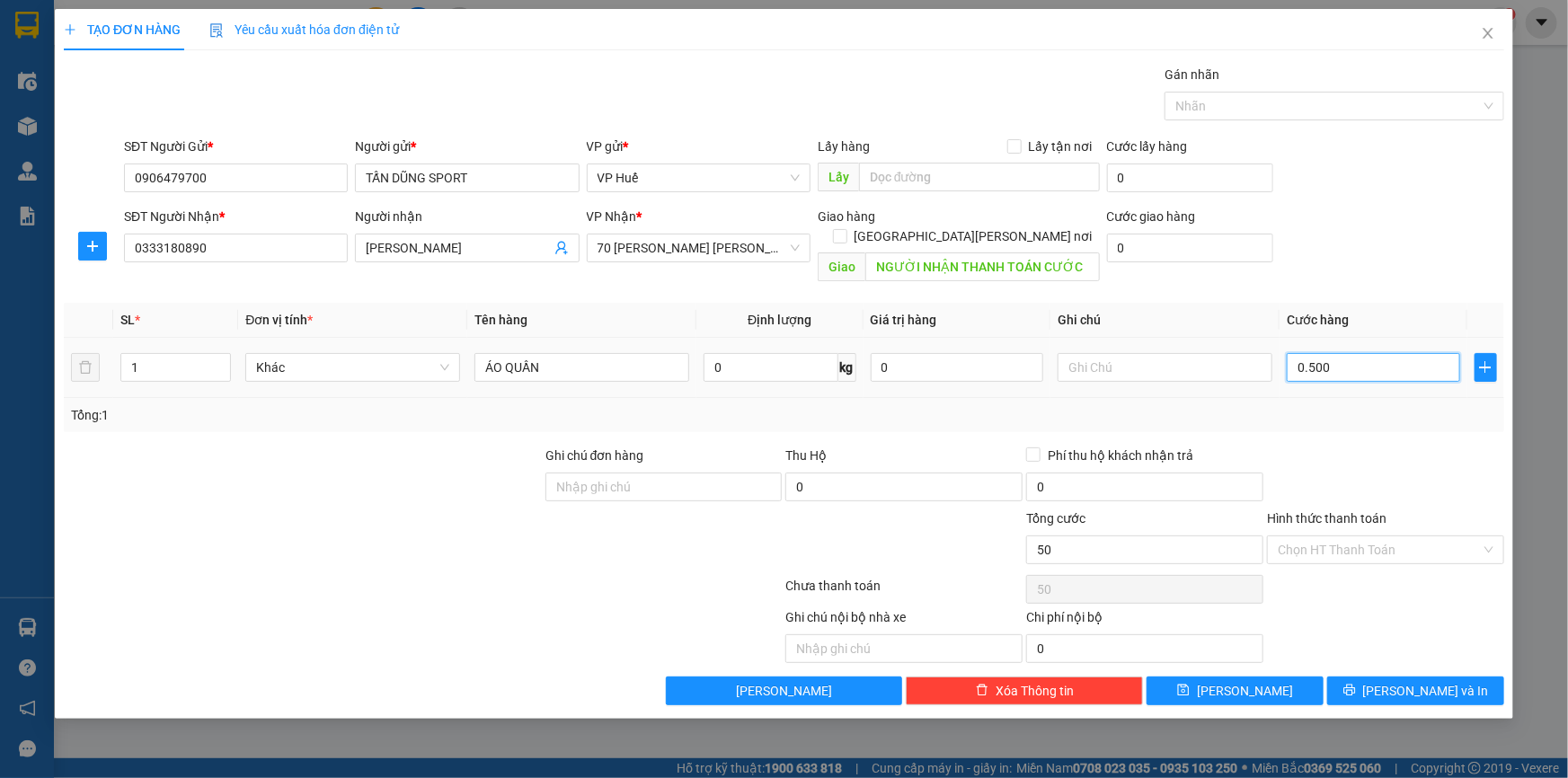
type input "500"
type input "05.000"
type input "5.000"
type input "050.000"
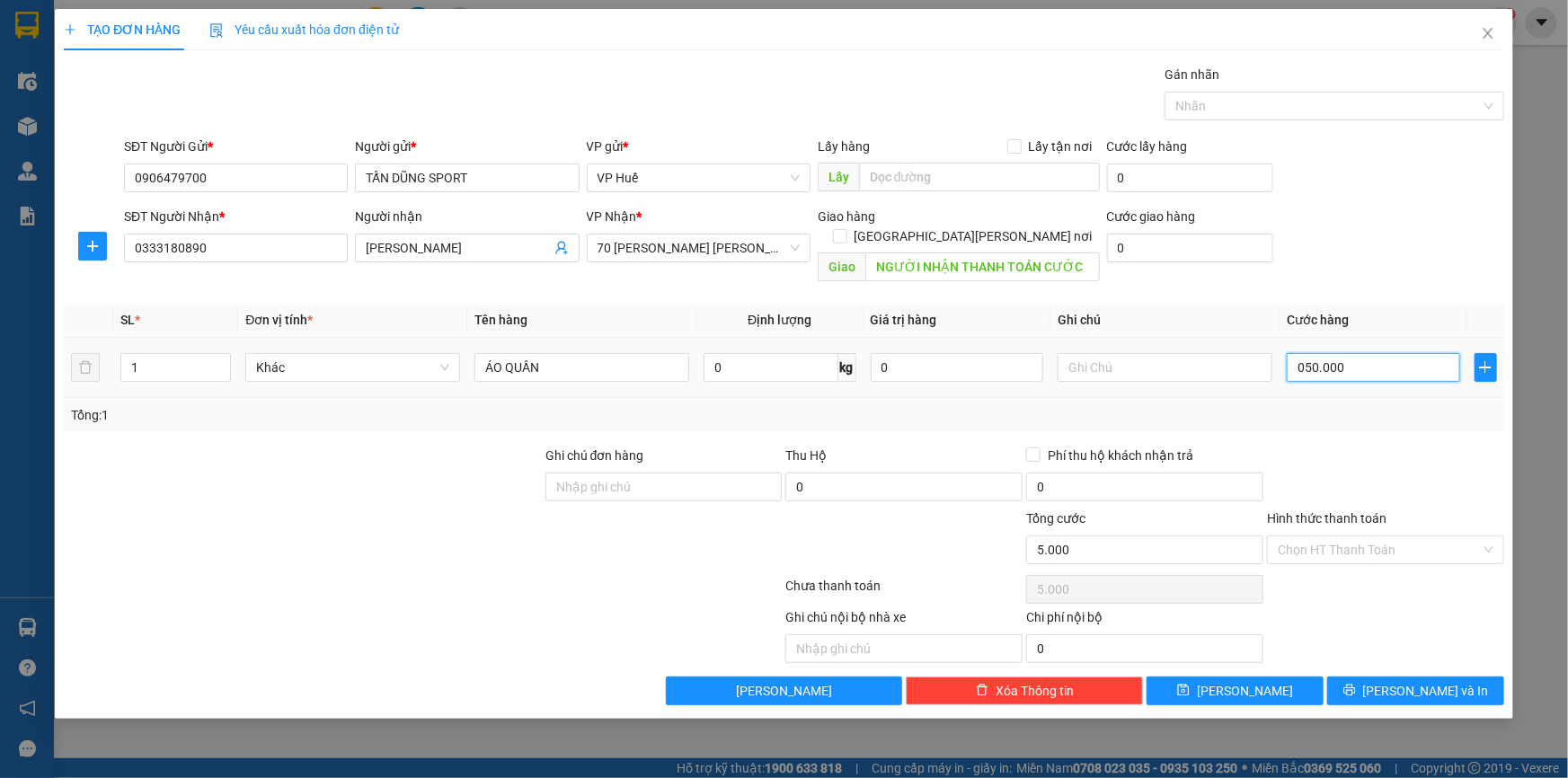
type input "50.000"
click at [1296, 353] on input "050.000" at bounding box center [1373, 367] width 173 height 29
type input "50.000"
click at [1431, 682] on span "[PERSON_NAME] và In" at bounding box center [1425, 691] width 126 height 19
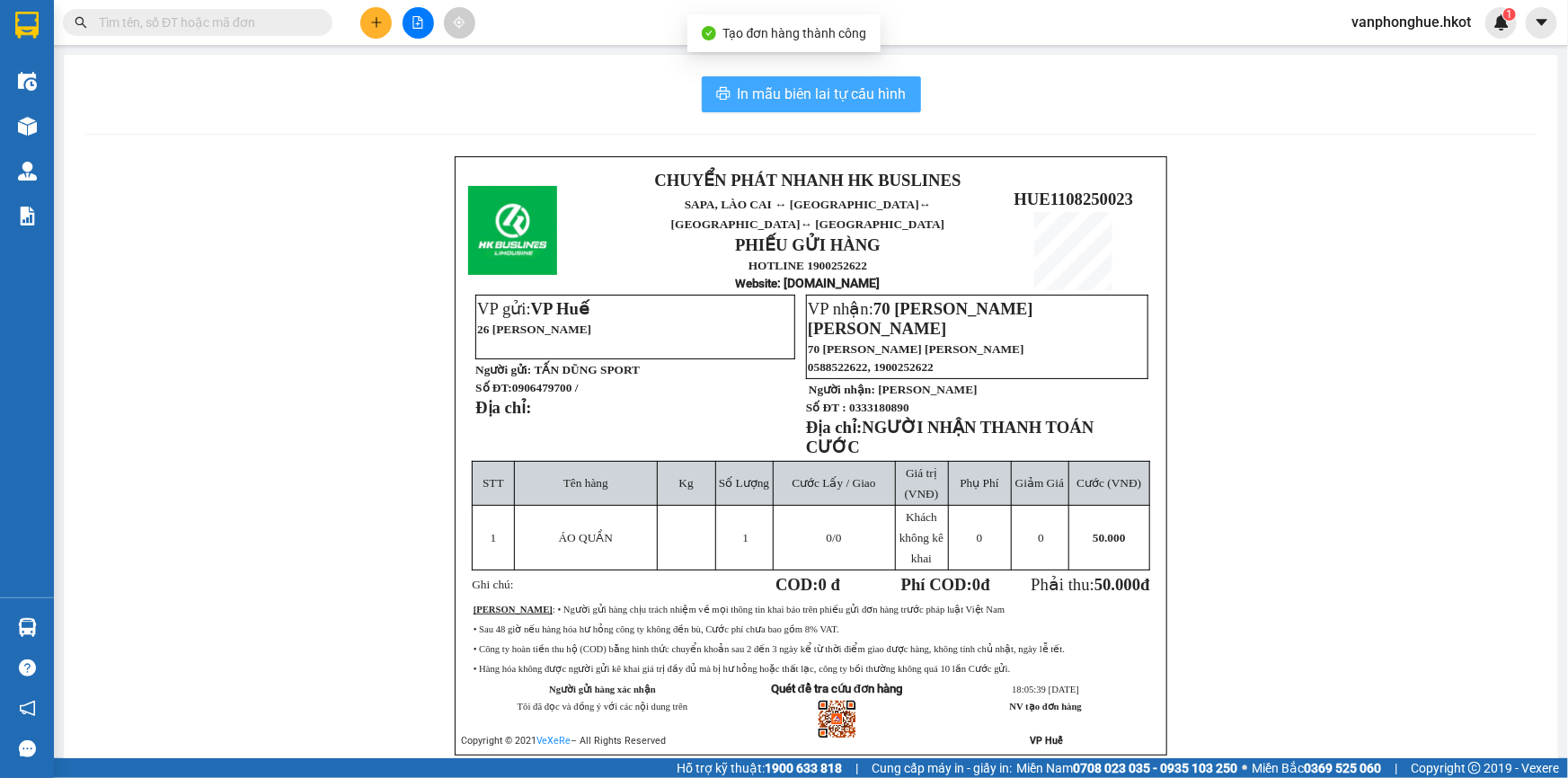
click at [846, 98] on span "In mẫu biên lai tự cấu hình" at bounding box center [822, 94] width 168 height 22
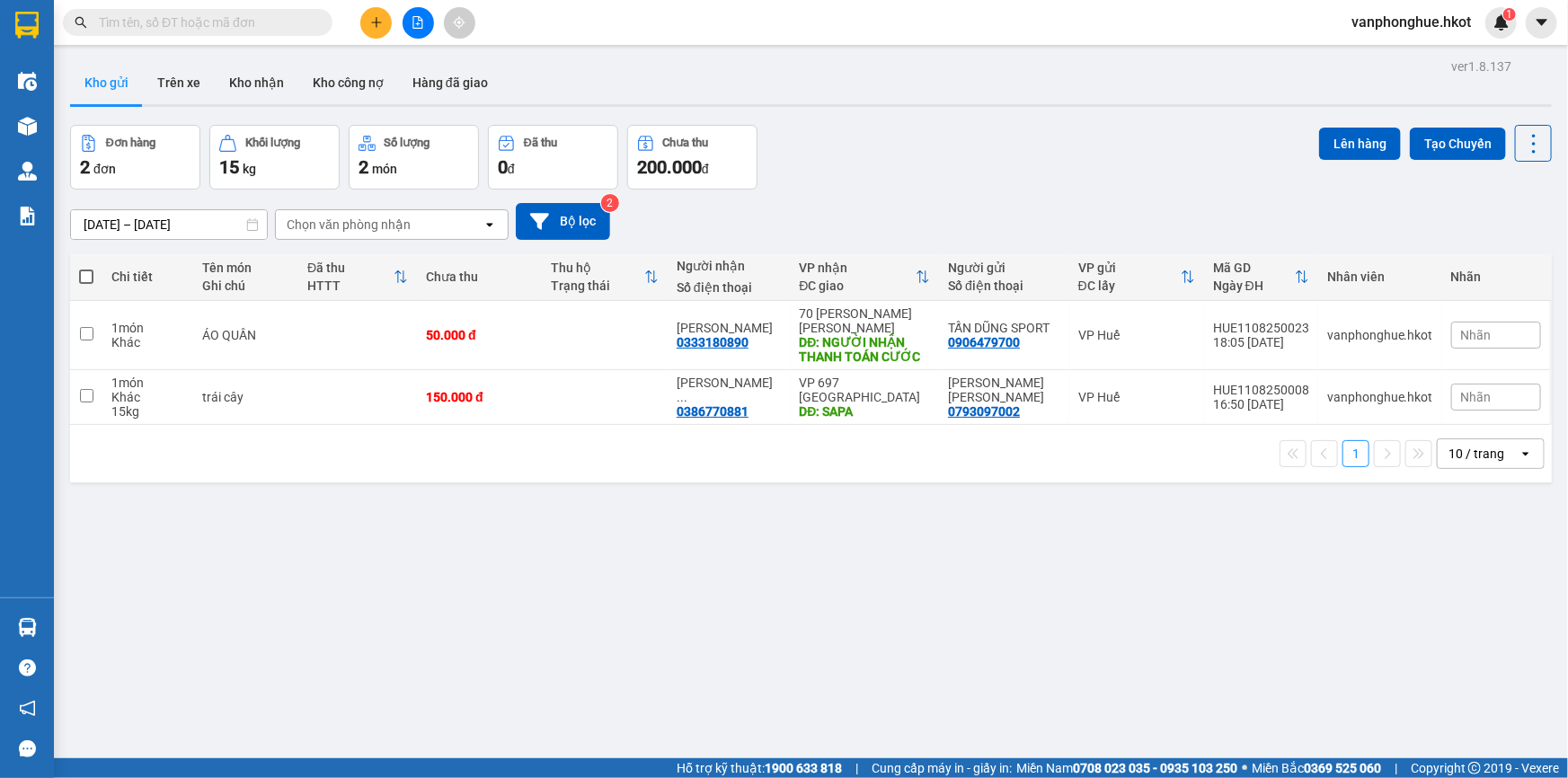
click at [265, 30] on input "text" at bounding box center [205, 22] width 212 height 19
click at [1439, 329] on icon at bounding box center [1446, 335] width 13 height 13
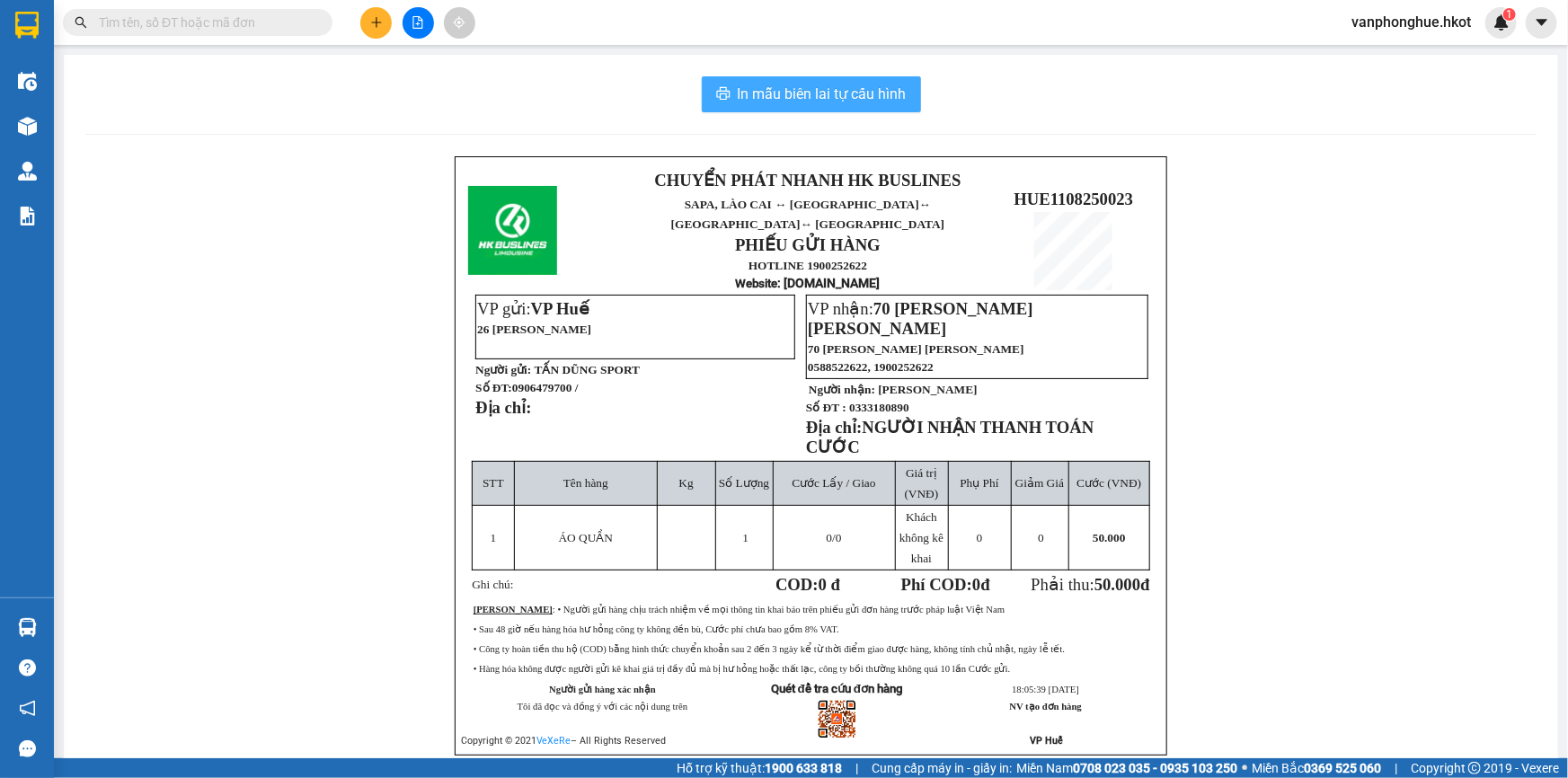
click at [865, 107] on button "In mẫu biên lai tự cấu hình" at bounding box center [811, 94] width 219 height 36
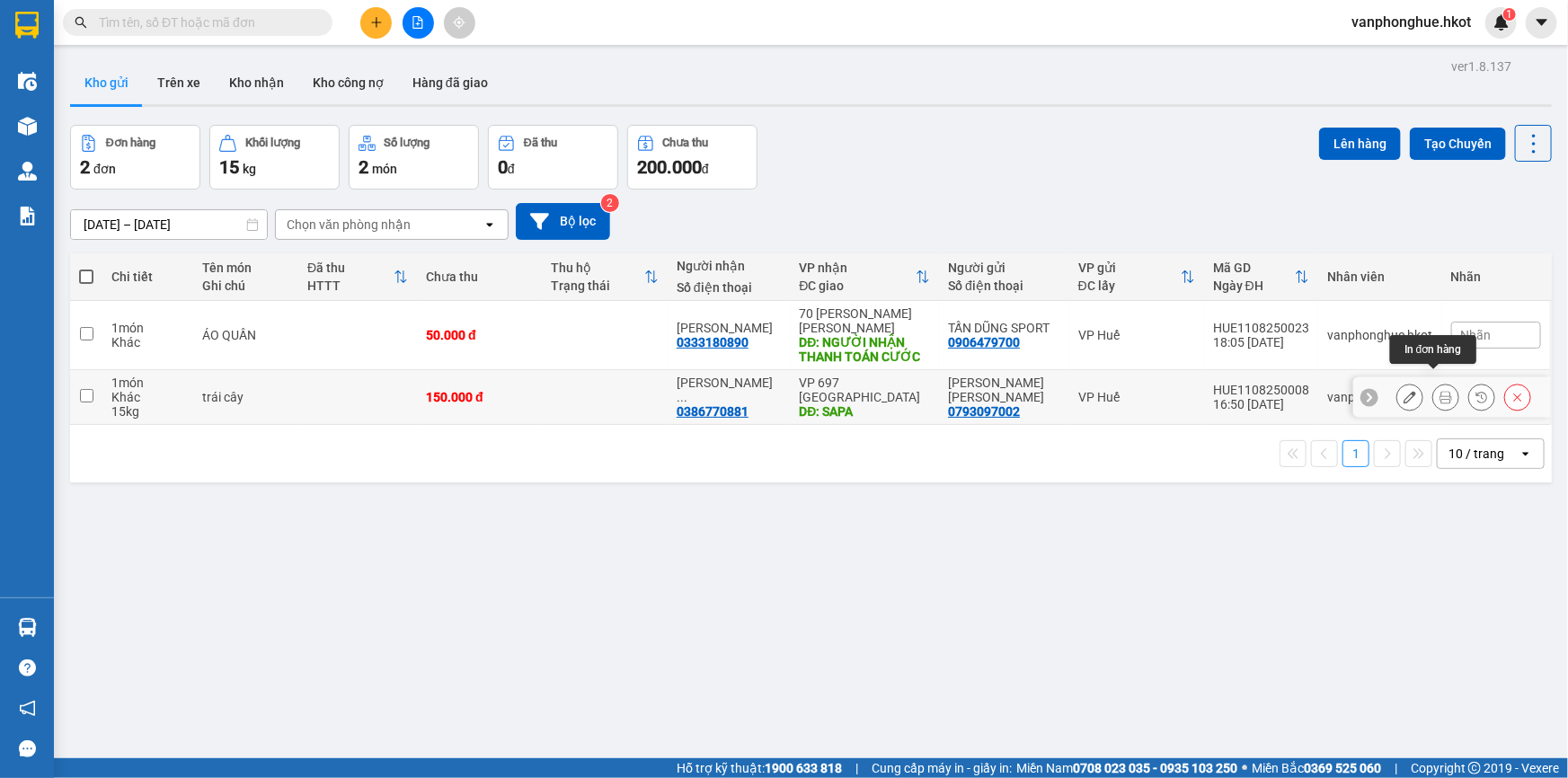
click at [1439, 391] on icon at bounding box center [1446, 397] width 13 height 13
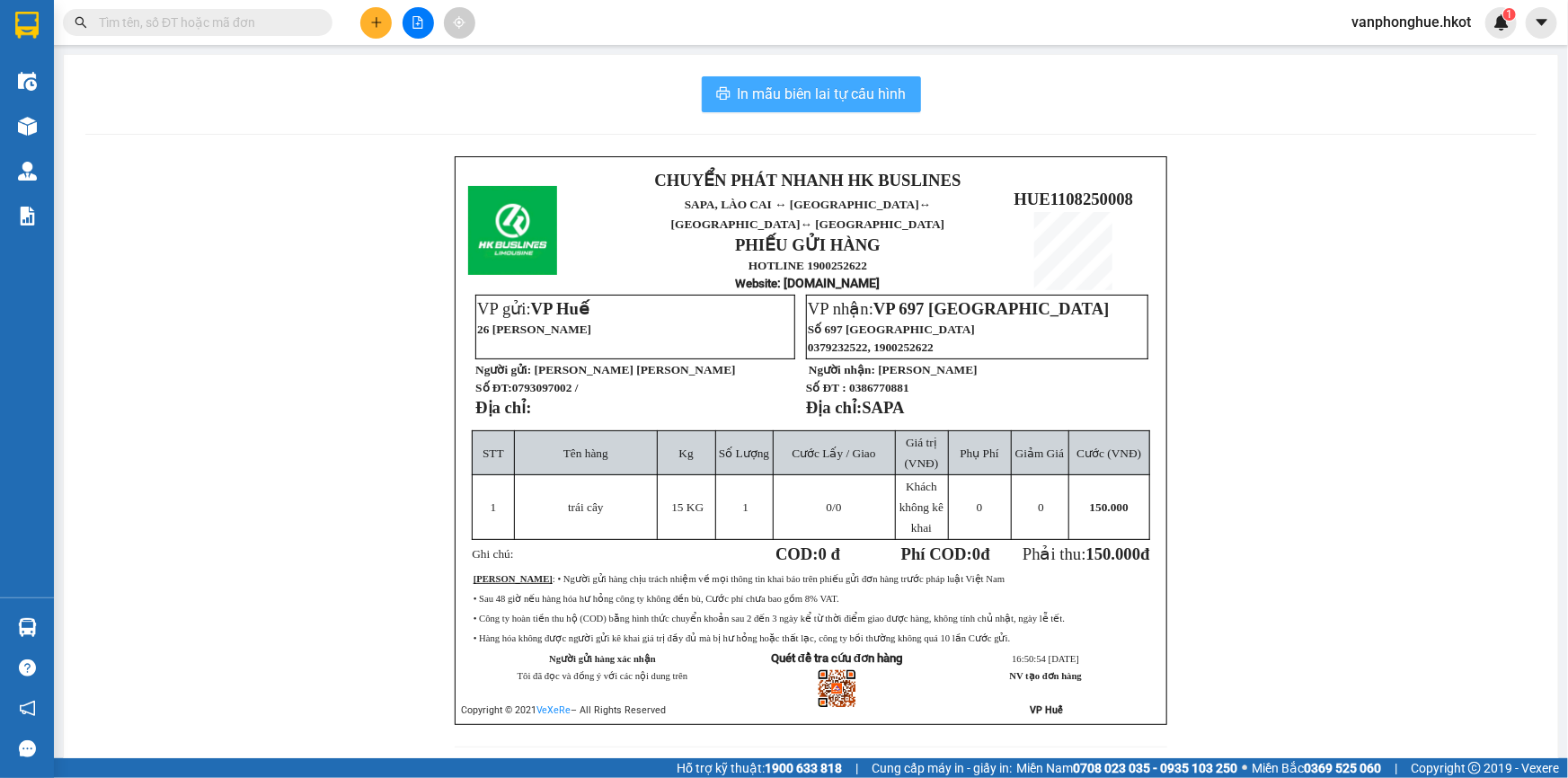
click at [830, 94] on span "In mẫu biên lai tự cấu hình" at bounding box center [822, 94] width 168 height 22
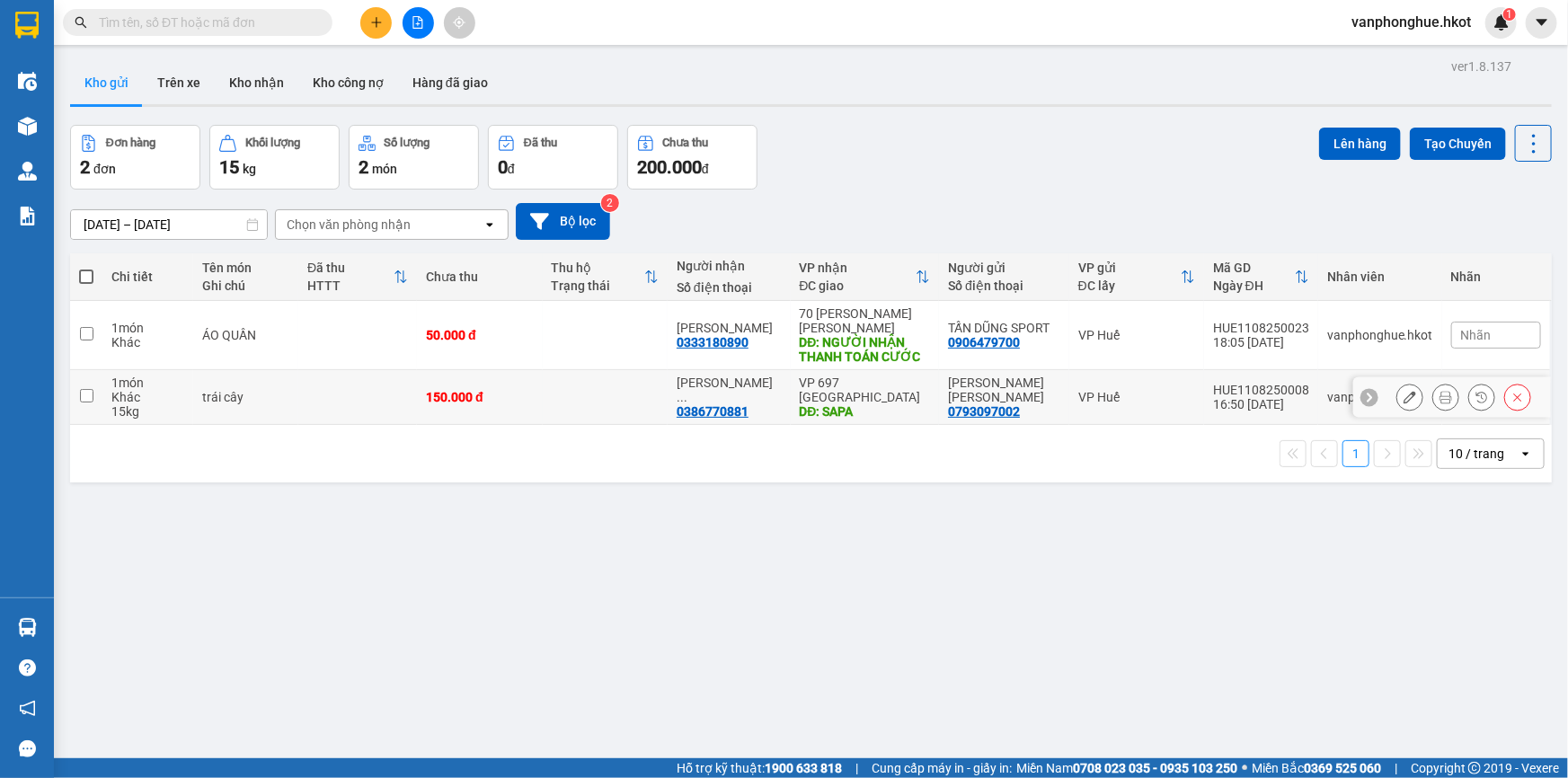
click at [88, 389] on input "checkbox" at bounding box center [86, 395] width 14 height 14
checkbox input "true"
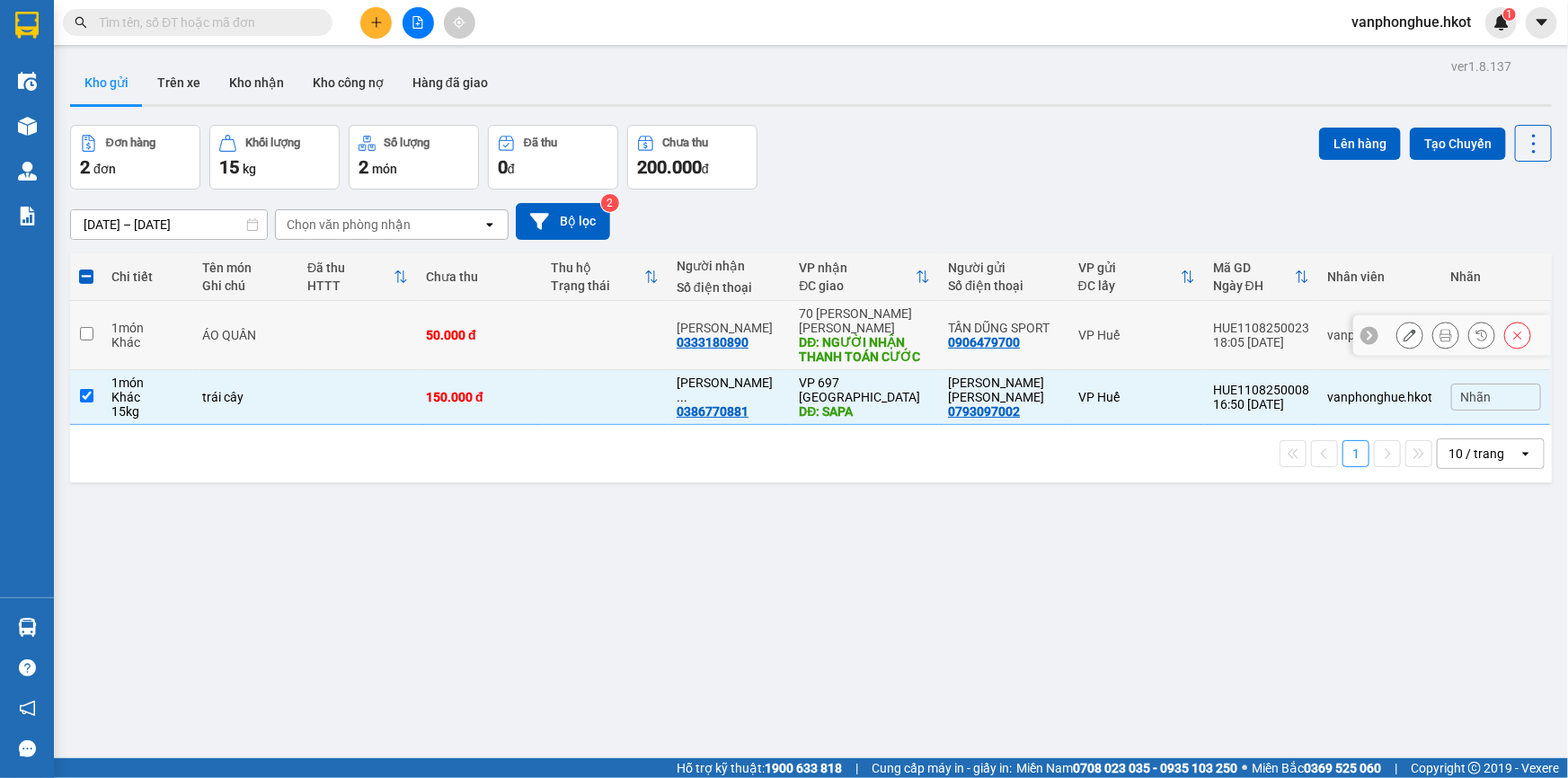
click at [81, 327] on input "checkbox" at bounding box center [86, 333] width 14 height 14
checkbox input "true"
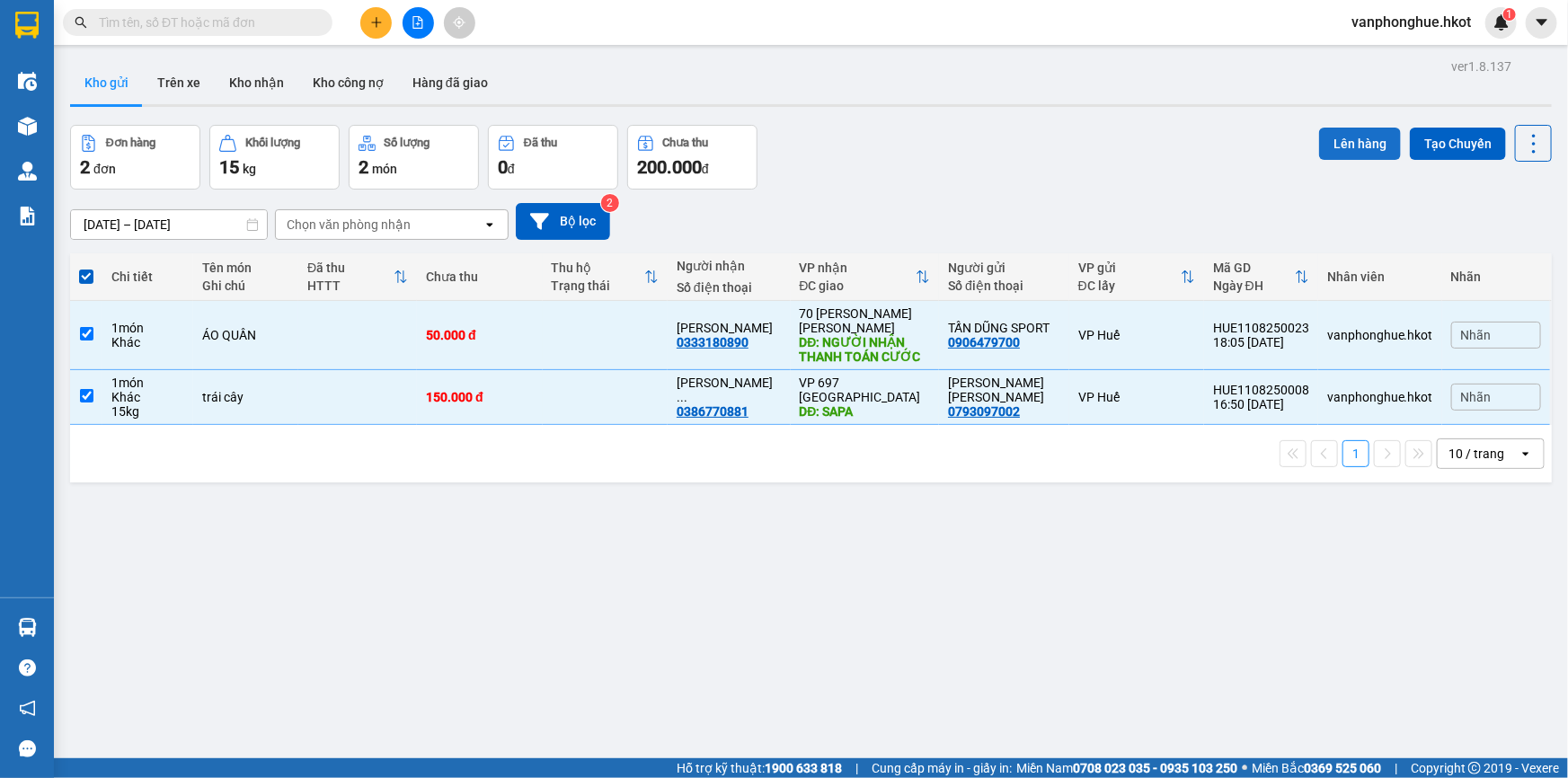
click at [1329, 148] on button "Lên hàng" at bounding box center [1360, 144] width 81 height 32
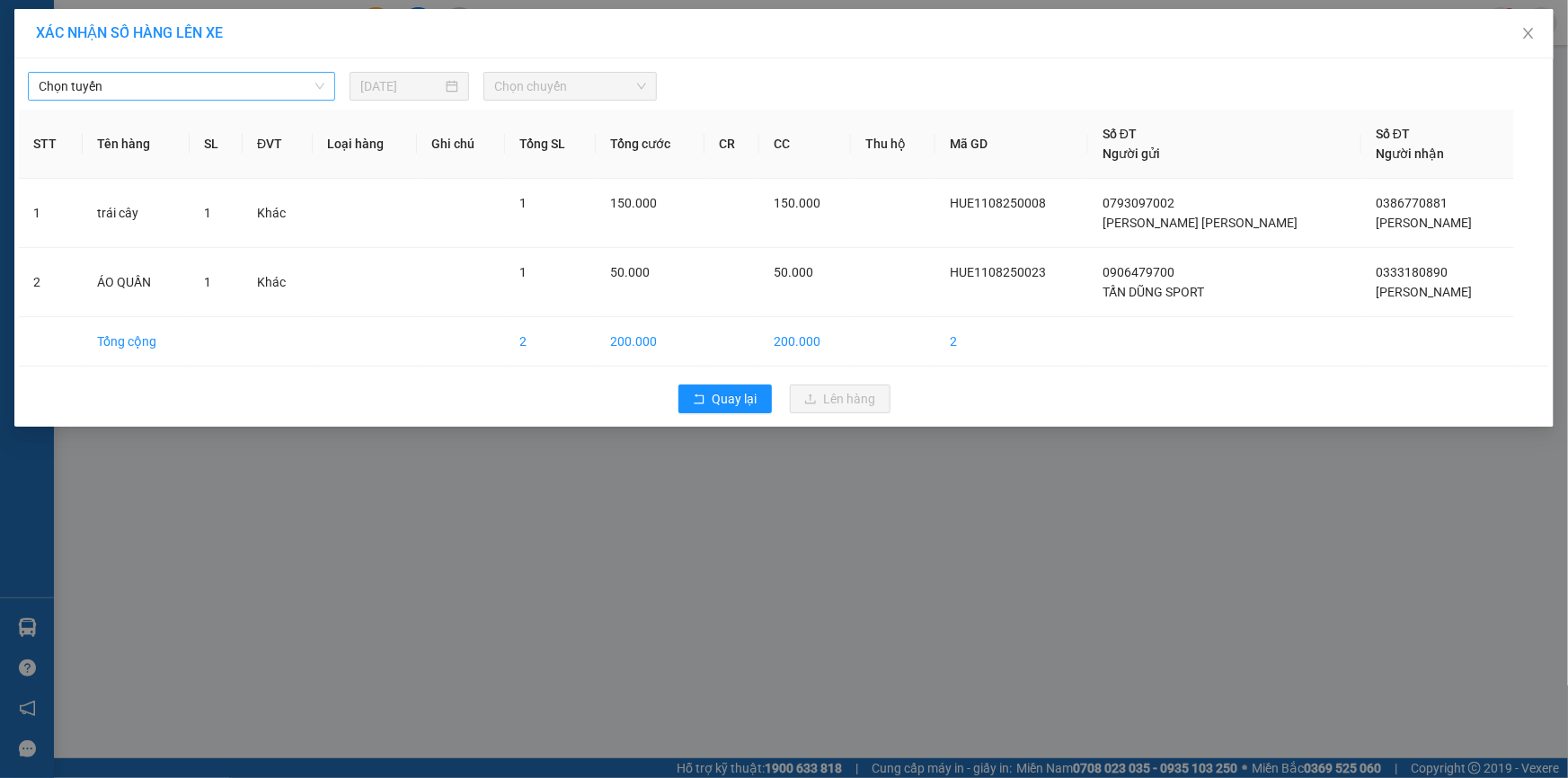
click at [162, 80] on span "Chọn tuyến" at bounding box center [181, 86] width 286 height 27
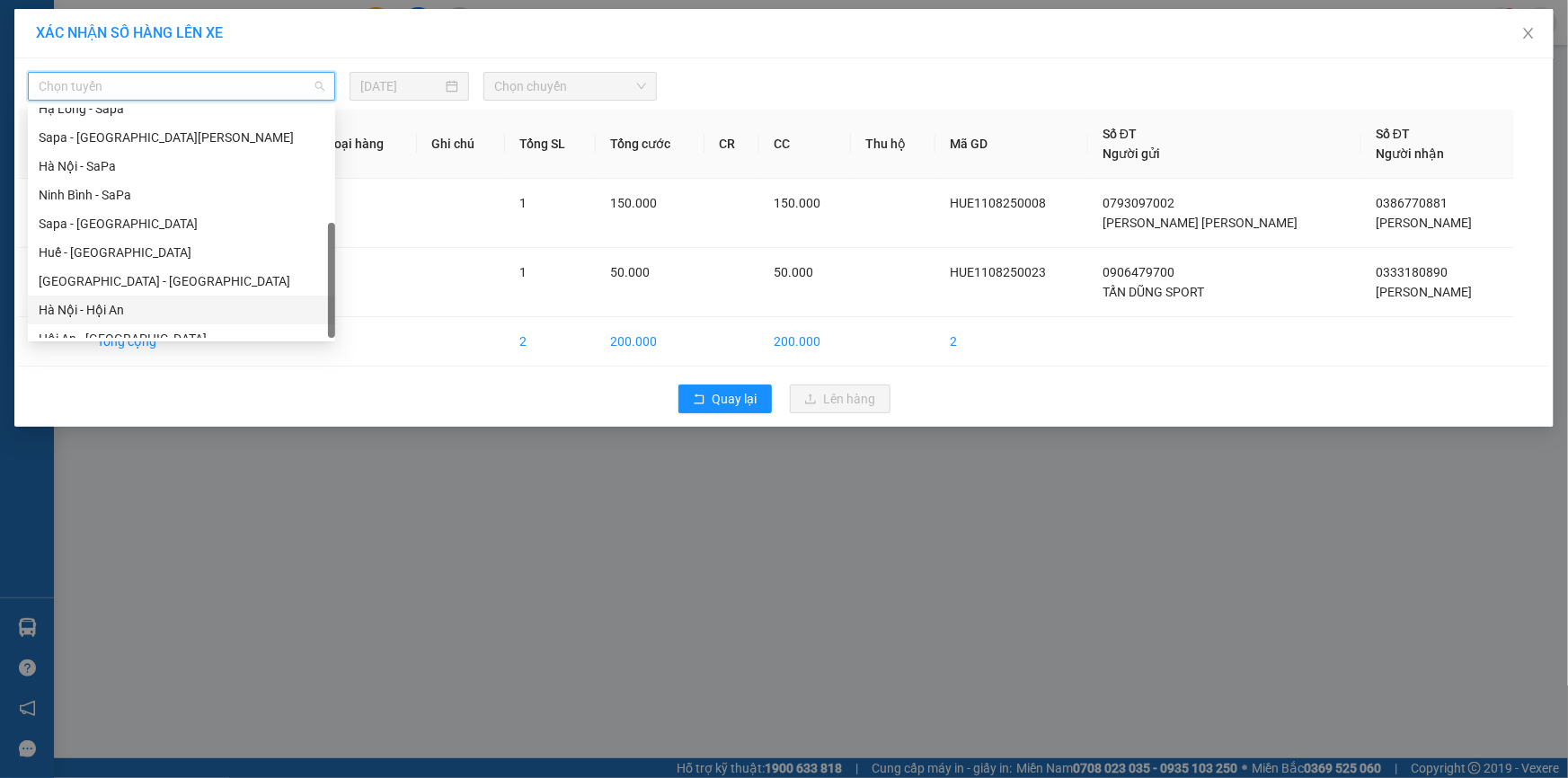
scroll to position [171, 0]
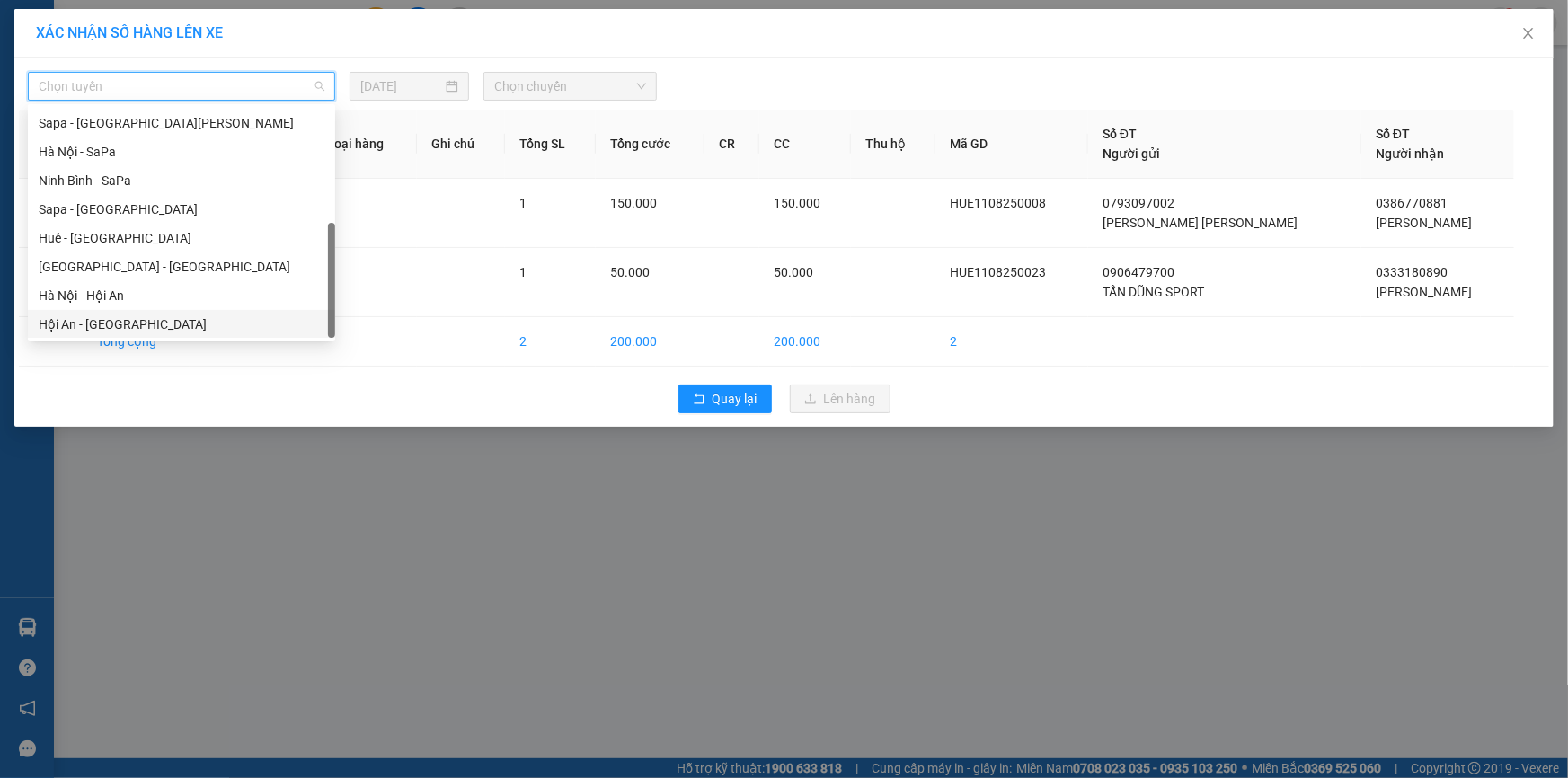
click at [123, 320] on div "Hội An - [GEOGRAPHIC_DATA]" at bounding box center [181, 324] width 286 height 19
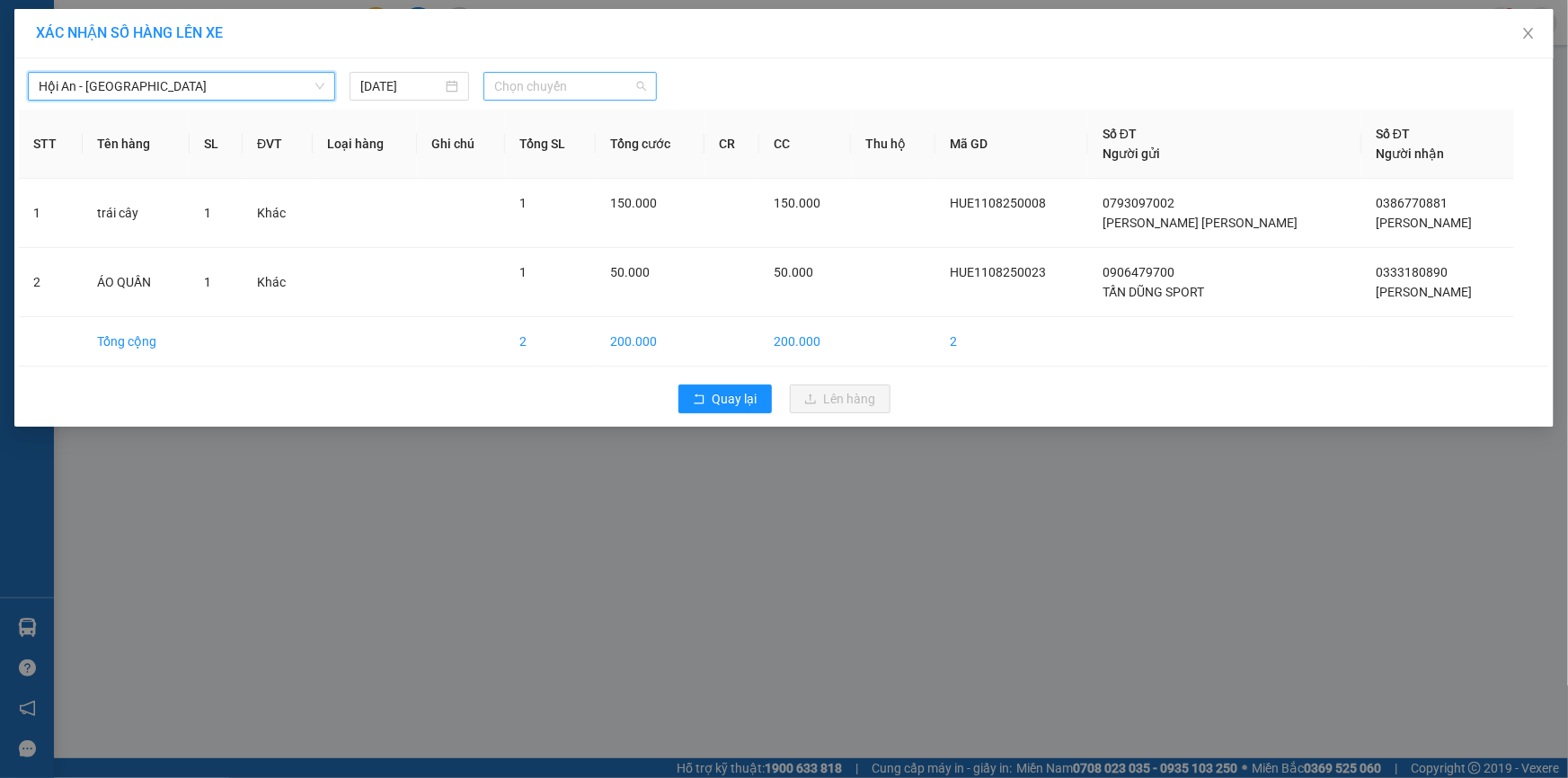
click at [591, 94] on span "Chọn chuyến" at bounding box center [570, 86] width 152 height 27
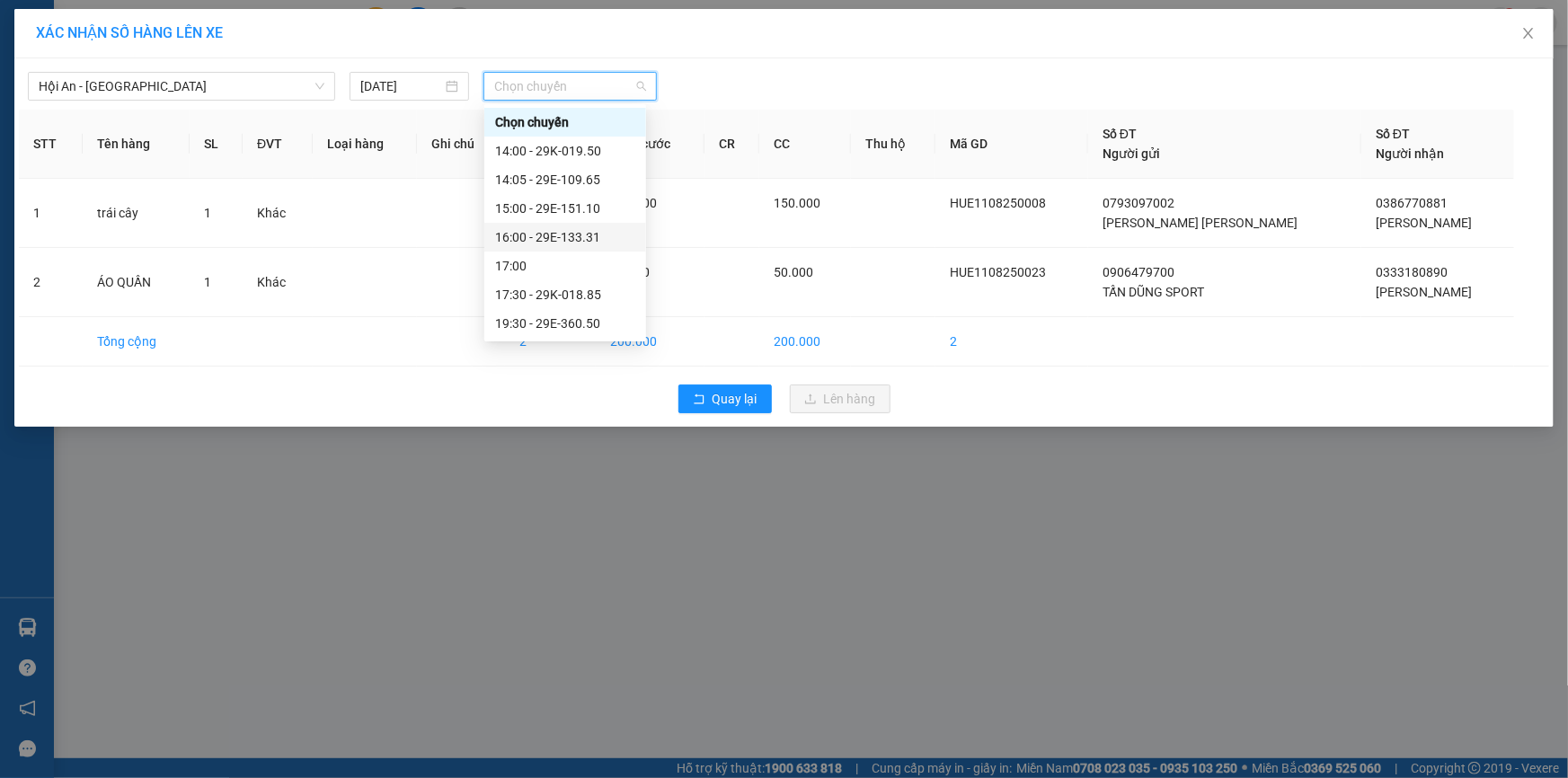
click at [587, 236] on div "16:00 - 29E-133.31" at bounding box center [565, 237] width 140 height 19
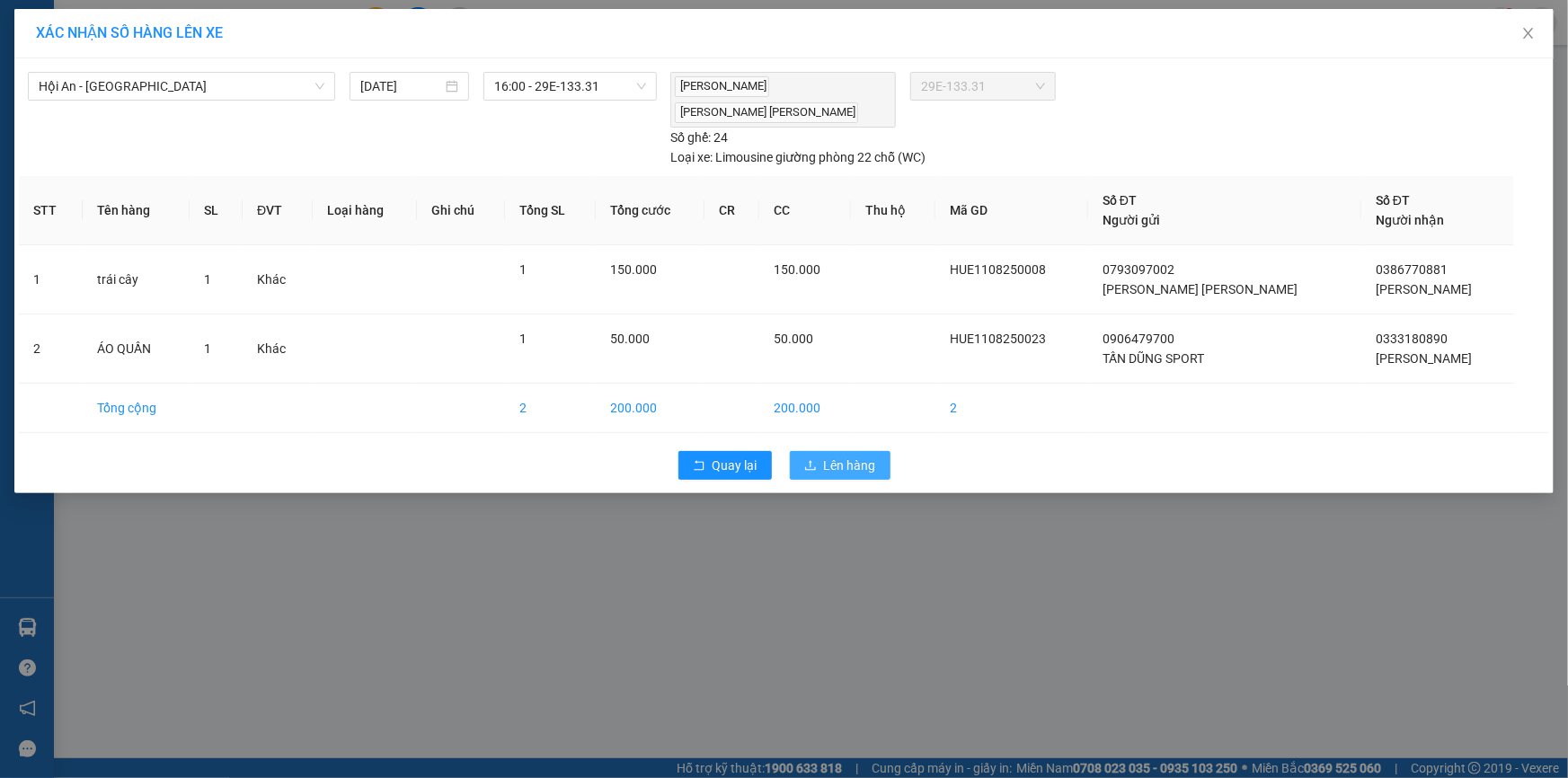
click at [848, 456] on span "Lên hàng" at bounding box center [850, 465] width 52 height 19
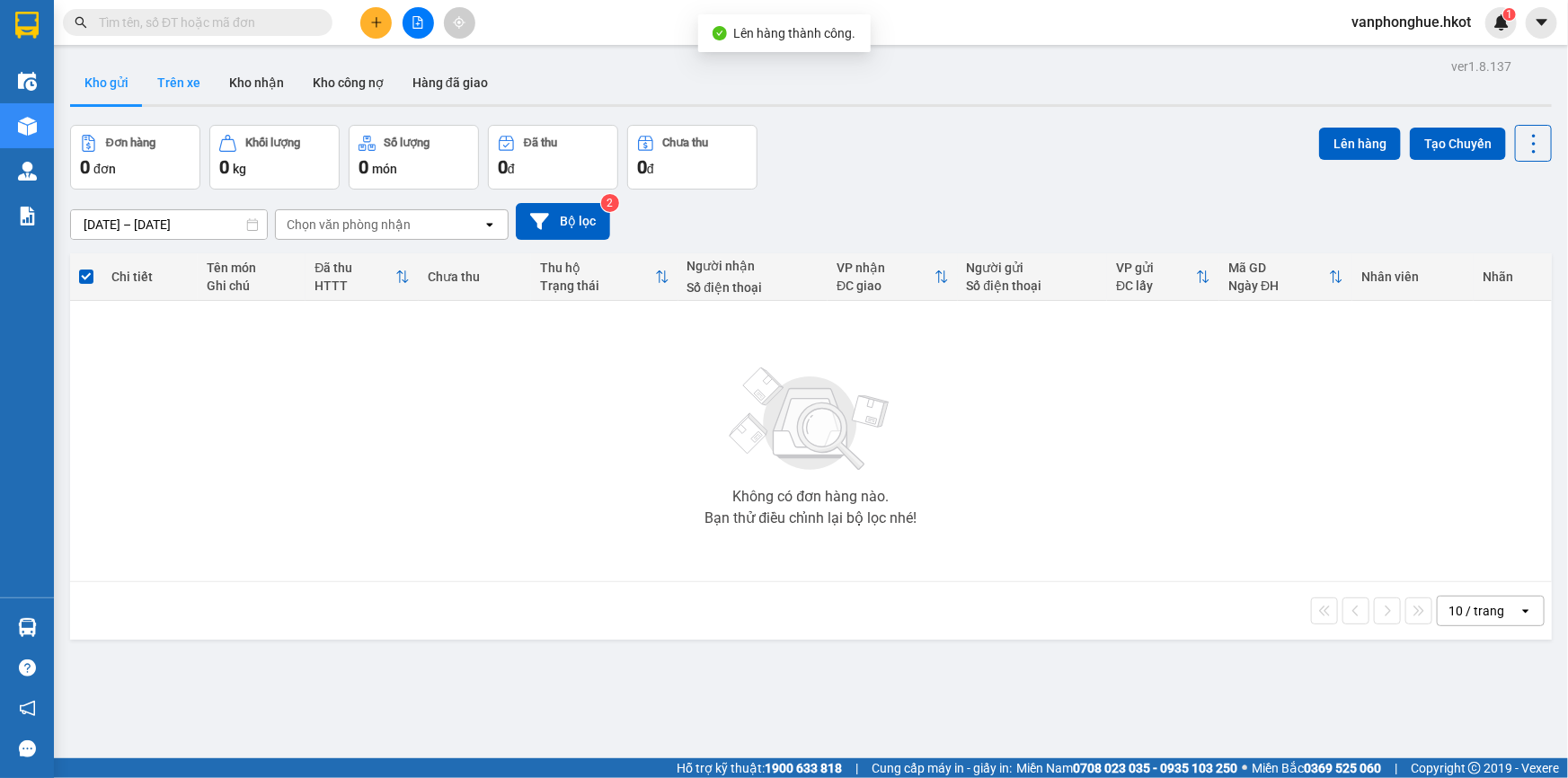
click at [192, 81] on button "Trên xe" at bounding box center [179, 82] width 72 height 44
